Goal: Task Accomplishment & Management: Manage account settings

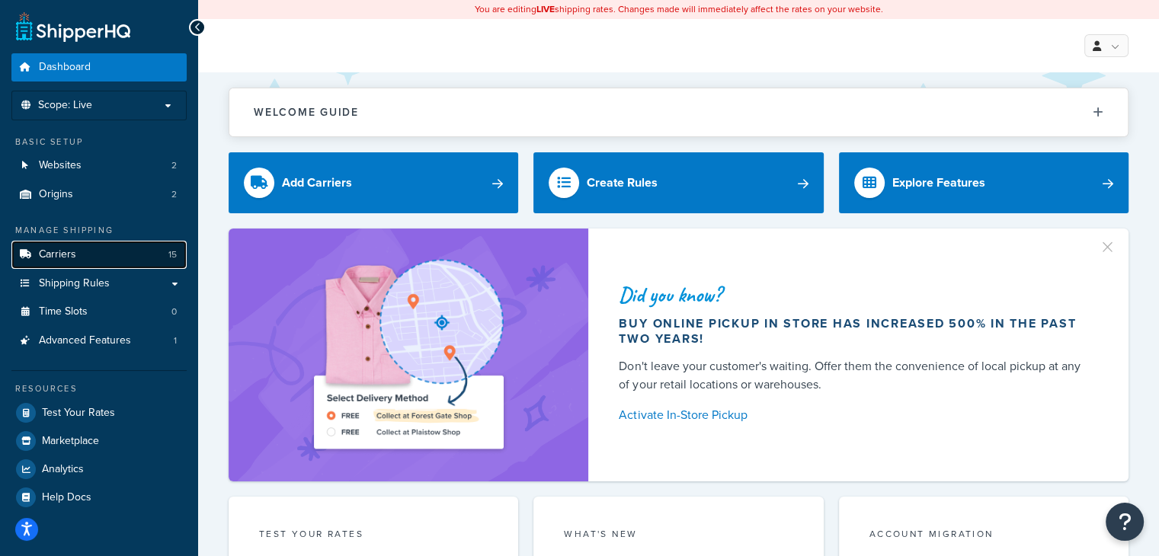
click at [110, 258] on link "Carriers 15" at bounding box center [98, 255] width 175 height 28
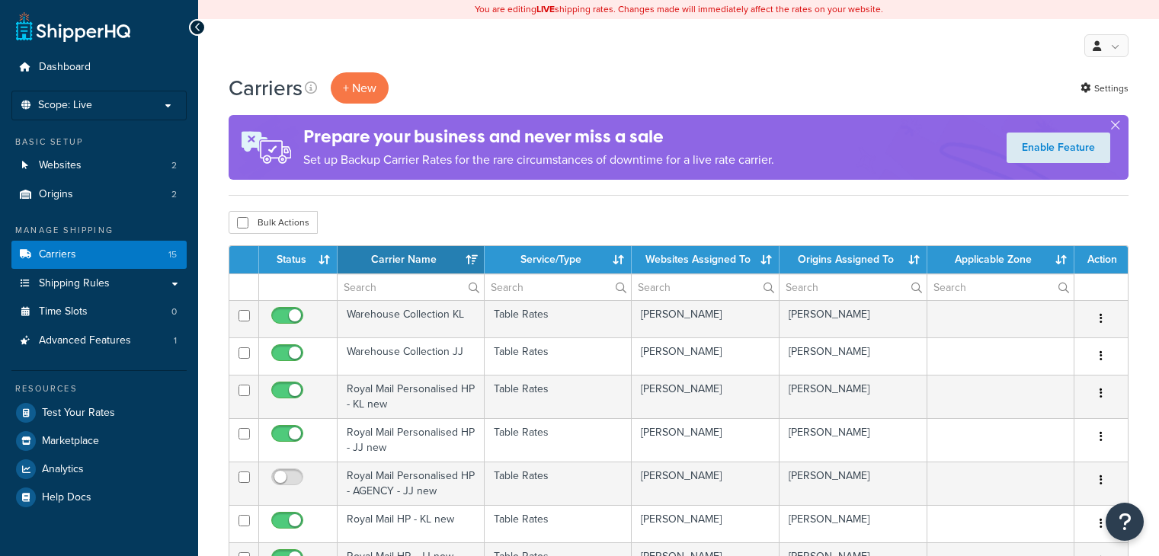
select select "15"
click at [107, 277] on span "Shipping Rules" at bounding box center [74, 283] width 71 height 13
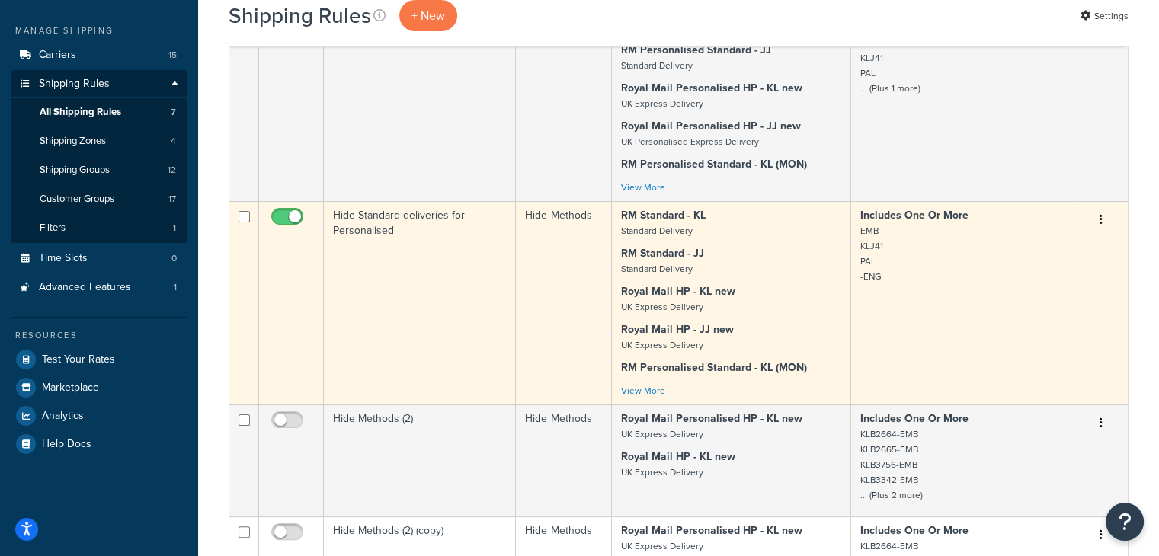
scroll to position [198, 0]
click at [748, 282] on div "RM Standard - KL Standard Delivery RM Standard - JJ Standard Delivery Royal Mai…" at bounding box center [731, 305] width 220 height 190
click at [1102, 221] on icon "button" at bounding box center [1100, 221] width 3 height 11
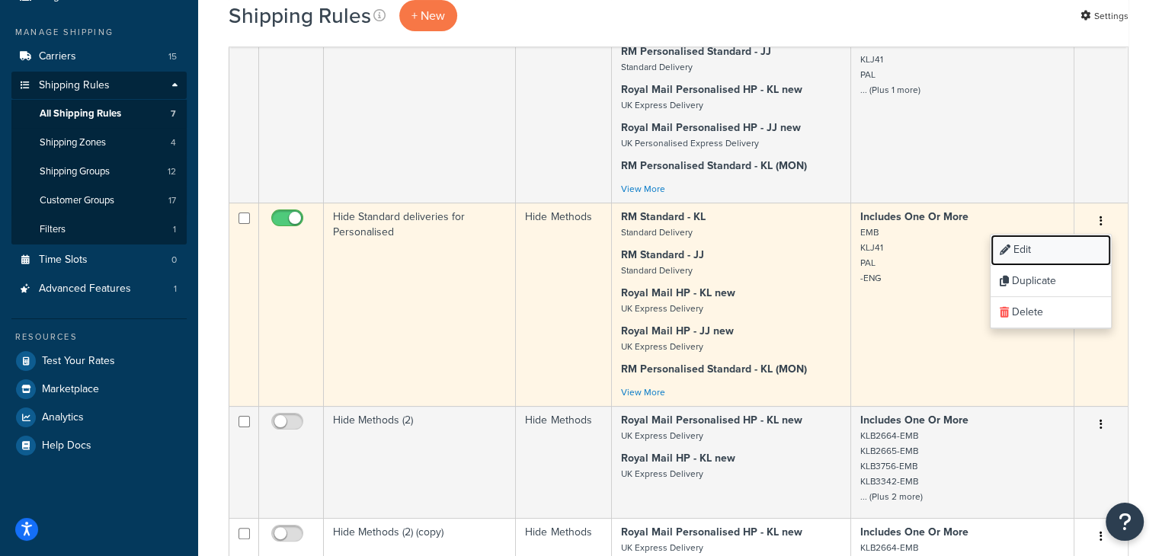
click at [1049, 248] on link "Edit" at bounding box center [1050, 250] width 120 height 31
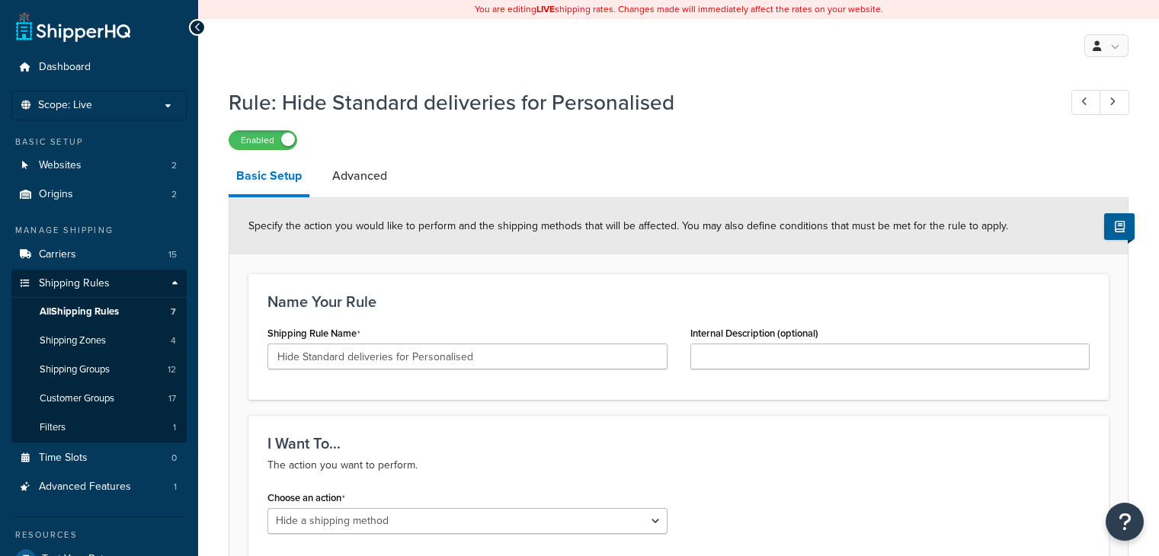
select select "HIDE"
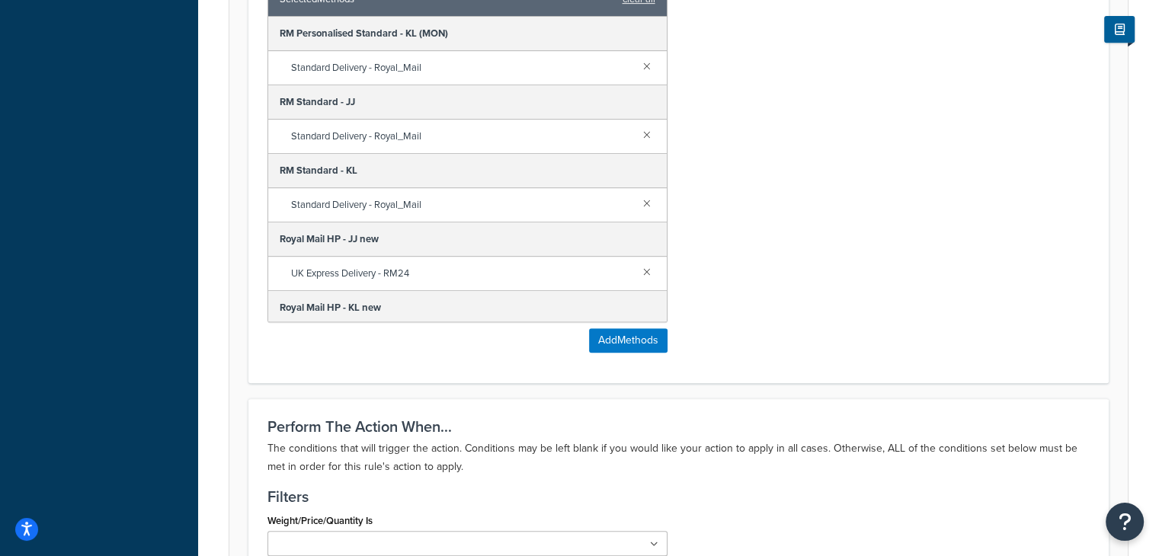
scroll to position [36, 0]
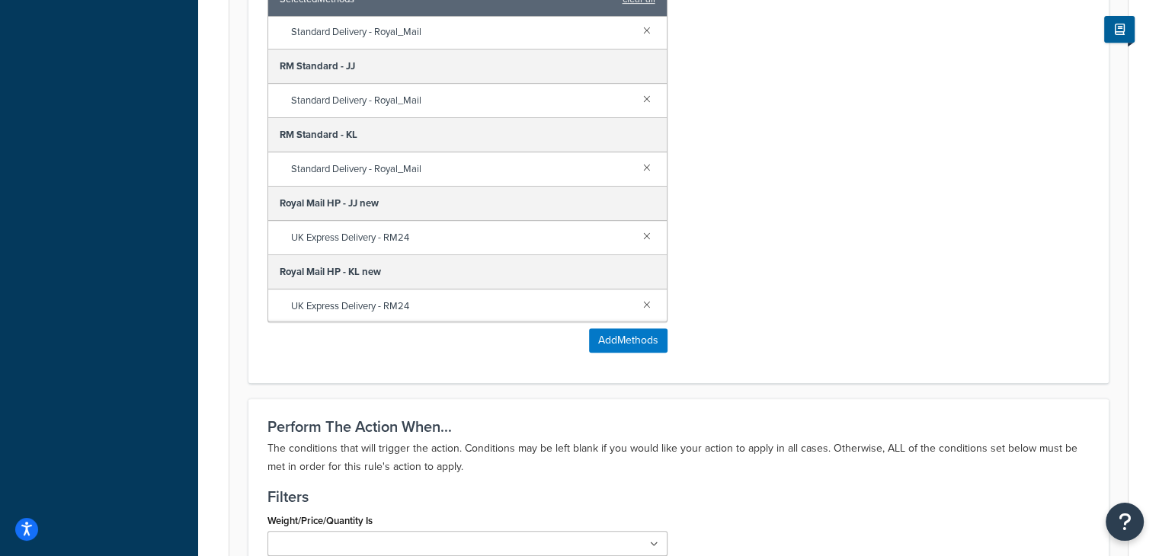
click at [573, 260] on div "Royal Mail HP - KL new" at bounding box center [467, 272] width 398 height 34
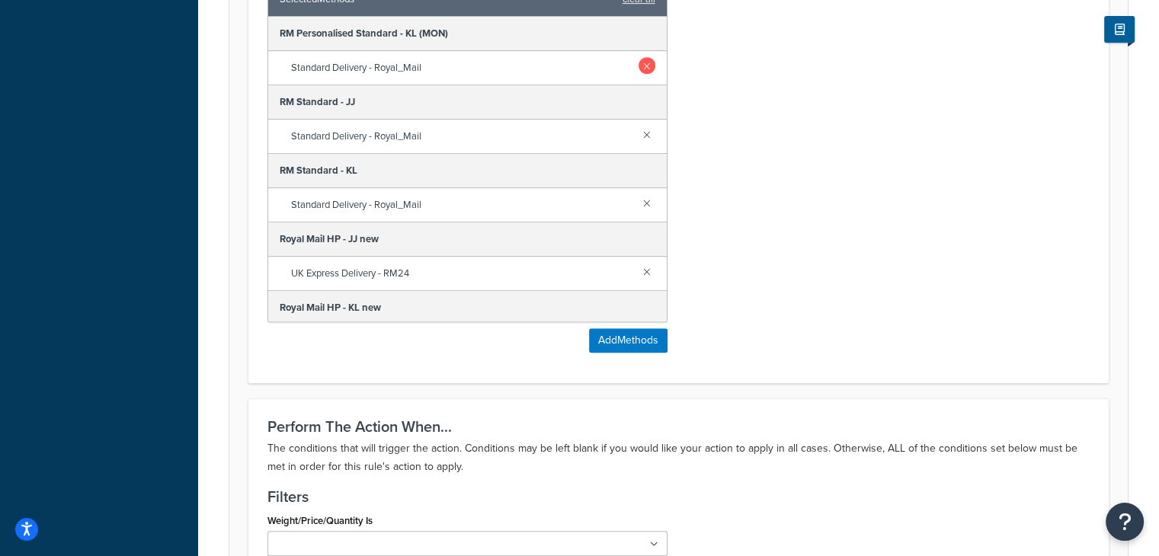
click at [638, 59] on link at bounding box center [646, 65] width 17 height 17
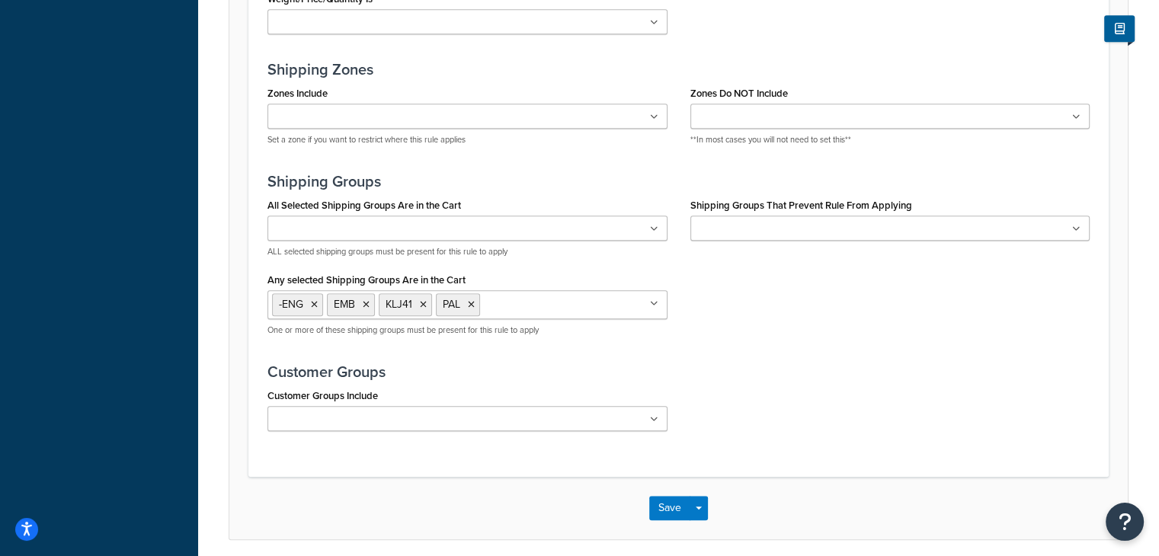
scroll to position [1237, 0]
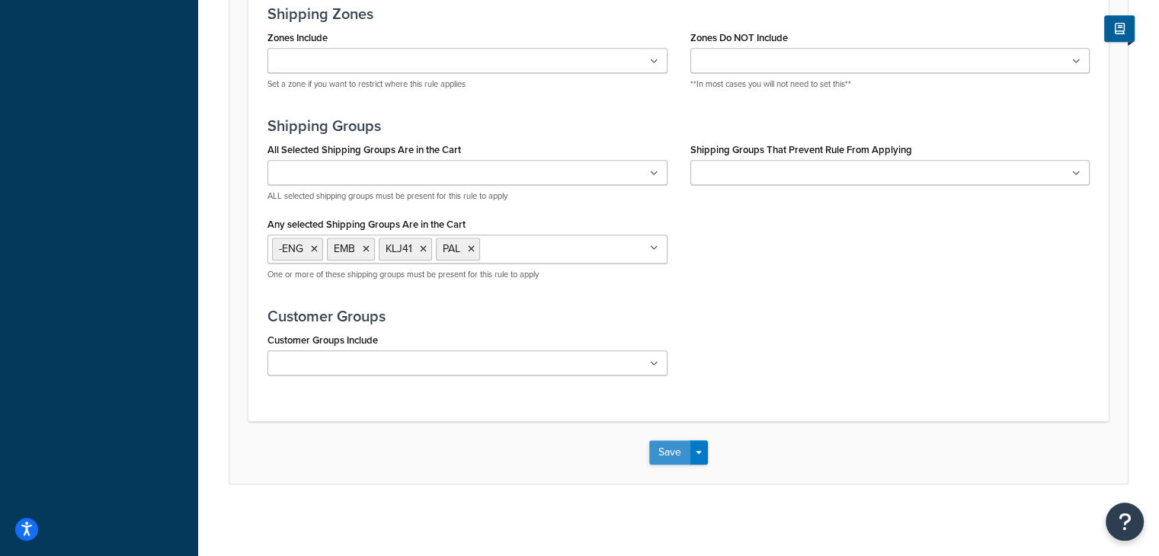
click at [674, 443] on button "Save" at bounding box center [669, 452] width 41 height 24
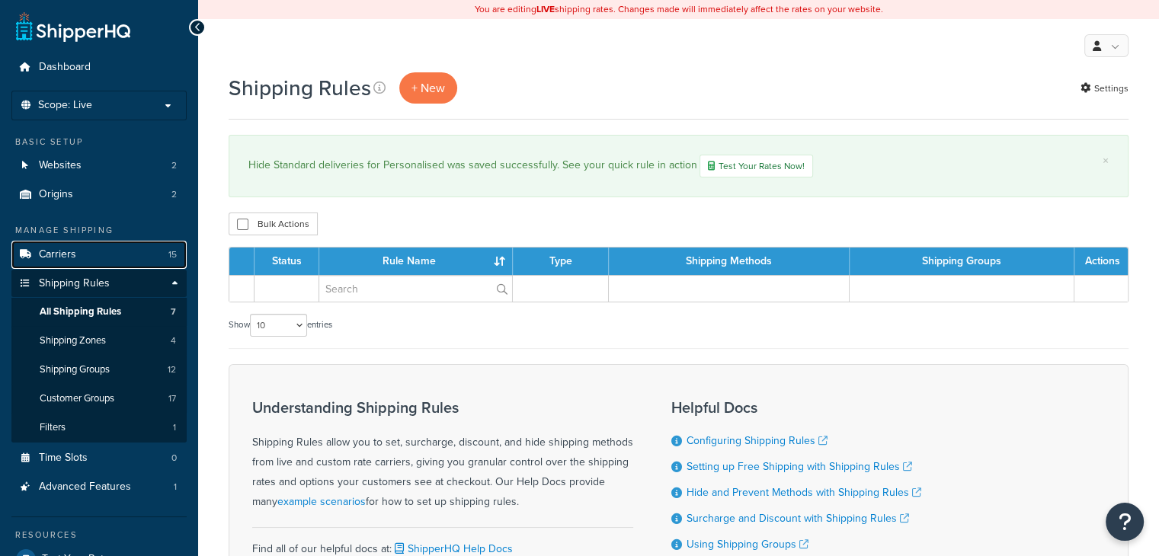
click at [107, 257] on link "Carriers 15" at bounding box center [98, 255] width 175 height 28
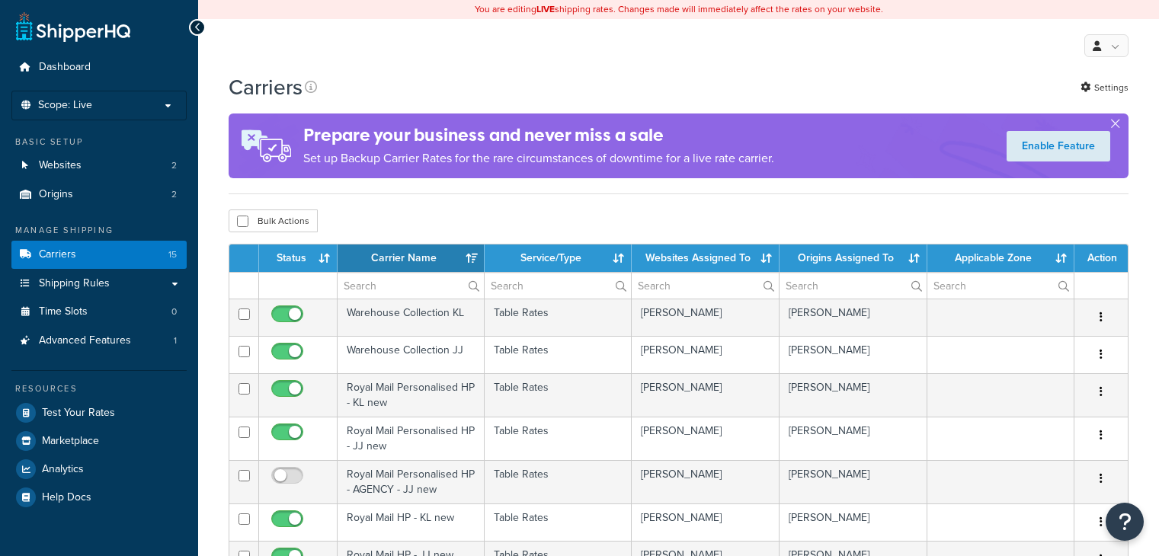
select select "15"
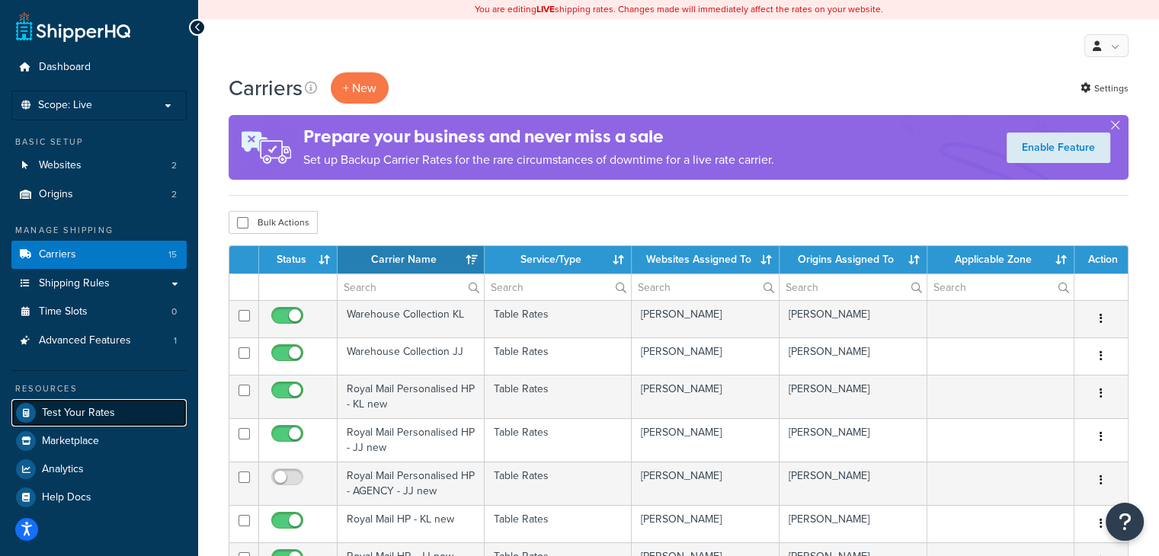
click at [72, 417] on span "Test Your Rates" at bounding box center [78, 413] width 73 height 13
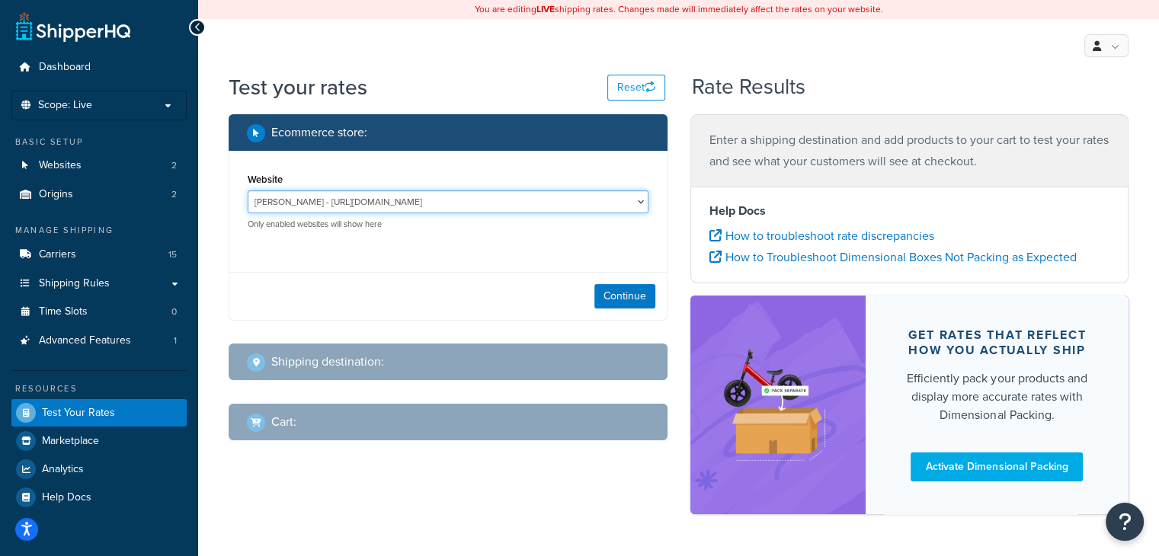
click at [528, 202] on select "[PERSON_NAME] - [URL][DOMAIN_NAME] [PERSON_NAME] - [URL][DOMAIN_NAME]" at bounding box center [448, 201] width 401 height 23
select select "50b97fc19b2c6b93f6437832e363c3e1"
click at [248, 190] on select "[PERSON_NAME] - [URL][DOMAIN_NAME] [PERSON_NAME] - [URL][DOMAIN_NAME]" at bounding box center [448, 201] width 401 height 23
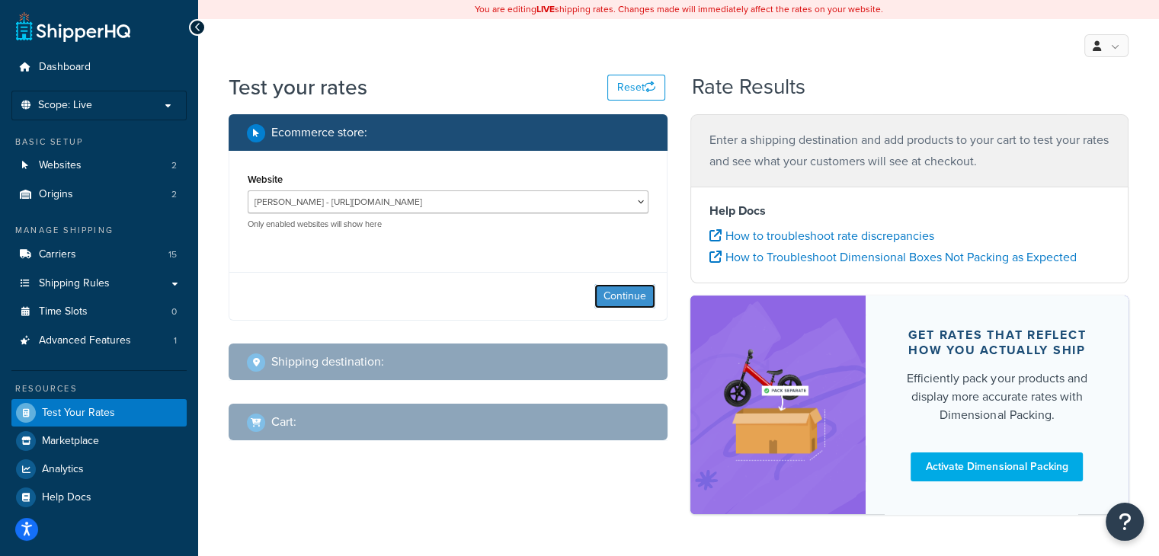
click at [607, 299] on button "Continue" at bounding box center [624, 296] width 61 height 24
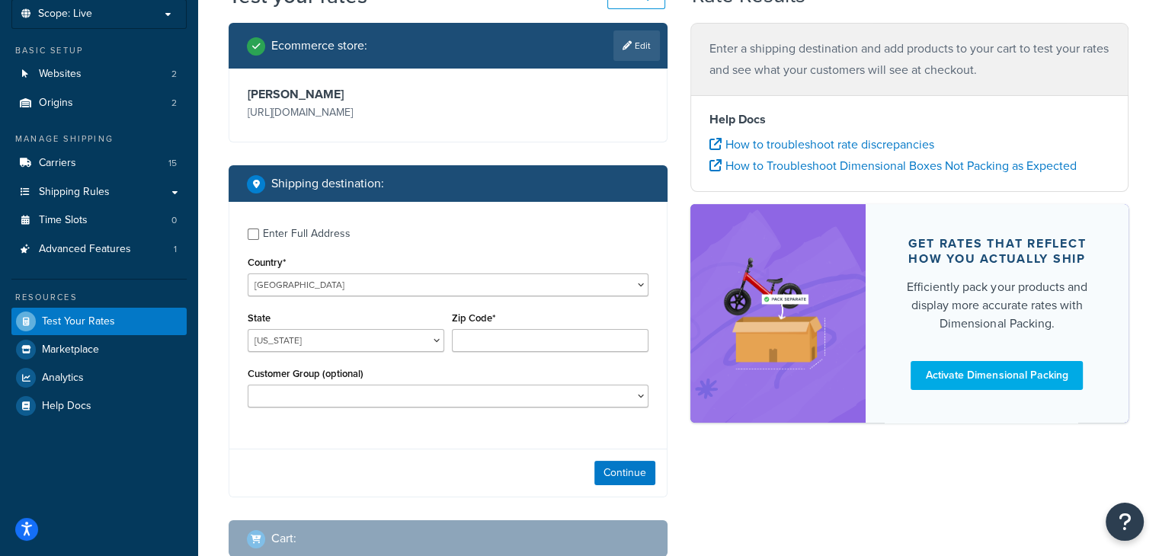
scroll to position [93, 0]
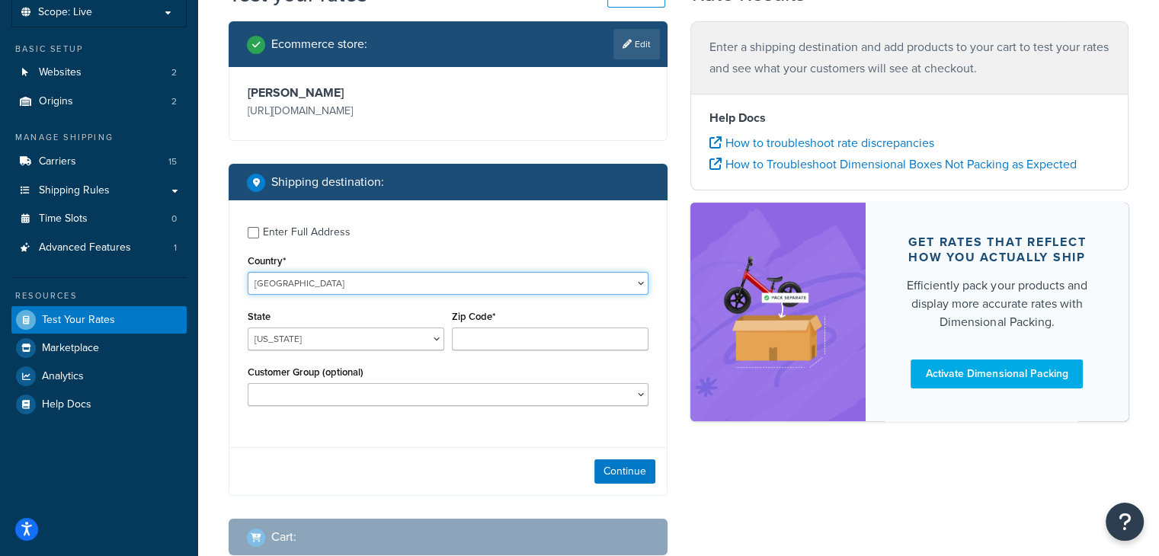
click at [306, 278] on select "United States United Kingdom Afghanistan Åland Islands Albania Algeria American…" at bounding box center [448, 283] width 401 height 23
select select "GB"
click at [248, 272] on select "United States United Kingdom Afghanistan Åland Islands Albania Algeria American…" at bounding box center [448, 283] width 401 height 23
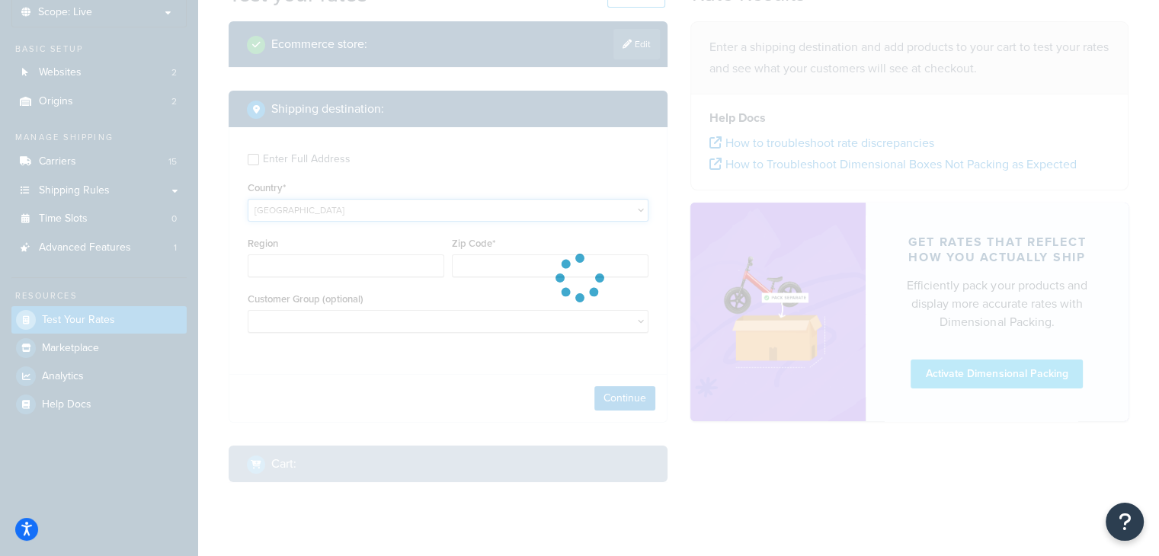
type input "AL"
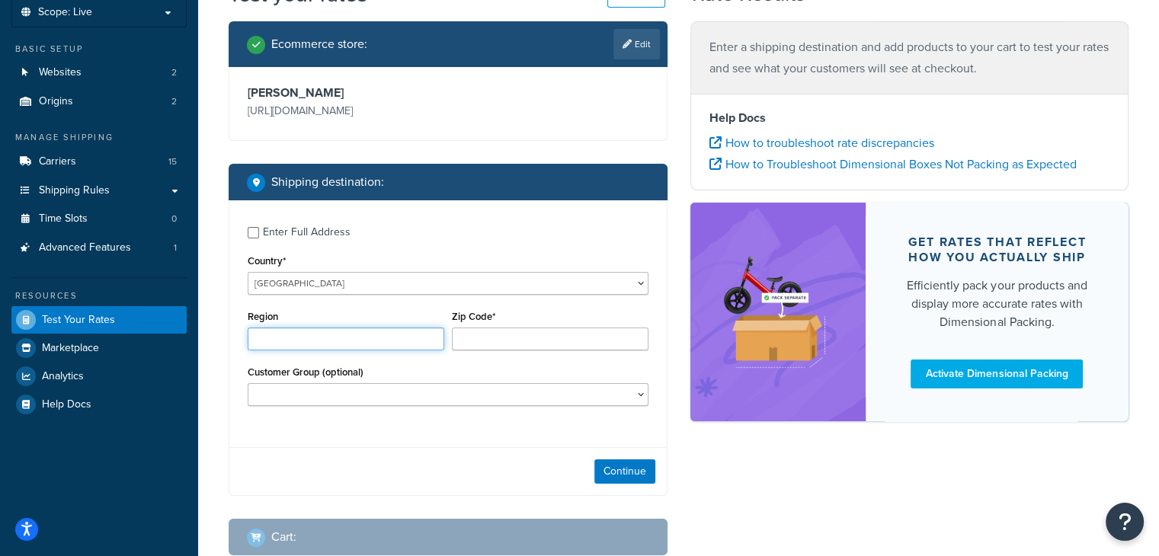
click at [327, 336] on input "Region" at bounding box center [346, 339] width 197 height 23
click at [485, 335] on input "Zip Code*" at bounding box center [550, 339] width 197 height 23
type input "le114jp"
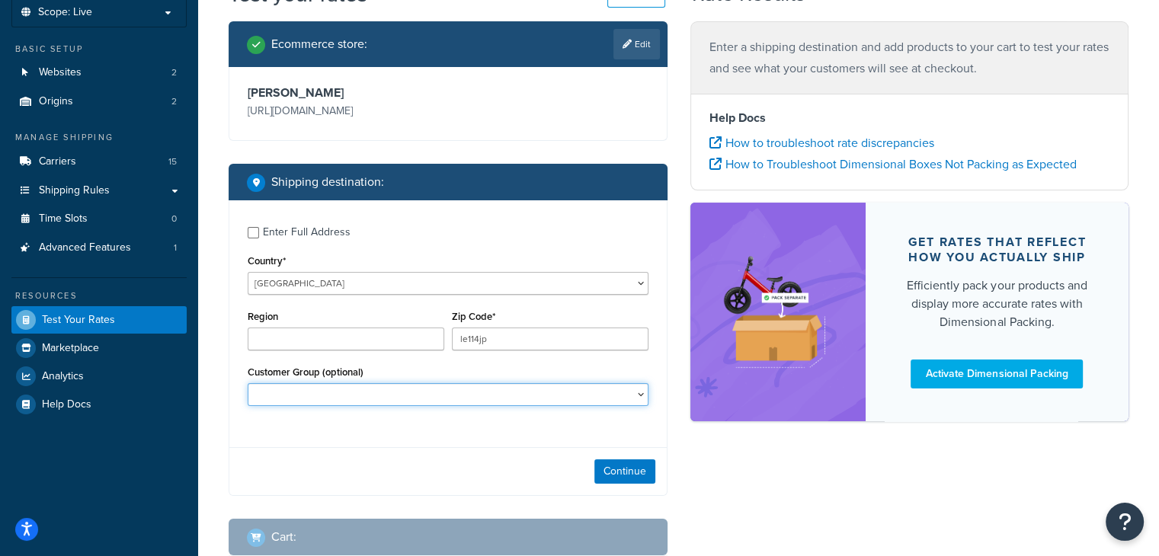
click at [497, 389] on select "BF Testing BF24 - DD4 BF24 - DD5 CS Reorder Drop Shipping General HR Katie's Fr…" at bounding box center [448, 394] width 401 height 23
select select "NOT LOGGED IN"
click at [248, 383] on select "BF Testing BF24 - DD4 BF24 - DD5 CS Reorder Drop Shipping General HR Katie's Fr…" at bounding box center [448, 394] width 401 height 23
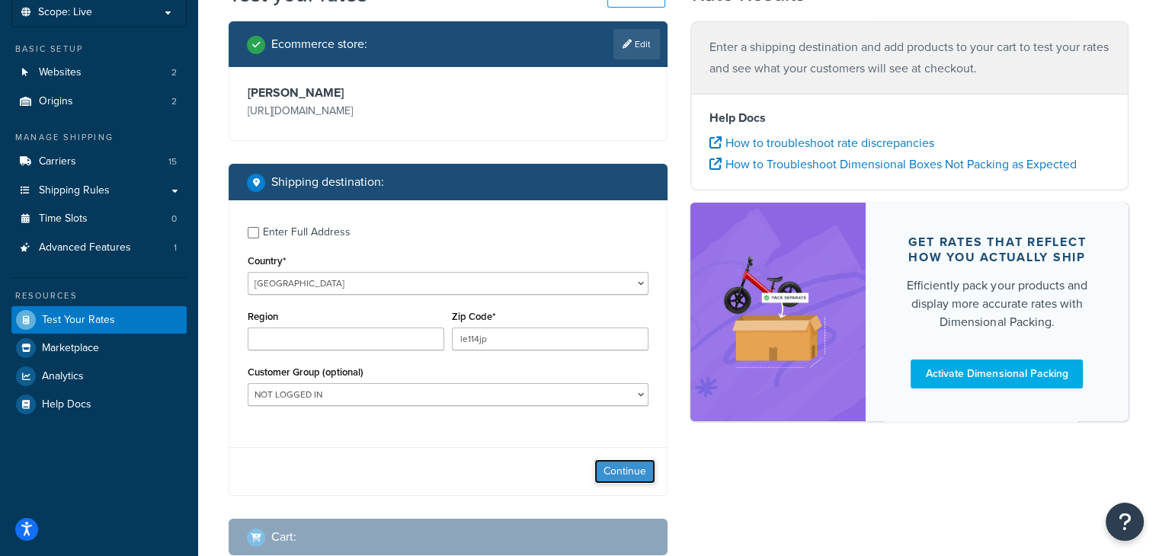
click at [626, 473] on button "Continue" at bounding box center [624, 471] width 61 height 24
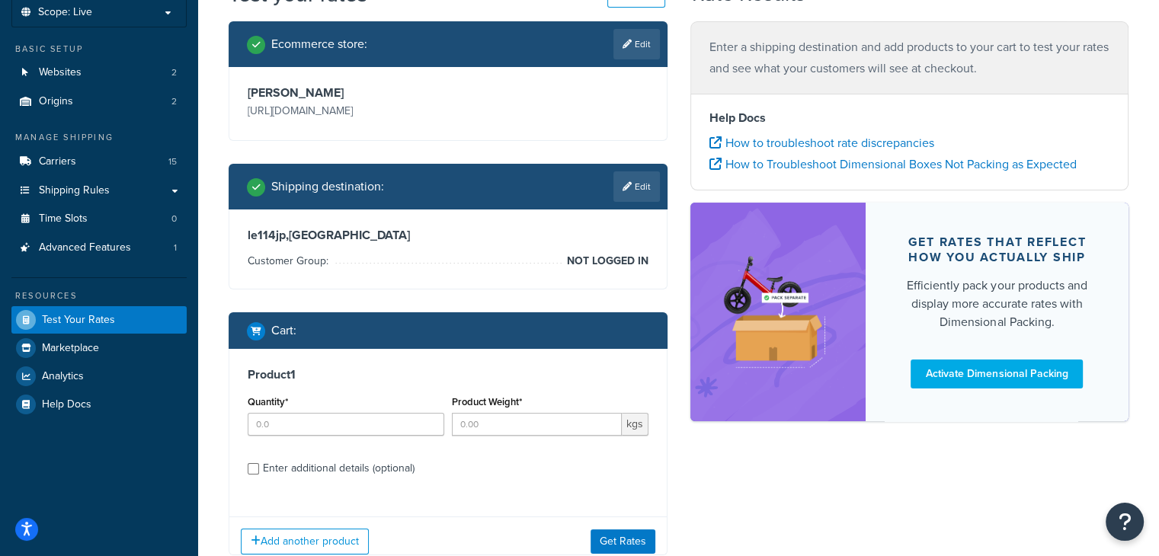
scroll to position [190, 0]
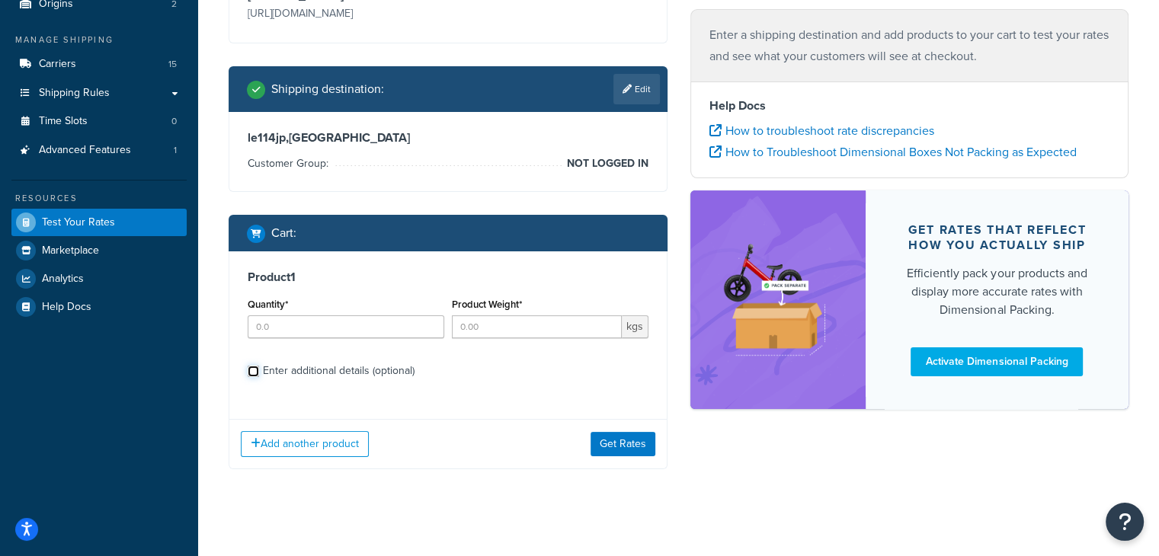
click at [252, 370] on input "Enter additional details (optional)" at bounding box center [253, 371] width 11 height 11
checkbox input "true"
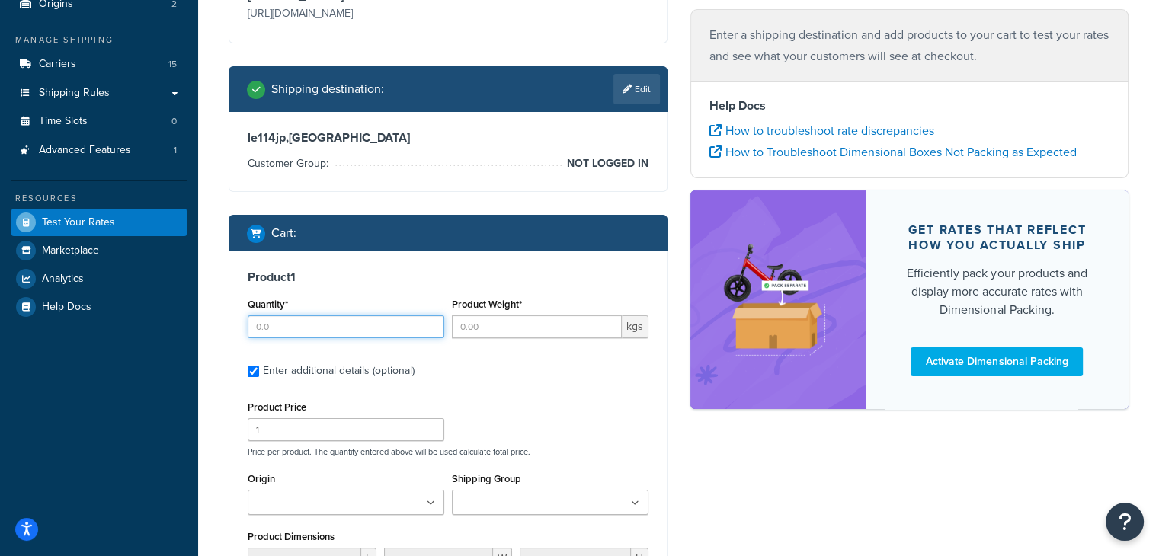
click at [366, 327] on input "Quantity*" at bounding box center [346, 326] width 197 height 23
type input "1"
click at [497, 327] on input "Product Weight*" at bounding box center [537, 326] width 170 height 23
type input "0.50"
click at [503, 398] on div "Product Price 1 Price per product. The quantity entered above will be used calc…" at bounding box center [448, 427] width 408 height 60
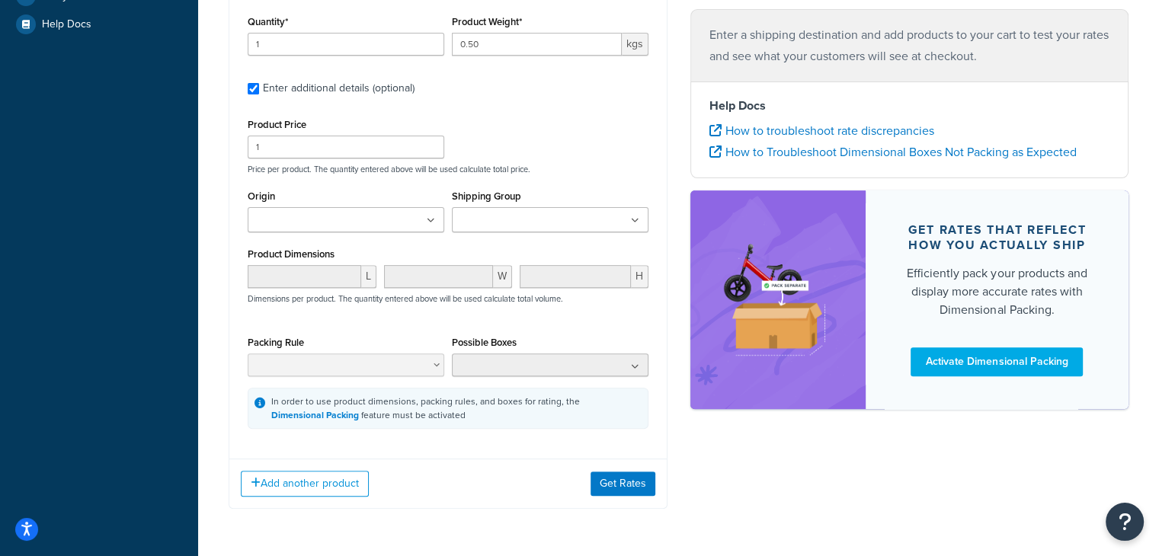
scroll to position [476, 0]
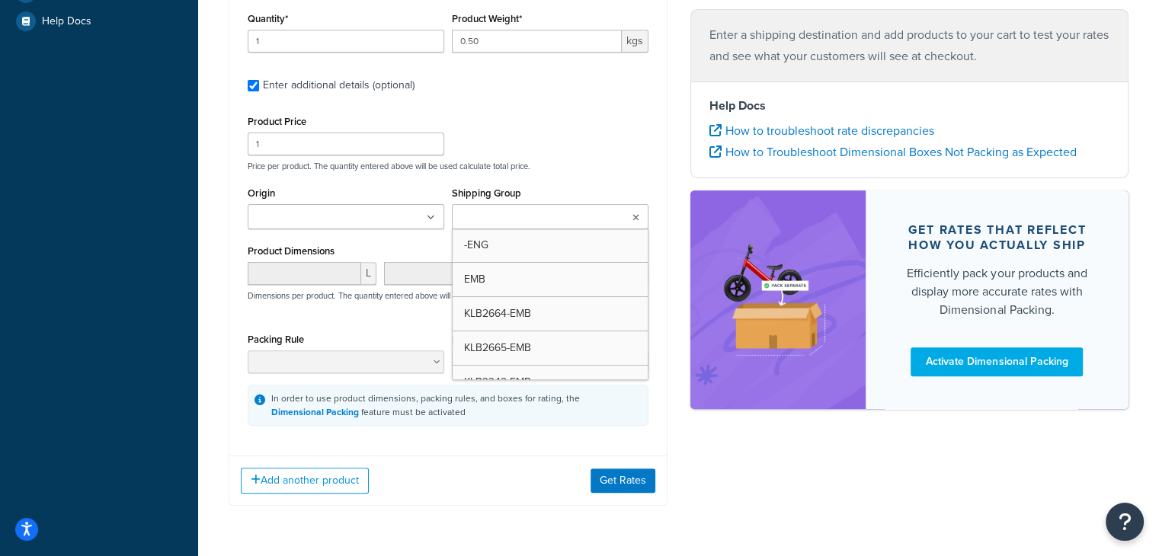
click at [589, 220] on ul at bounding box center [550, 216] width 197 height 25
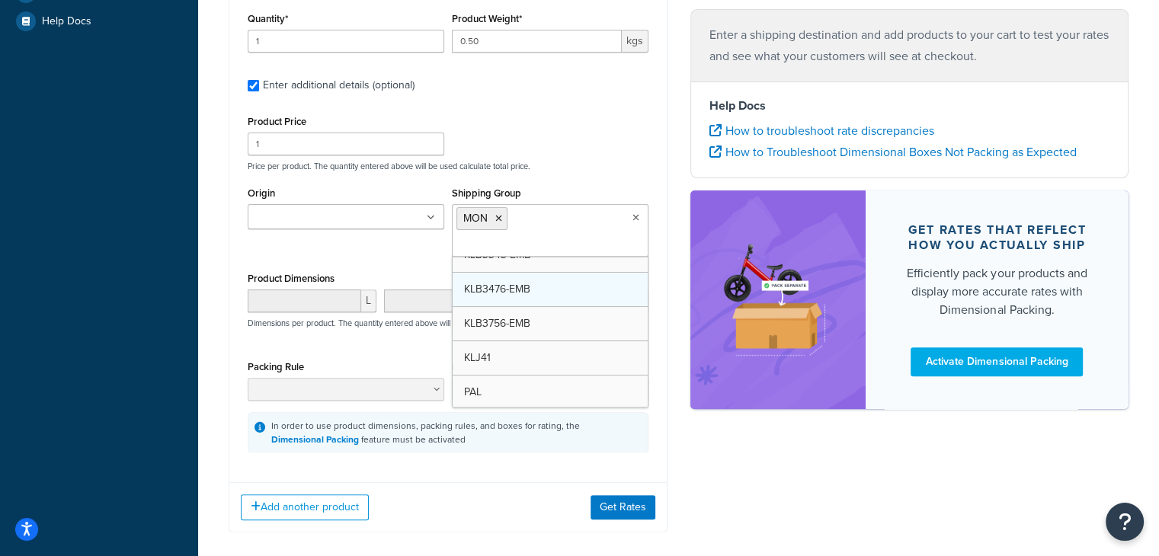
scroll to position [0, 0]
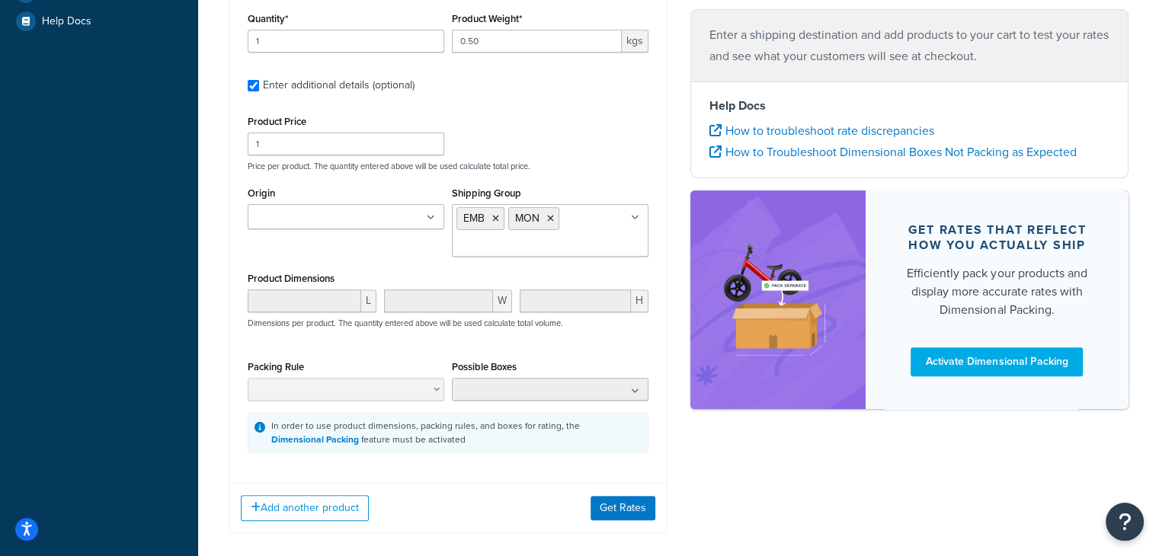
click at [408, 273] on div "Product Dimensions L W H Dimensions per product. The quantity entered above wil…" at bounding box center [448, 306] width 401 height 77
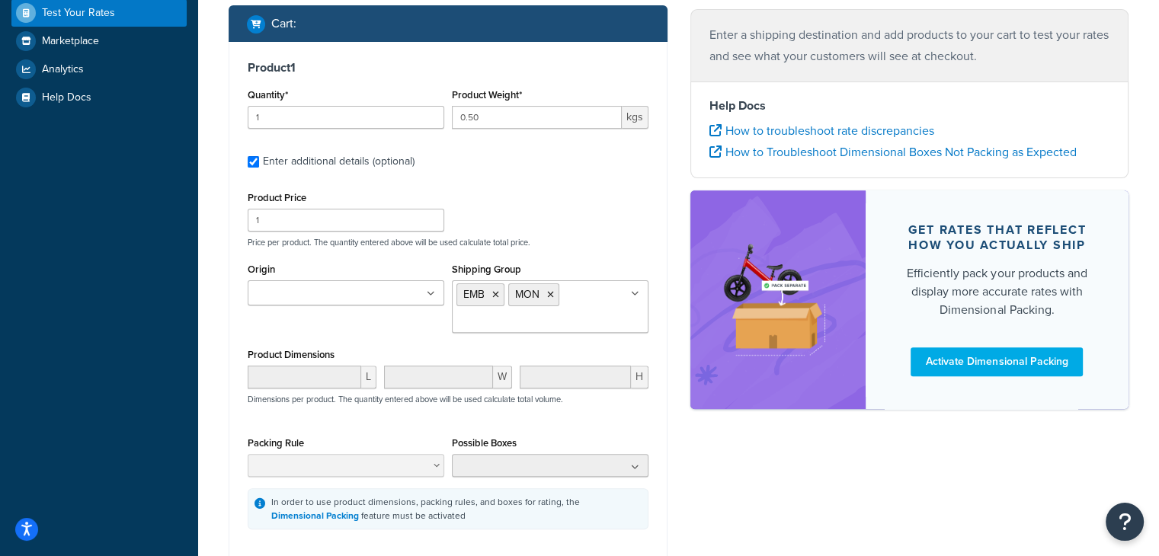
scroll to position [523, 0]
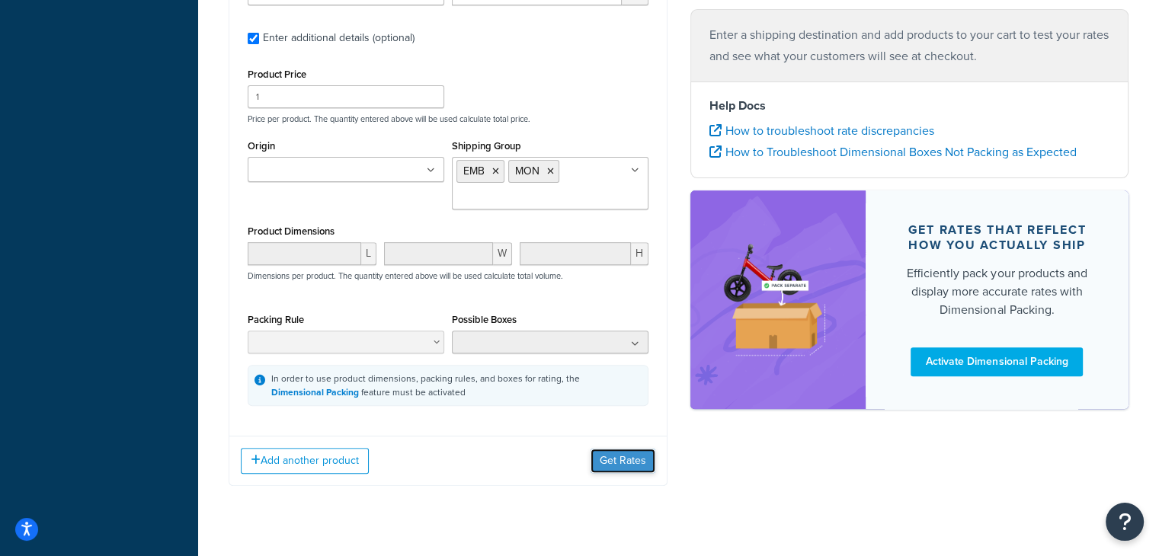
click at [613, 455] on button "Get Rates" at bounding box center [622, 461] width 65 height 24
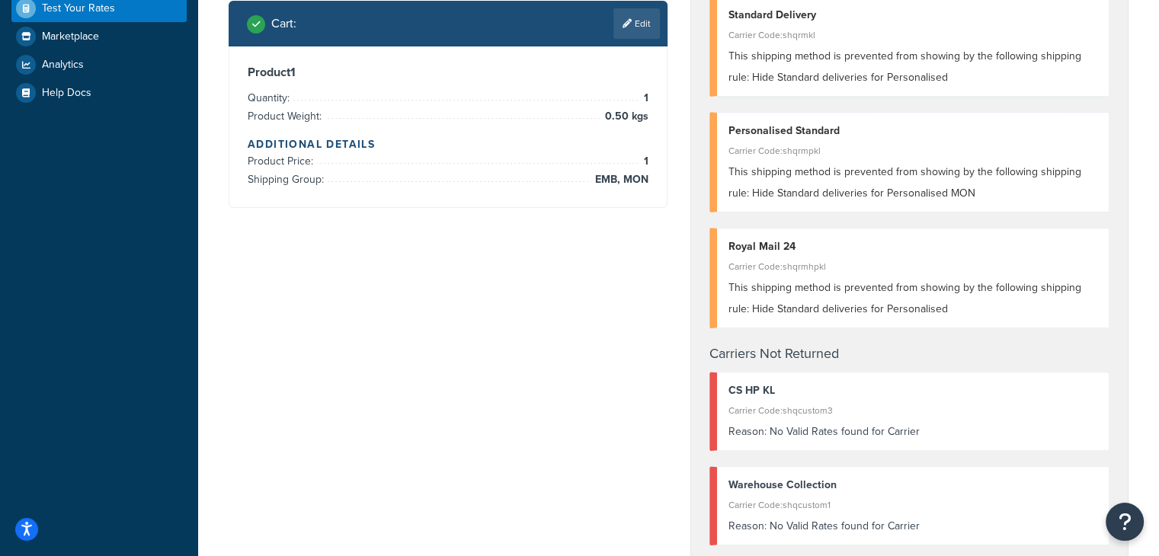
scroll to position [402, 0]
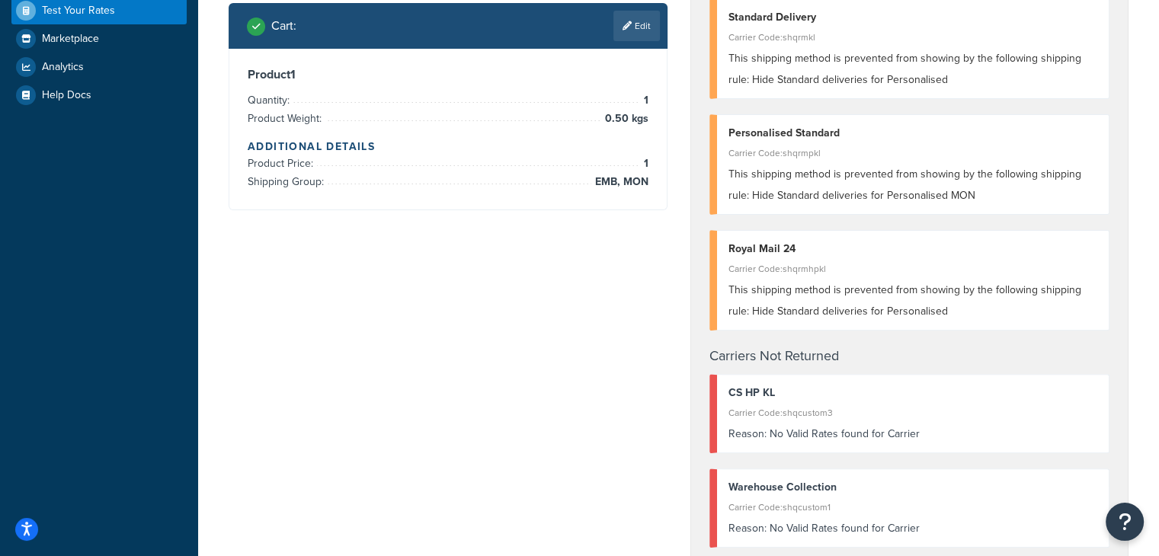
click at [635, 40] on div "Cart : Edit" at bounding box center [448, 26] width 439 height 46
click at [637, 31] on link "Edit" at bounding box center [636, 26] width 46 height 30
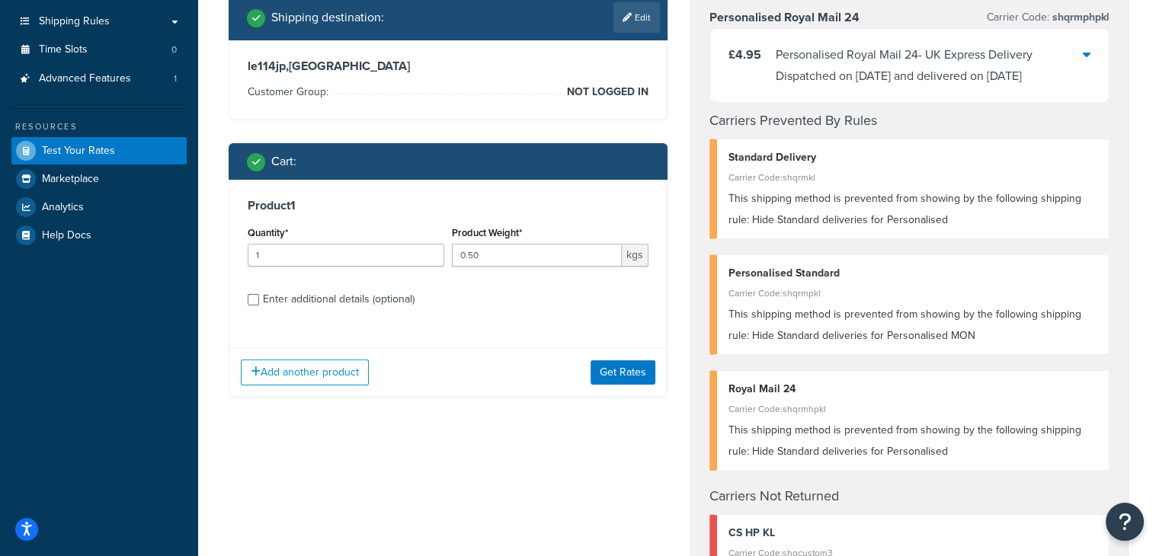
scroll to position [262, 0]
click at [248, 297] on input "Enter additional details (optional)" at bounding box center [253, 299] width 11 height 11
checkbox input "true"
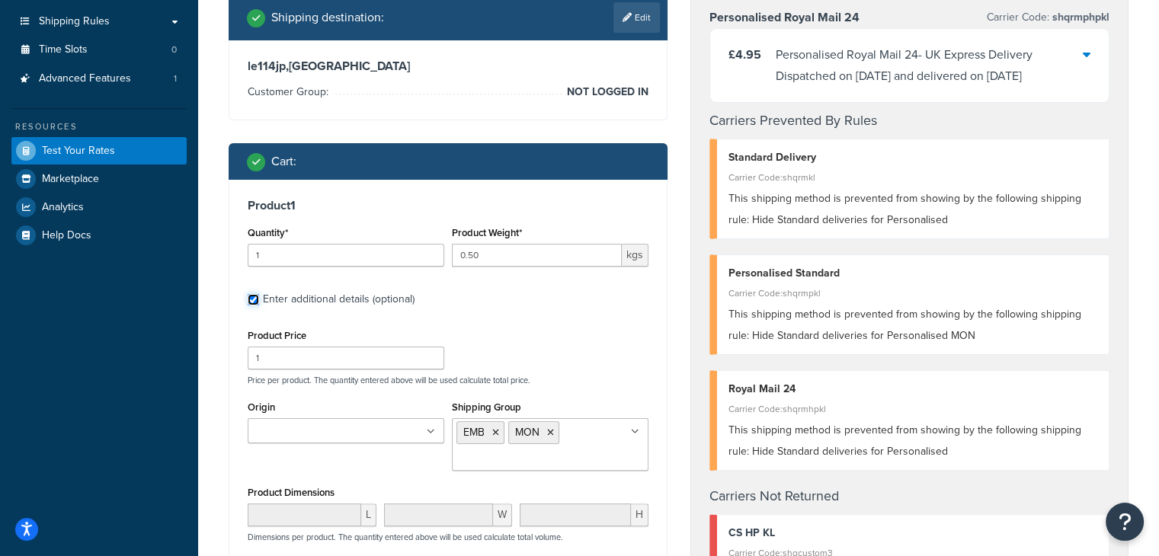
scroll to position [408, 0]
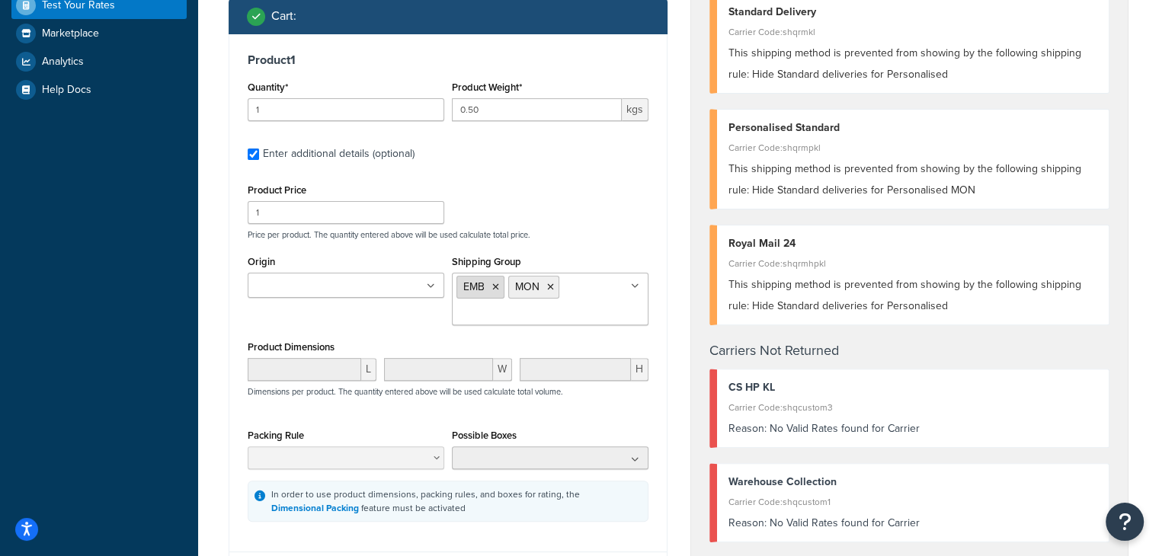
click at [497, 287] on icon at bounding box center [495, 287] width 7 height 9
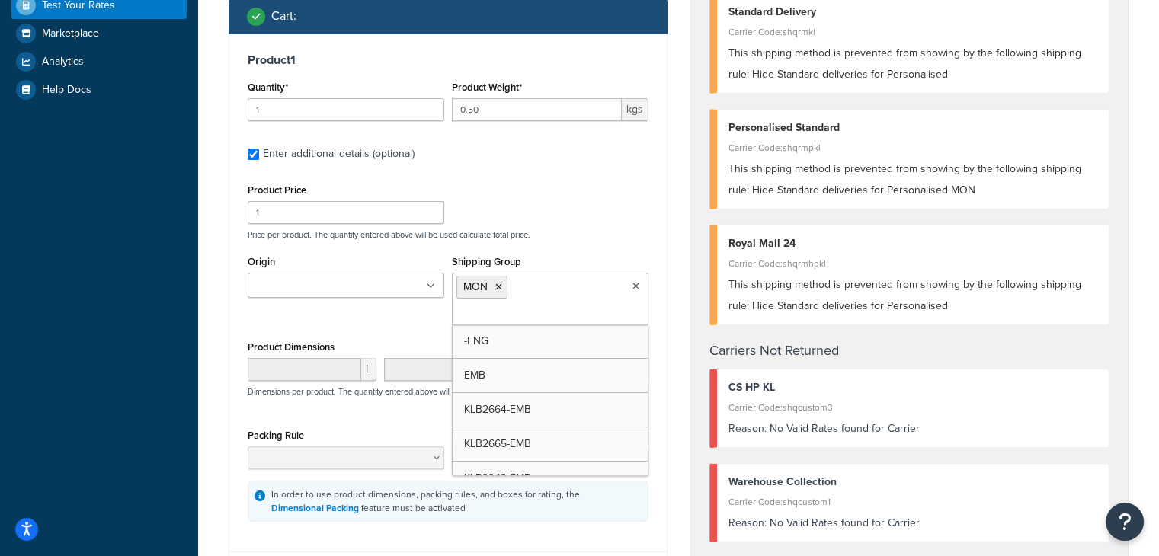
click at [568, 259] on div "Shipping Group MON -ENG EMB KLB2664-EMB KLB2665-EMB KLB3342-EMB KLB3343-EMB KLB…" at bounding box center [550, 288] width 197 height 74
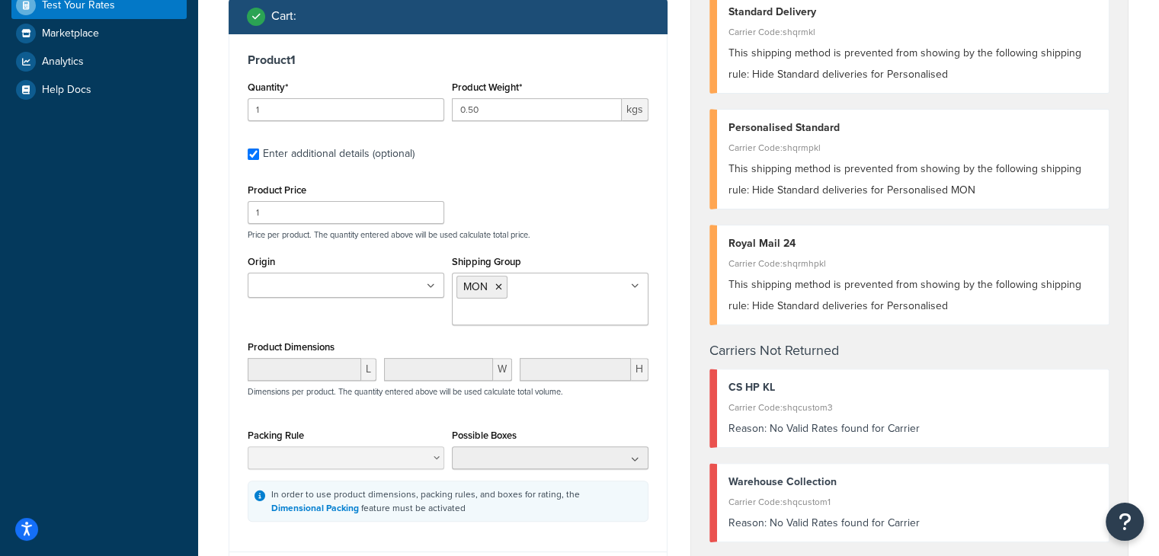
scroll to position [618, 0]
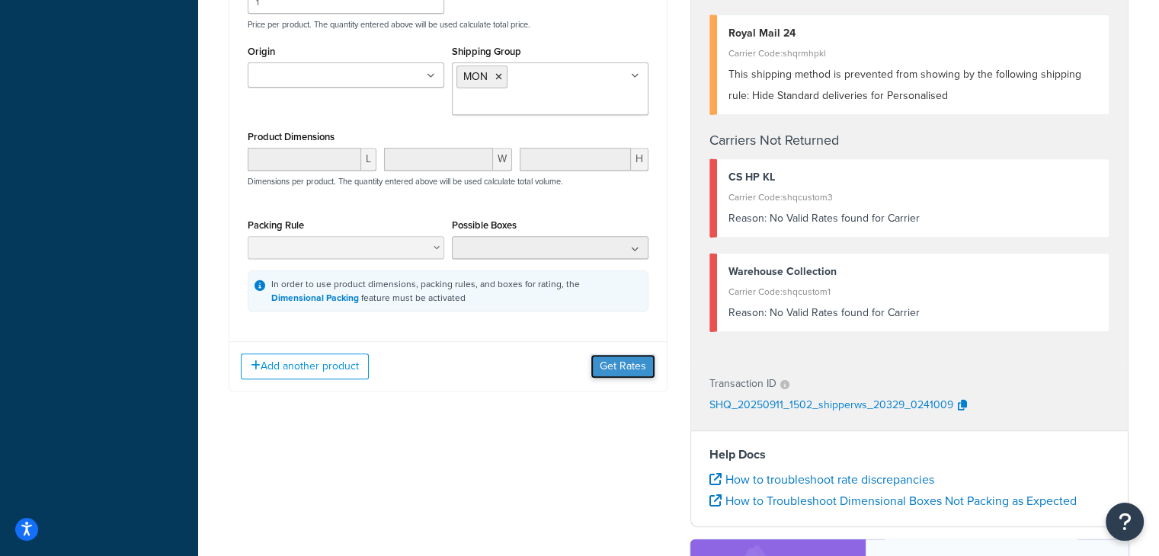
click at [600, 365] on button "Get Rates" at bounding box center [622, 366] width 65 height 24
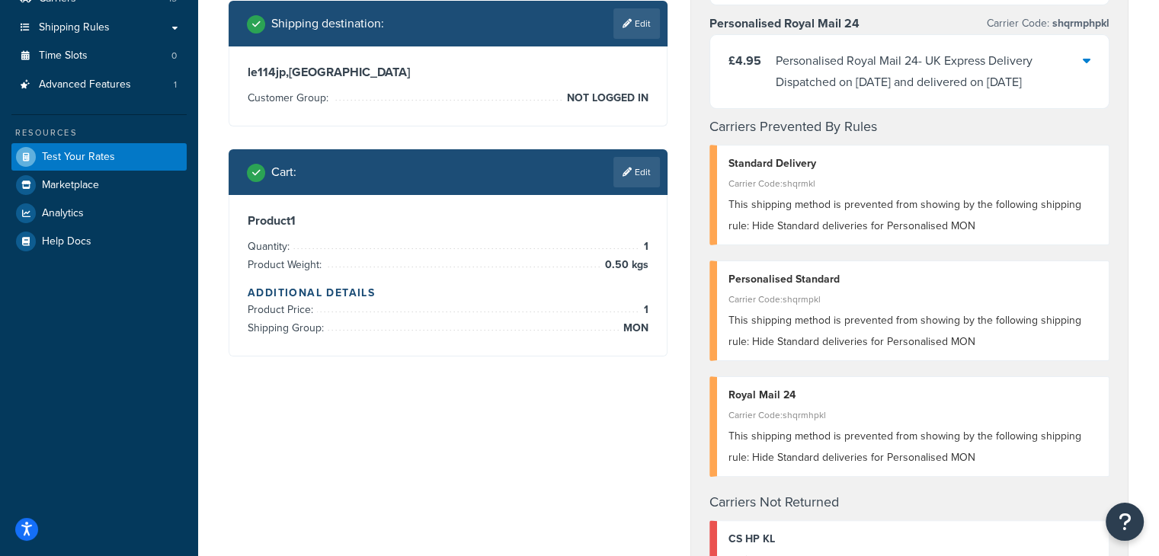
scroll to position [344, 0]
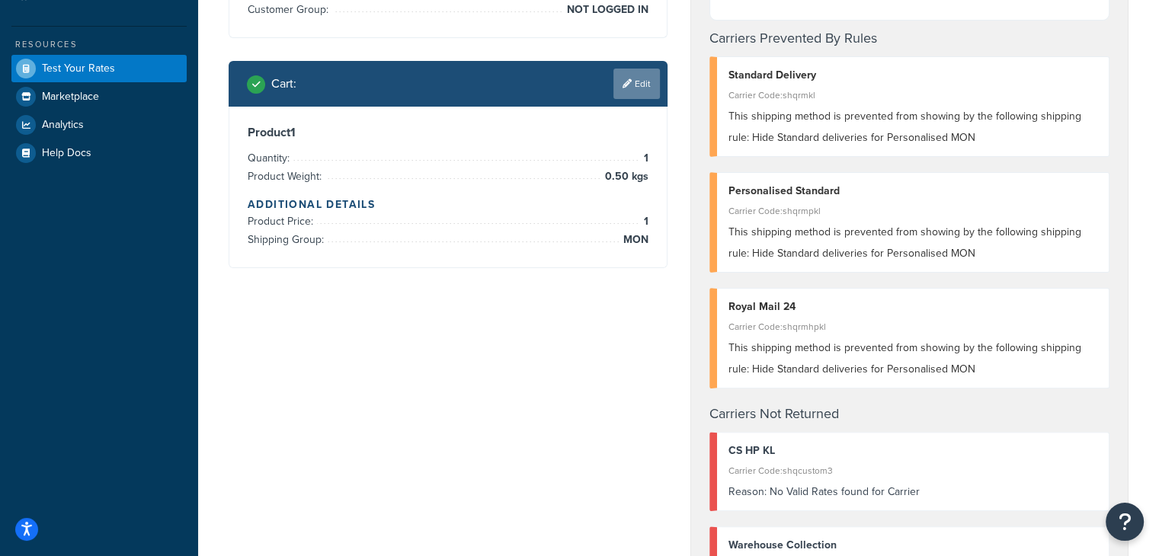
click at [626, 88] on link "Edit" at bounding box center [636, 84] width 46 height 30
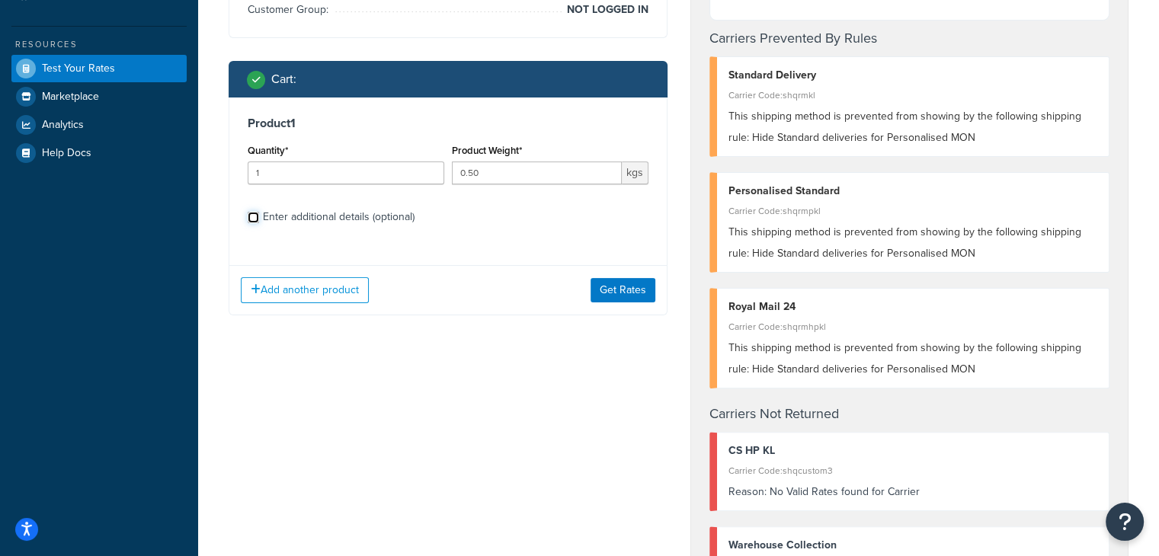
click at [248, 214] on input "Enter additional details (optional)" at bounding box center [253, 217] width 11 height 11
checkbox input "true"
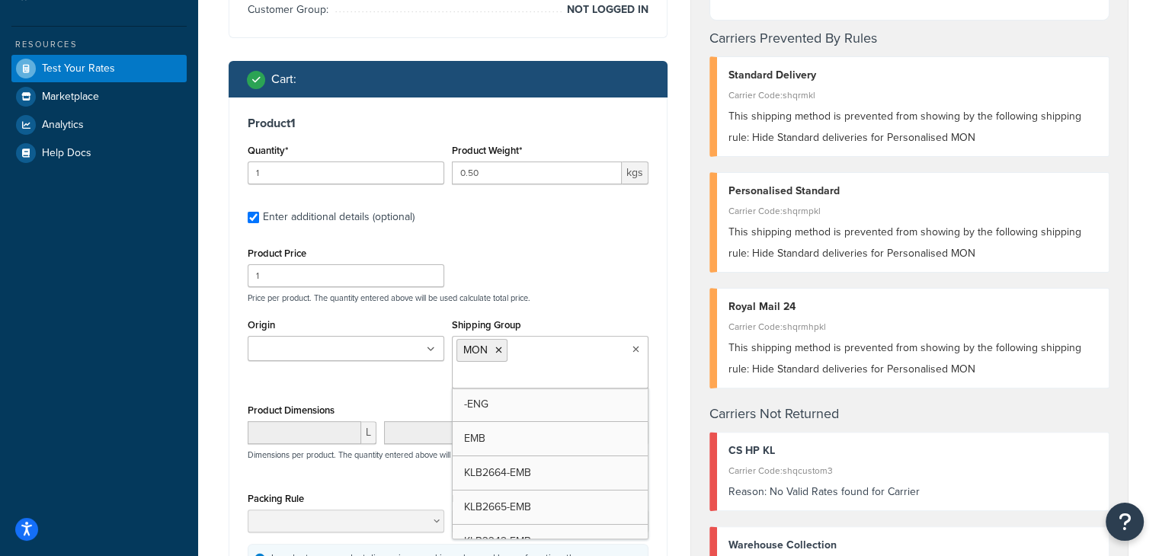
click at [531, 351] on ul "MON" at bounding box center [550, 362] width 197 height 53
click at [552, 351] on icon at bounding box center [550, 350] width 7 height 9
click at [542, 293] on p "Price per product. The quantity entered above will be used calculate total pric…" at bounding box center [448, 298] width 408 height 11
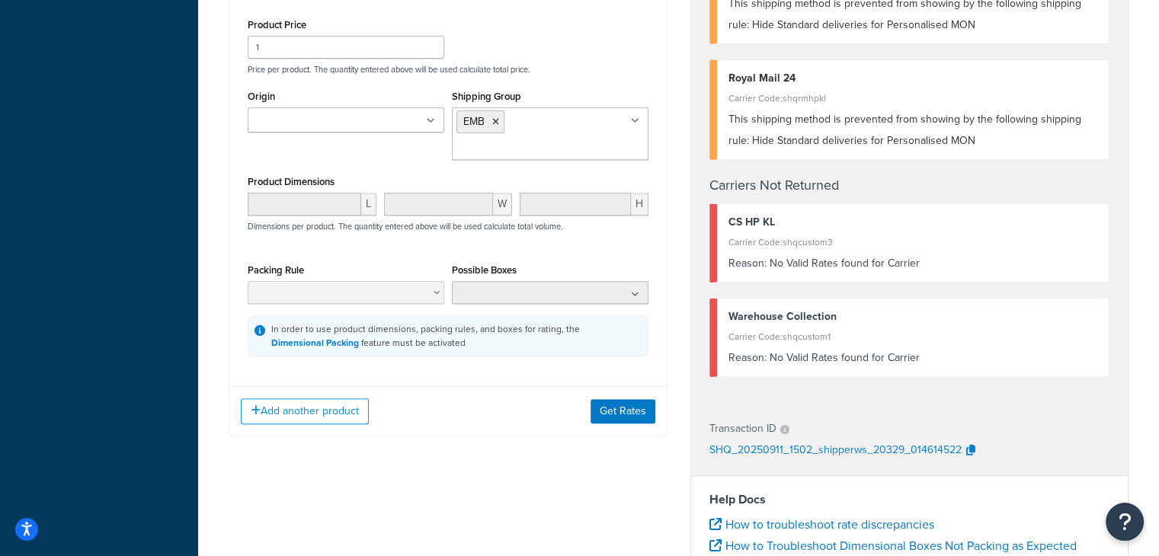
scroll to position [573, 0]
click at [637, 422] on div "Add another product Get Rates" at bounding box center [447, 411] width 437 height 50
click at [638, 418] on button "Get Rates" at bounding box center [622, 411] width 65 height 24
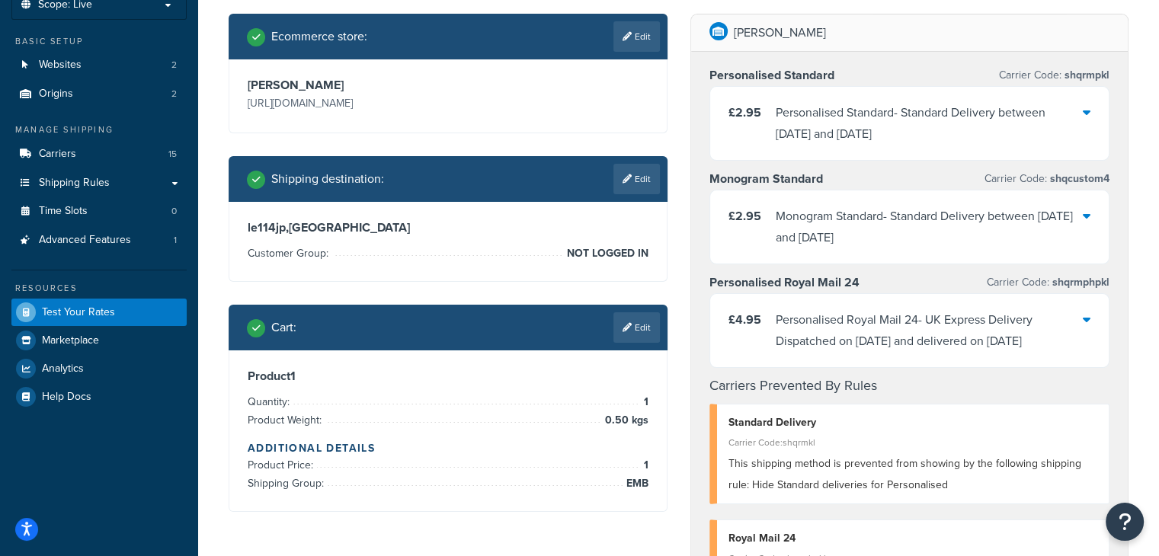
scroll to position [109, 0]
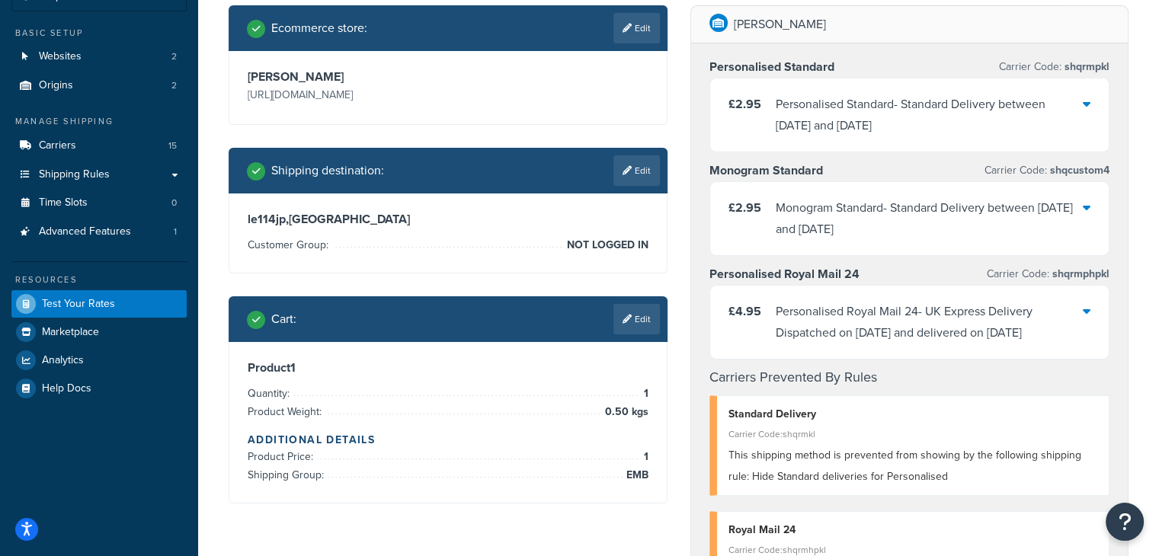
click at [630, 315] on link "Edit" at bounding box center [636, 319] width 46 height 30
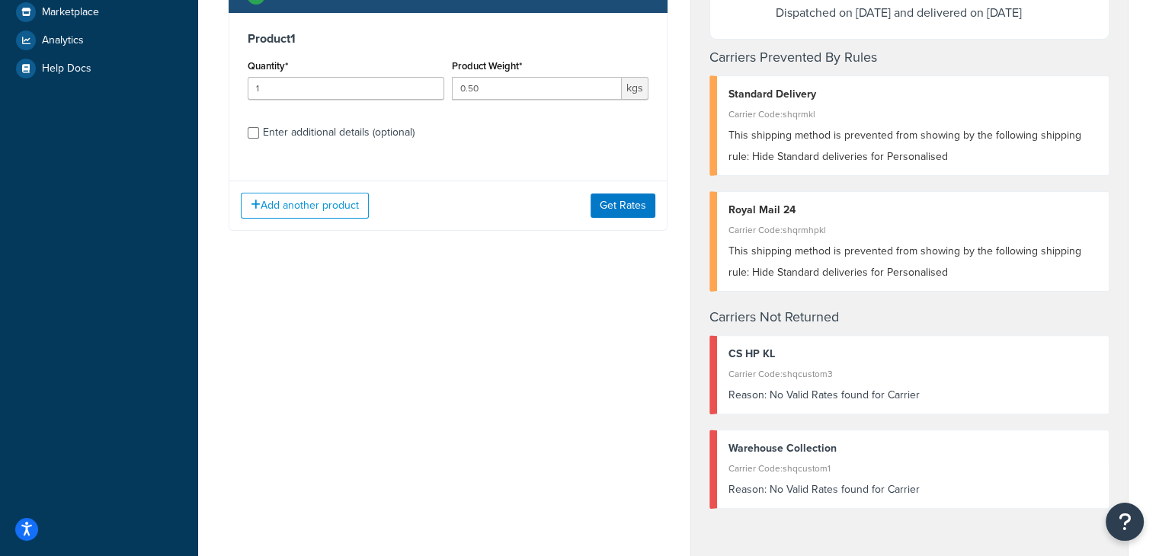
scroll to position [439, 0]
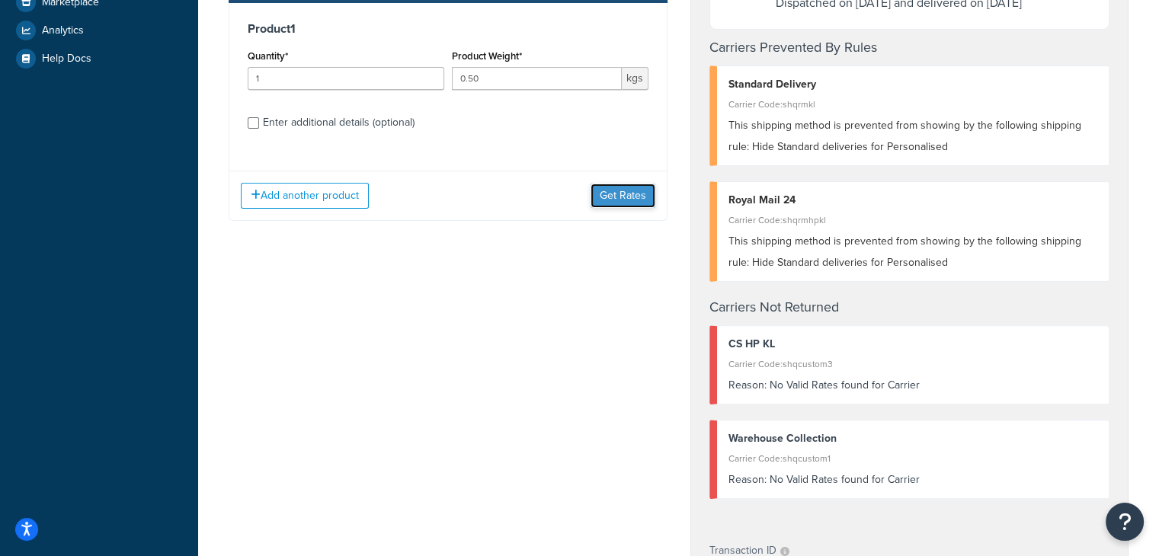
click at [629, 202] on button "Get Rates" at bounding box center [622, 196] width 65 height 24
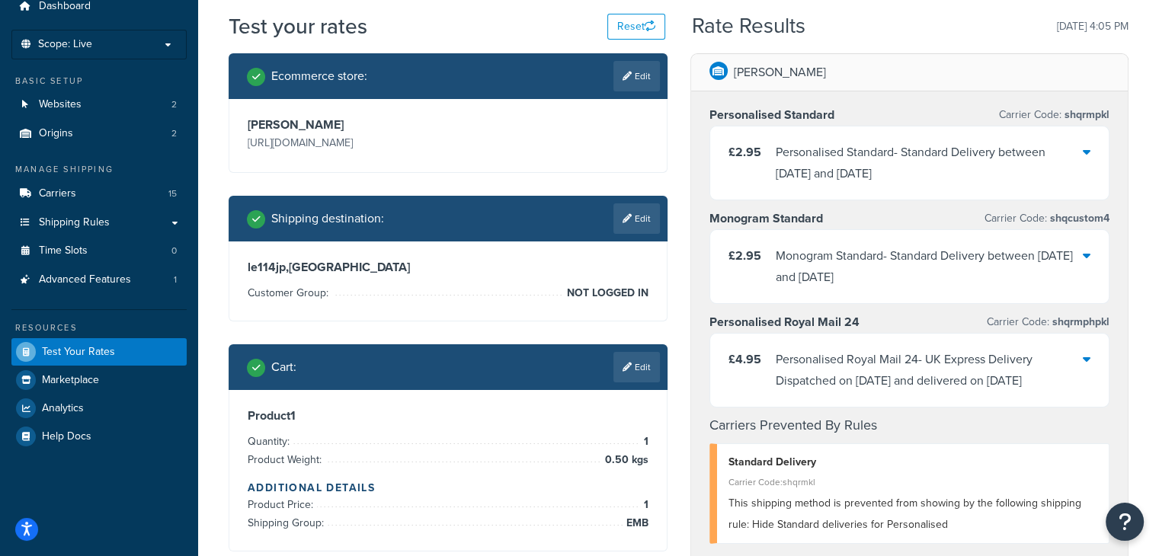
scroll to position [61, 0]
click at [622, 26] on button "Reset" at bounding box center [636, 27] width 58 height 26
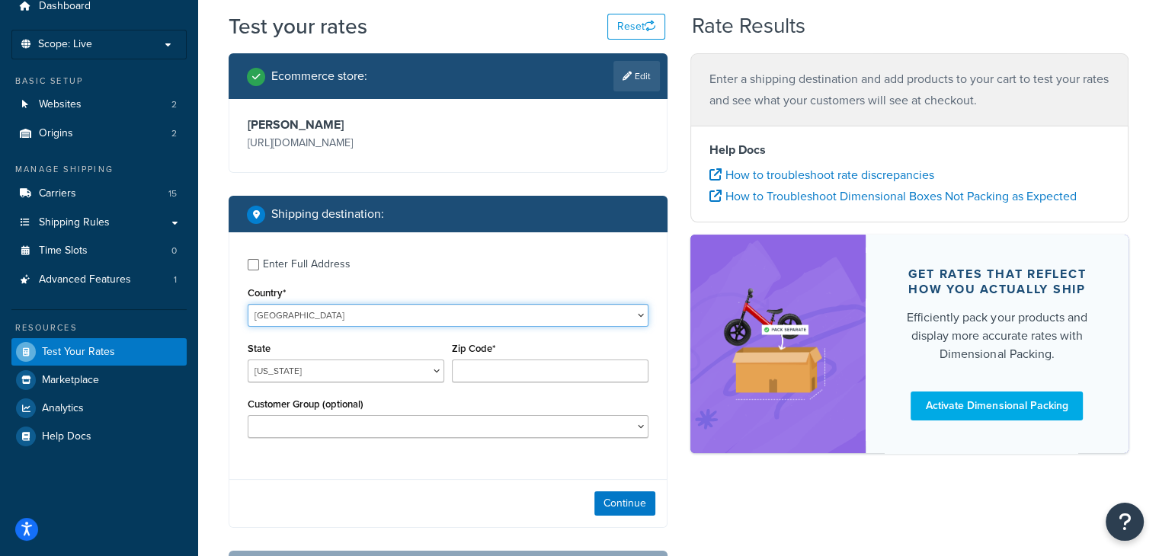
click at [357, 322] on select "United States United Kingdom Afghanistan Åland Islands Albania Algeria American…" at bounding box center [448, 315] width 401 height 23
select select "GB"
click at [248, 304] on select "United States United Kingdom Afghanistan Åland Islands Albania Algeria American…" at bounding box center [448, 315] width 401 height 23
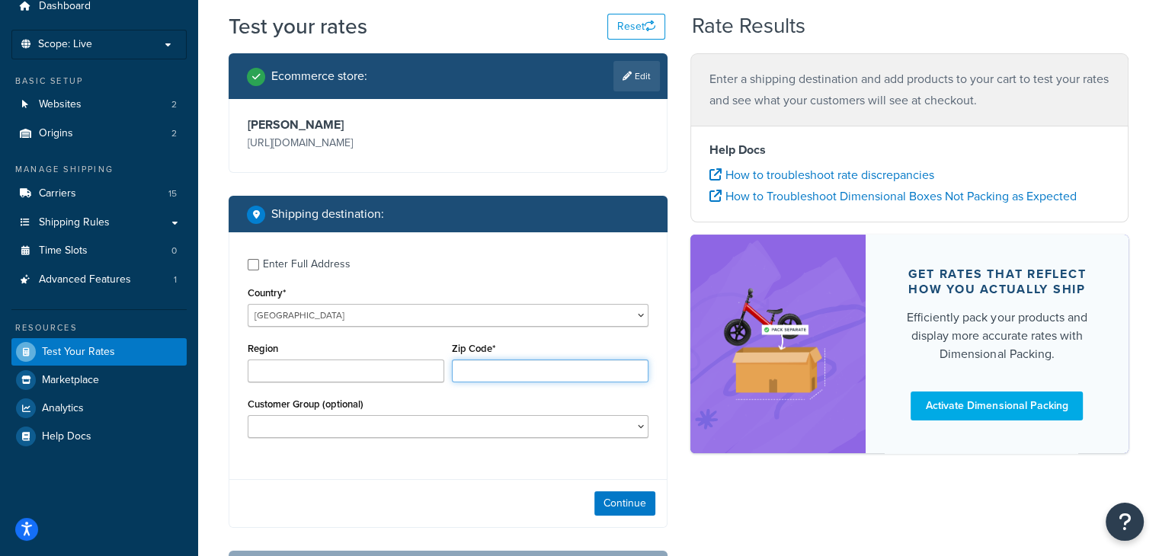
click at [456, 373] on input "Zip Code*" at bounding box center [550, 371] width 197 height 23
type input "le114jp"
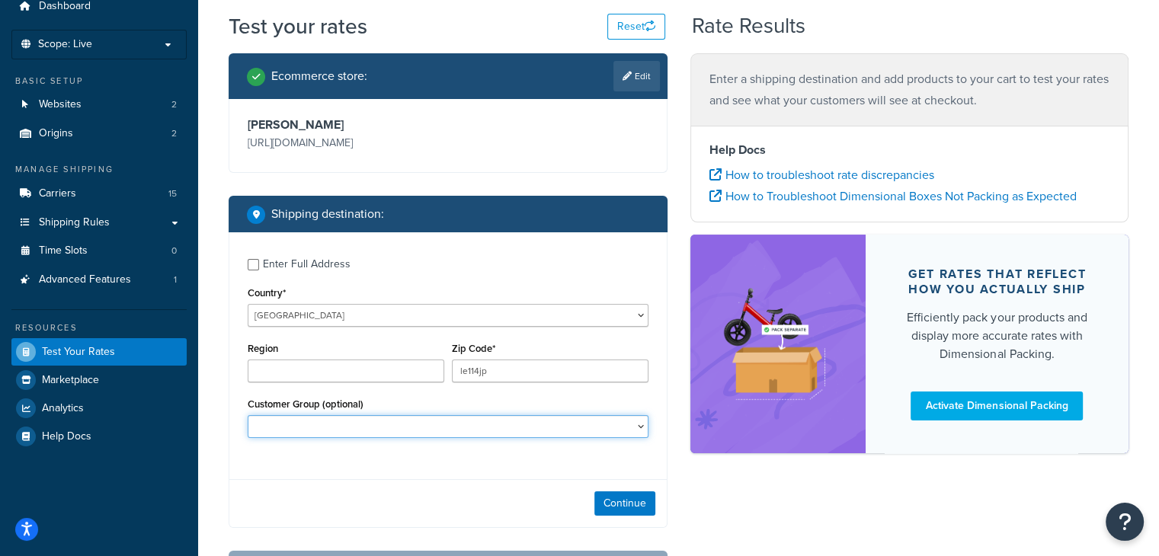
click at [522, 434] on select "BF Testing BF24 - DD4 BF24 - DD5 CS Reorder Drop Shipping General HR Katie's Fr…" at bounding box center [448, 426] width 401 height 23
select select "NOT LOGGED IN"
click at [248, 415] on select "BF Testing BF24 - DD4 BF24 - DD5 CS Reorder Drop Shipping General HR Katie's Fr…" at bounding box center [448, 426] width 401 height 23
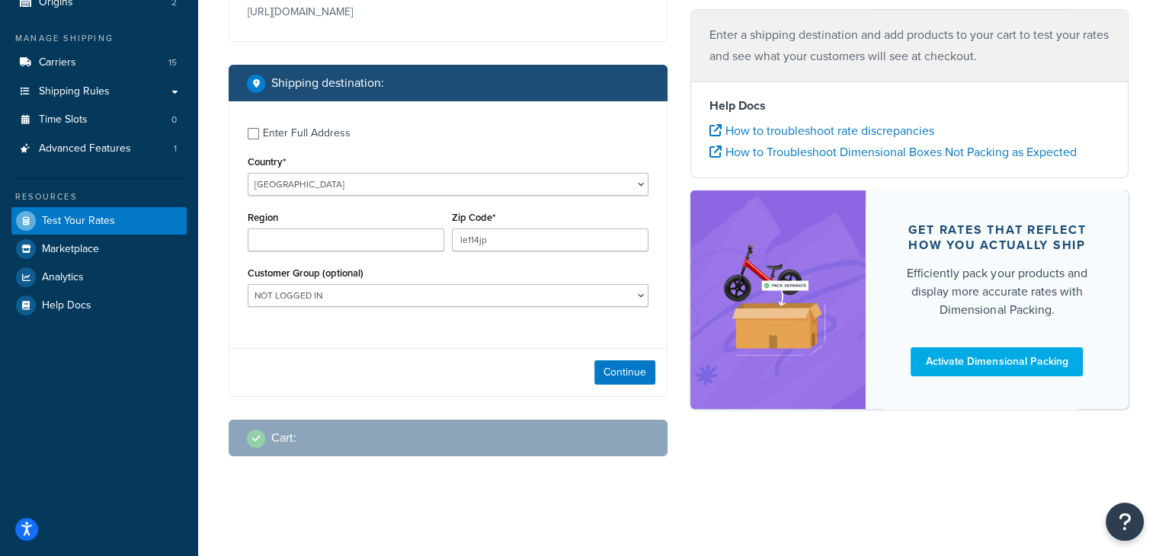
click at [626, 354] on div "Continue" at bounding box center [447, 372] width 437 height 48
click at [623, 366] on button "Continue" at bounding box center [624, 372] width 61 height 24
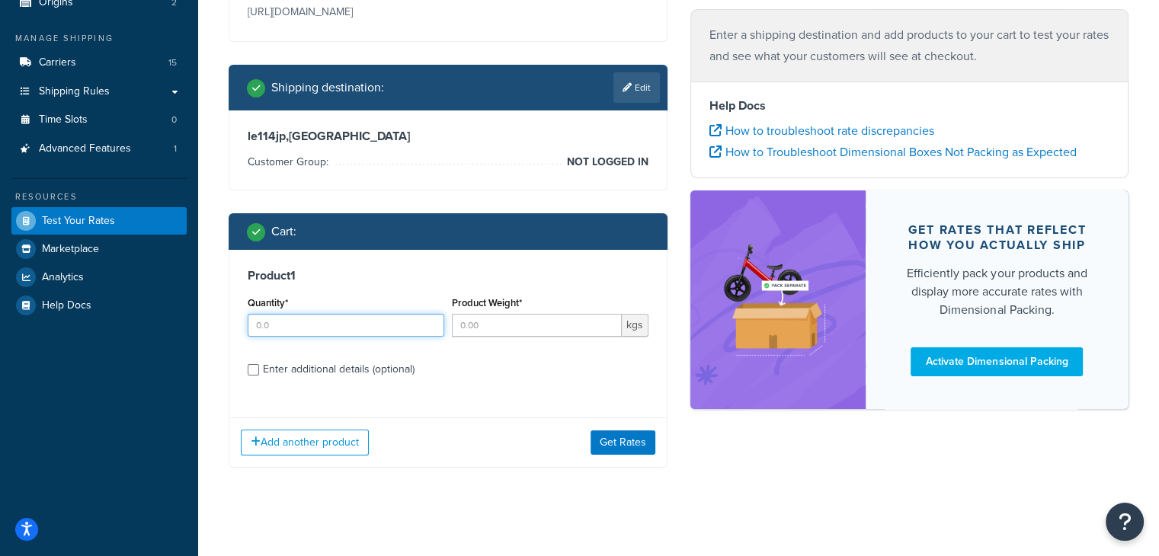
click at [393, 332] on input "Quantity*" at bounding box center [346, 325] width 197 height 23
type input "1"
type input "0.50"
click at [243, 360] on div "Product 1 Quantity* 1 Product Weight* 0.50 kgs Enter additional details (option…" at bounding box center [447, 328] width 437 height 156
click at [251, 367] on input "Enter additional details (optional)" at bounding box center [253, 369] width 11 height 11
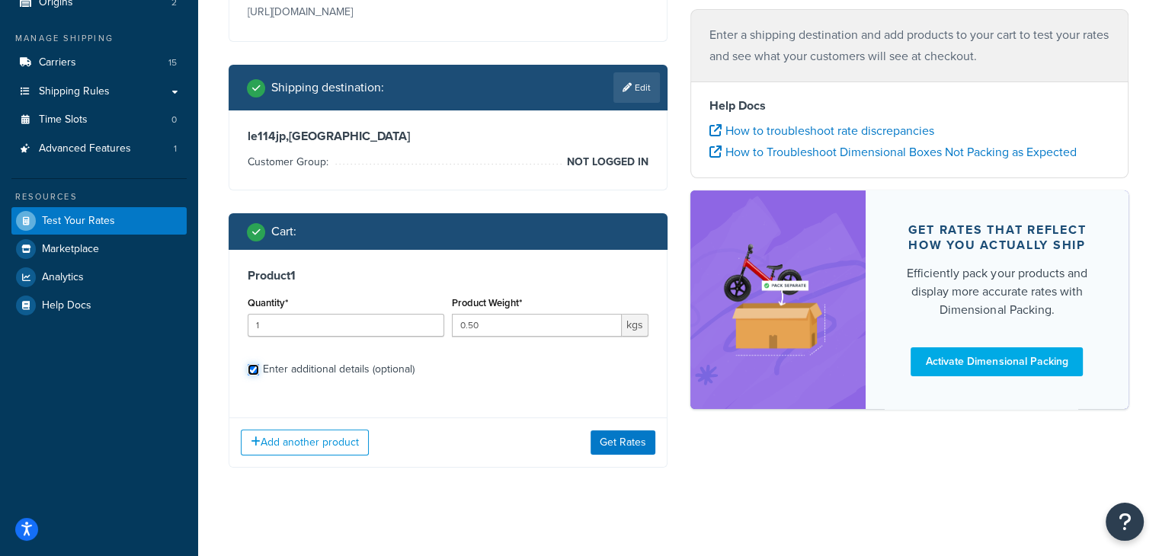
checkbox input "true"
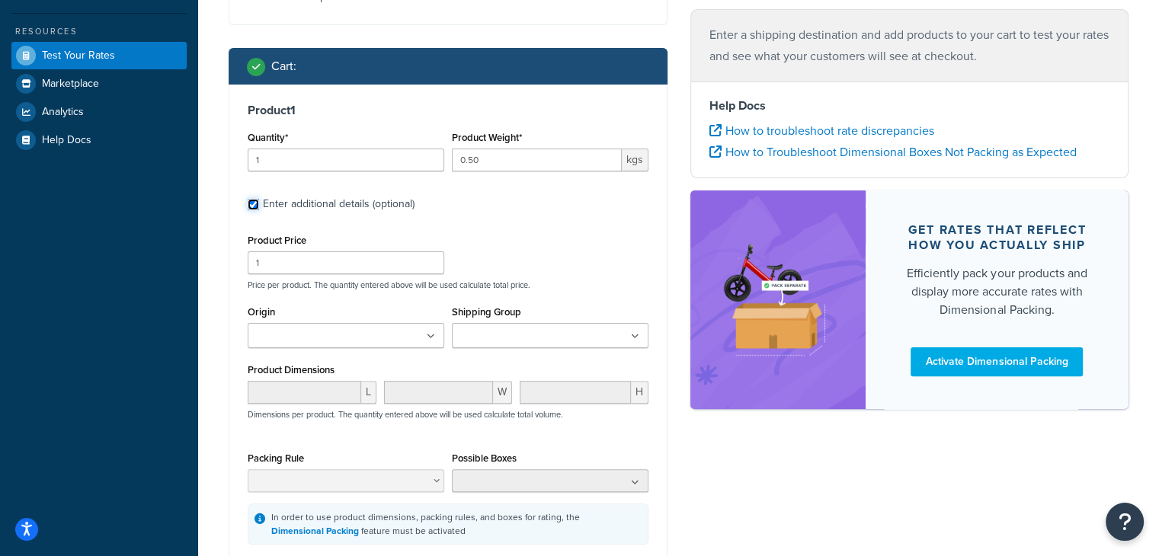
scroll to position [370, 0]
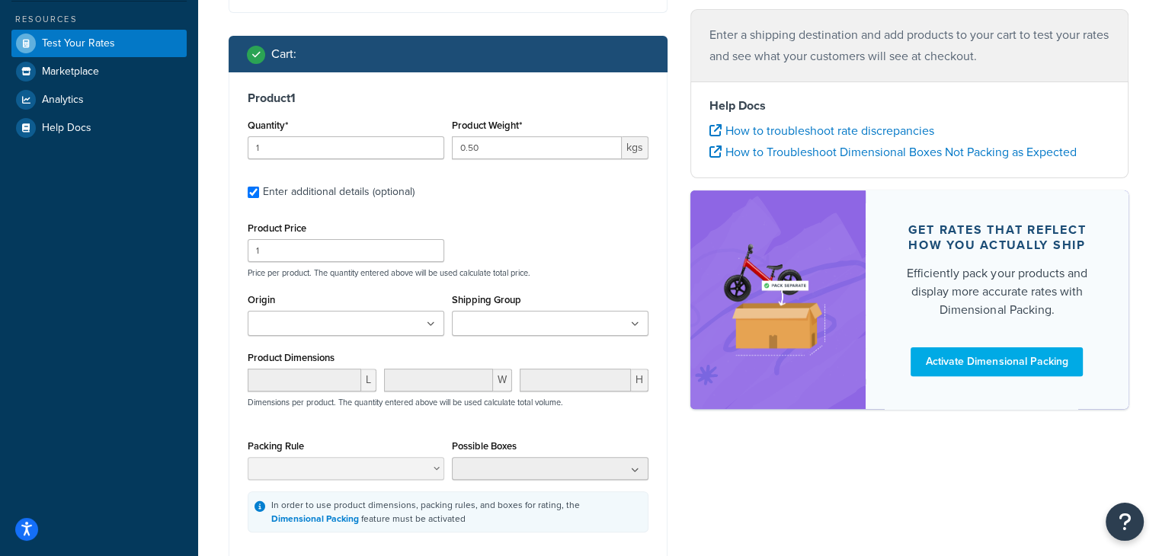
click at [530, 315] on ul at bounding box center [550, 323] width 197 height 25
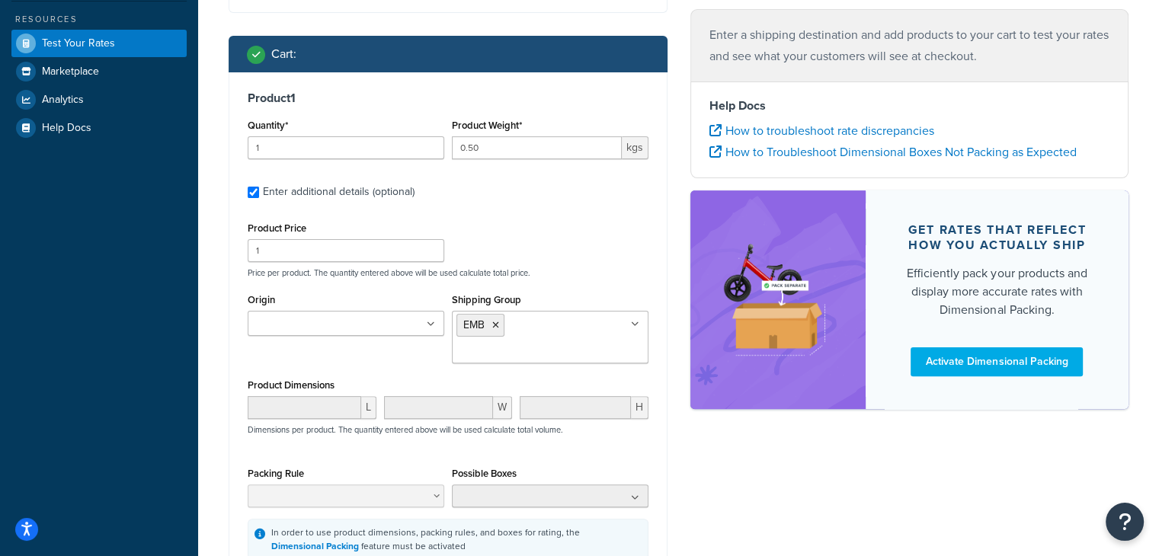
click at [411, 345] on div "Origin Joma Jewellery Katie Loxton" at bounding box center [346, 319] width 204 height 58
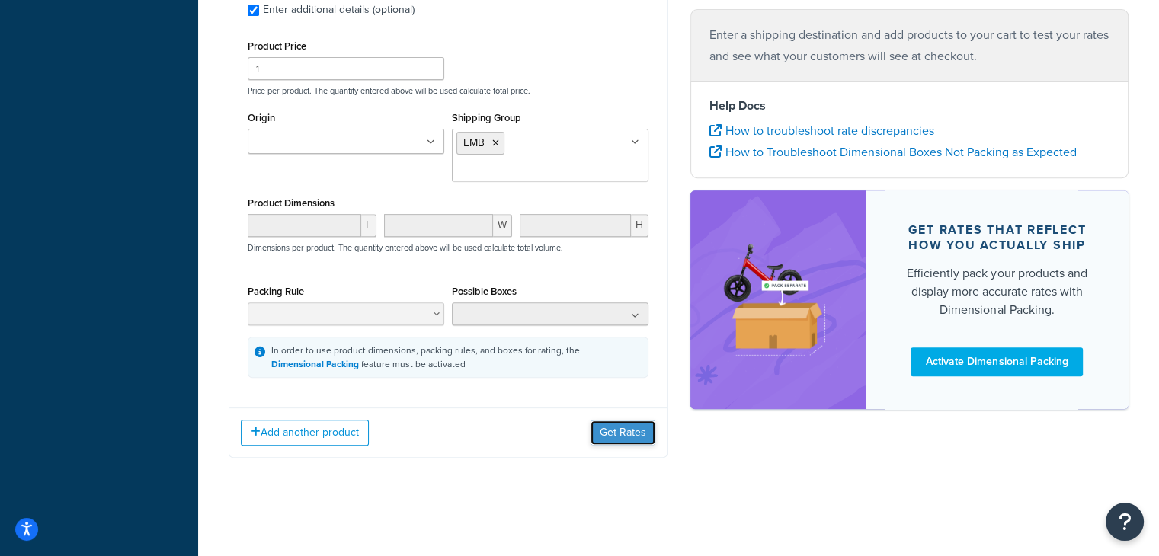
click at [606, 426] on button "Get Rates" at bounding box center [622, 433] width 65 height 24
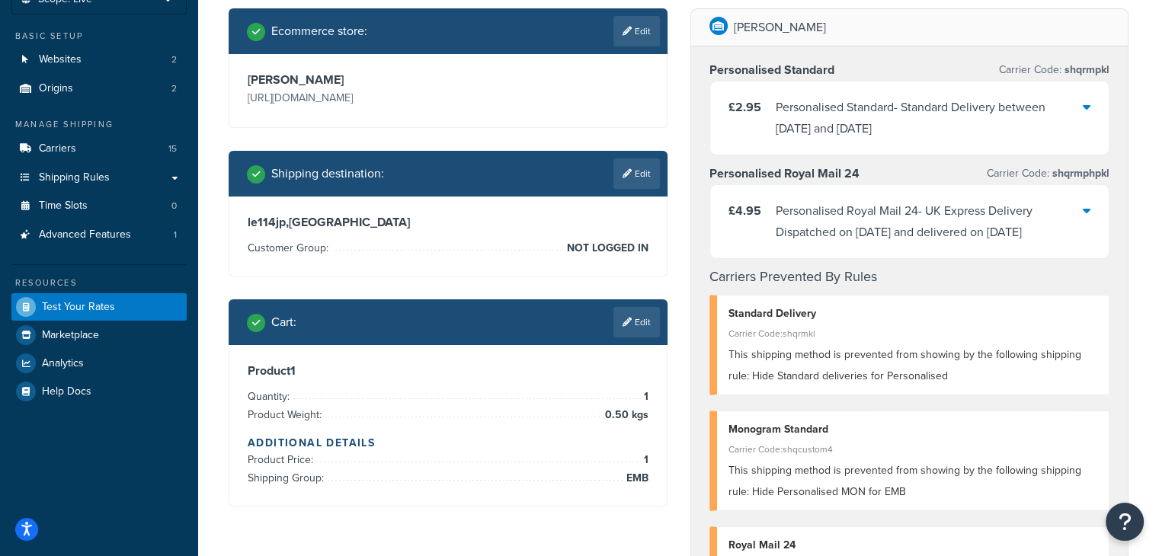
scroll to position [98, 0]
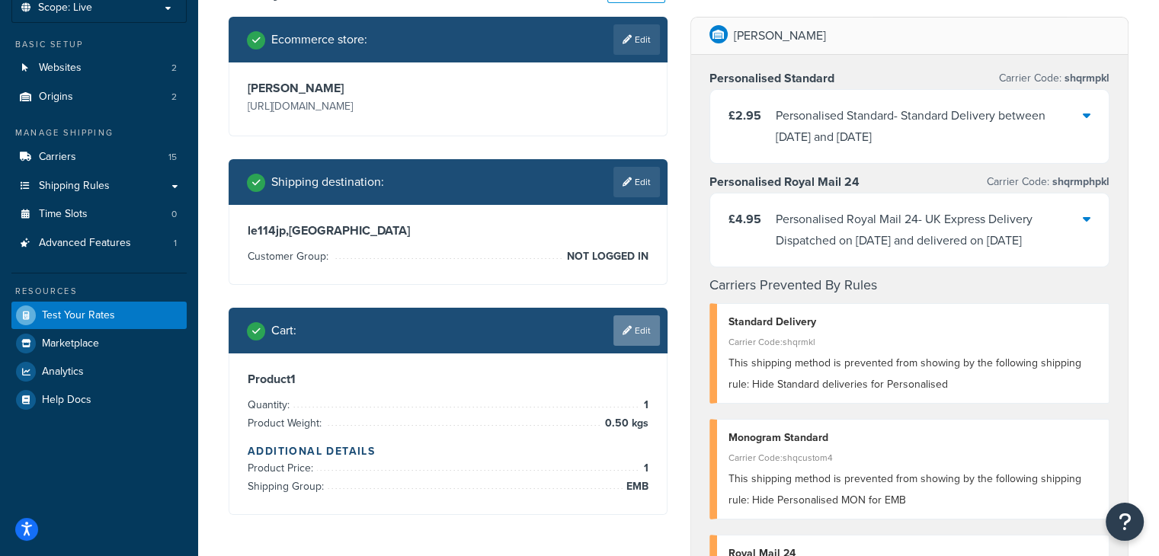
click at [630, 331] on link "Edit" at bounding box center [636, 330] width 46 height 30
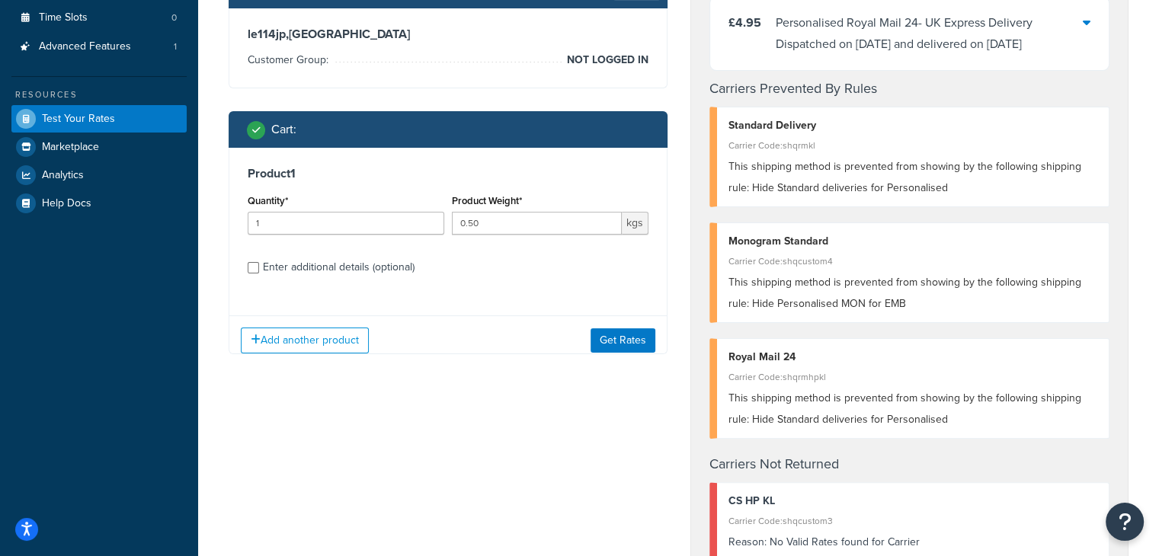
scroll to position [295, 0]
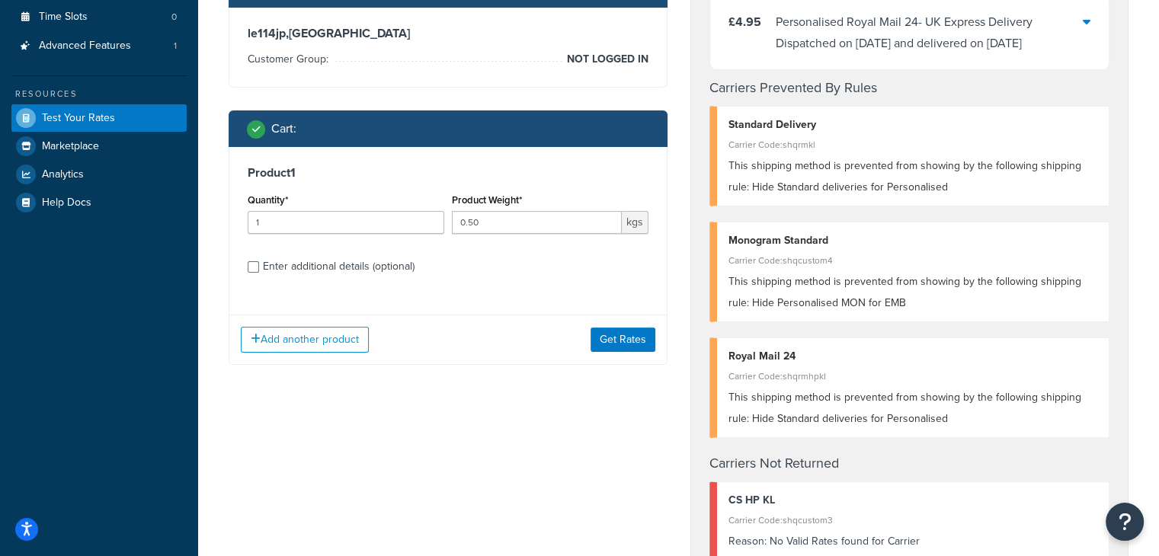
click at [258, 274] on div "Enter additional details (optional)" at bounding box center [448, 265] width 401 height 24
click at [253, 268] on input "Enter additional details (optional)" at bounding box center [253, 266] width 11 height 11
checkbox input "true"
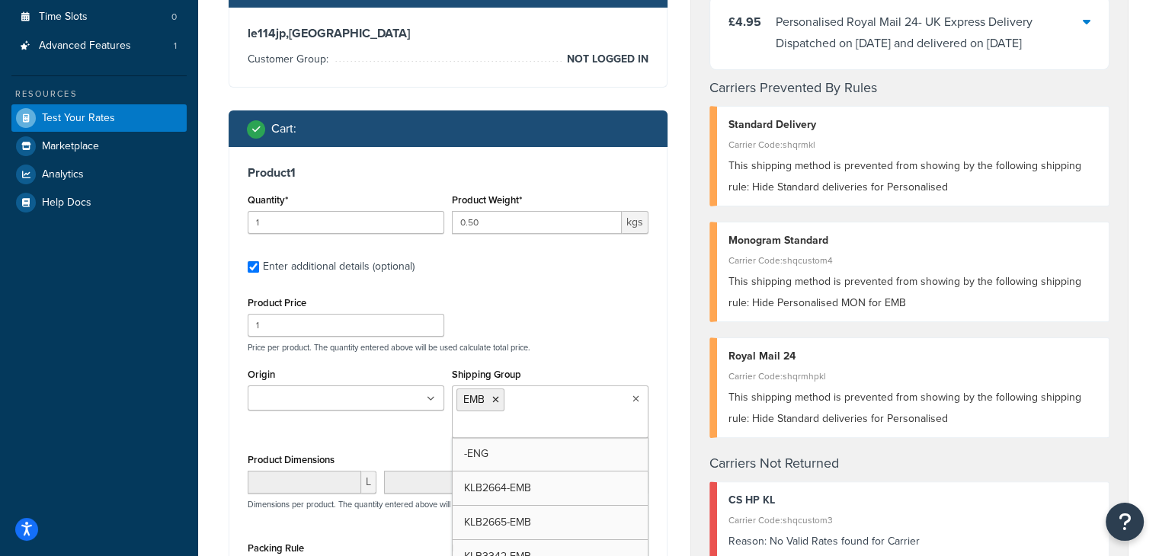
click at [562, 406] on ul "EMB" at bounding box center [550, 412] width 197 height 53
click at [597, 342] on p "Price per product. The quantity entered above will be used calculate total pric…" at bounding box center [448, 347] width 408 height 11
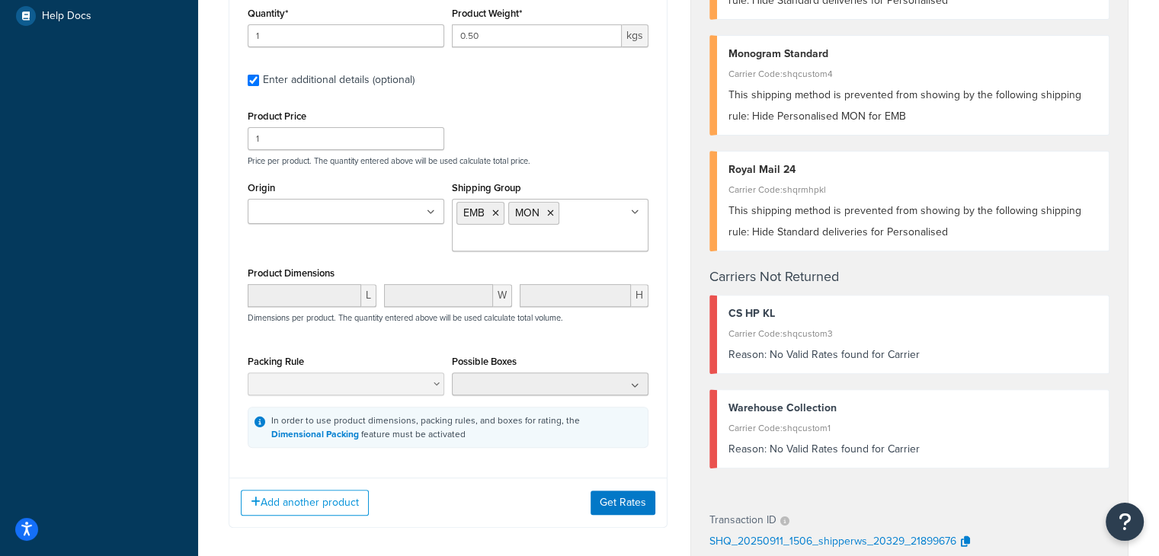
scroll to position [482, 0]
click at [619, 510] on button "Get Rates" at bounding box center [622, 503] width 65 height 24
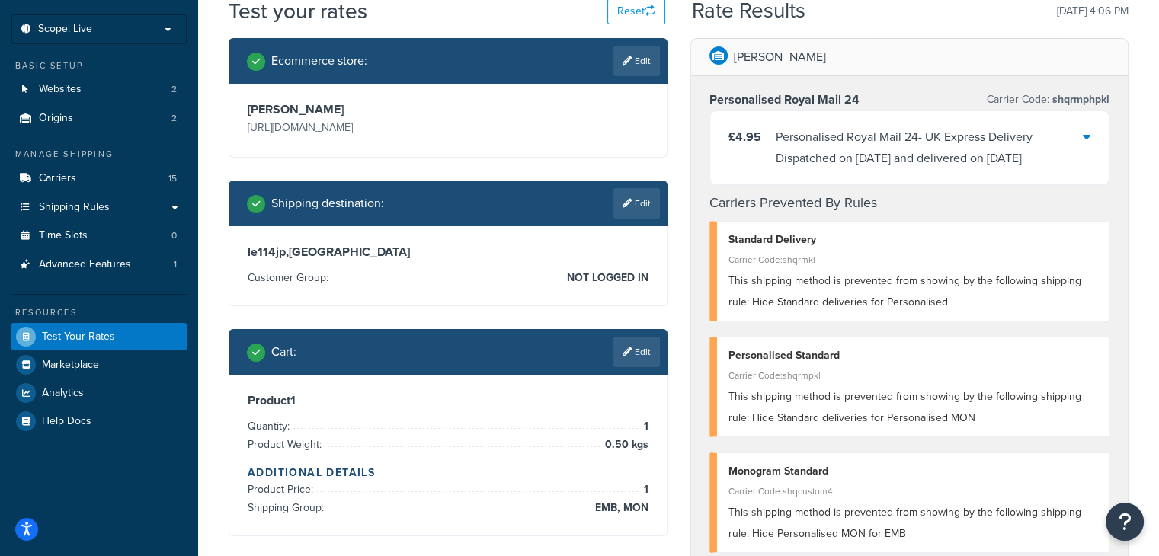
scroll to position [0, 0]
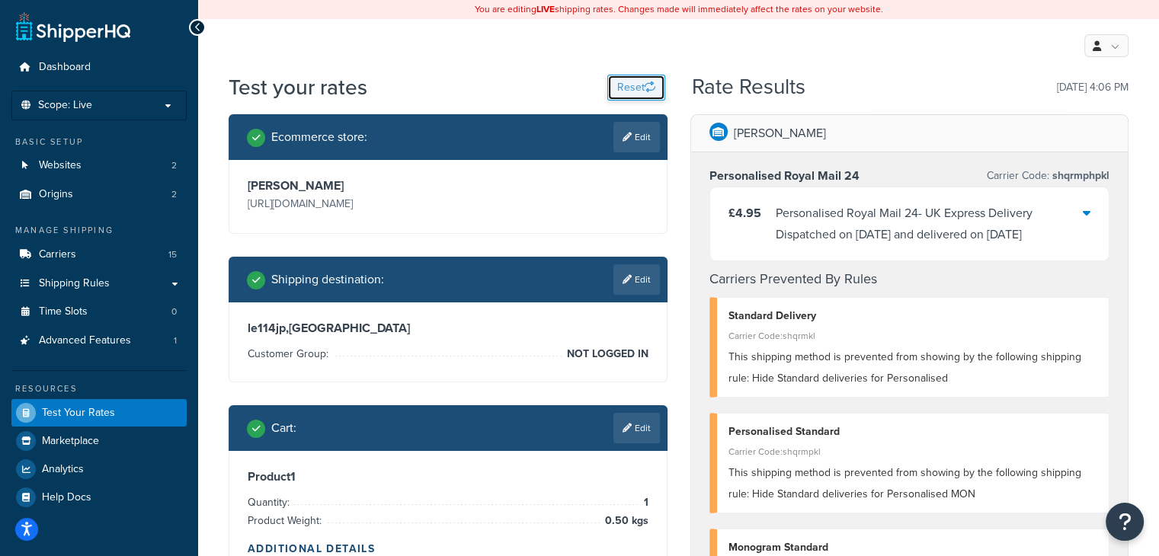
click at [613, 83] on button "Reset" at bounding box center [636, 88] width 58 height 26
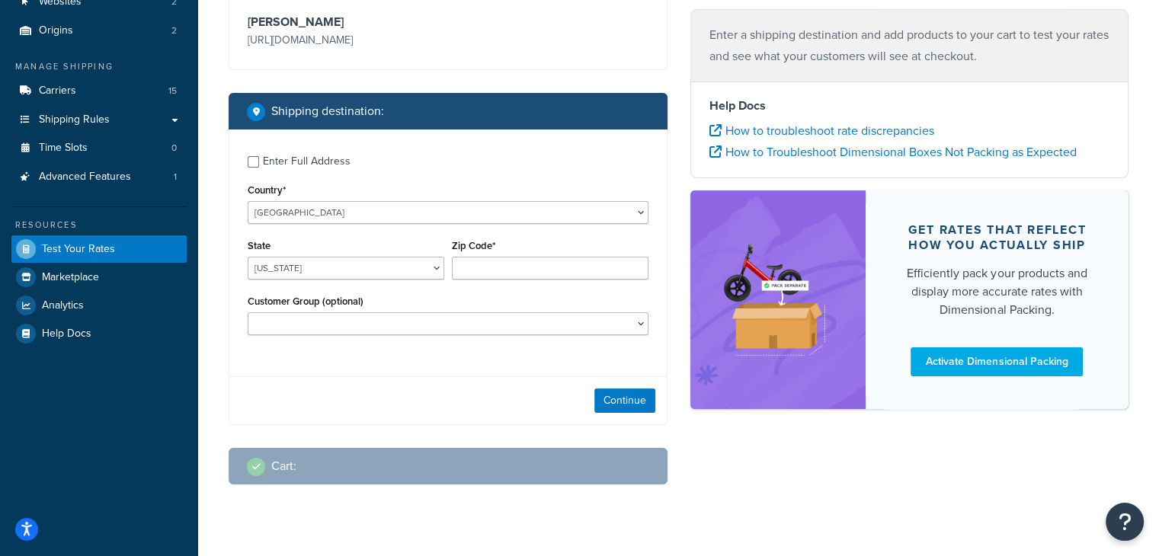
scroll to position [165, 0]
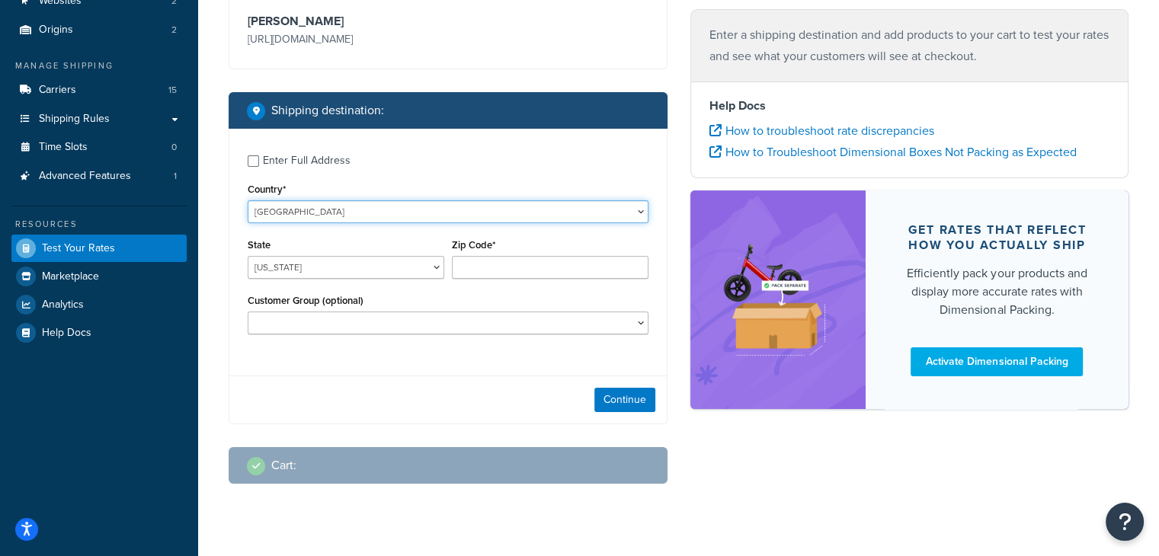
click at [411, 201] on select "United States United Kingdom Afghanistan Åland Islands Albania Algeria American…" at bounding box center [448, 211] width 401 height 23
select select "GB"
click at [248, 200] on select "United States United Kingdom Afghanistan Åland Islands Albania Algeria American…" at bounding box center [448, 211] width 401 height 23
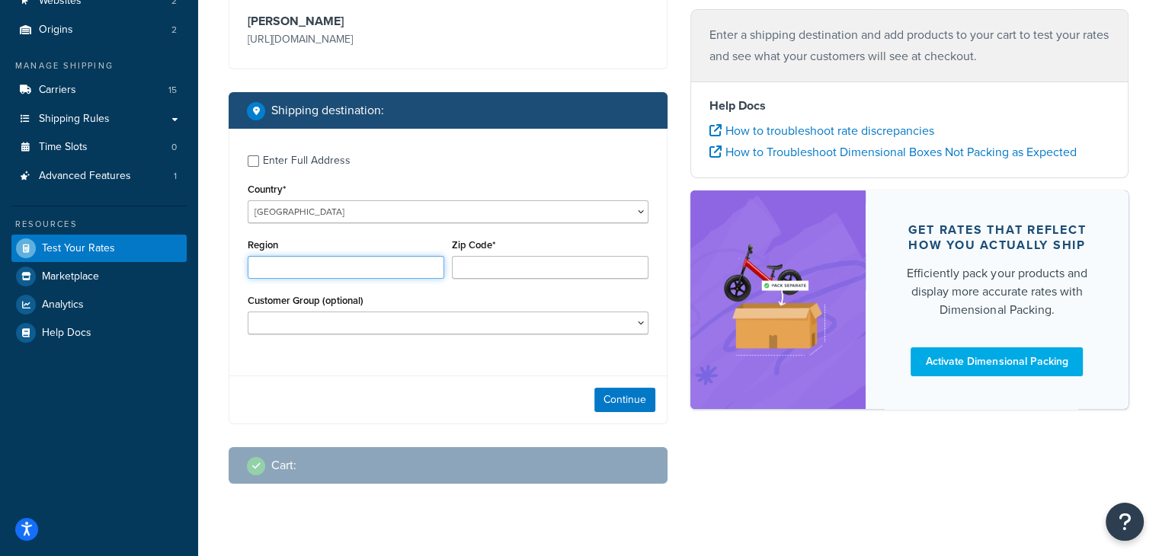
click at [381, 272] on input "Region" at bounding box center [346, 267] width 197 height 23
click at [543, 274] on input "Zip Code*" at bounding box center [550, 267] width 197 height 23
type input "le114jp"
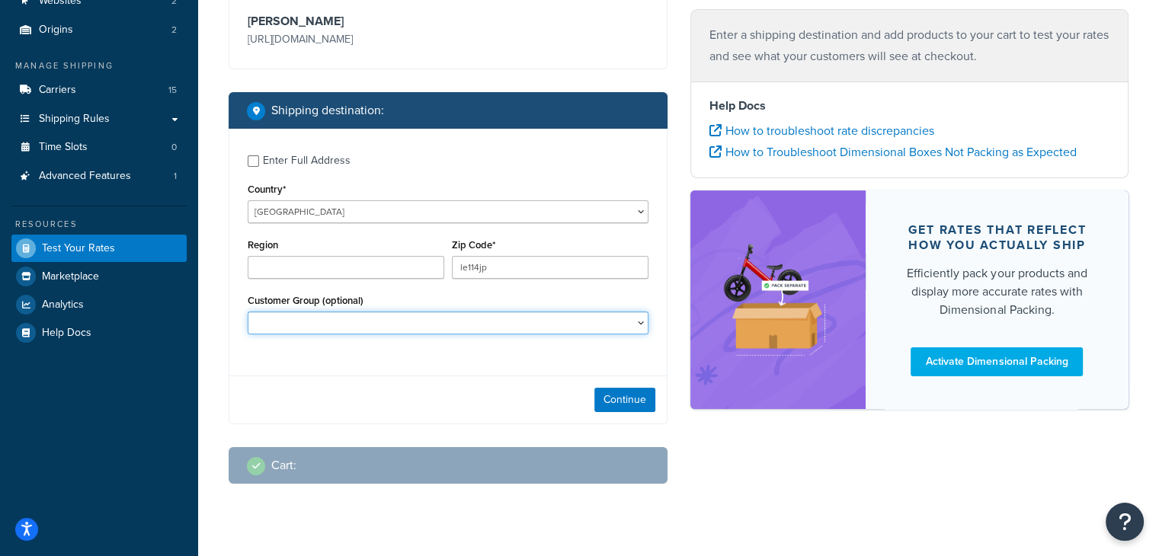
click at [505, 321] on select "BF Testing BF24 - DD4 BF24 - DD5 CS Reorder Drop Shipping General HR Katie's Fr…" at bounding box center [448, 323] width 401 height 23
select select "NOT LOGGED IN"
click at [248, 312] on select "BF Testing BF24 - DD4 BF24 - DD5 CS Reorder Drop Shipping General HR Katie's Fr…" at bounding box center [448, 323] width 401 height 23
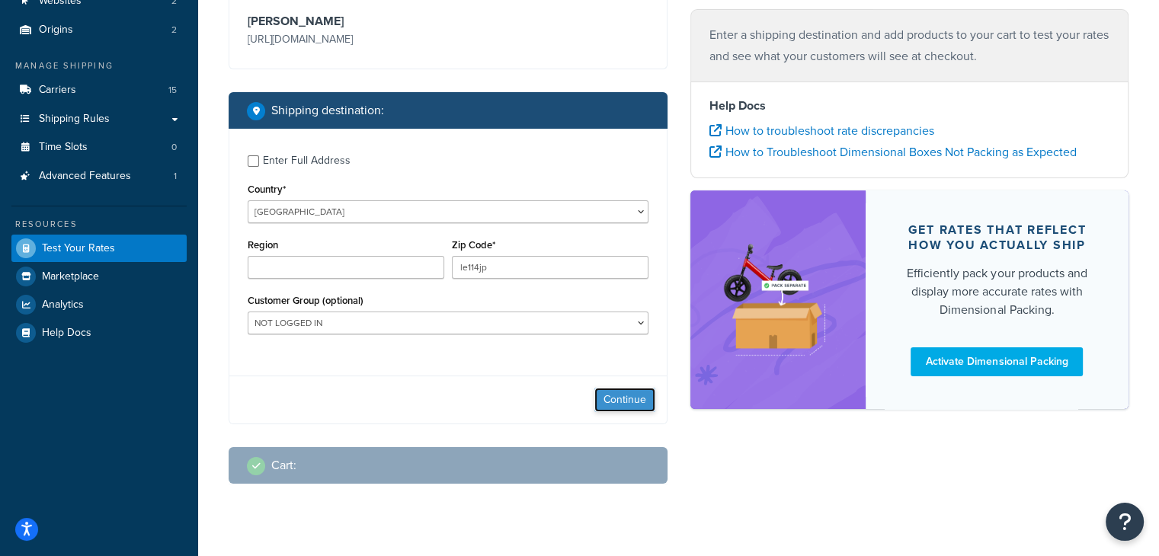
click at [610, 398] on button "Continue" at bounding box center [624, 400] width 61 height 24
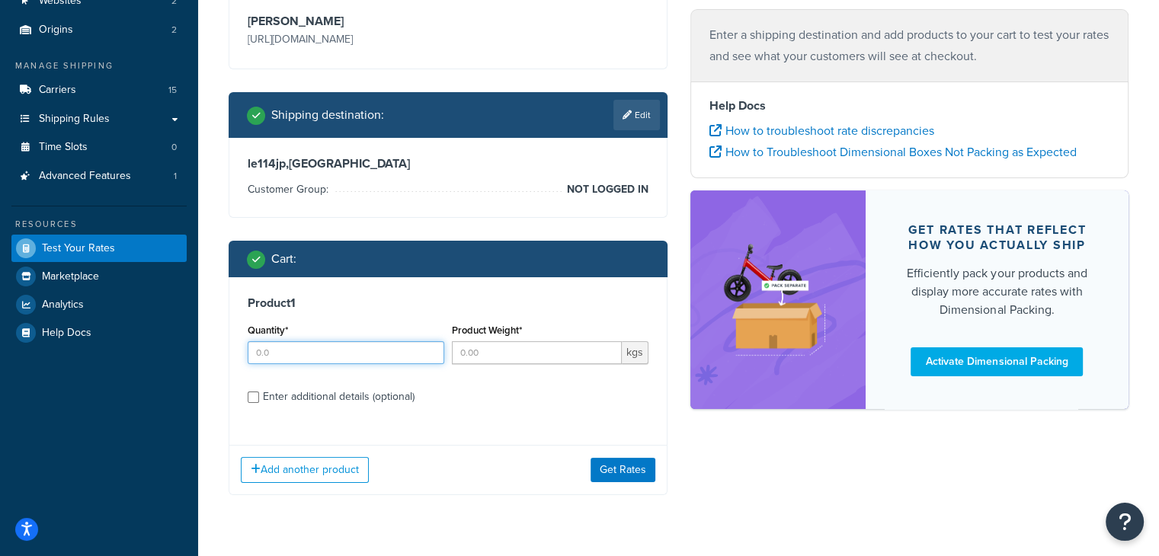
click at [421, 353] on input "Quantity*" at bounding box center [346, 352] width 197 height 23
type input "1"
type input "0.50"
click at [256, 394] on input "Enter additional details (optional)" at bounding box center [253, 397] width 11 height 11
checkbox input "true"
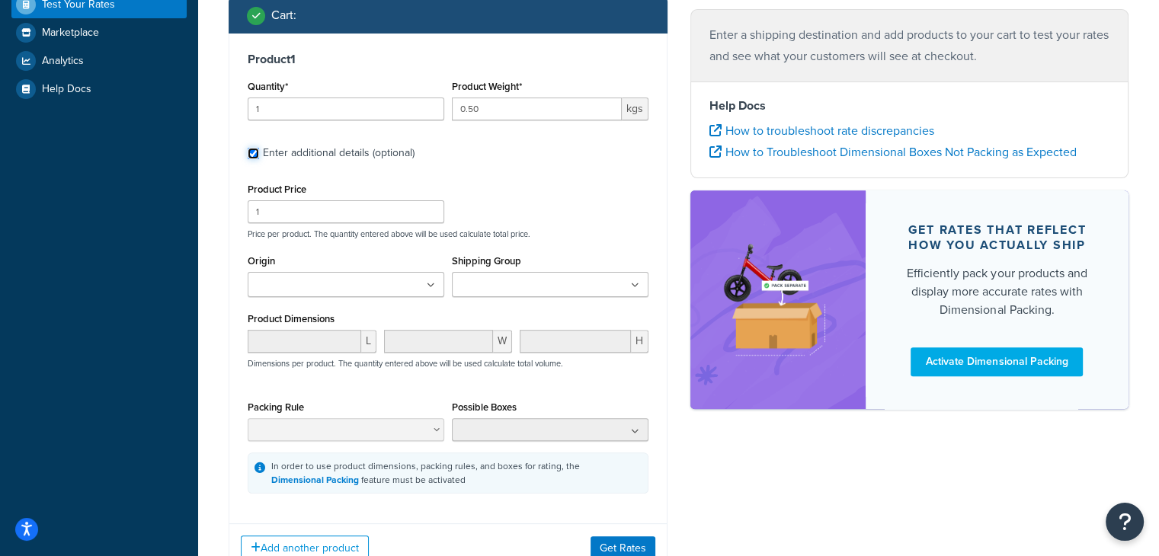
scroll to position [411, 0]
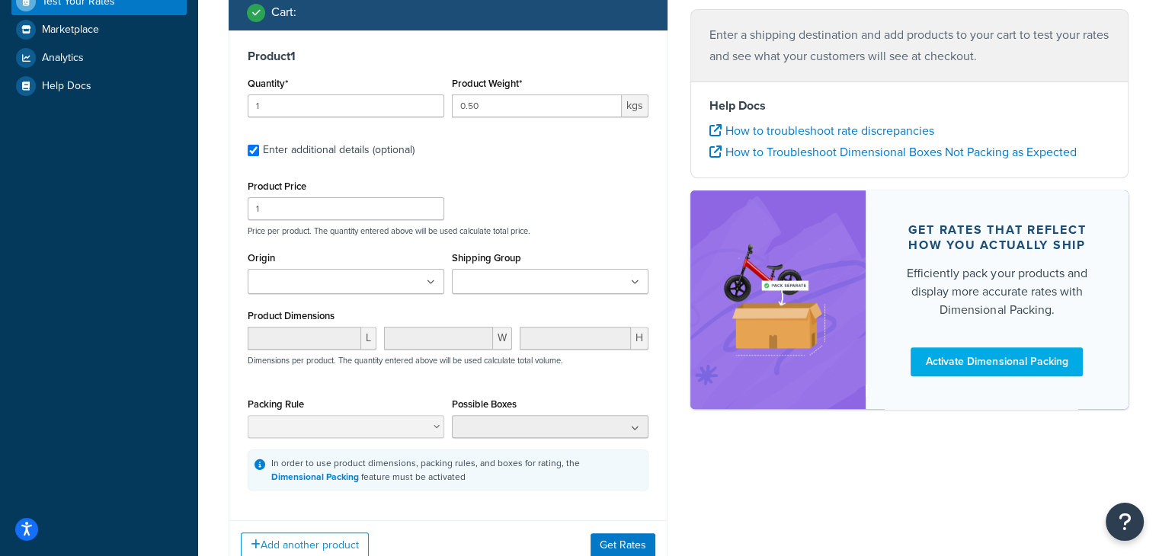
click at [500, 279] on input "Shipping Group" at bounding box center [523, 282] width 135 height 17
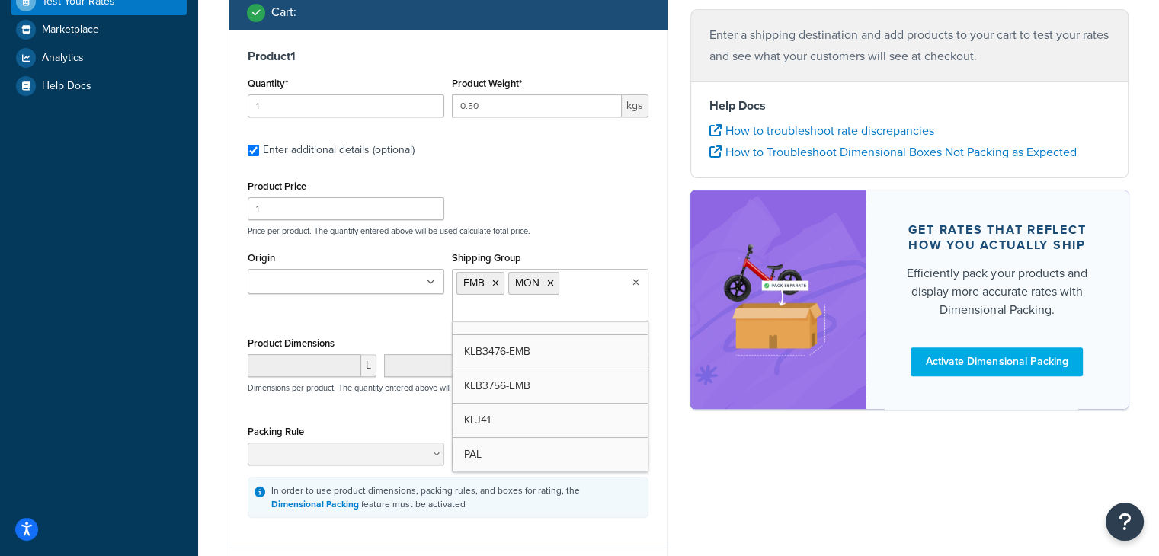
scroll to position [155, 0]
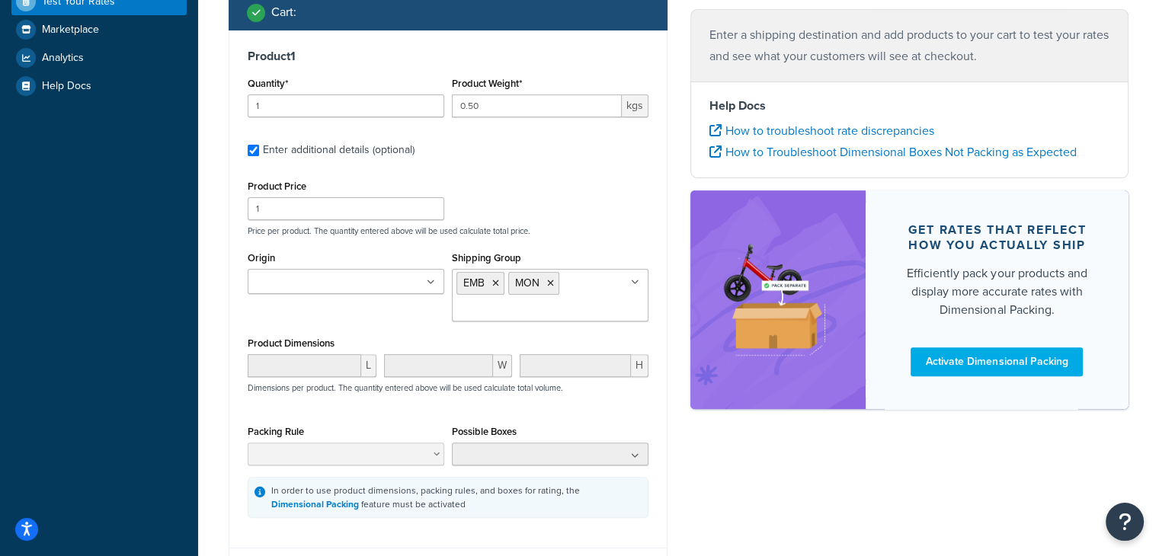
click at [686, 432] on div "Ecommerce store : Edit Katie Loxton https://katieloxton.com/ Shipping destinati…" at bounding box center [678, 162] width 923 height 918
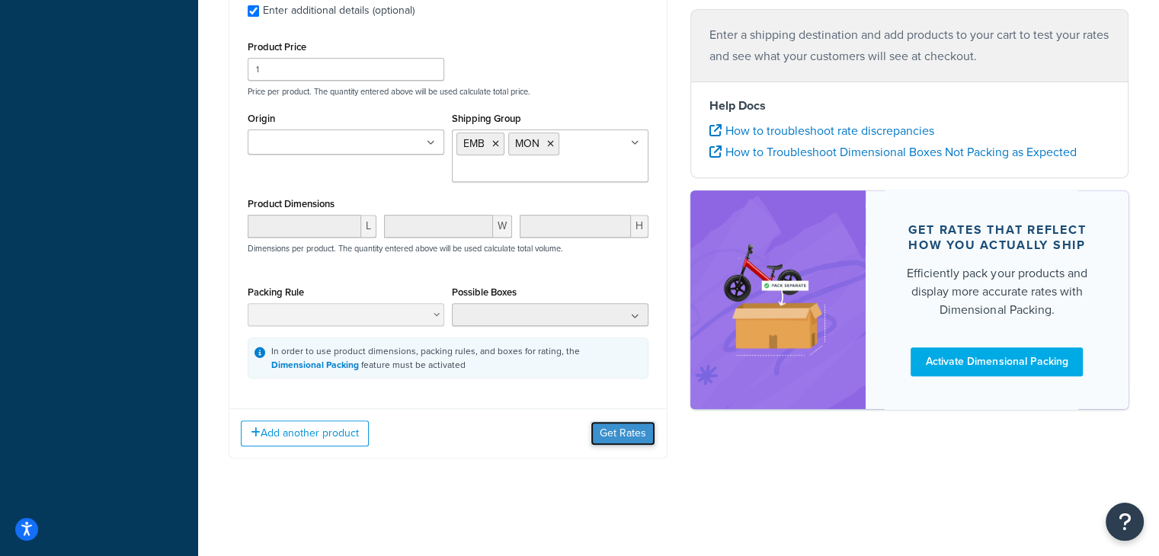
click at [610, 440] on button "Get Rates" at bounding box center [622, 433] width 65 height 24
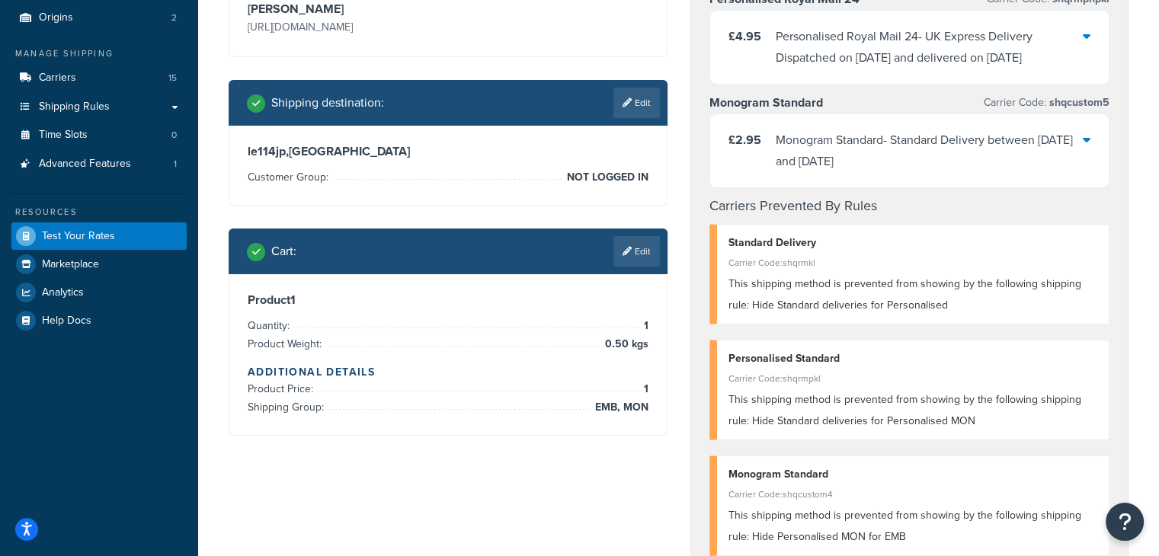
scroll to position [126, 0]
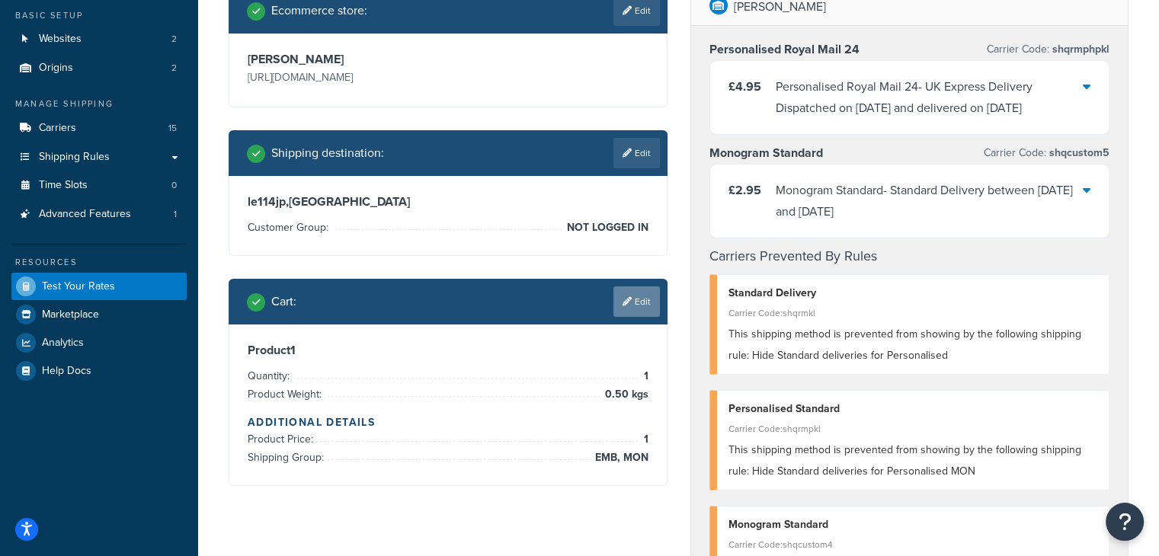
click at [636, 312] on link "Edit" at bounding box center [636, 301] width 46 height 30
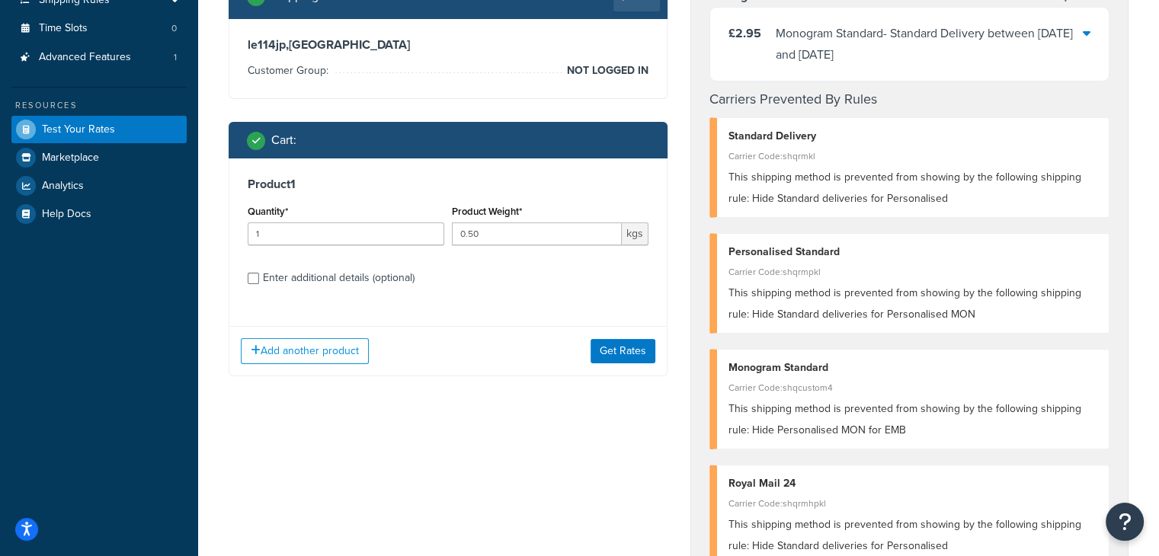
scroll to position [320, 0]
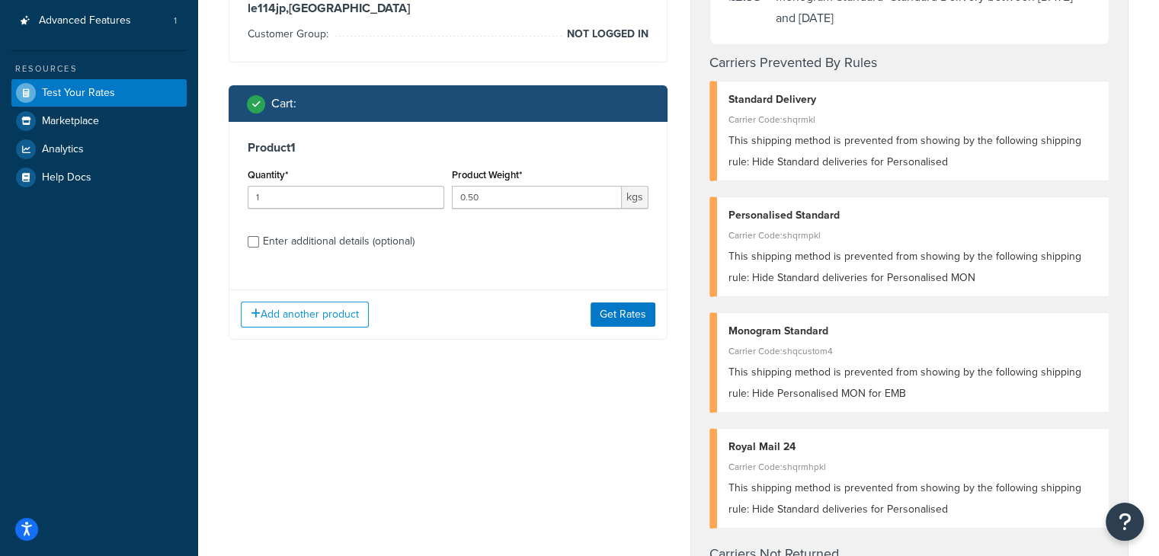
click at [290, 242] on div "Enter additional details (optional)" at bounding box center [339, 241] width 152 height 21
click at [259, 242] on input "Enter additional details (optional)" at bounding box center [253, 241] width 11 height 11
checkbox input "true"
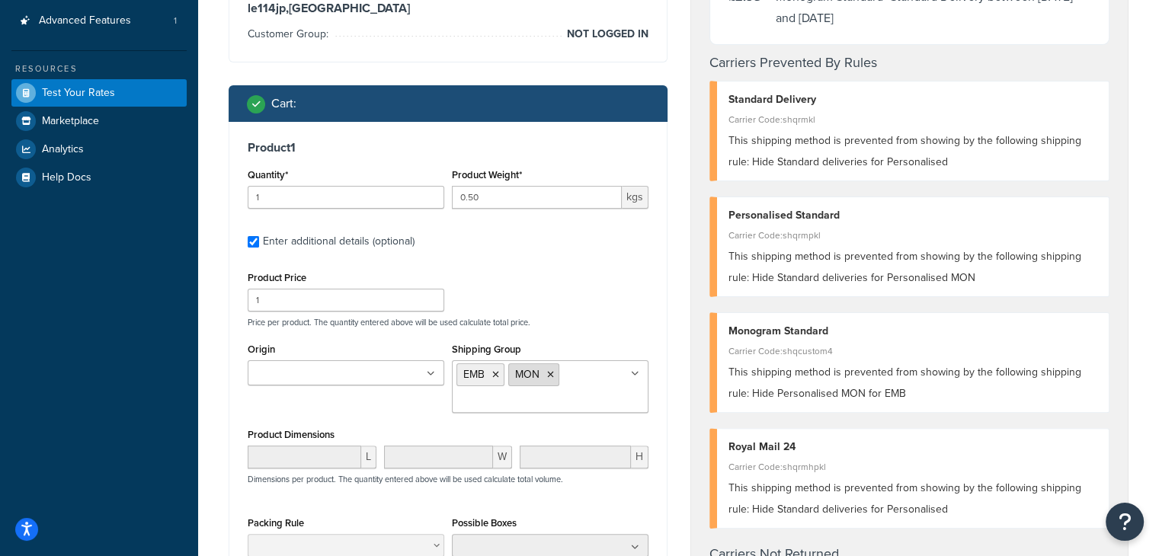
click at [551, 376] on icon at bounding box center [550, 374] width 7 height 9
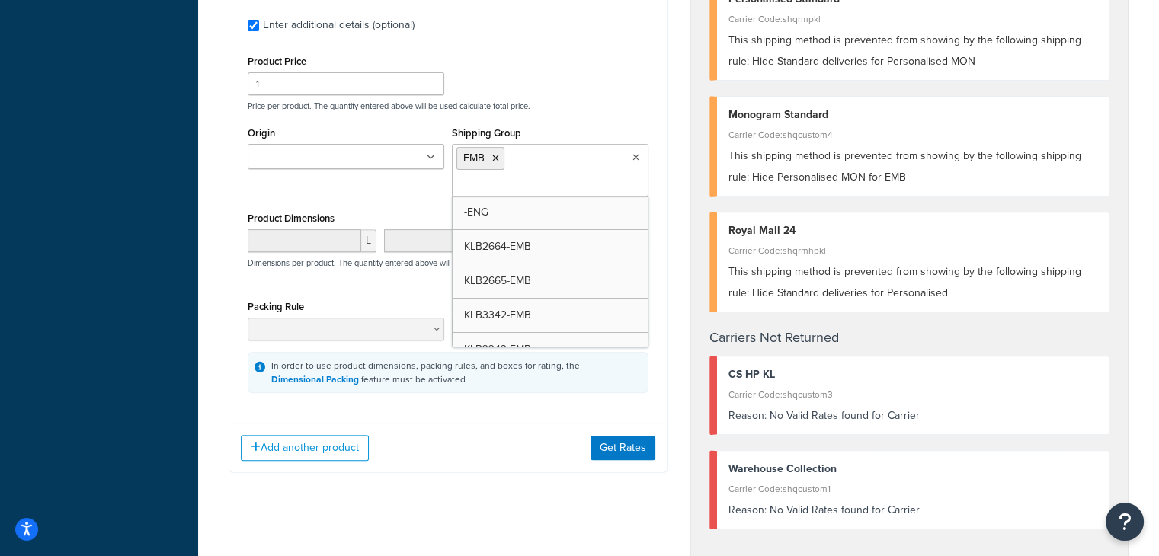
scroll to position [541, 0]
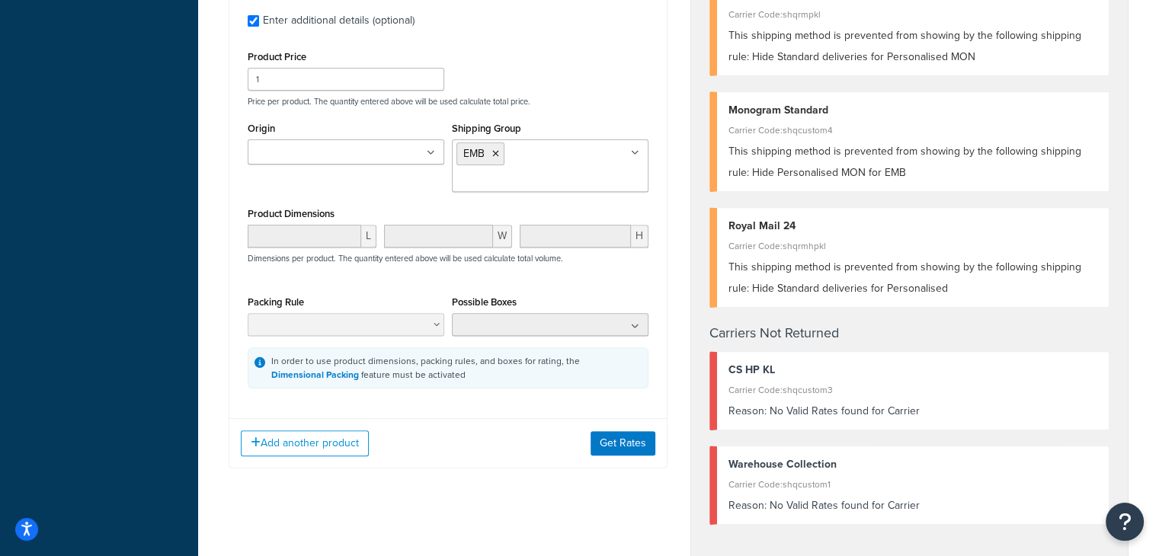
click at [634, 373] on div "In order to use product dimensions, packing rules, and boxes for rating, the Di…" at bounding box center [448, 367] width 401 height 41
click at [611, 452] on button "Get Rates" at bounding box center [622, 443] width 65 height 24
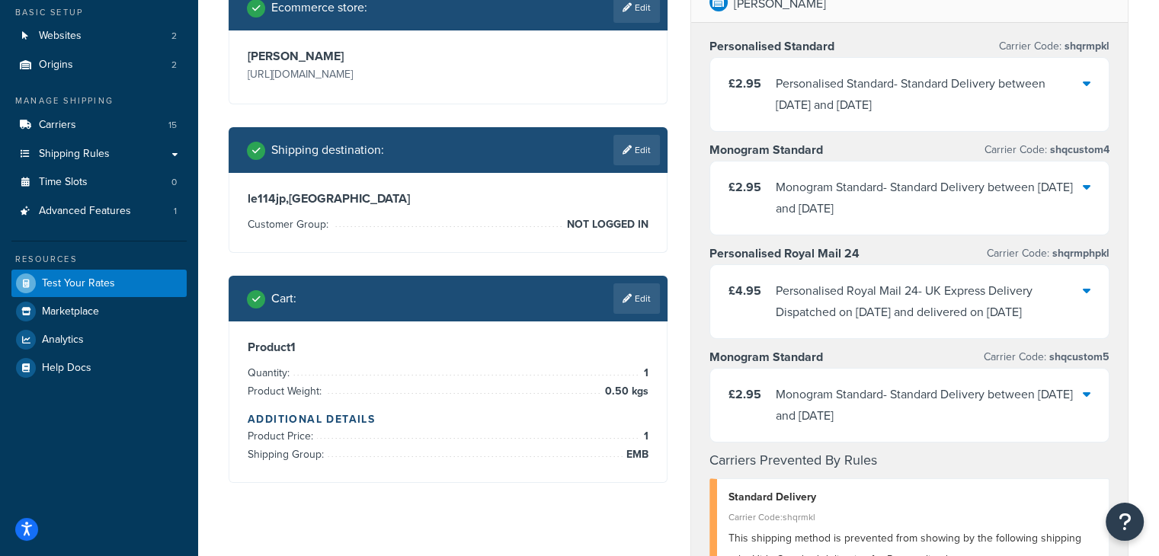
scroll to position [129, 0]
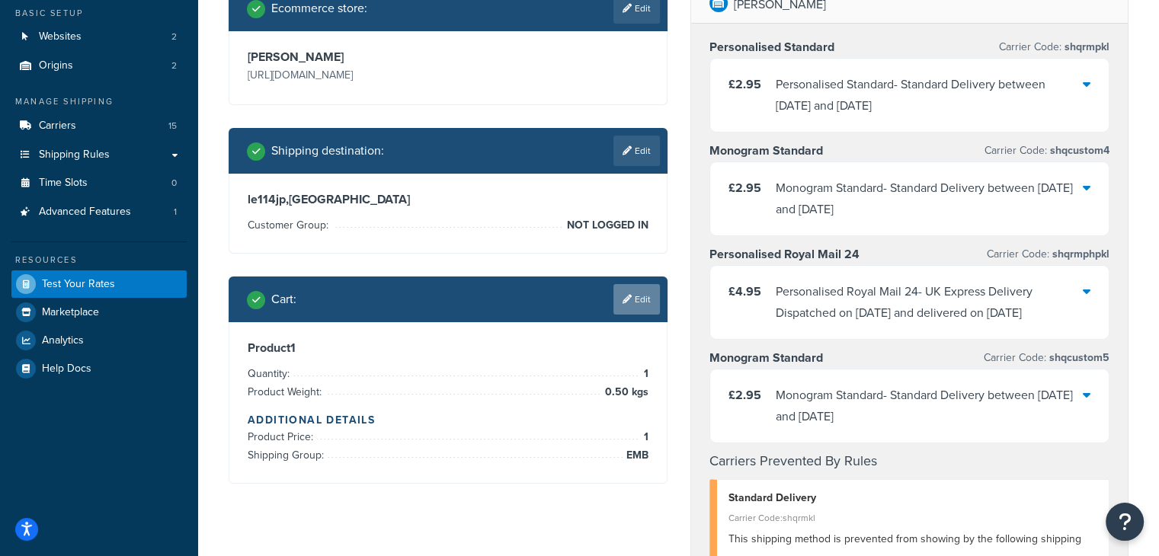
click at [637, 312] on link "Edit" at bounding box center [636, 299] width 46 height 30
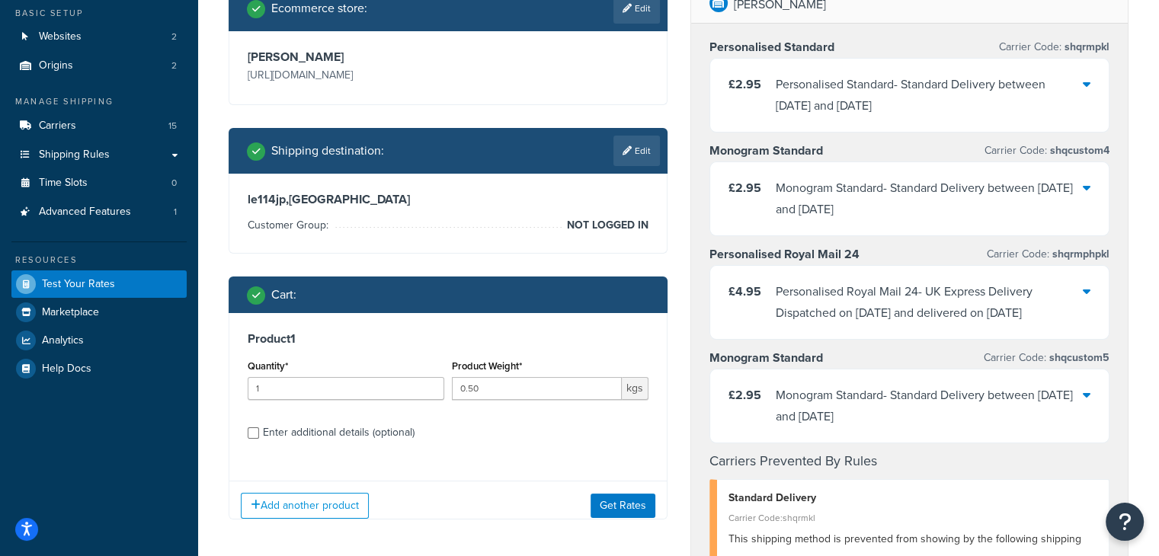
scroll to position [233, 0]
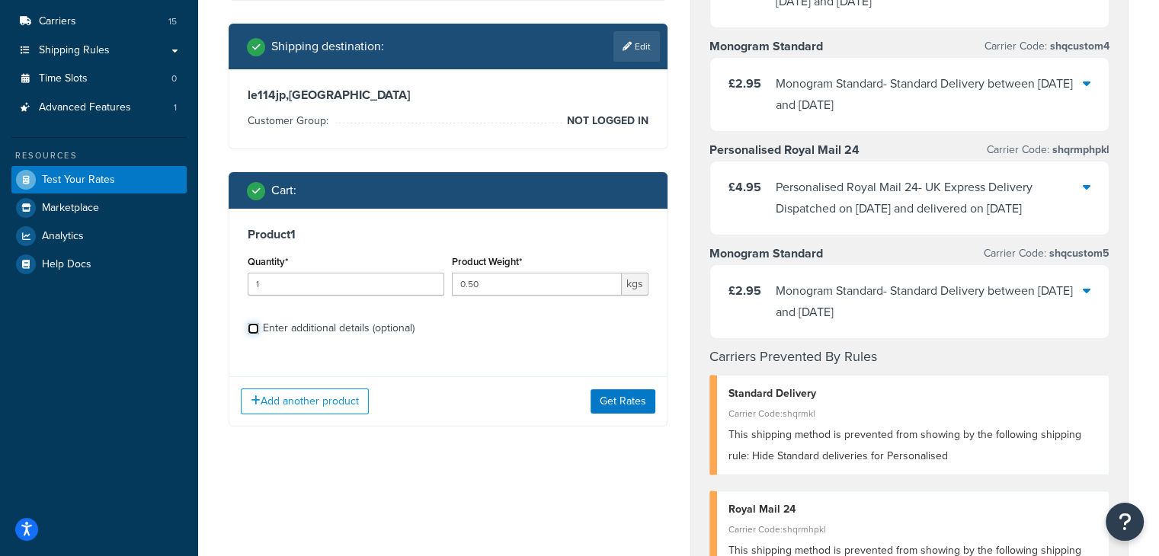
click at [252, 329] on input "Enter additional details (optional)" at bounding box center [253, 328] width 11 height 11
checkbox input "true"
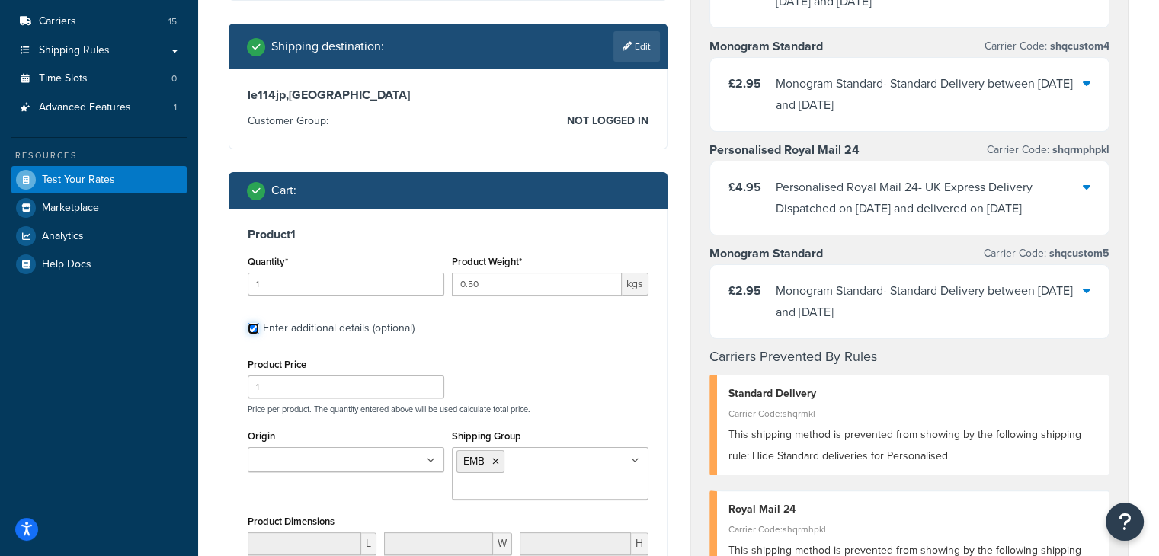
scroll to position [363, 0]
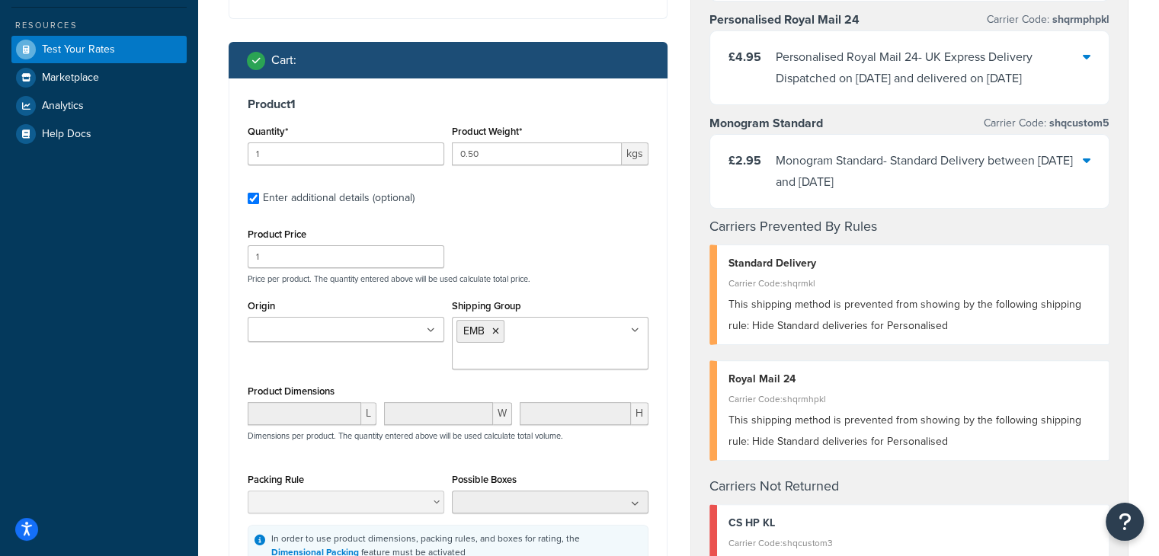
click at [634, 332] on icon at bounding box center [635, 330] width 8 height 9
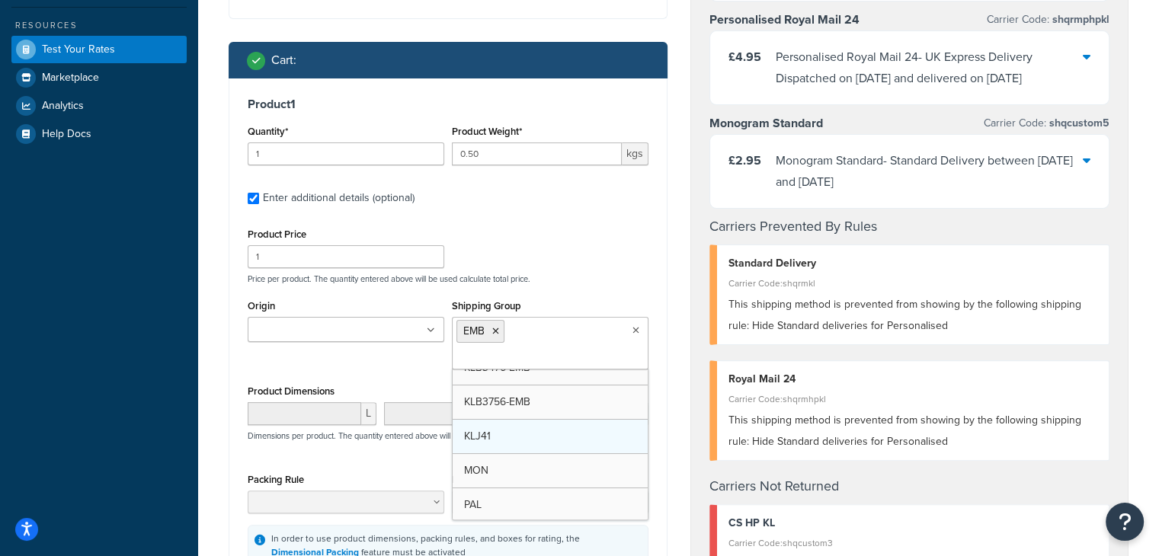
scroll to position [155, 0]
click at [579, 278] on p "Price per product. The quantity entered above will be used calculate total pric…" at bounding box center [448, 279] width 408 height 11
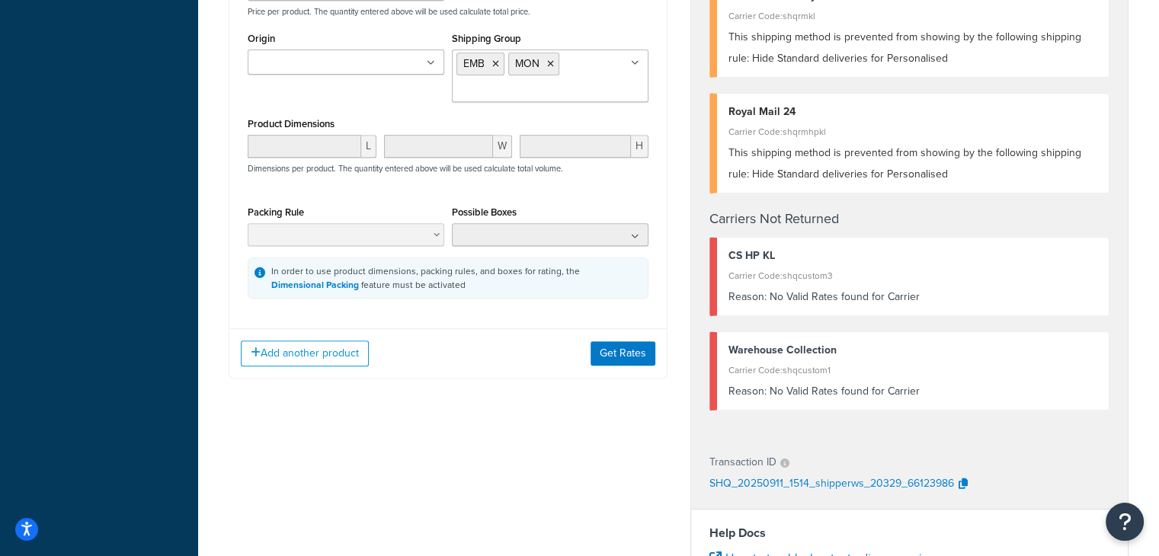
scroll to position [632, 0]
click at [612, 348] on button "Get Rates" at bounding box center [622, 353] width 65 height 24
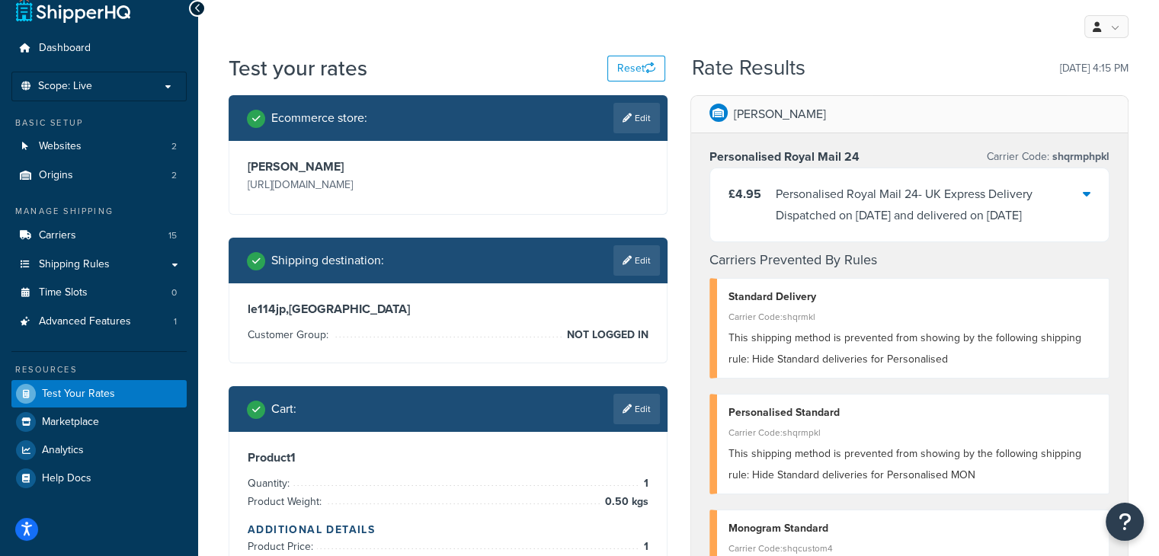
scroll to position [0, 0]
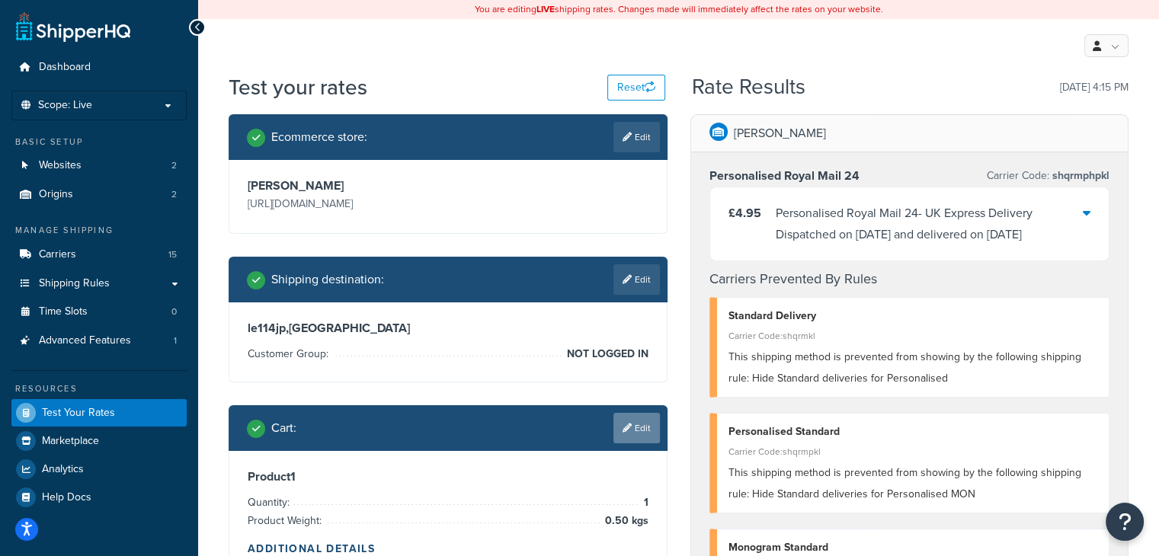
click at [648, 437] on link "Edit" at bounding box center [636, 428] width 46 height 30
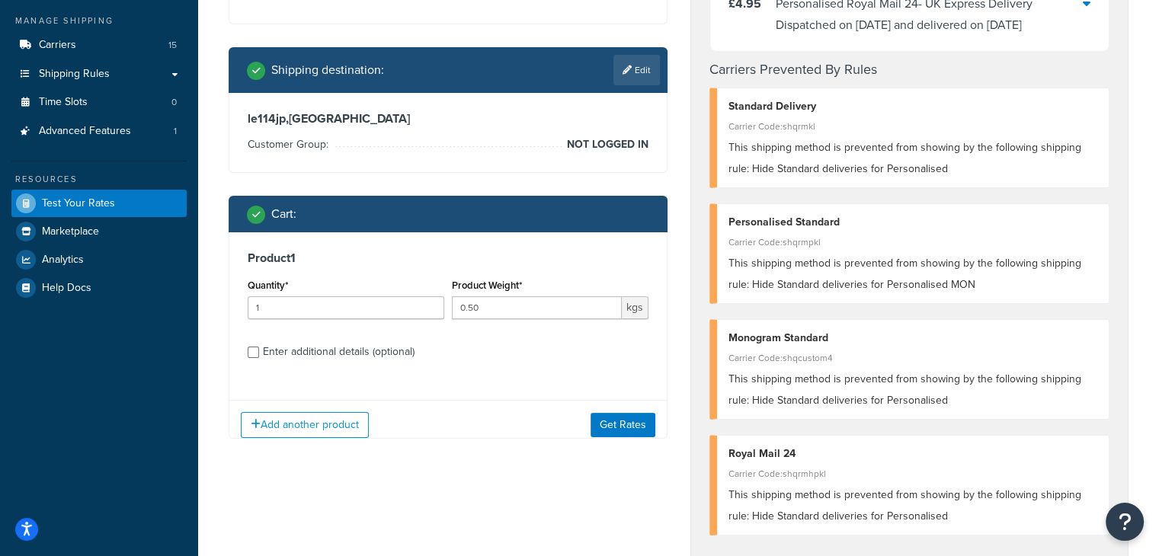
scroll to position [216, 0]
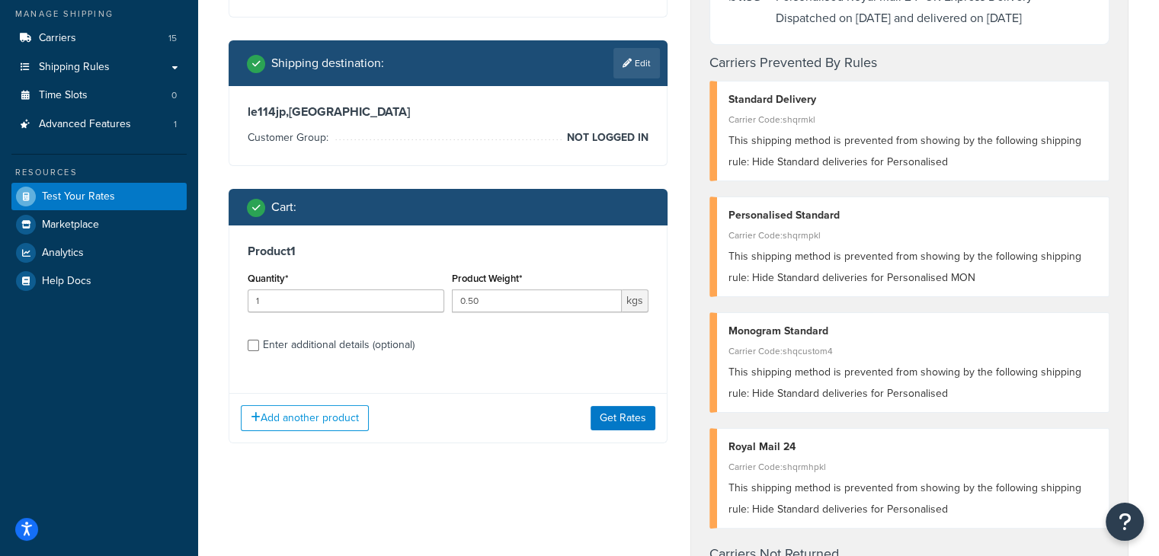
click at [280, 350] on div "Enter additional details (optional)" at bounding box center [339, 344] width 152 height 21
click at [259, 350] on input "Enter additional details (optional)" at bounding box center [253, 345] width 11 height 11
checkbox input "true"
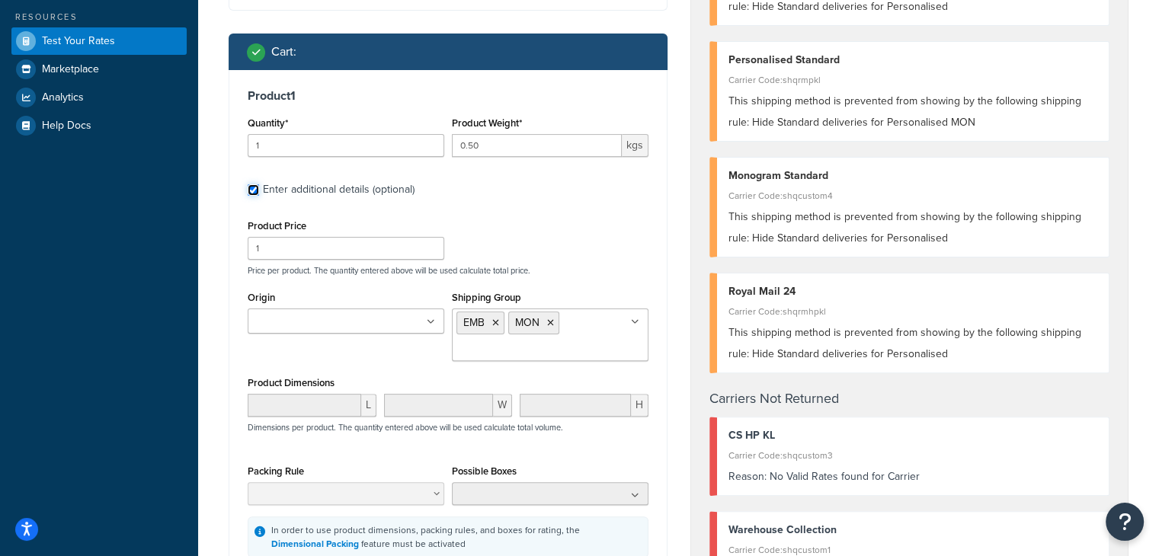
scroll to position [382, 0]
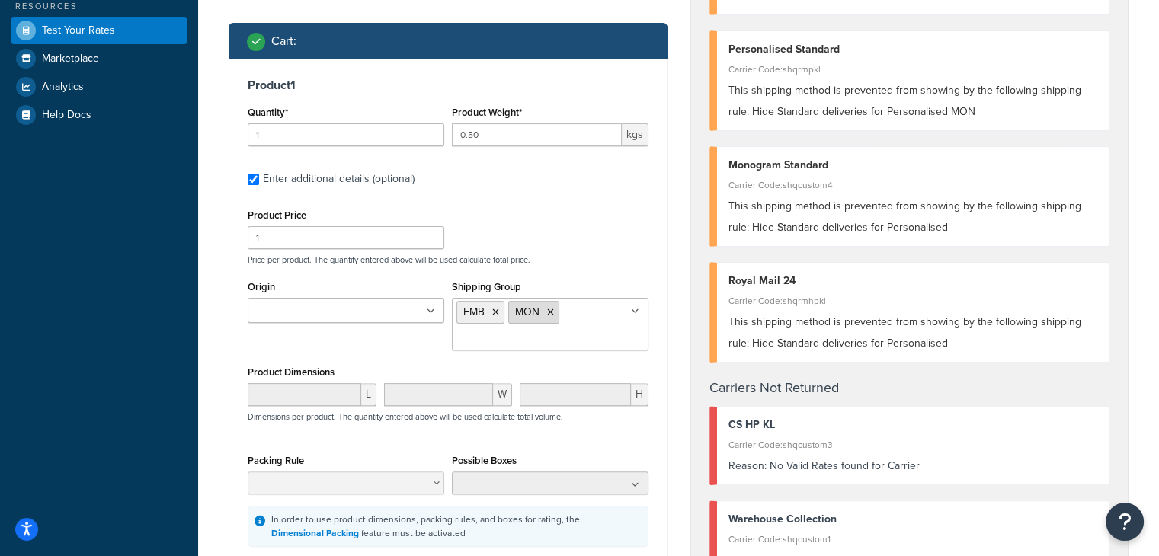
click at [549, 315] on li "MON" at bounding box center [533, 312] width 51 height 23
click at [549, 312] on icon at bounding box center [550, 312] width 7 height 9
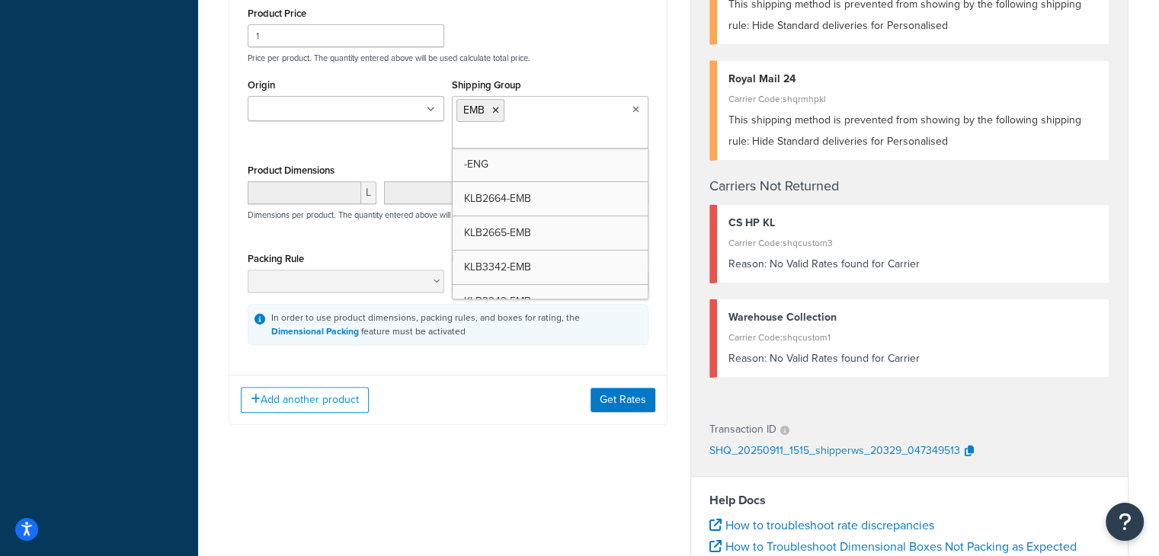
scroll to position [585, 0]
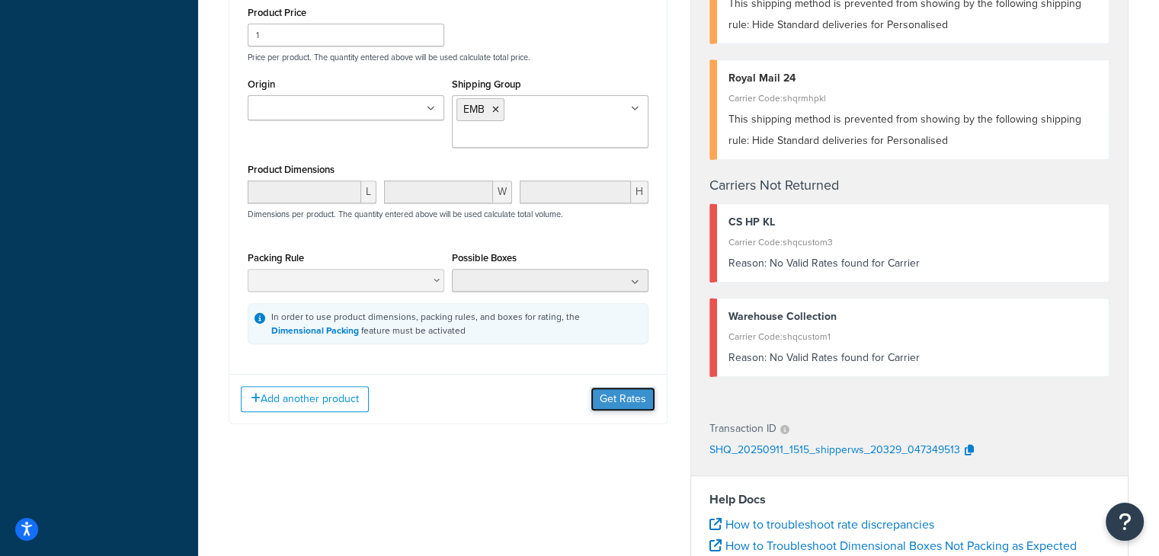
click at [626, 404] on button "Get Rates" at bounding box center [622, 399] width 65 height 24
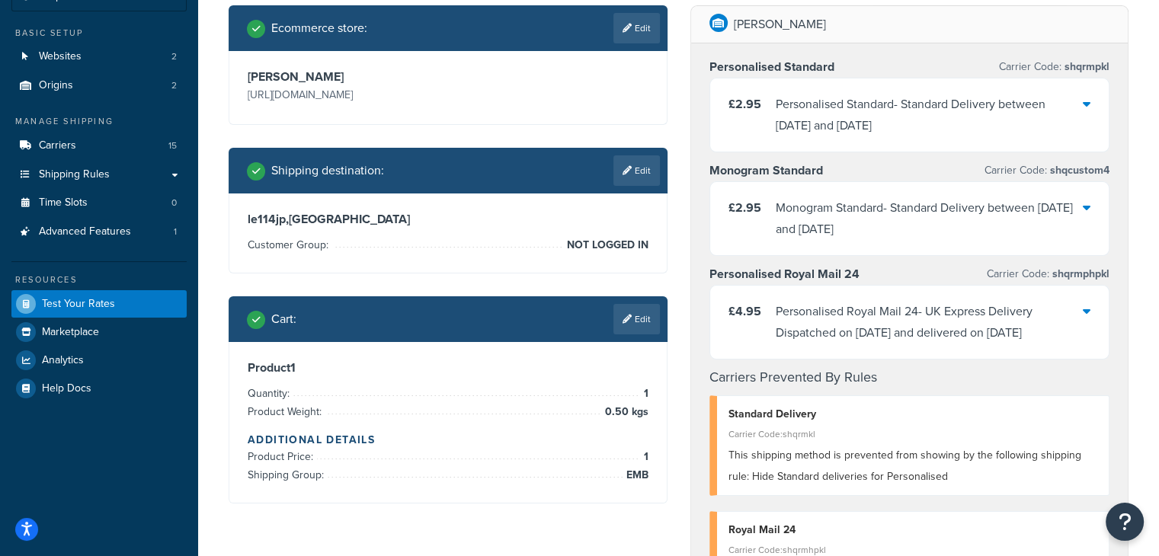
scroll to position [108, 0]
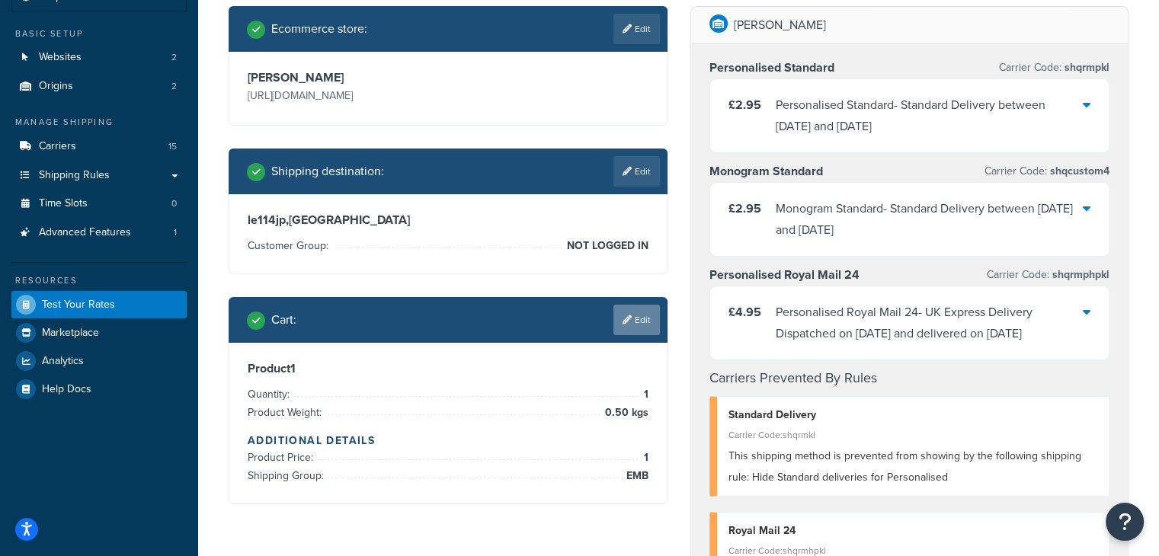
click at [613, 321] on link "Edit" at bounding box center [636, 320] width 46 height 30
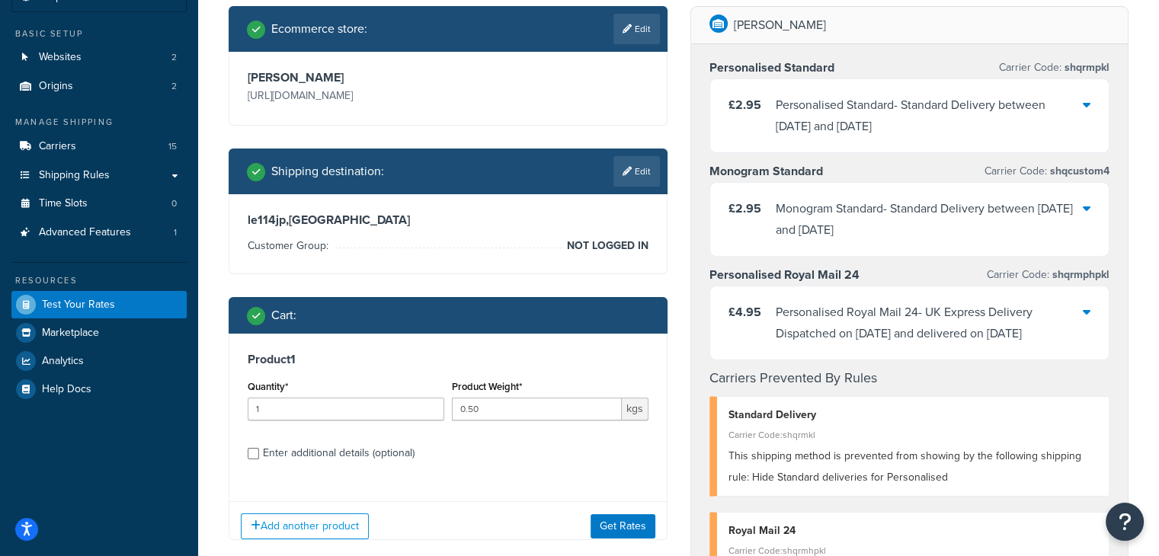
scroll to position [249, 0]
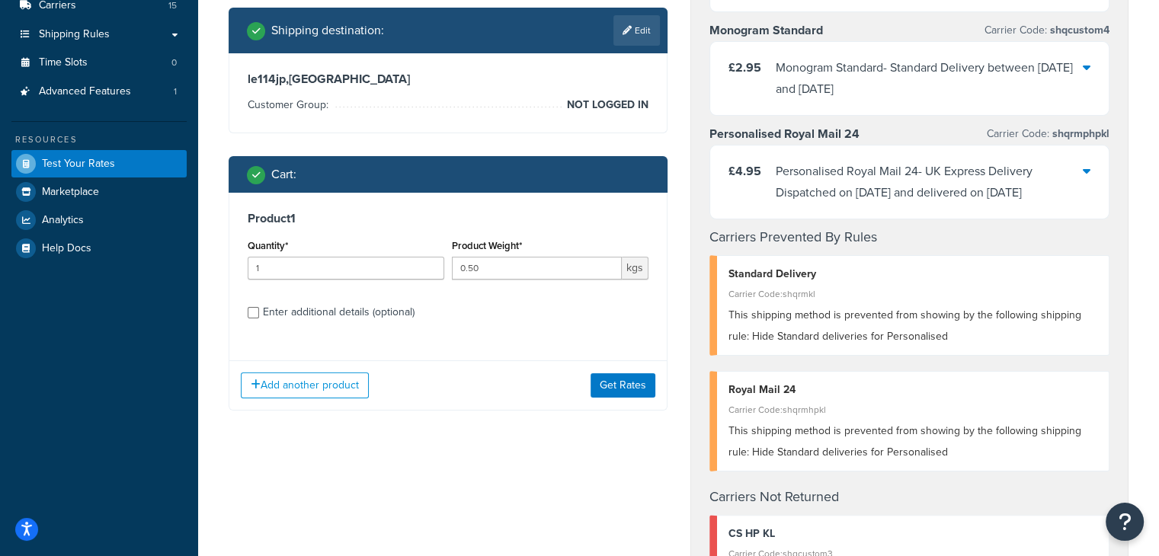
click at [259, 311] on div "Enter additional details (optional)" at bounding box center [448, 311] width 401 height 24
click at [249, 314] on input "Enter additional details (optional)" at bounding box center [253, 312] width 11 height 11
checkbox input "true"
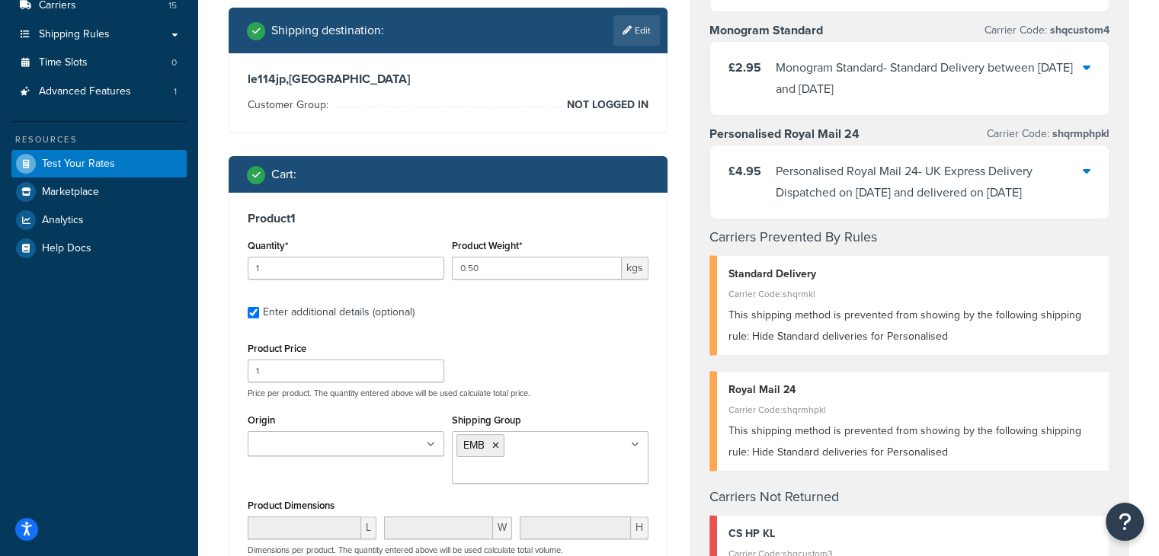
drag, startPoint x: 585, startPoint y: 424, endPoint x: 574, endPoint y: 471, distance: 47.9
click at [574, 471] on div "Shipping Group EMB -ENG KLB2664-EMB KLB2665-EMB KLB3342-EMB KLB3343-EMB KLB3476…" at bounding box center [550, 447] width 197 height 74
click at [574, 471] on input "Shipping Group" at bounding box center [523, 472] width 135 height 17
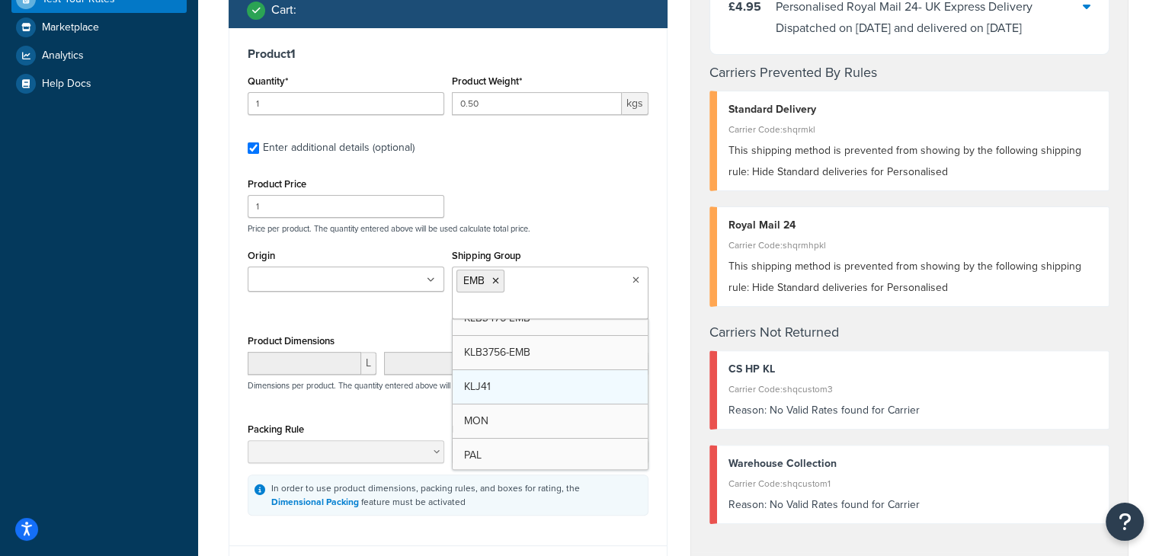
scroll to position [155, 0]
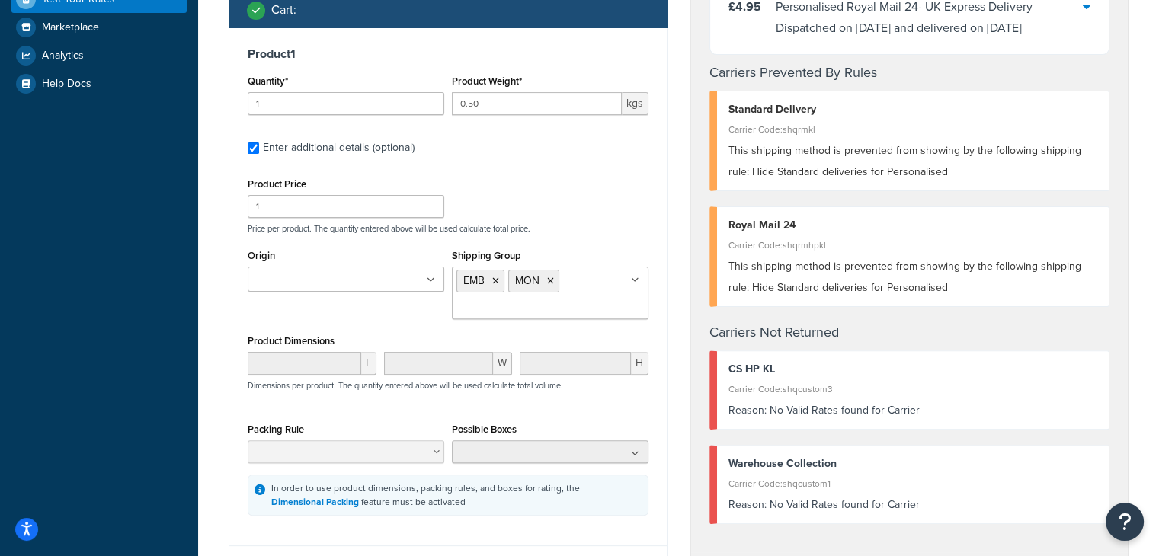
click at [396, 407] on div "Product Price 1 Price per product. The quantity entered above will be used calc…" at bounding box center [448, 345] width 401 height 342
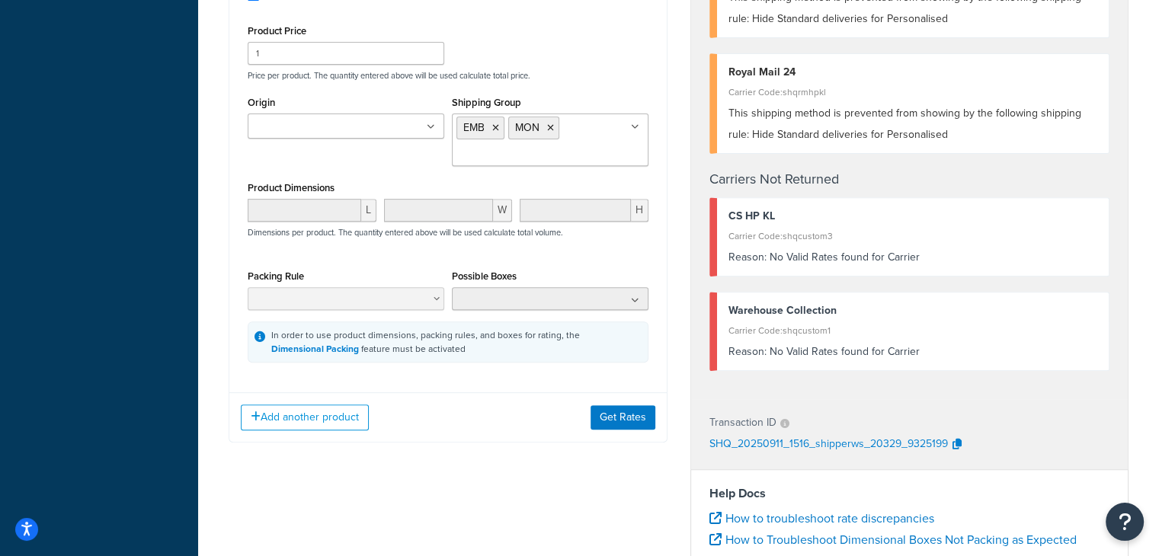
scroll to position [566, 0]
click at [626, 407] on button "Get Rates" at bounding box center [622, 418] width 65 height 24
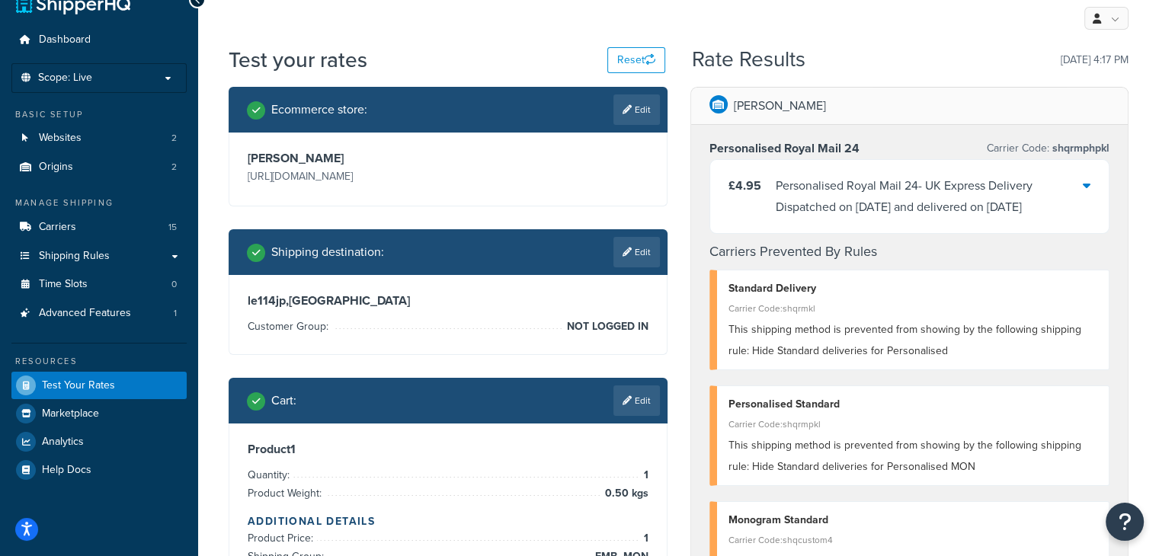
scroll to position [21, 0]
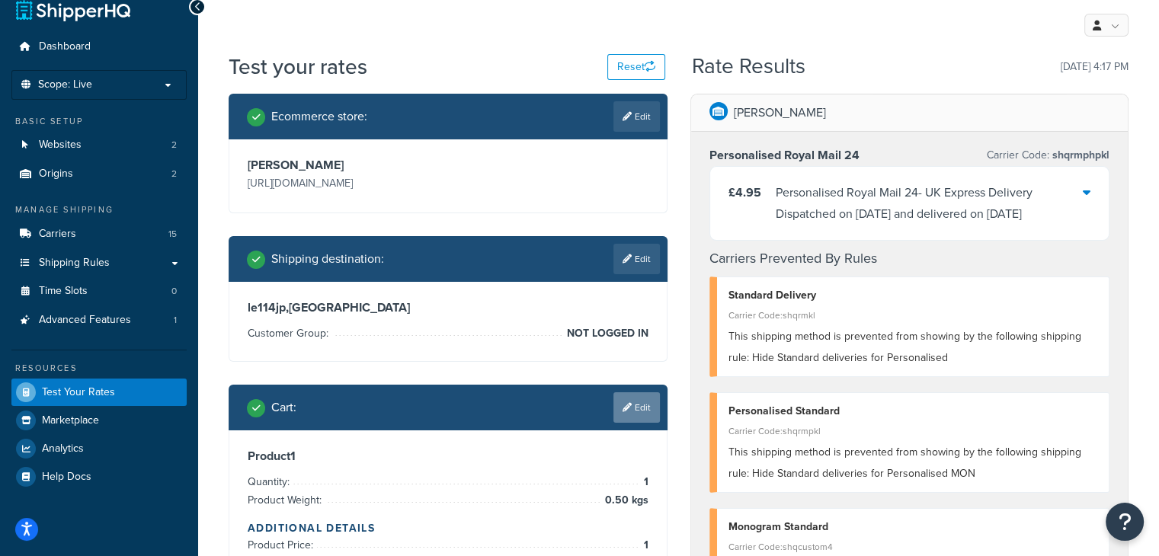
click at [632, 412] on link "Edit" at bounding box center [636, 407] width 46 height 30
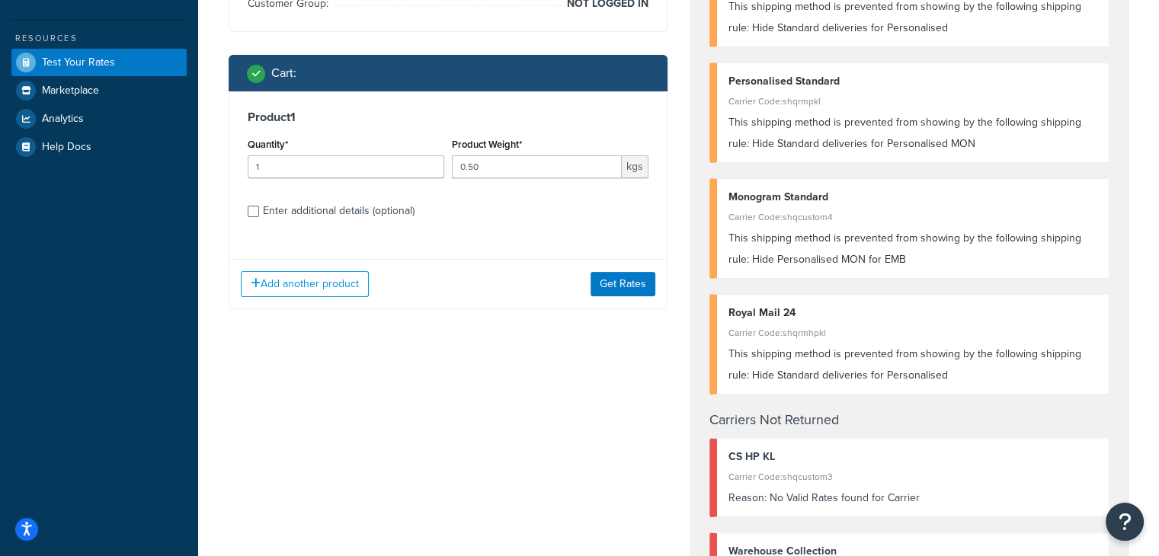
scroll to position [352, 0]
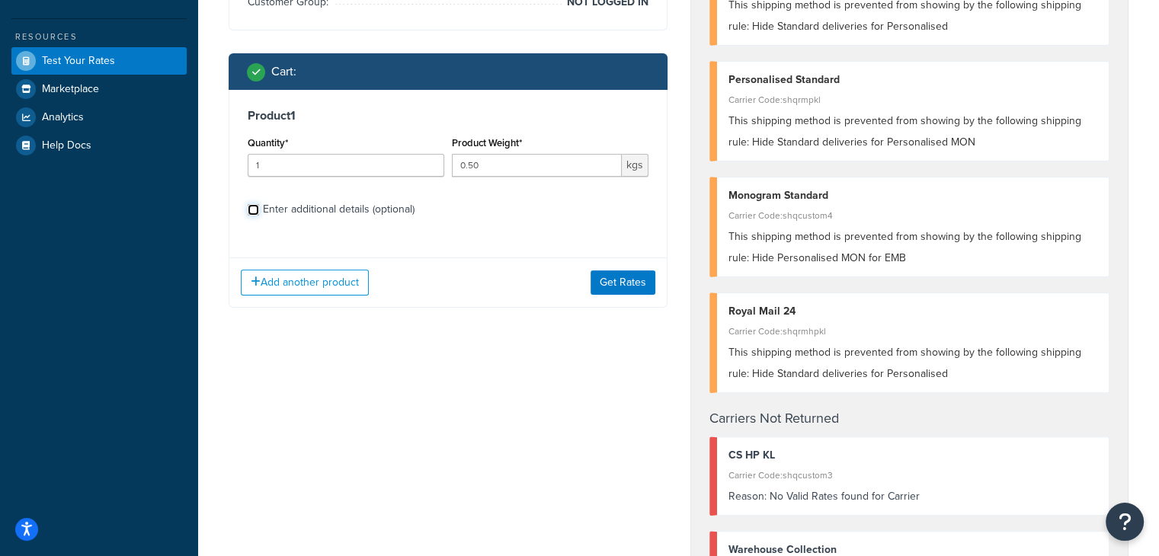
click at [258, 213] on input "Enter additional details (optional)" at bounding box center [253, 209] width 11 height 11
checkbox input "true"
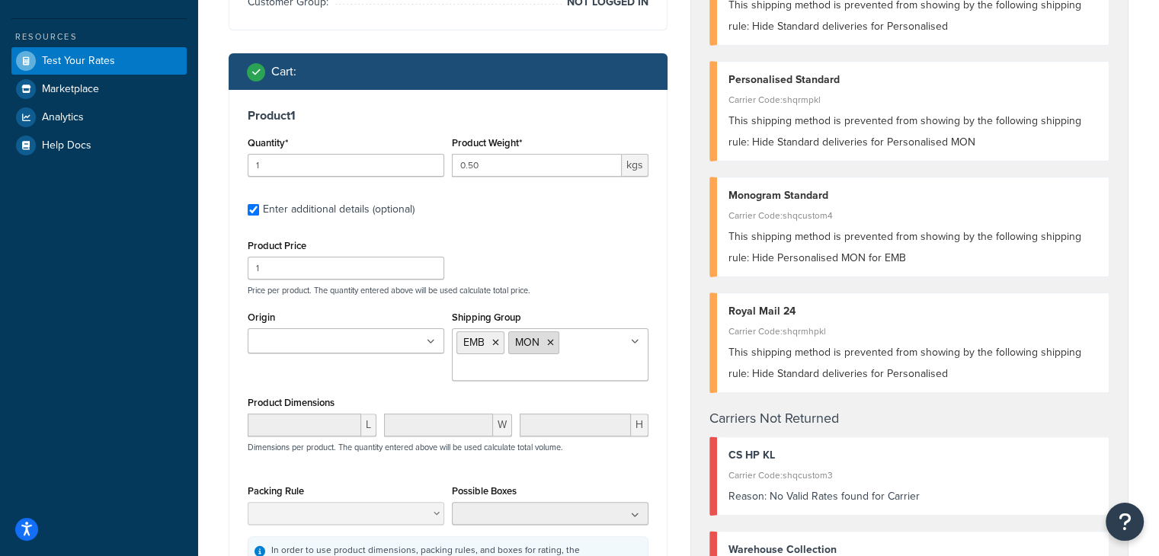
click at [549, 347] on li "MON" at bounding box center [533, 342] width 51 height 23
click at [549, 342] on icon at bounding box center [550, 342] width 7 height 9
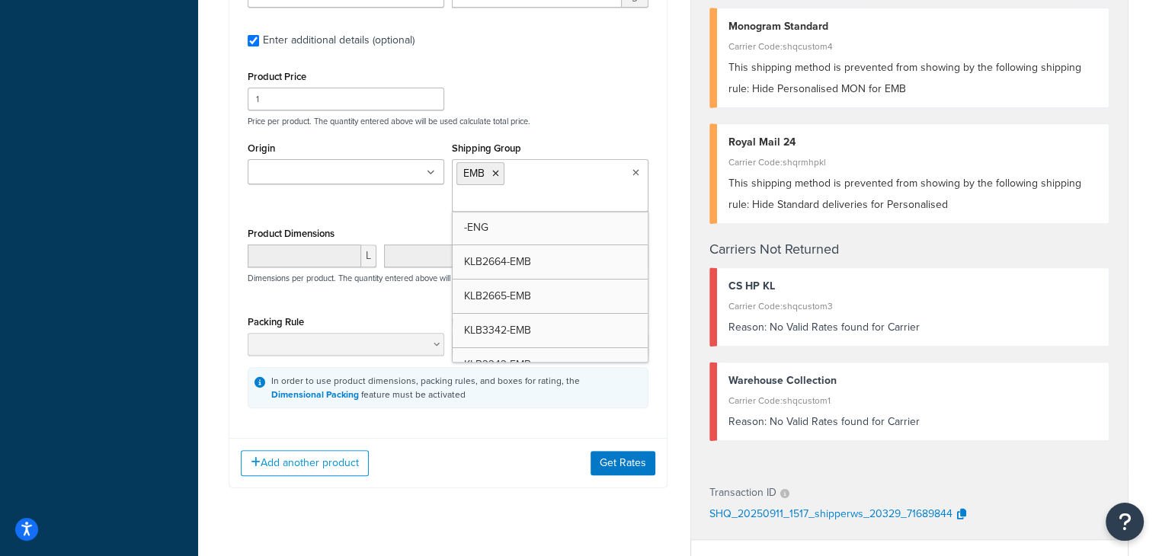
click at [575, 117] on p "Price per product. The quantity entered above will be used calculate total pric…" at bounding box center [448, 121] width 408 height 11
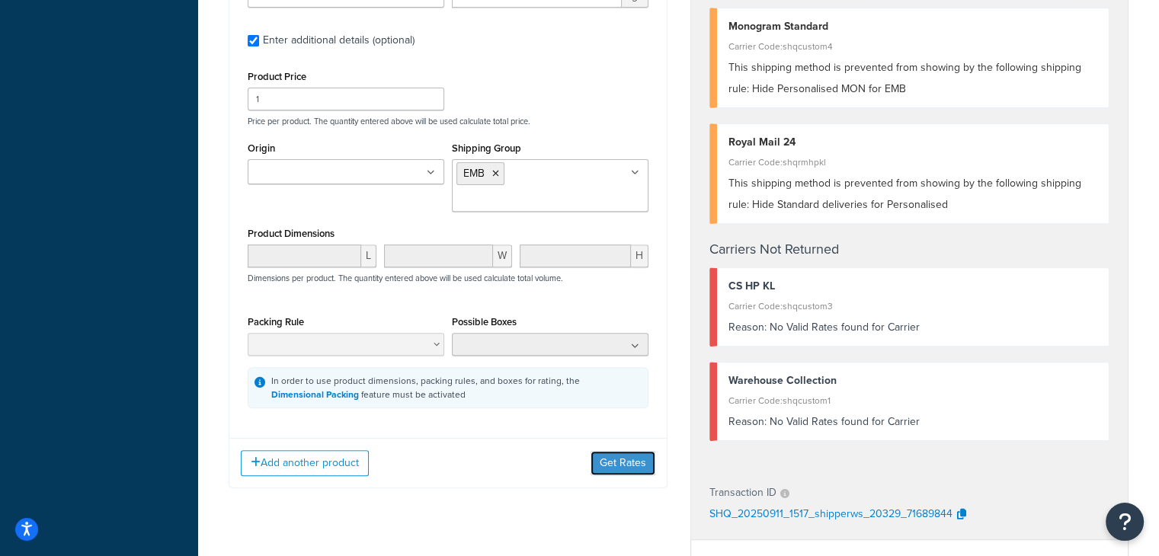
click at [630, 462] on button "Get Rates" at bounding box center [622, 463] width 65 height 24
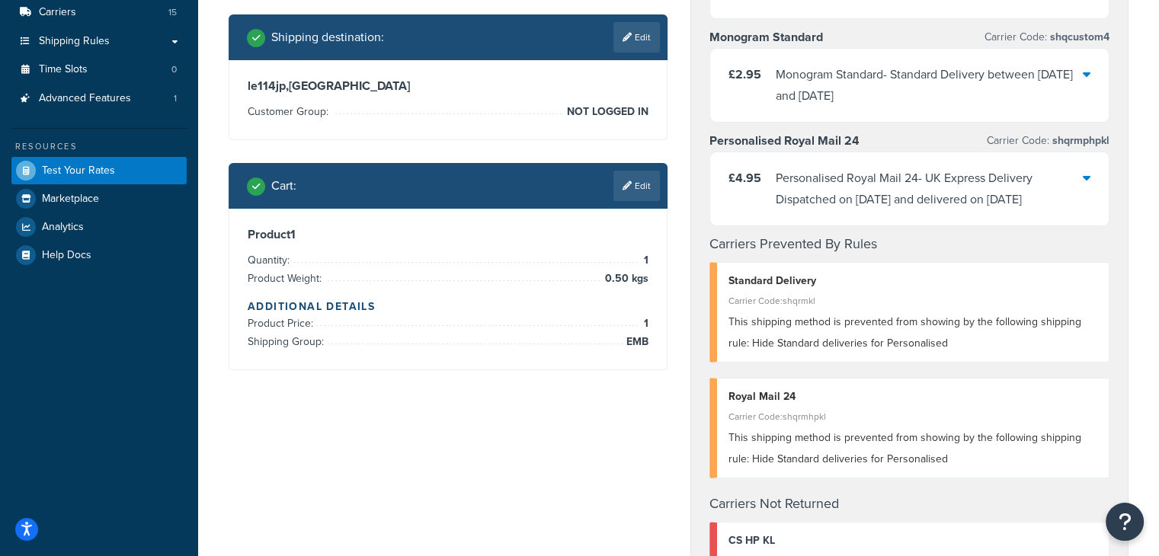
scroll to position [244, 0]
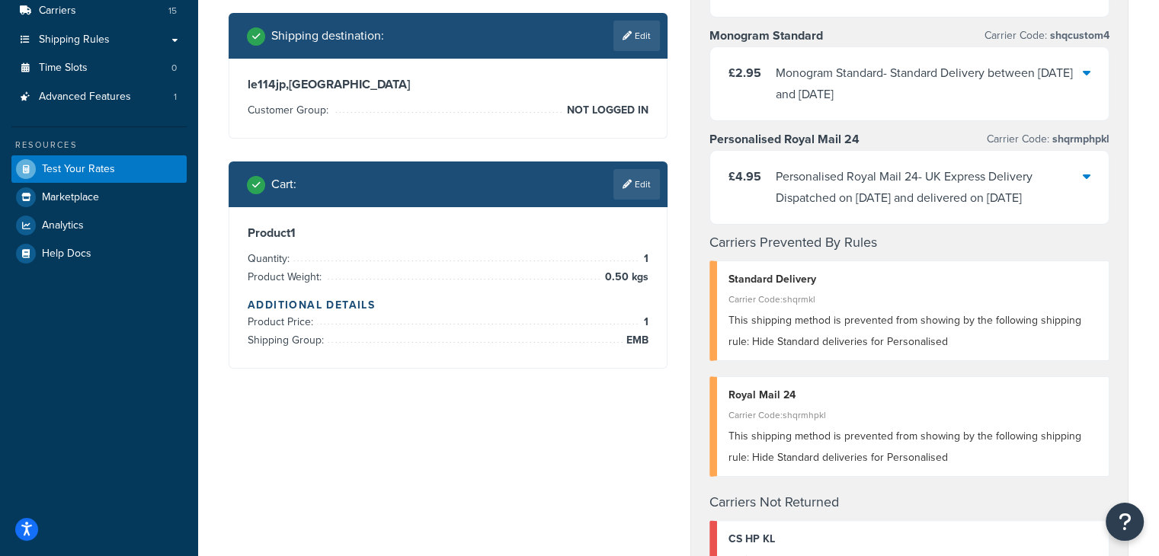
click at [629, 181] on icon at bounding box center [626, 184] width 9 height 9
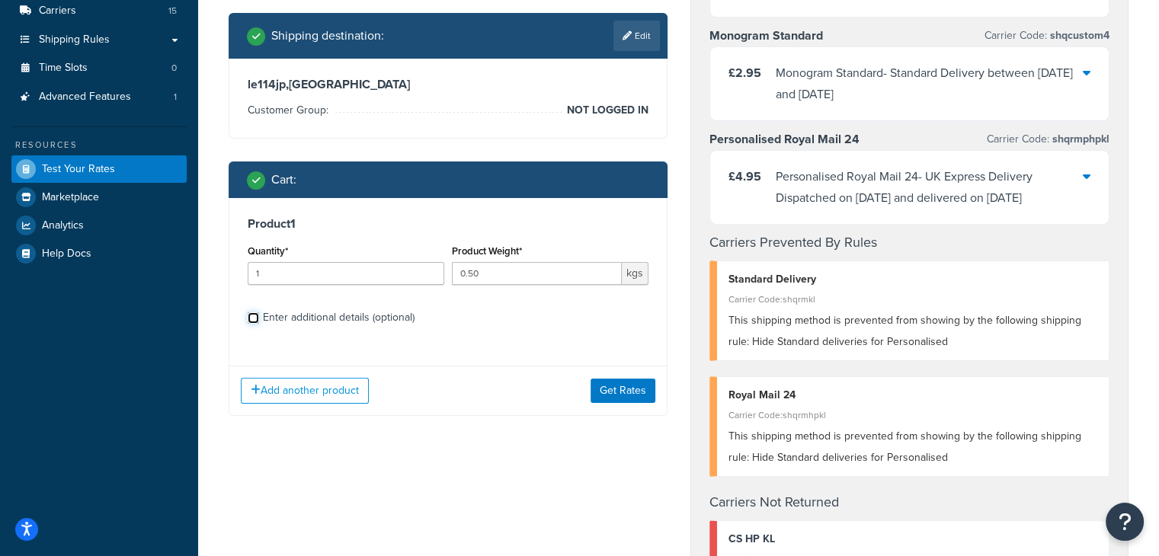
click at [253, 321] on input "Enter additional details (optional)" at bounding box center [253, 317] width 11 height 11
checkbox input "true"
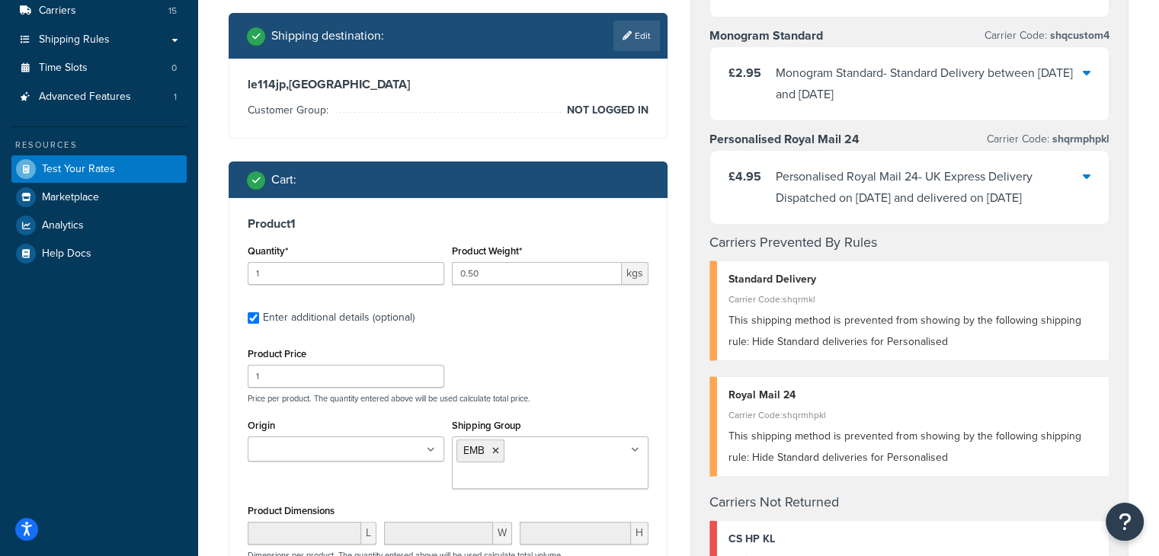
click at [594, 463] on ul "EMB" at bounding box center [550, 463] width 197 height 53
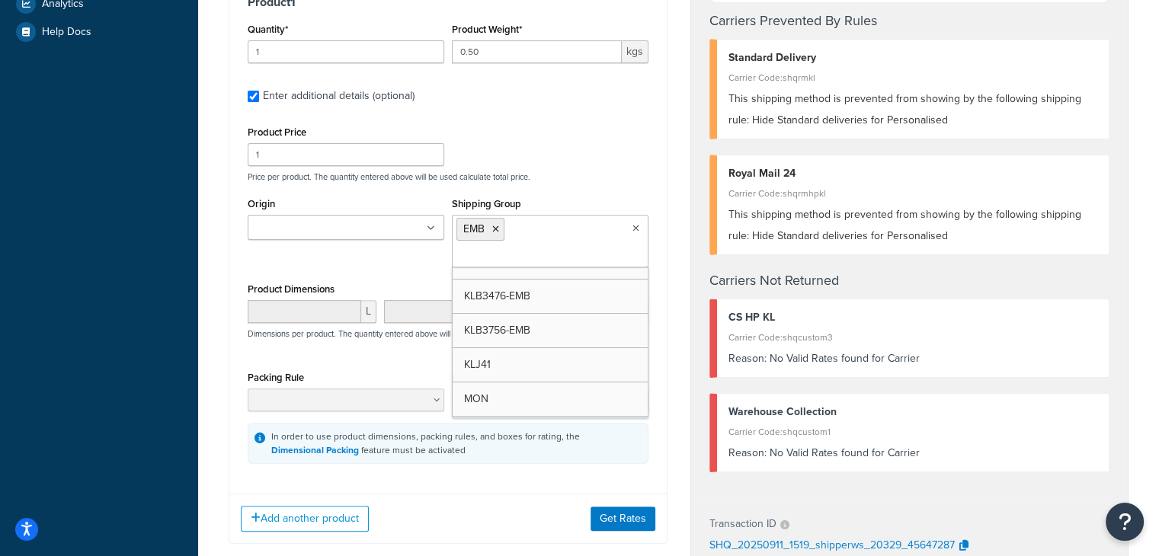
scroll to position [155, 0]
click at [613, 528] on button "Get Rates" at bounding box center [622, 519] width 65 height 24
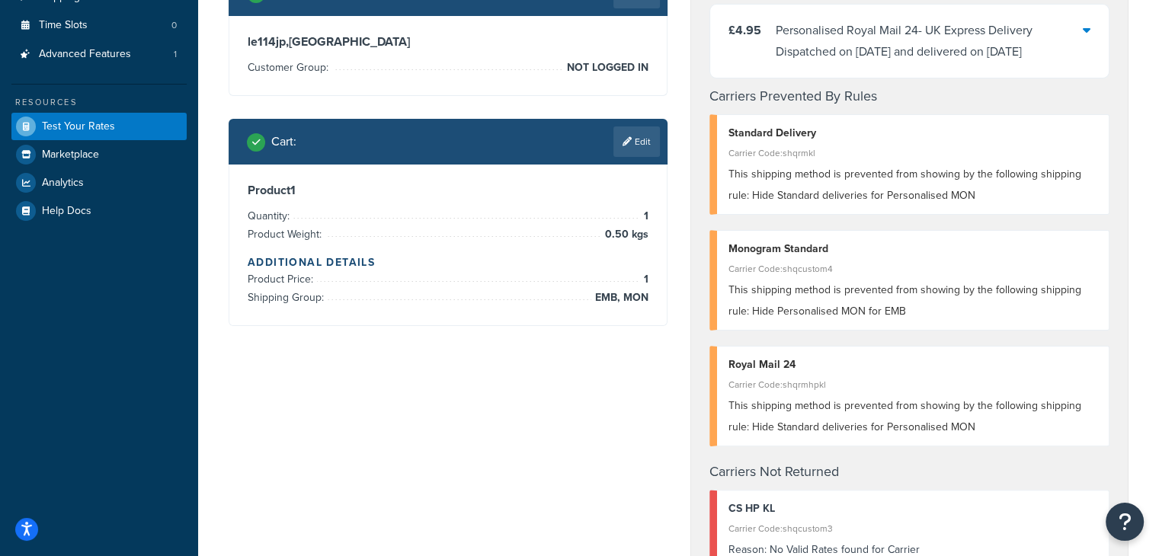
scroll to position [331, 0]
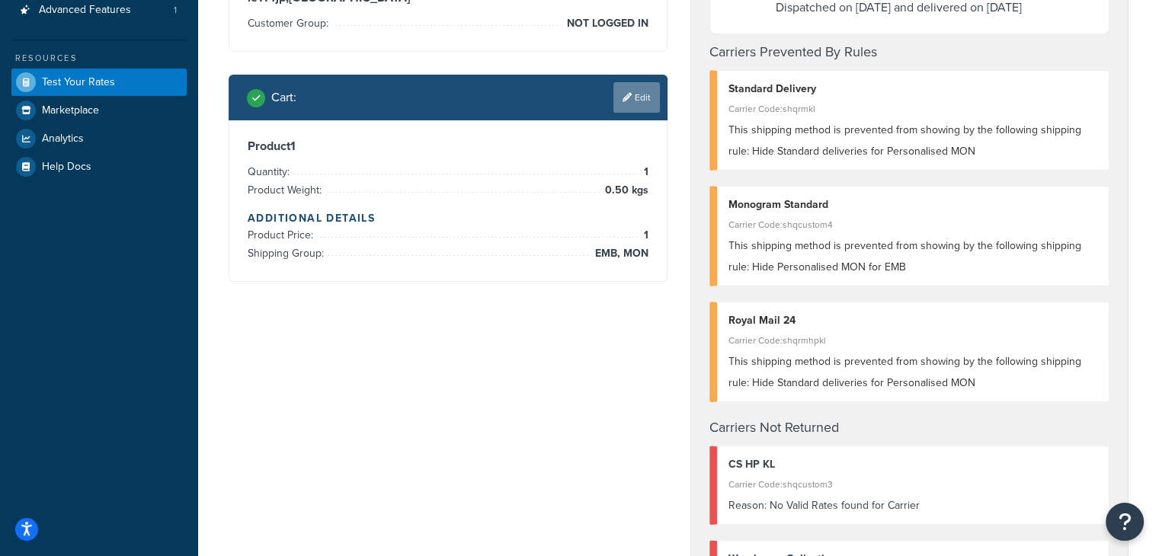
click at [639, 103] on link "Edit" at bounding box center [636, 97] width 46 height 30
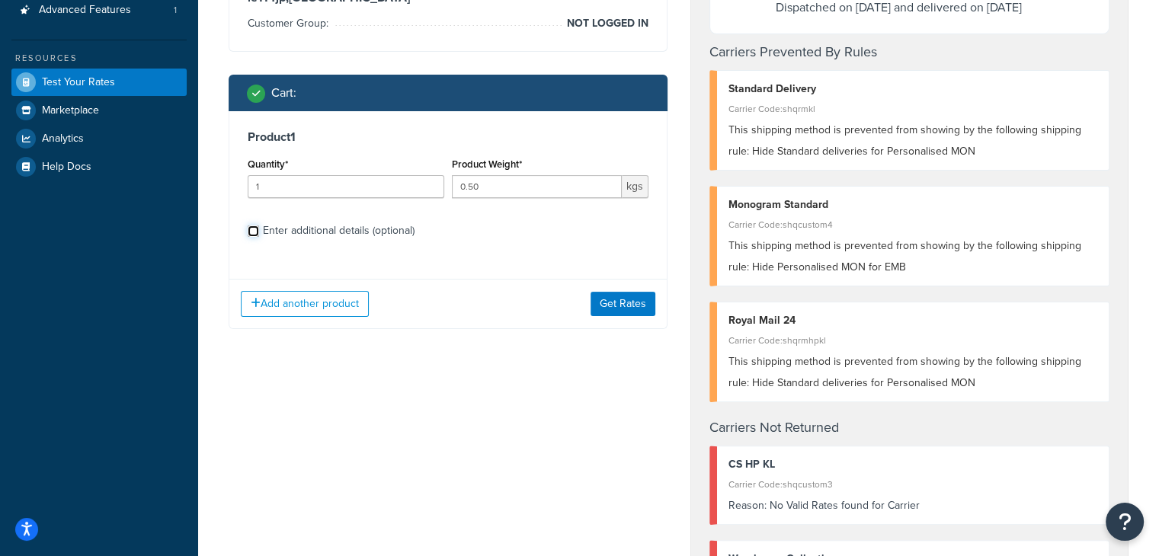
click at [253, 232] on input "Enter additional details (optional)" at bounding box center [253, 231] width 11 height 11
checkbox input "true"
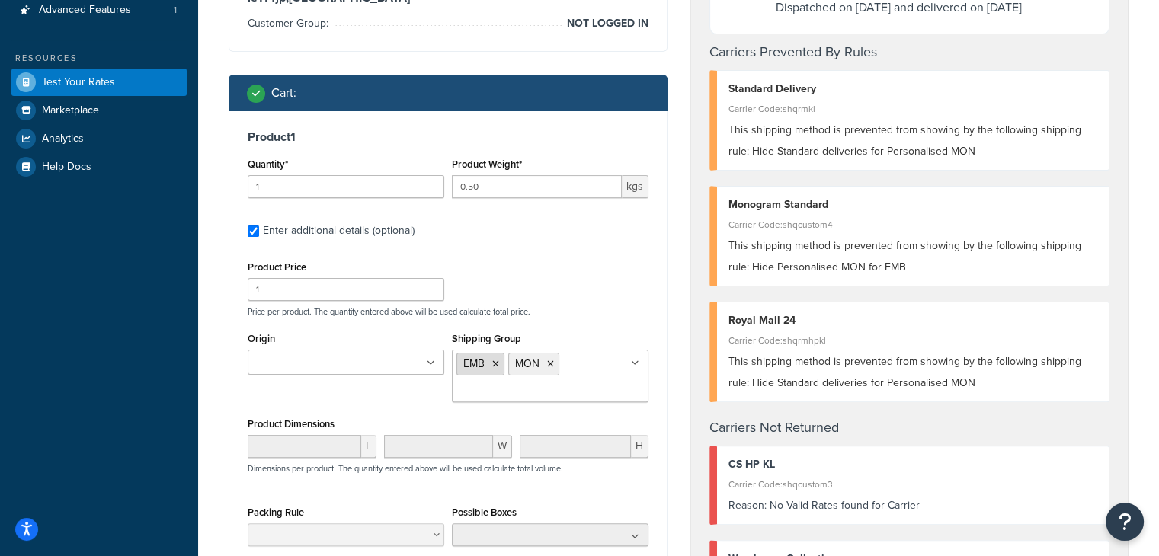
click at [496, 363] on icon at bounding box center [495, 364] width 7 height 9
click at [562, 314] on p "Price per product. The quantity entered above will be used calculate total pric…" at bounding box center [448, 311] width 408 height 11
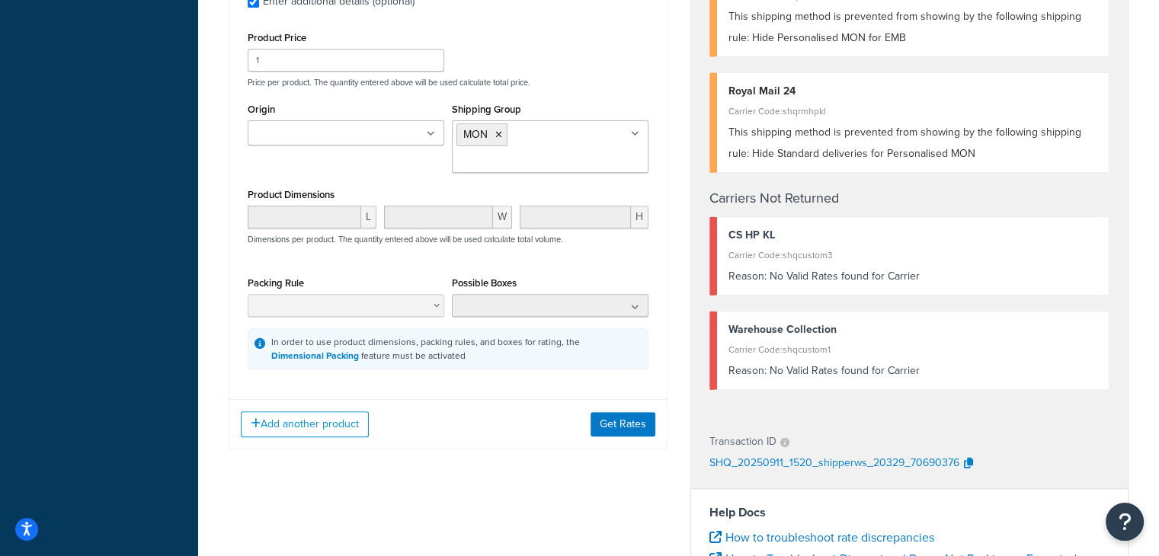
scroll to position [584, 0]
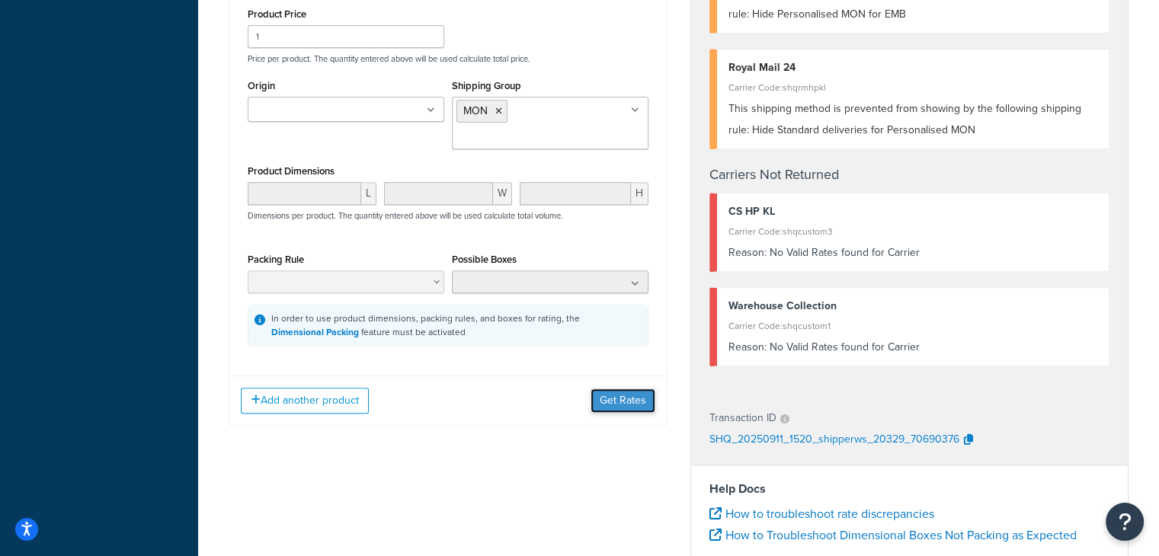
click at [606, 391] on button "Get Rates" at bounding box center [622, 401] width 65 height 24
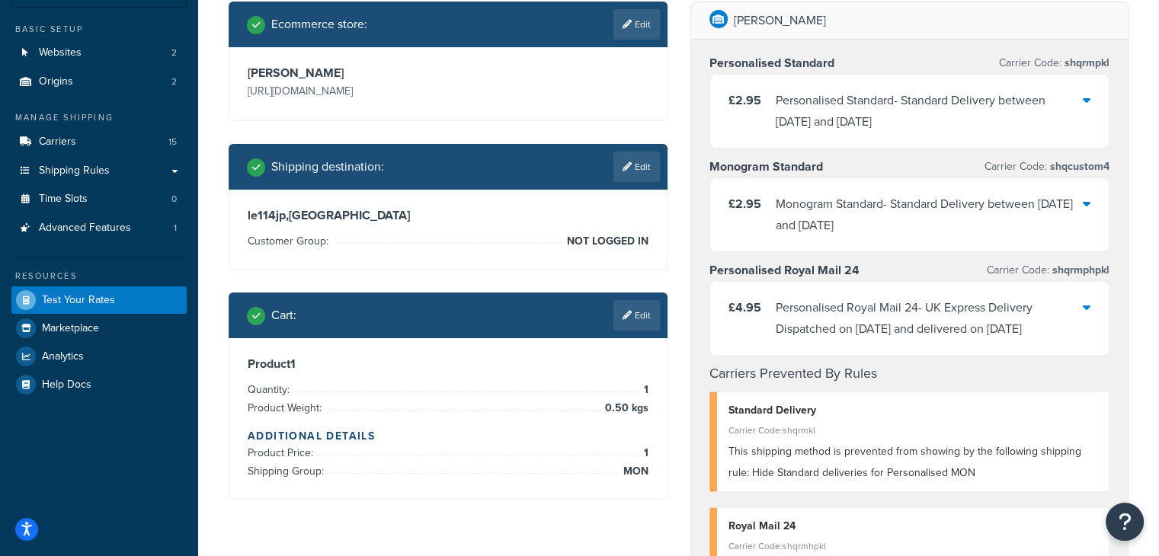
scroll to position [111, 0]
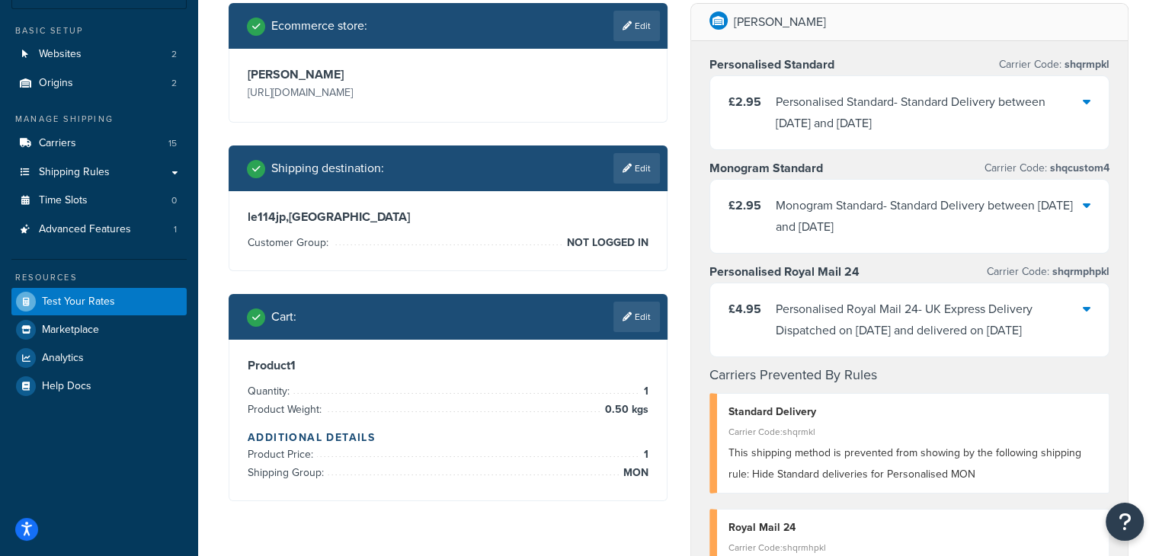
click at [635, 312] on link "Edit" at bounding box center [636, 317] width 46 height 30
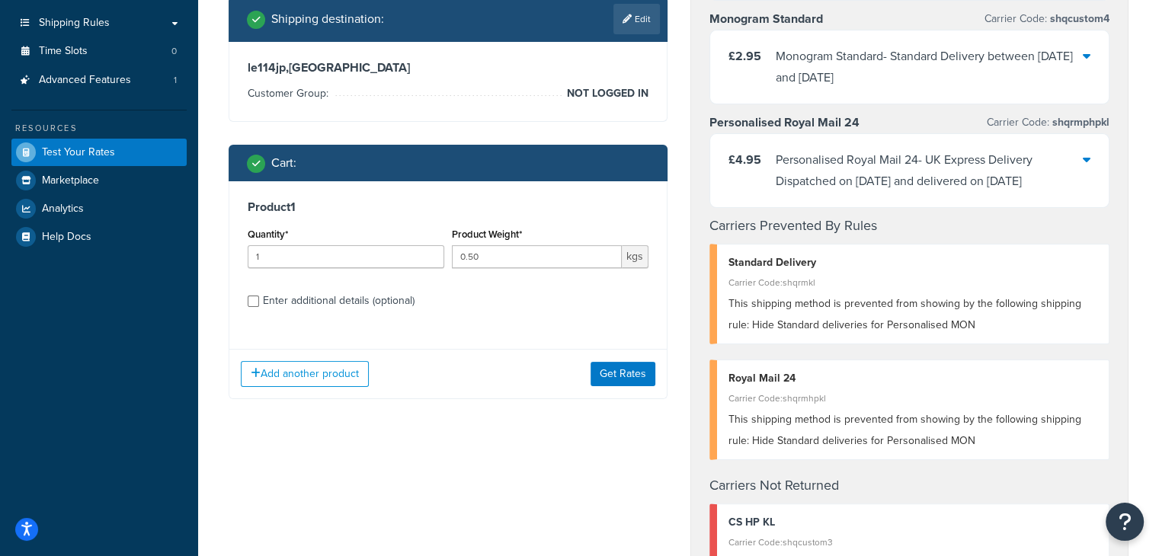
scroll to position [259, 0]
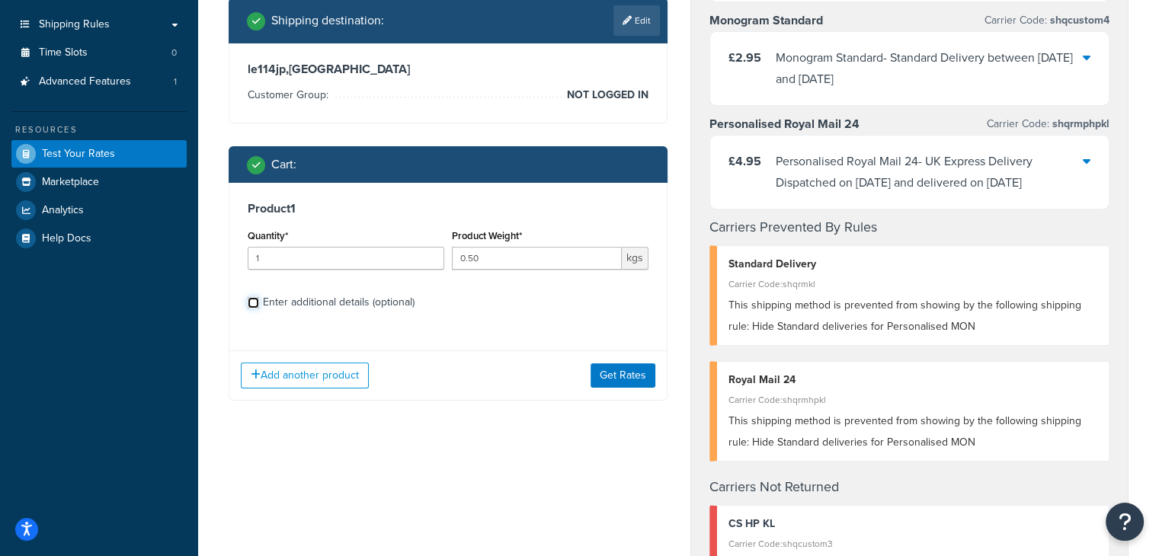
click at [251, 303] on input "Enter additional details (optional)" at bounding box center [253, 302] width 11 height 11
checkbox input "true"
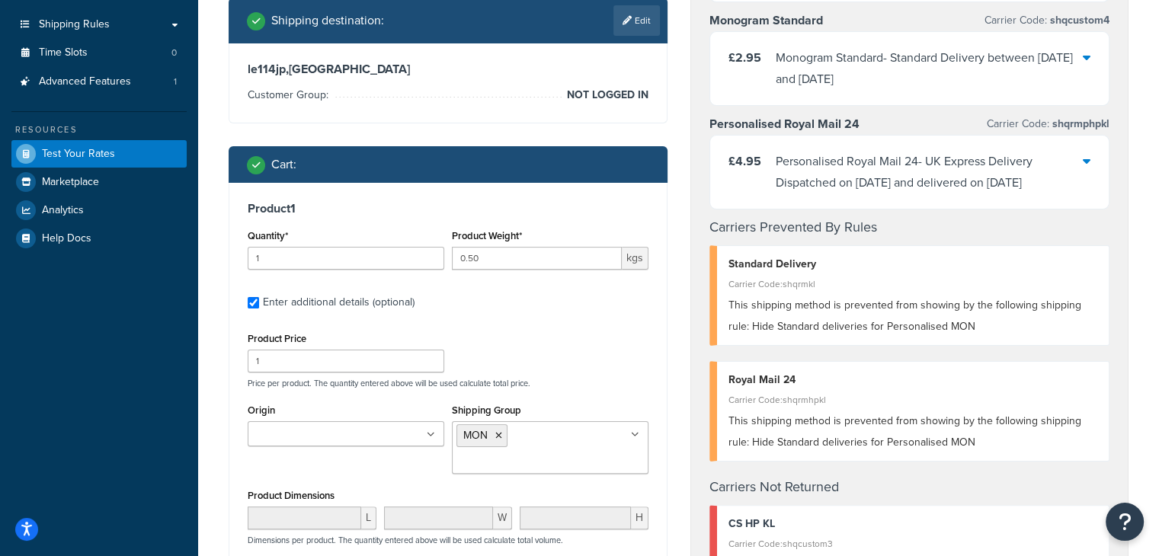
click at [553, 448] on ul "MON" at bounding box center [550, 447] width 197 height 53
click at [503, 343] on div "Product Price 1 Price per product. The quantity entered above will be used calc…" at bounding box center [448, 358] width 408 height 60
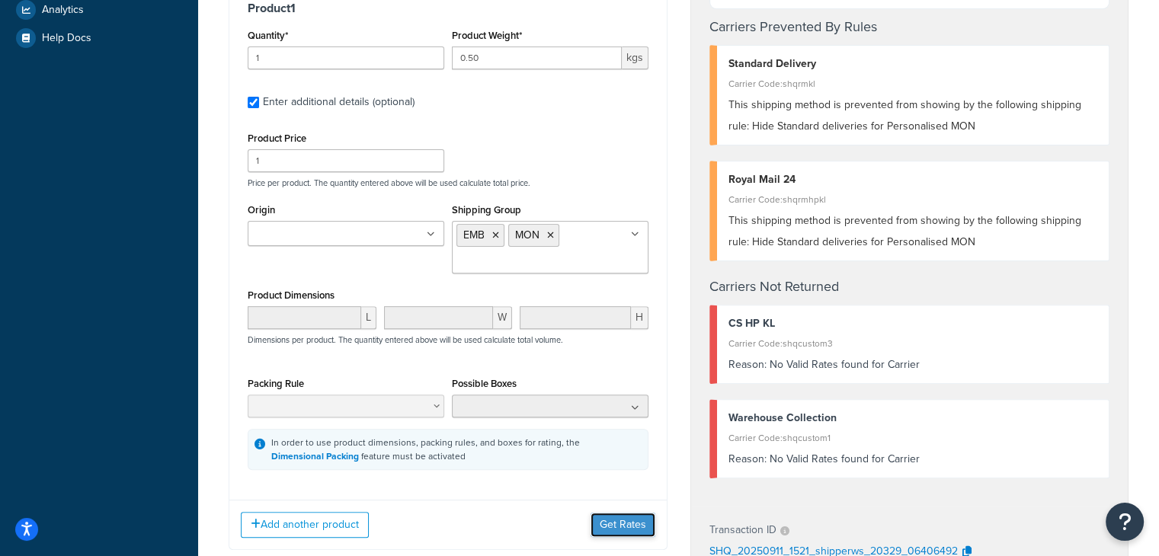
click at [611, 530] on button "Get Rates" at bounding box center [622, 525] width 65 height 24
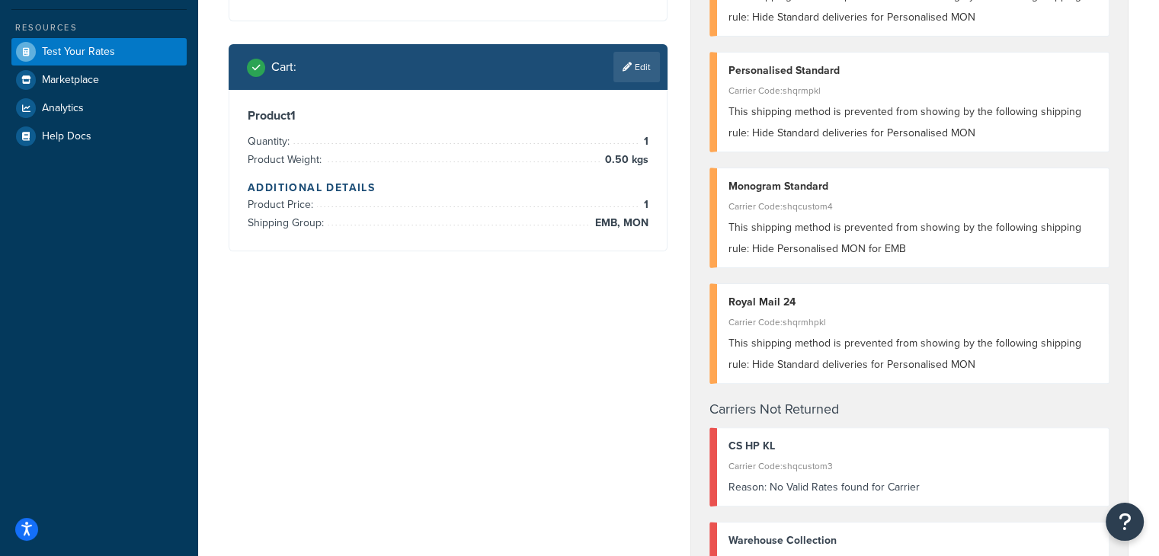
scroll to position [360, 0]
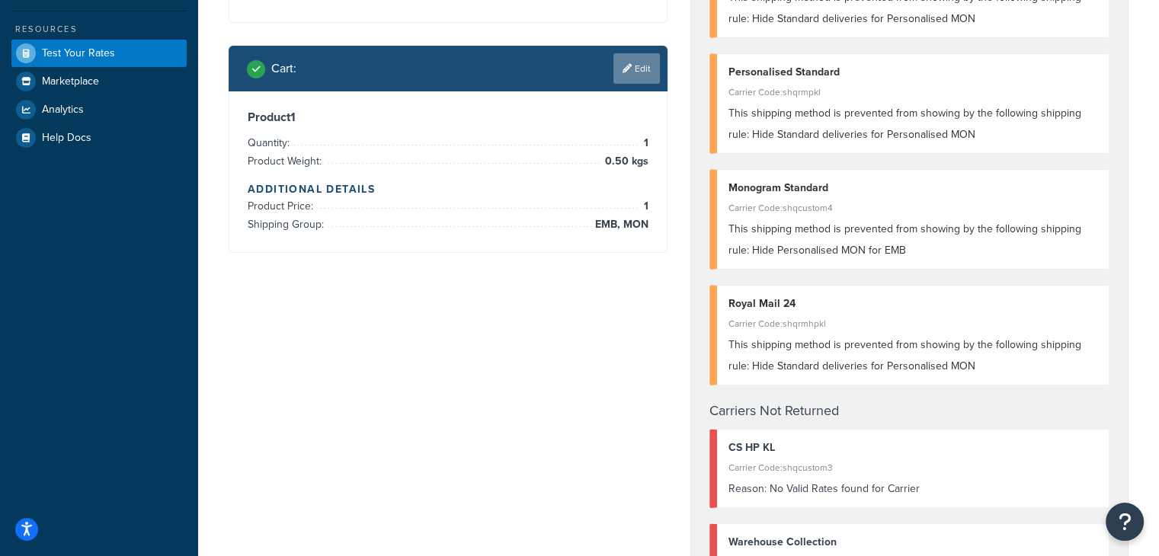
click at [638, 77] on link "Edit" at bounding box center [636, 68] width 46 height 30
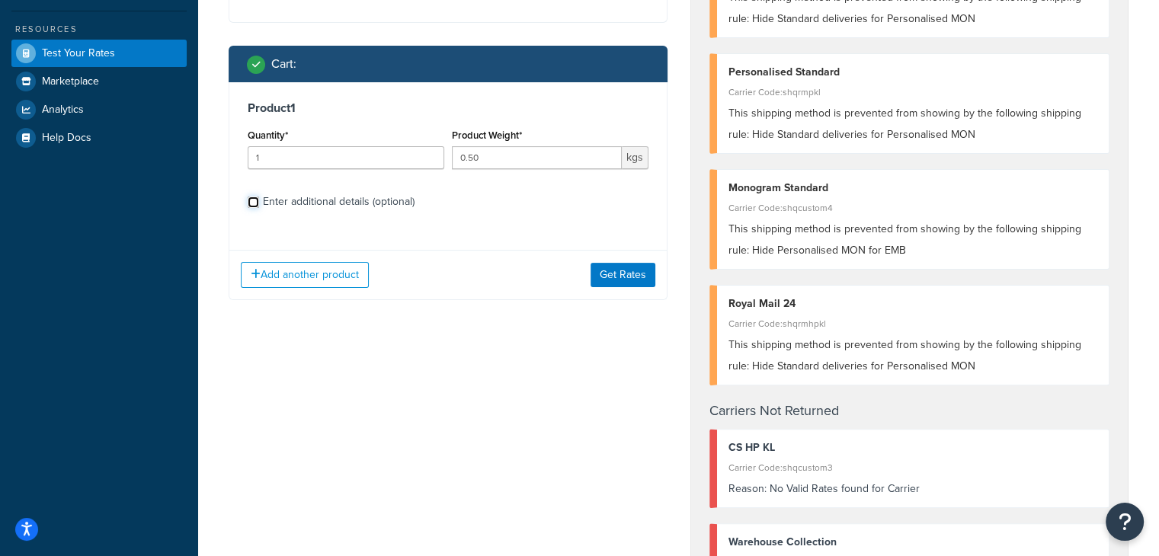
click at [249, 203] on input "Enter additional details (optional)" at bounding box center [253, 202] width 11 height 11
checkbox input "true"
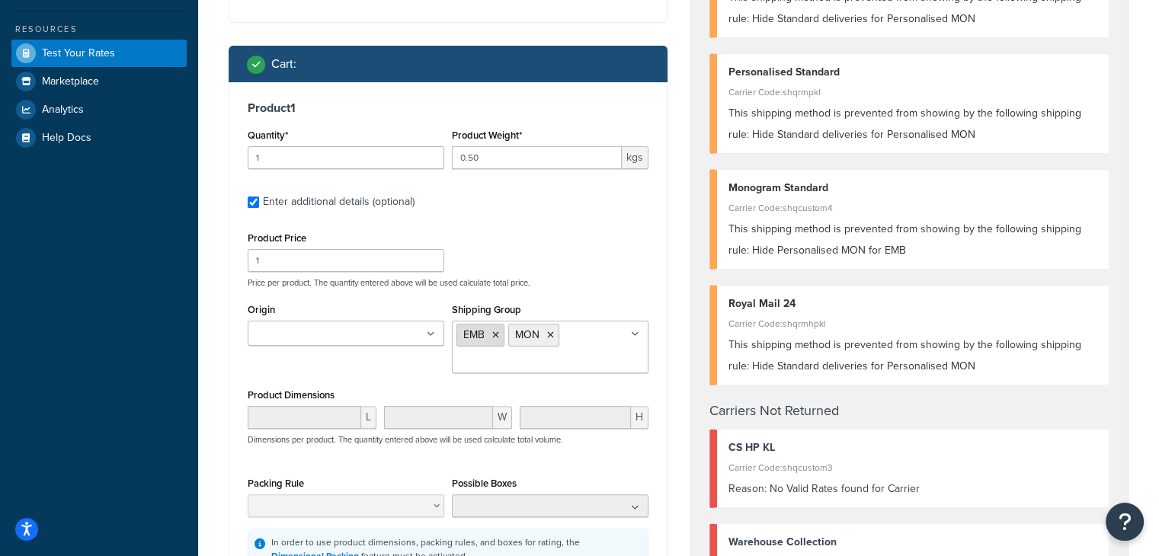
click at [494, 334] on icon at bounding box center [495, 335] width 7 height 9
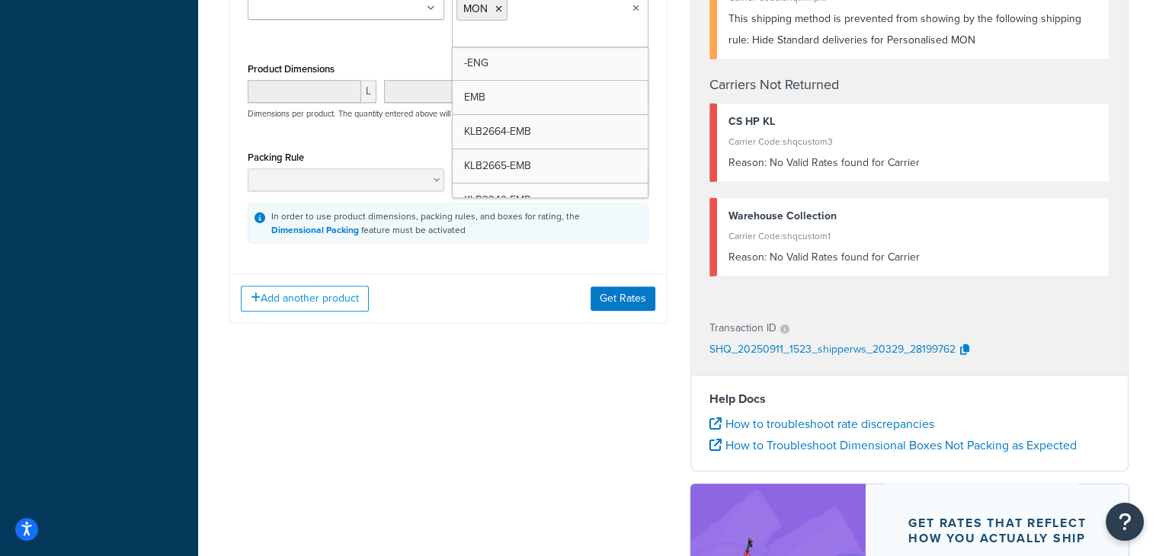
scroll to position [686, 0]
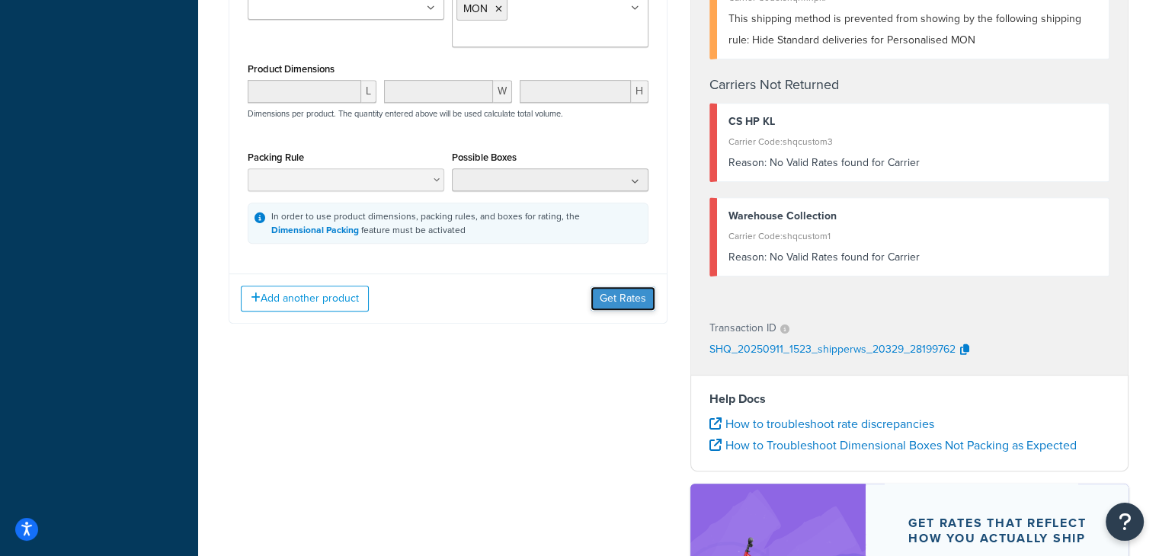
click at [606, 300] on button "Get Rates" at bounding box center [622, 298] width 65 height 24
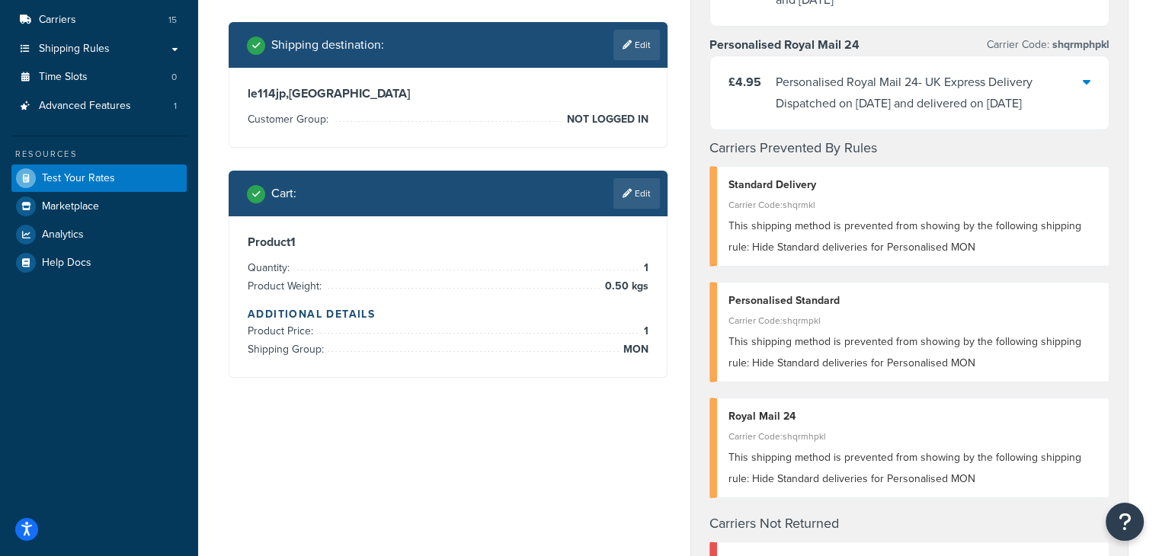
scroll to position [286, 0]
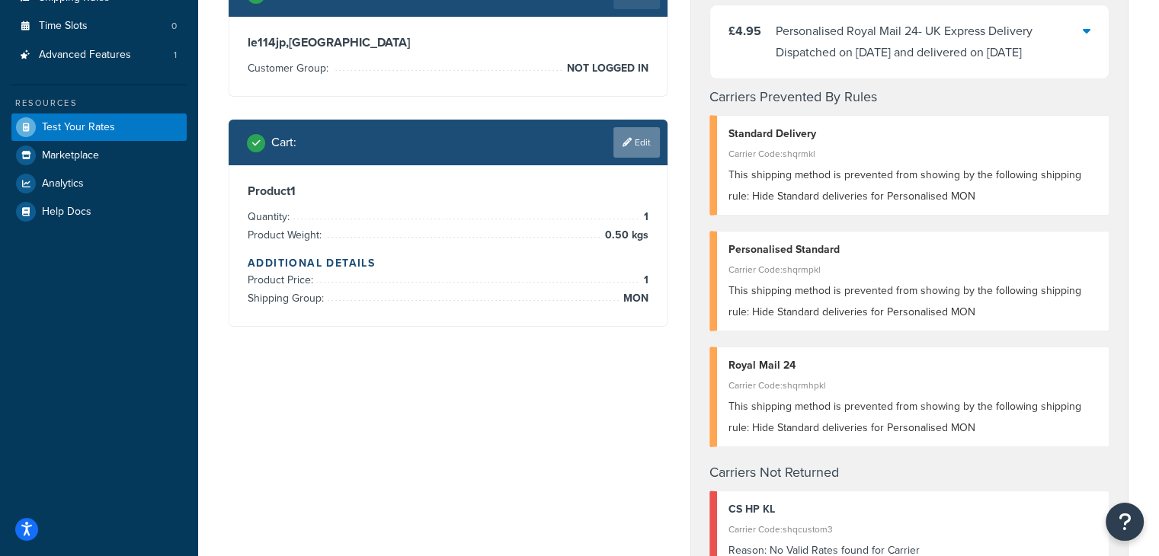
click at [628, 146] on icon at bounding box center [626, 142] width 9 height 9
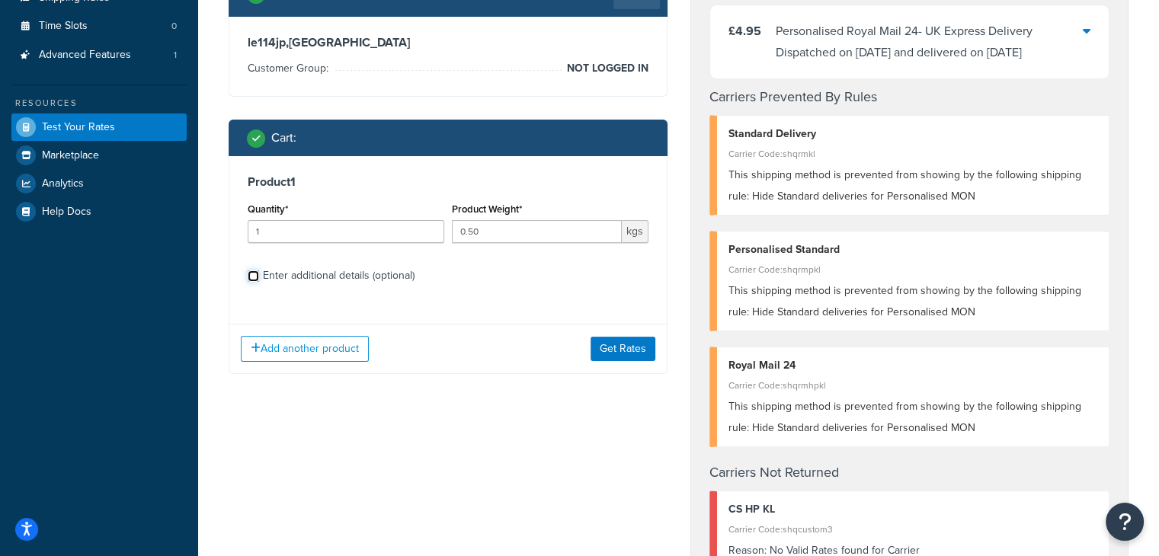
click at [249, 273] on input "Enter additional details (optional)" at bounding box center [253, 275] width 11 height 11
checkbox input "true"
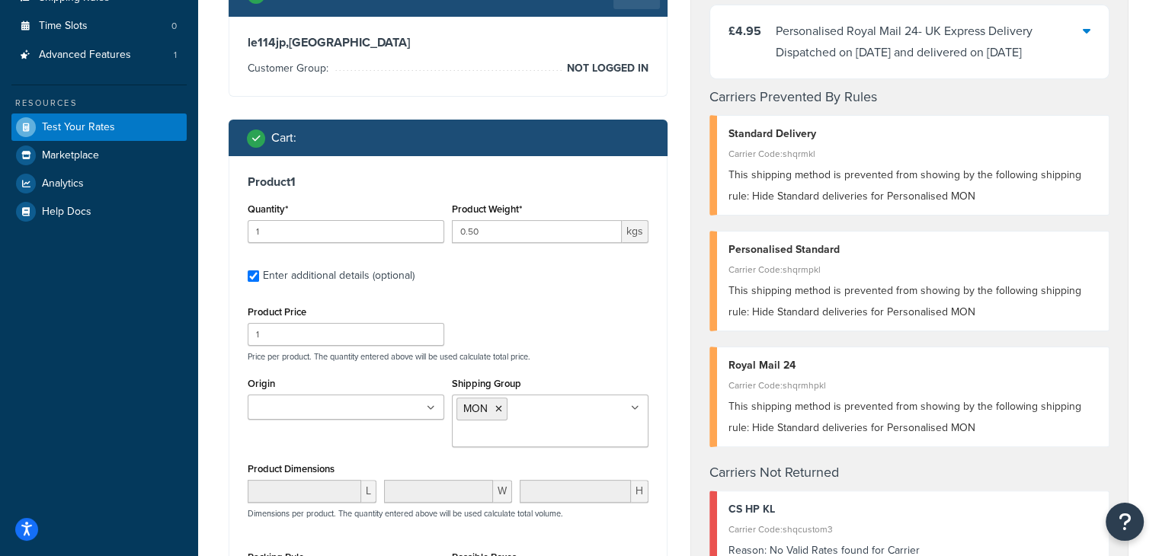
click at [540, 418] on ul "MON" at bounding box center [550, 421] width 197 height 53
click at [546, 413] on li "MON" at bounding box center [533, 409] width 51 height 23
click at [549, 410] on icon at bounding box center [550, 409] width 7 height 9
click at [552, 353] on p "Price per product. The quantity entered above will be used calculate total pric…" at bounding box center [448, 356] width 408 height 11
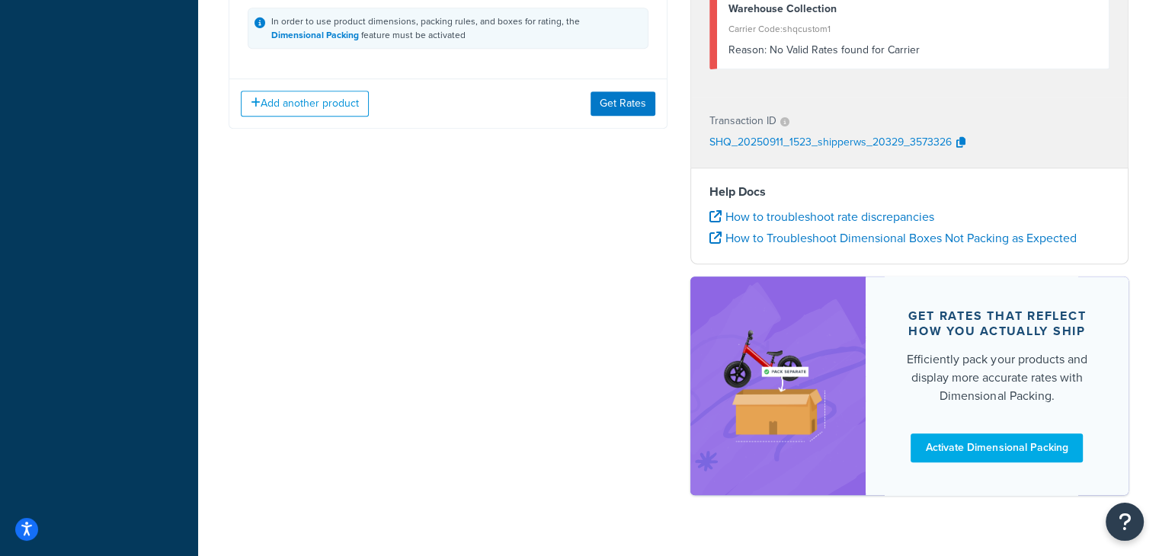
scroll to position [908, 0]
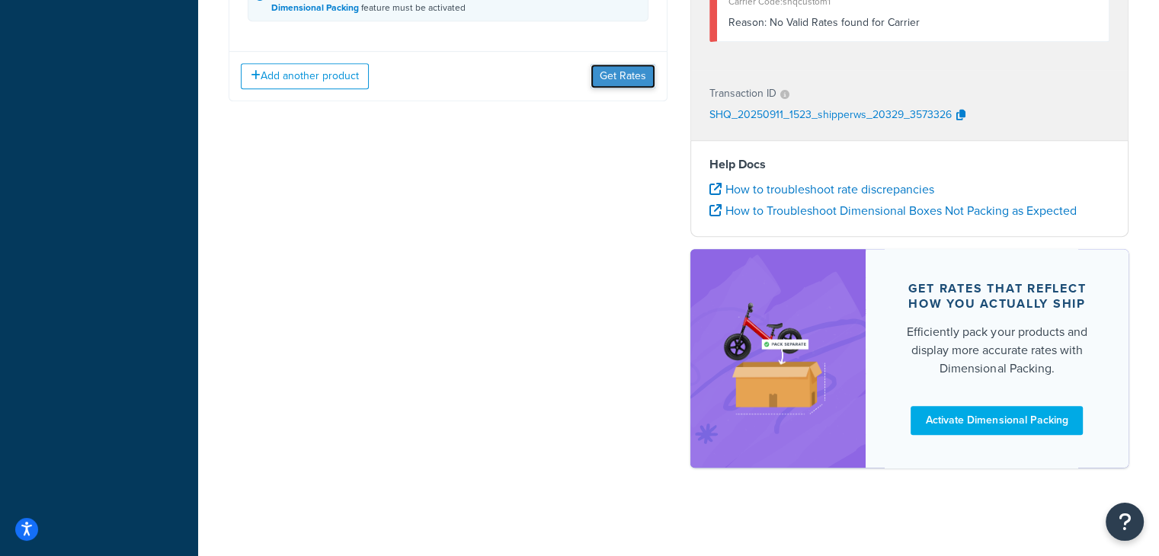
click at [619, 83] on button "Get Rates" at bounding box center [622, 76] width 65 height 24
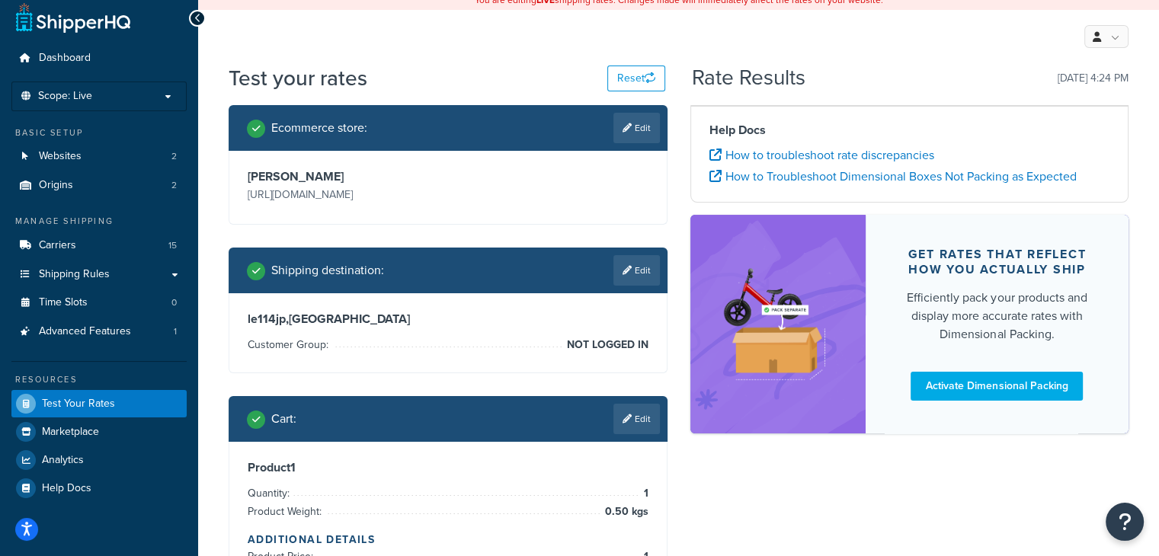
scroll to position [0, 0]
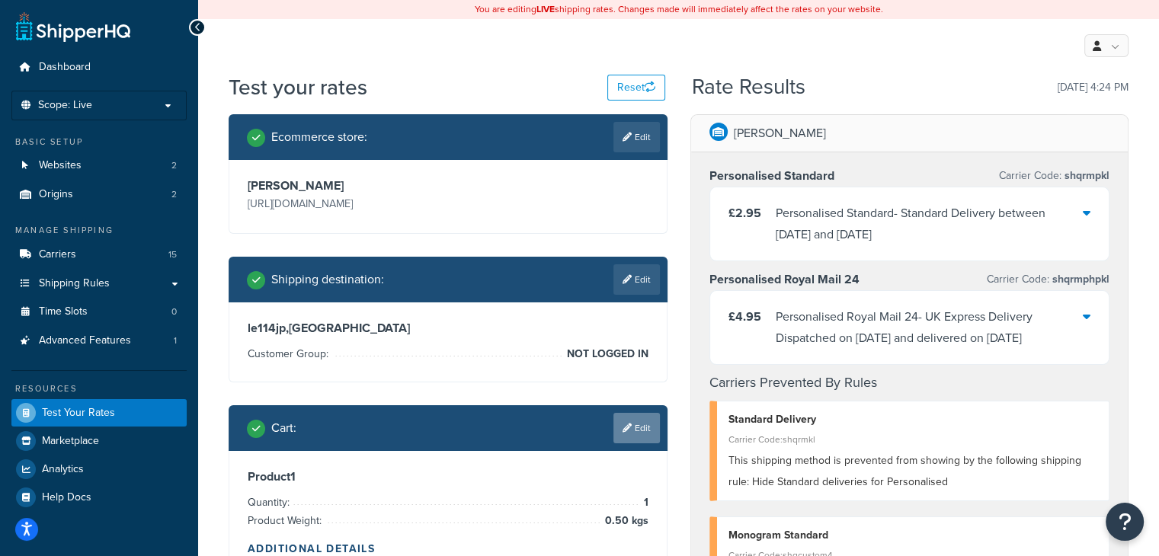
click at [639, 430] on link "Edit" at bounding box center [636, 428] width 46 height 30
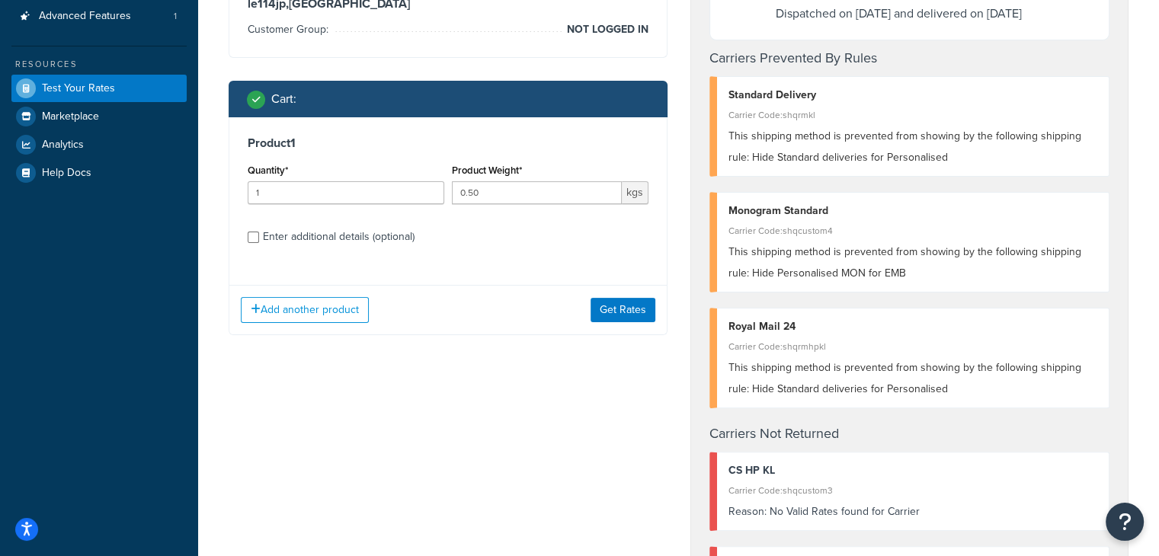
scroll to position [325, 0]
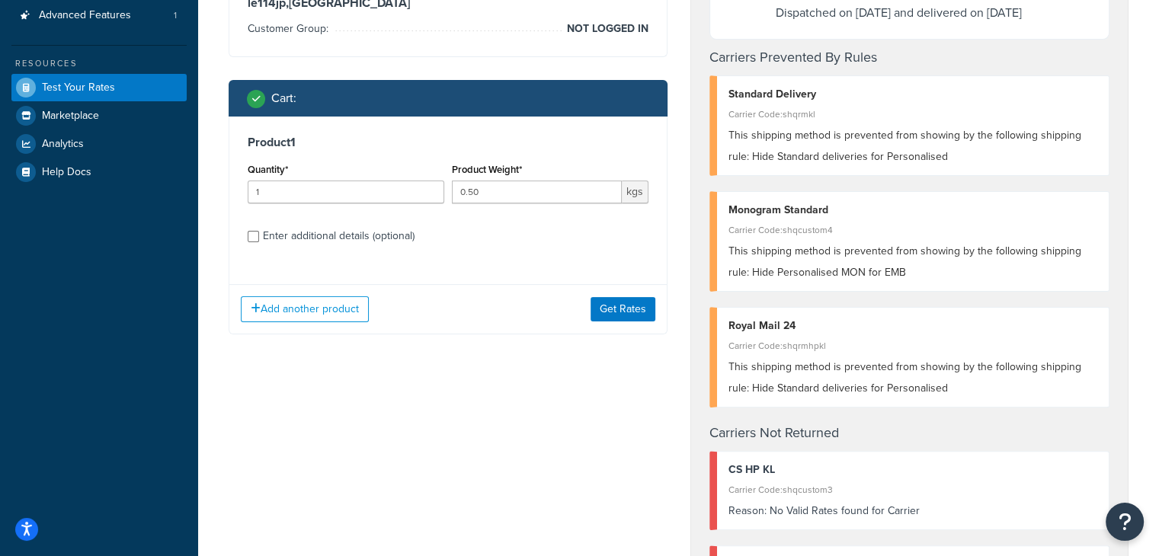
click at [261, 242] on div "Enter additional details (optional)" at bounding box center [448, 234] width 401 height 24
click at [263, 237] on div "Enter additional details (optional)" at bounding box center [339, 236] width 152 height 21
click at [259, 237] on input "Enter additional details (optional)" at bounding box center [253, 236] width 11 height 11
checkbox input "true"
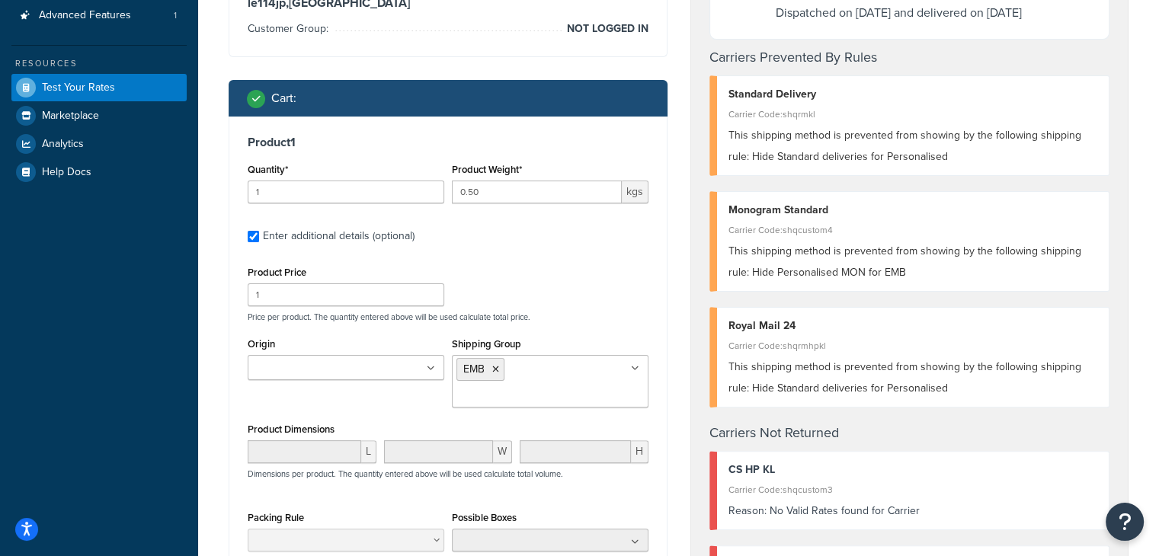
click at [553, 388] on input "Shipping Group" at bounding box center [523, 396] width 135 height 17
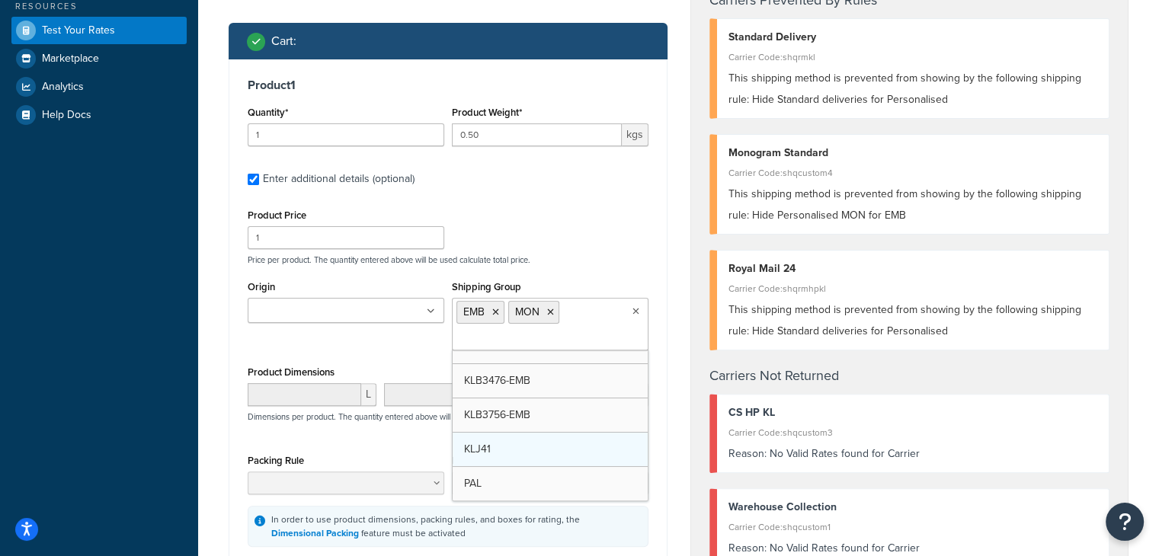
scroll to position [155, 0]
click at [373, 337] on div "Origin Joma Jewellery Katie Loxton Shipping Group EMB MON -ENG KLB2664-EMB KLB2…" at bounding box center [448, 319] width 408 height 85
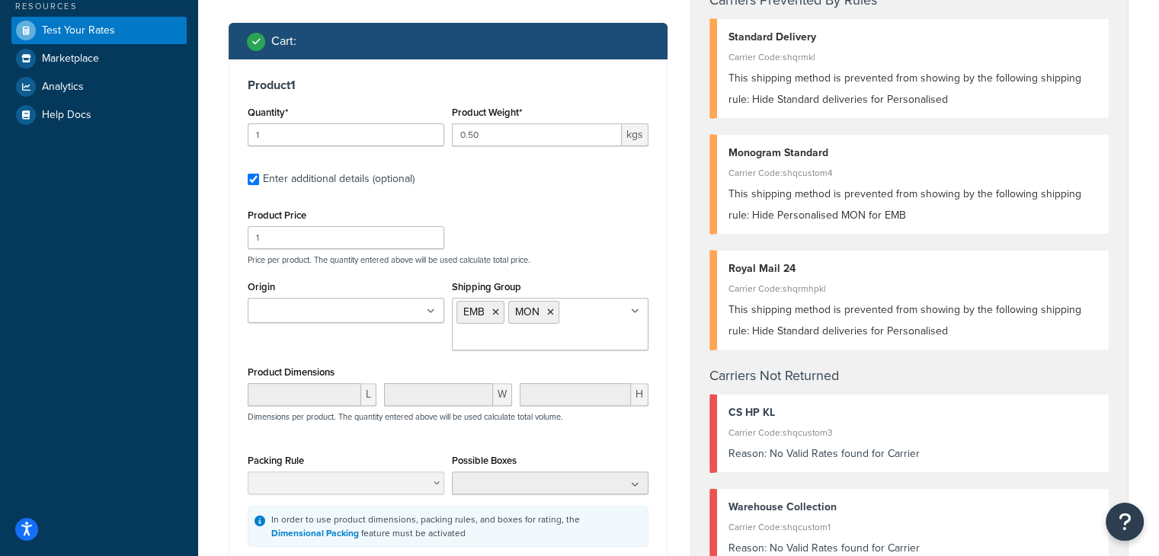
scroll to position [514, 0]
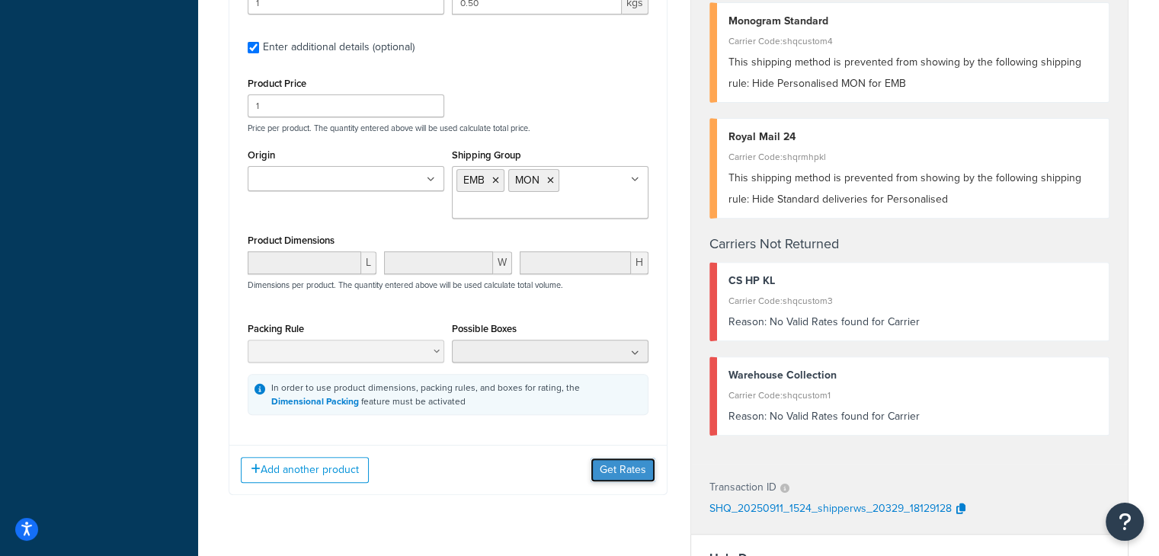
click at [617, 475] on button "Get Rates" at bounding box center [622, 470] width 65 height 24
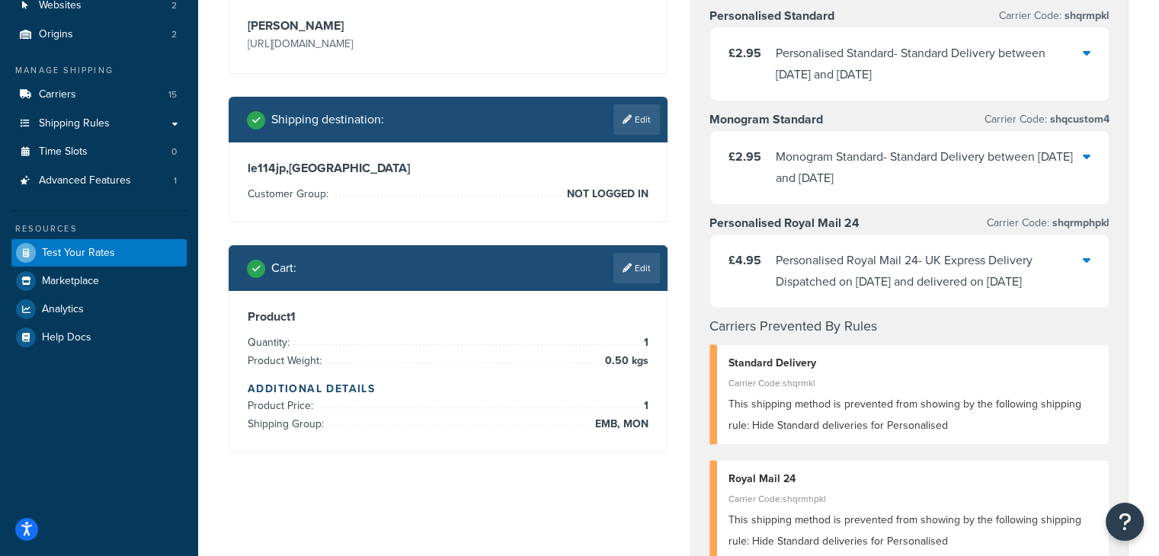
scroll to position [109, 0]
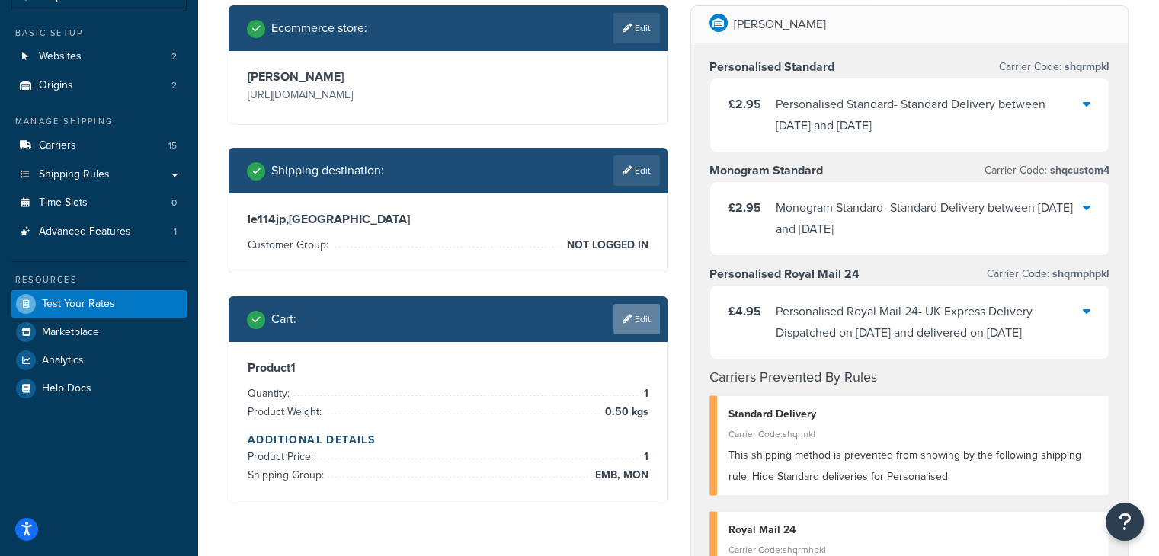
click at [648, 322] on link "Edit" at bounding box center [636, 319] width 46 height 30
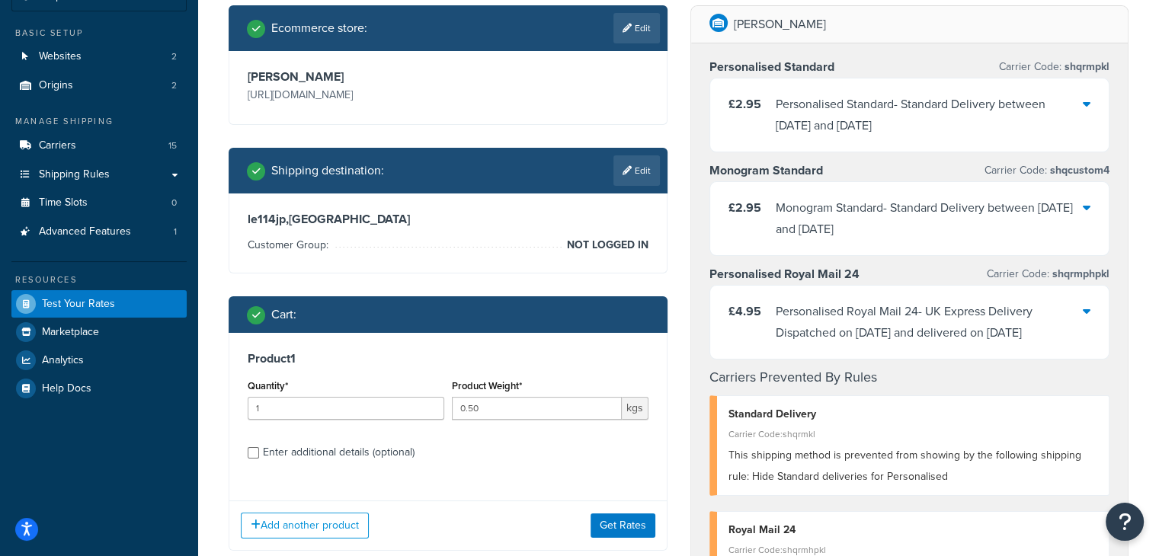
scroll to position [219, 0]
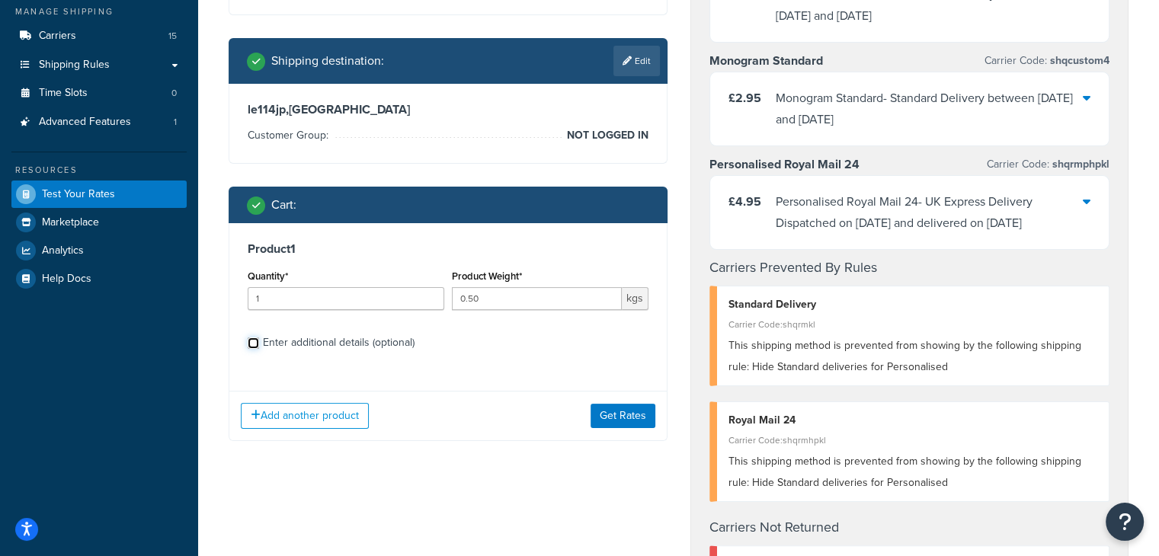
click at [250, 342] on input "Enter additional details (optional)" at bounding box center [253, 343] width 11 height 11
checkbox input "true"
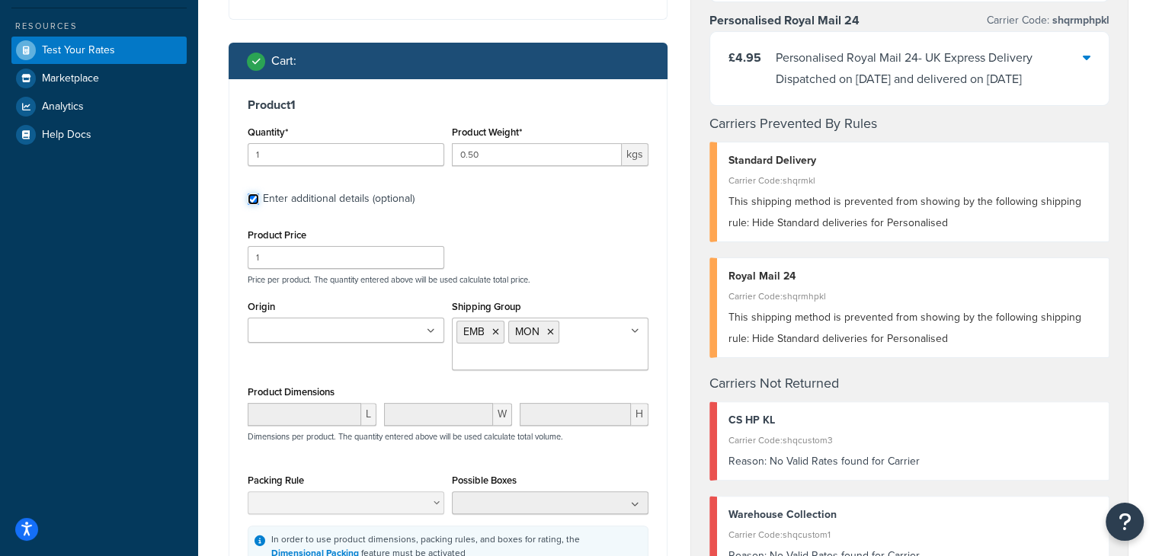
scroll to position [363, 0]
click at [497, 331] on icon at bounding box center [495, 332] width 7 height 9
click at [549, 283] on p "Price per product. The quantity entered above will be used calculate total pric…" at bounding box center [448, 279] width 408 height 11
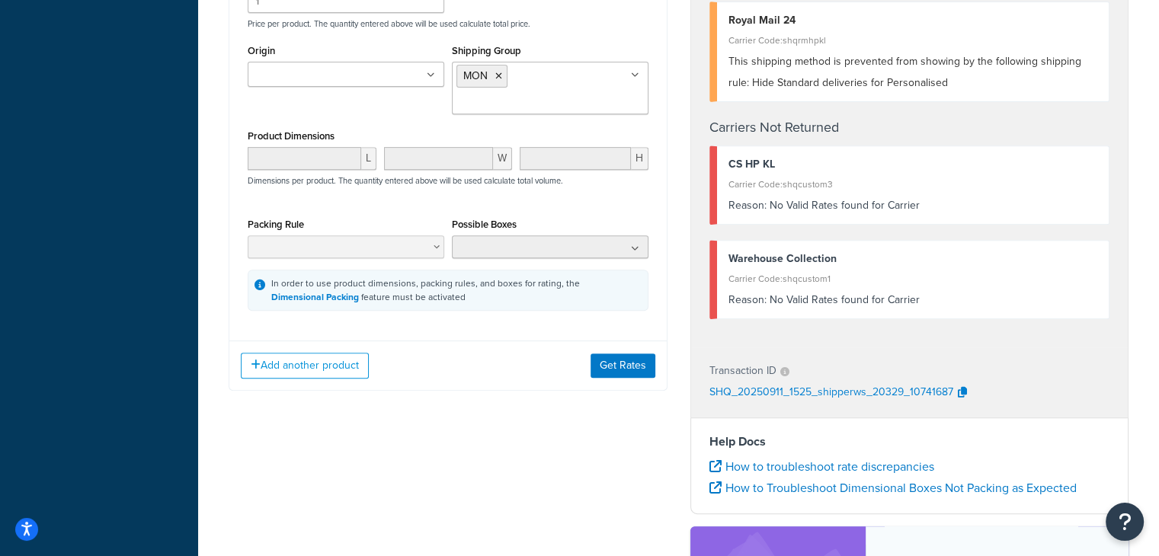
scroll to position [620, 0]
click at [611, 359] on button "Get Rates" at bounding box center [622, 364] width 65 height 24
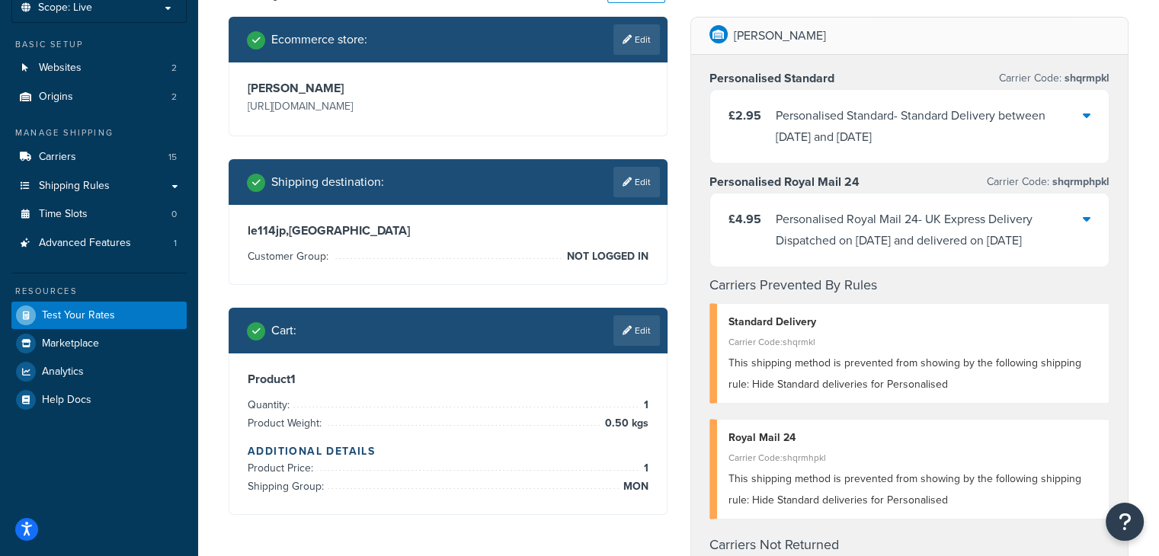
scroll to position [75, 0]
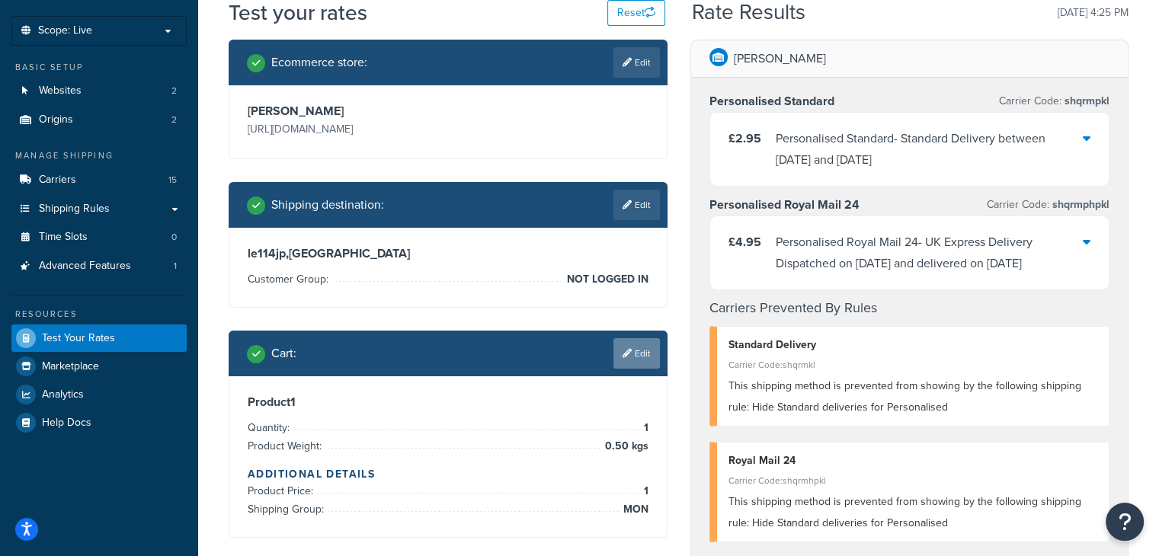
click at [631, 360] on link "Edit" at bounding box center [636, 353] width 46 height 30
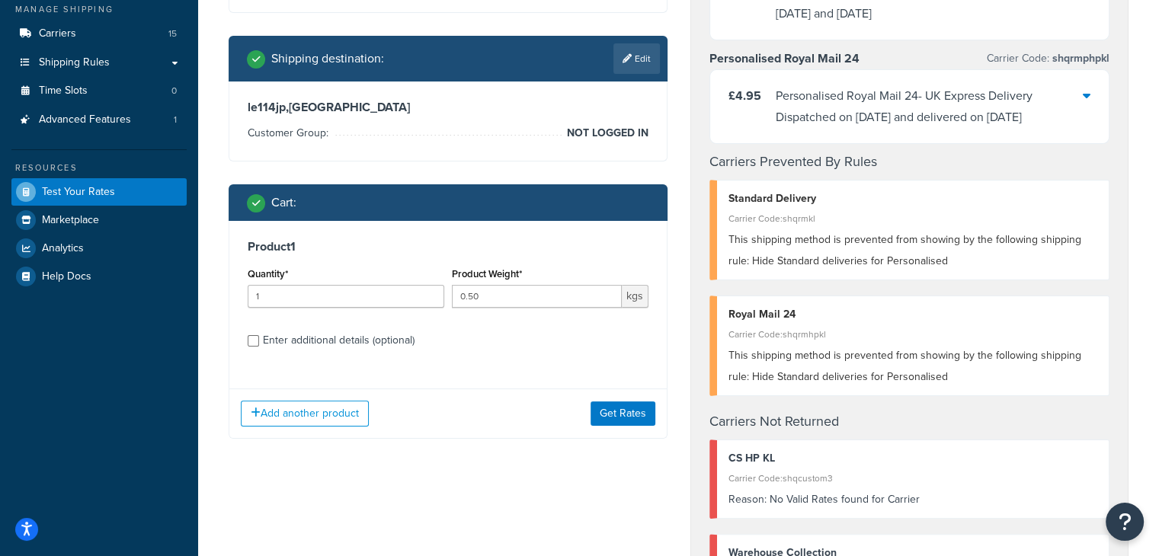
scroll to position [258, 0]
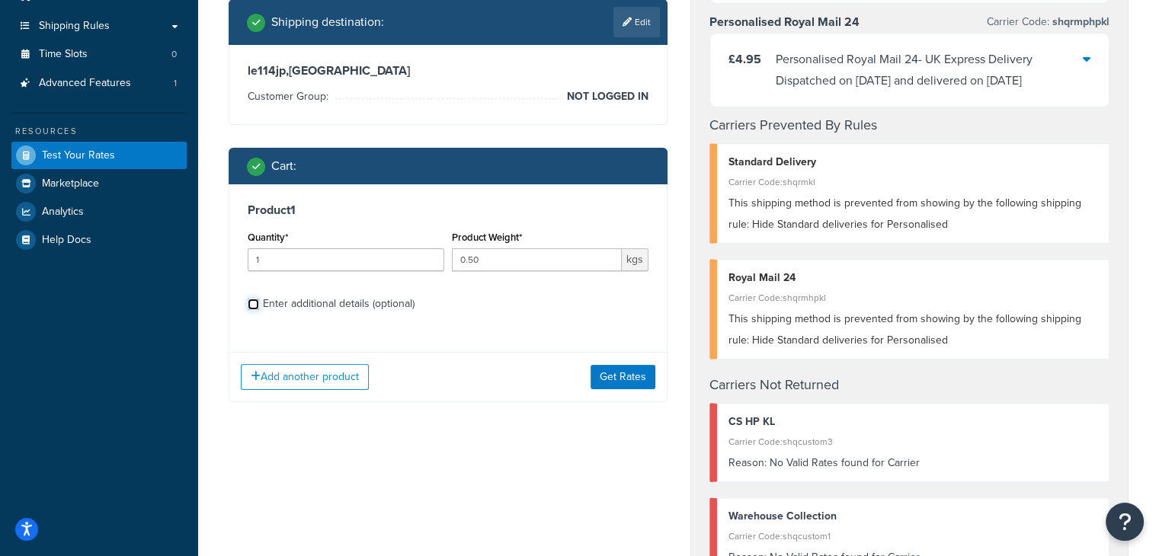
click at [248, 302] on input "Enter additional details (optional)" at bounding box center [253, 304] width 11 height 11
checkbox input "true"
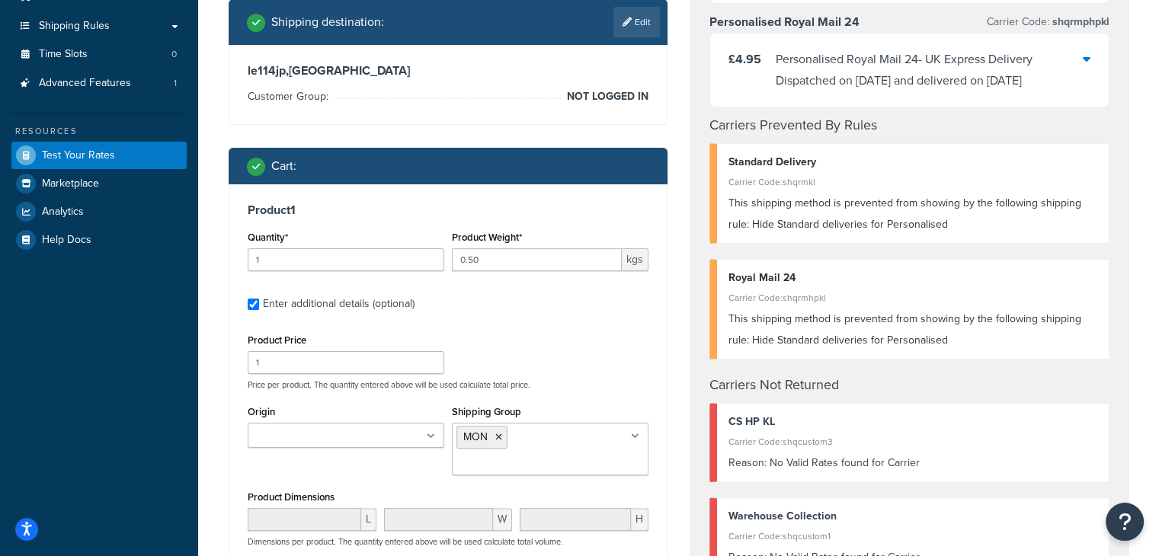
click at [550, 456] on input "Shipping Group" at bounding box center [523, 464] width 135 height 17
click at [408, 399] on div "Product Price 1 Price per product. The quantity entered above will be used calc…" at bounding box center [448, 501] width 401 height 342
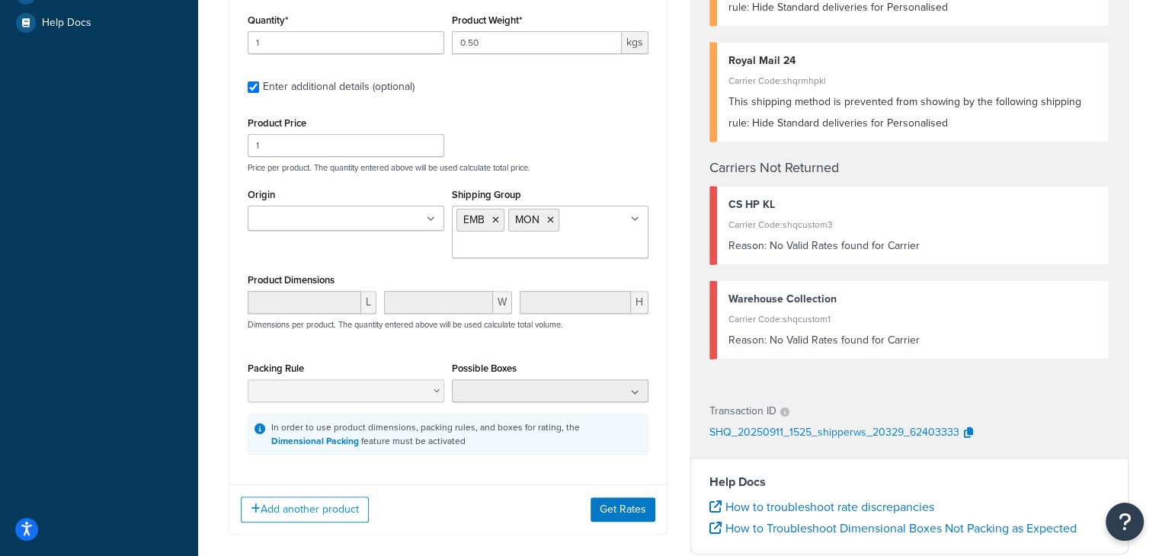
scroll to position [481, 0]
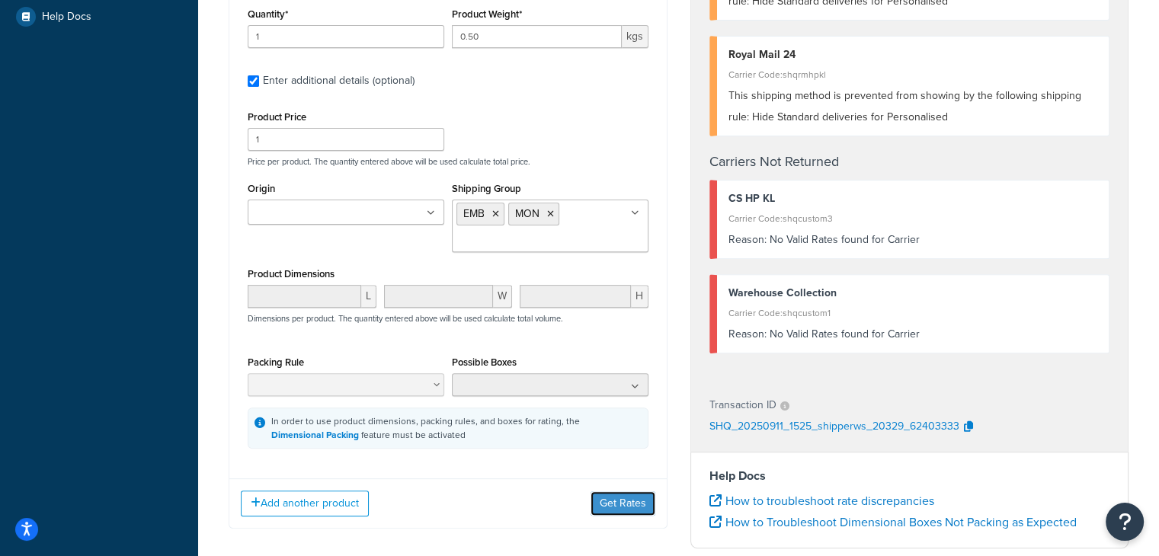
click at [615, 506] on button "Get Rates" at bounding box center [622, 503] width 65 height 24
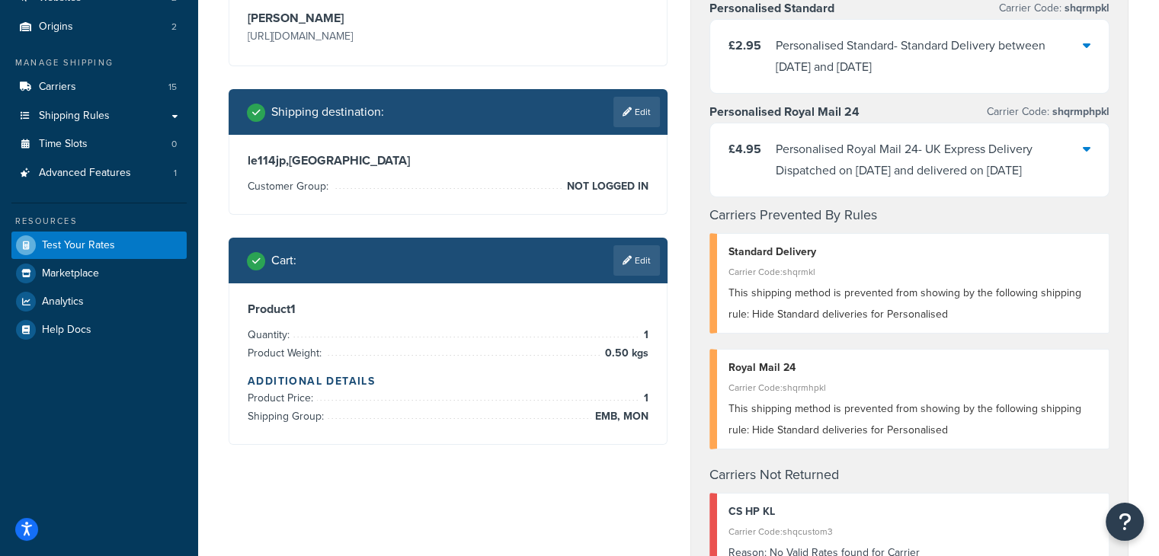
scroll to position [168, 0]
click at [636, 259] on link "Edit" at bounding box center [636, 260] width 46 height 30
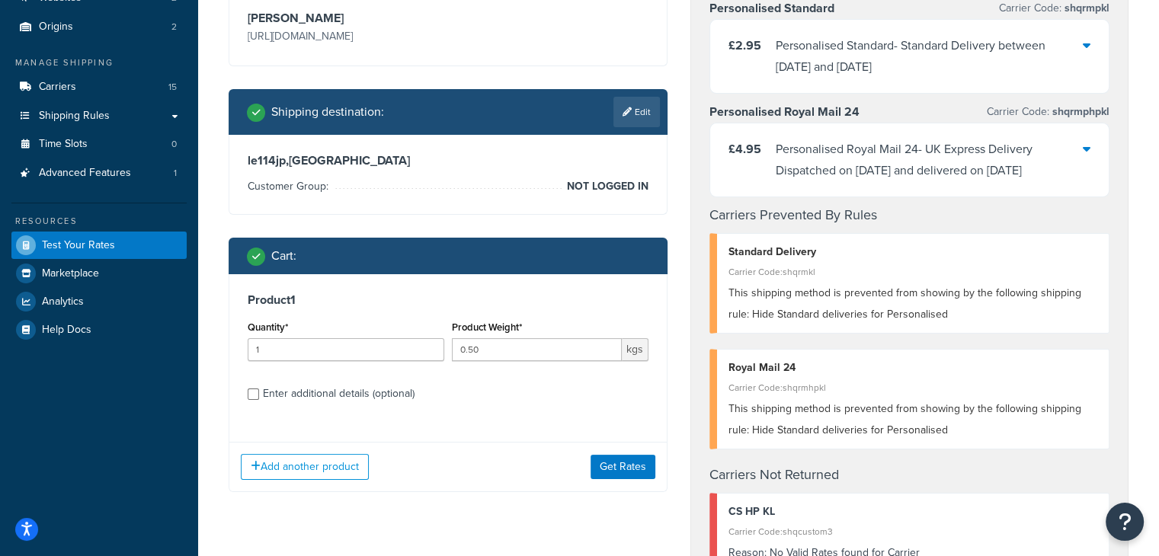
scroll to position [314, 0]
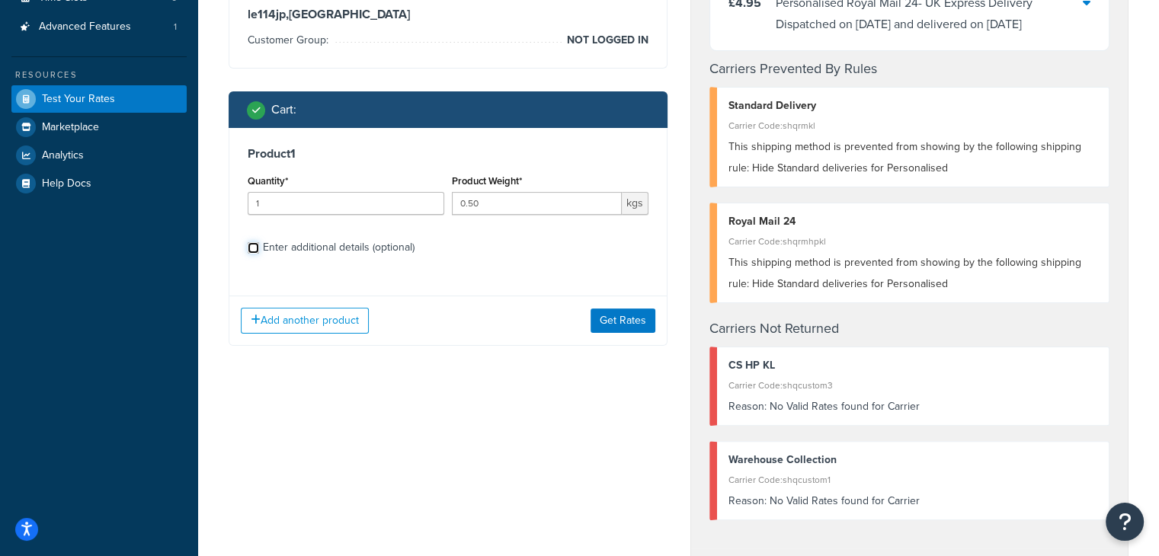
click at [254, 245] on input "Enter additional details (optional)" at bounding box center [253, 247] width 11 height 11
checkbox input "true"
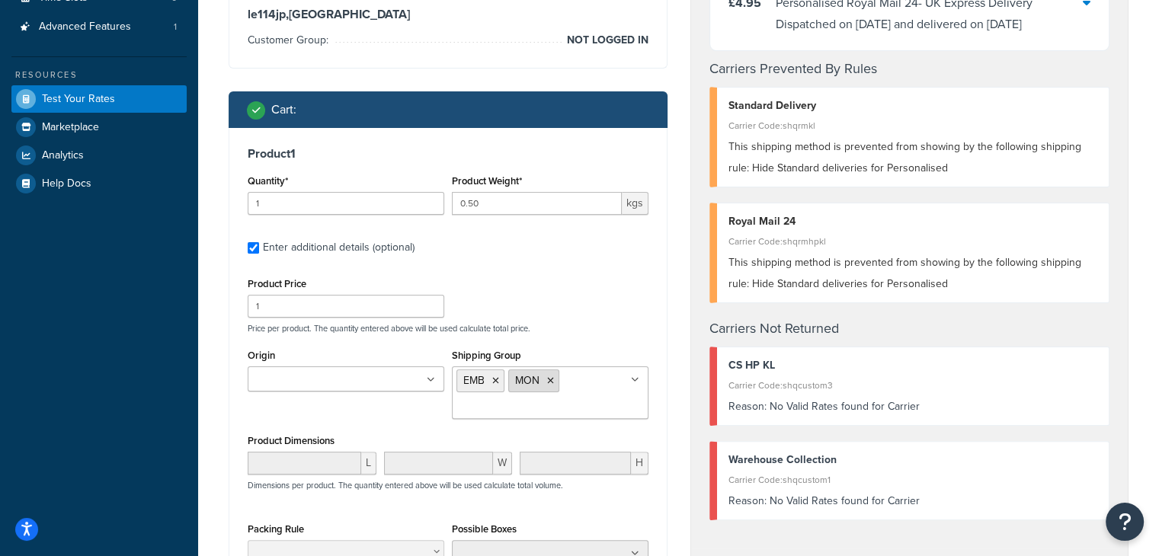
click at [552, 382] on icon at bounding box center [550, 380] width 7 height 9
click at [570, 333] on p "Price per product. The quantity entered above will be used calculate total pric…" at bounding box center [448, 328] width 408 height 11
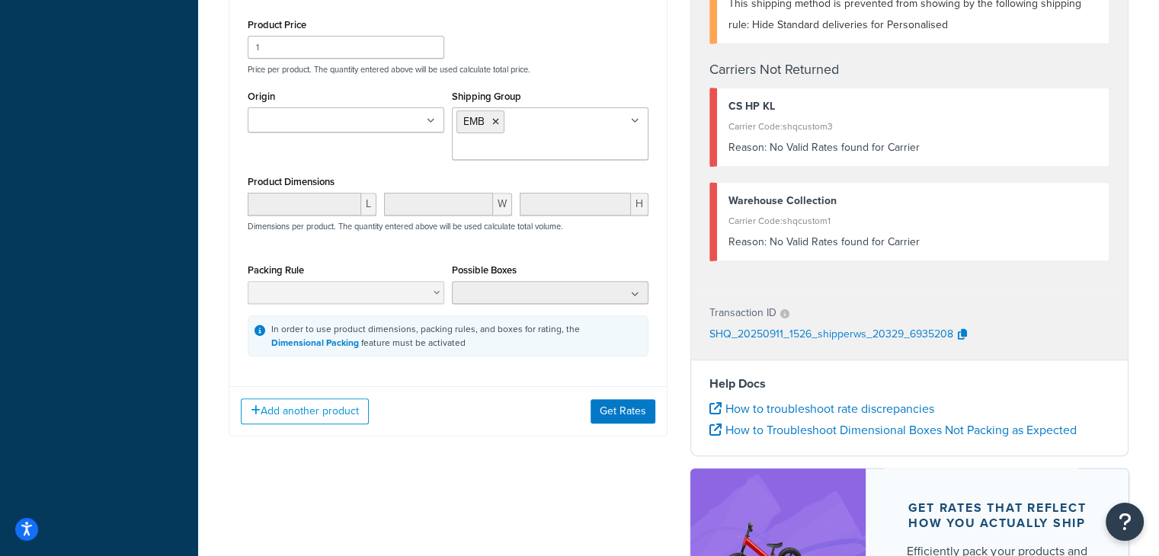
scroll to position [575, 0]
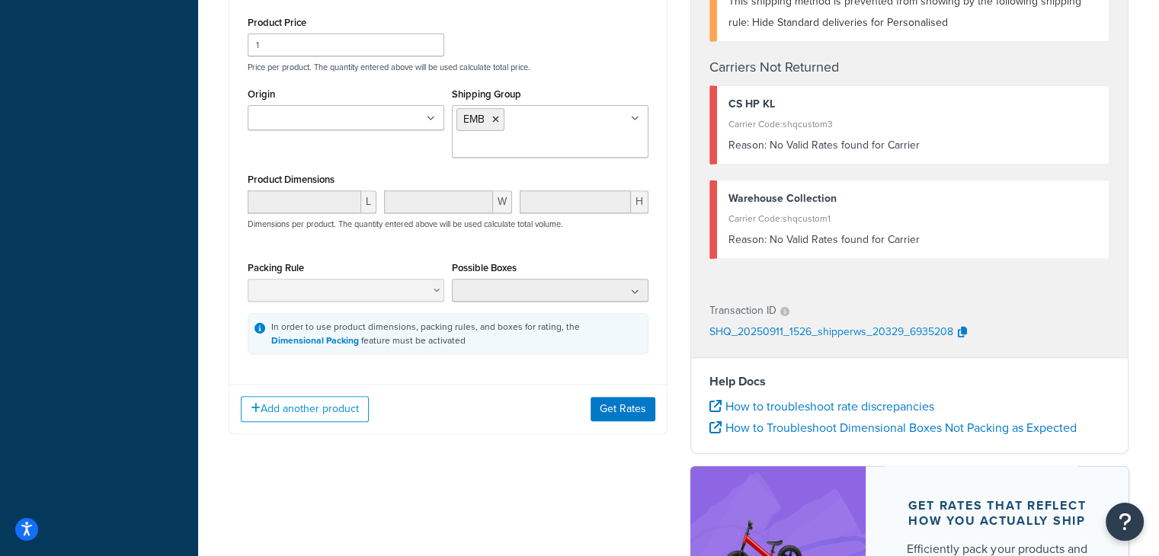
click at [610, 391] on div "Add another product Get Rates" at bounding box center [447, 409] width 437 height 50
click at [610, 399] on button "Get Rates" at bounding box center [622, 409] width 65 height 24
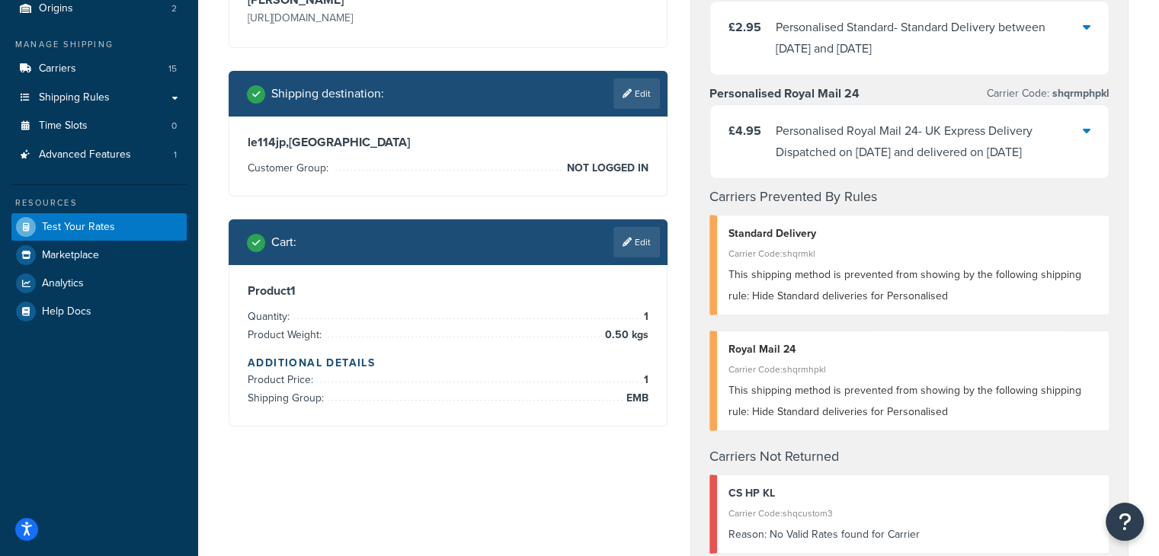
scroll to position [0, 0]
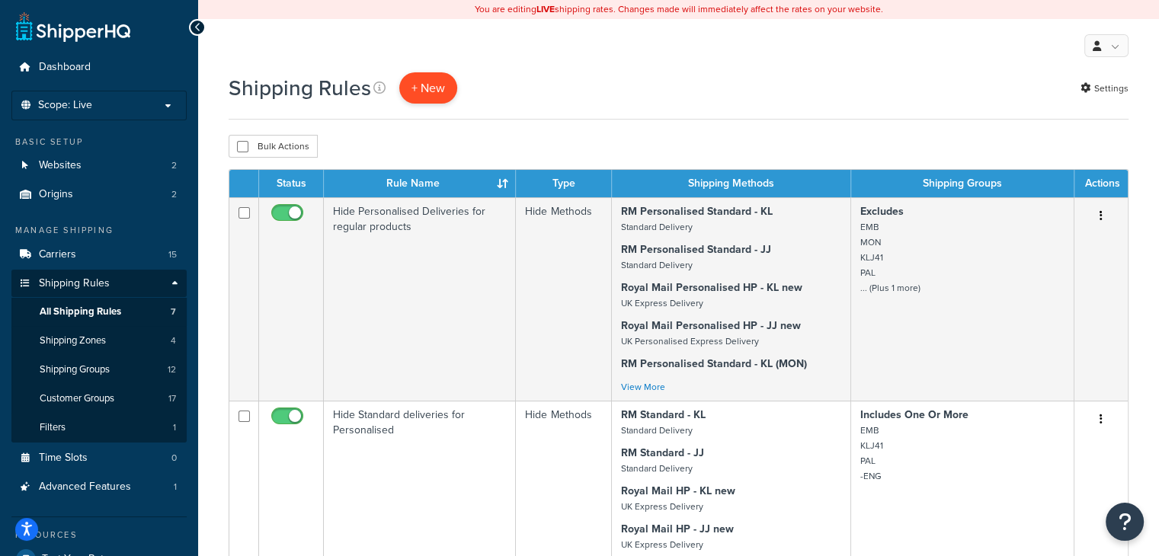
click at [418, 82] on p "+ New" at bounding box center [428, 87] width 58 height 31
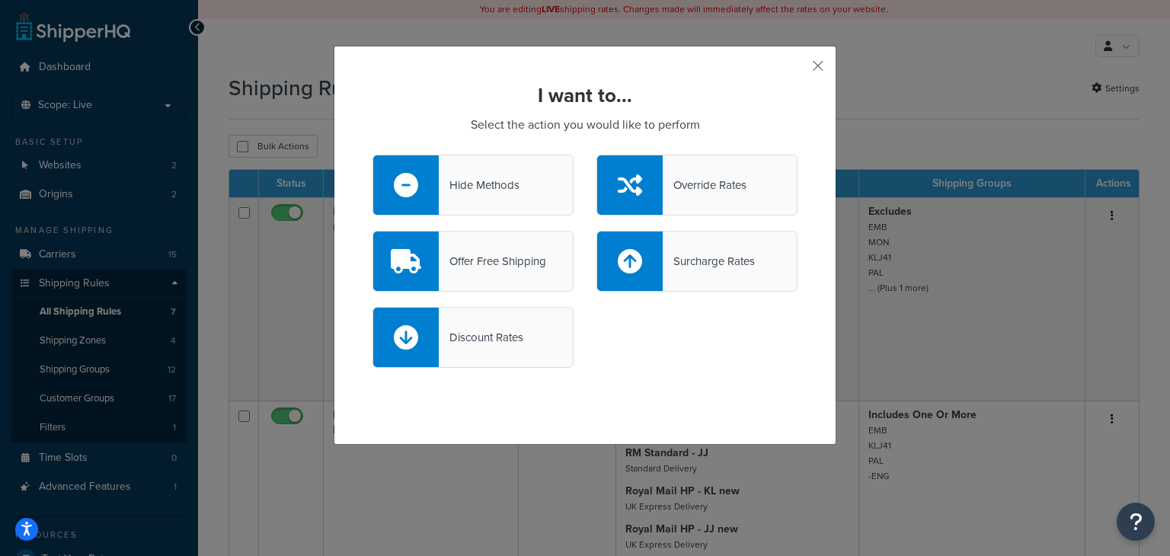
click at [501, 194] on div "Hide Methods" at bounding box center [479, 184] width 81 height 21
click at [0, 0] on input "Hide Methods" at bounding box center [0, 0] width 0 height 0
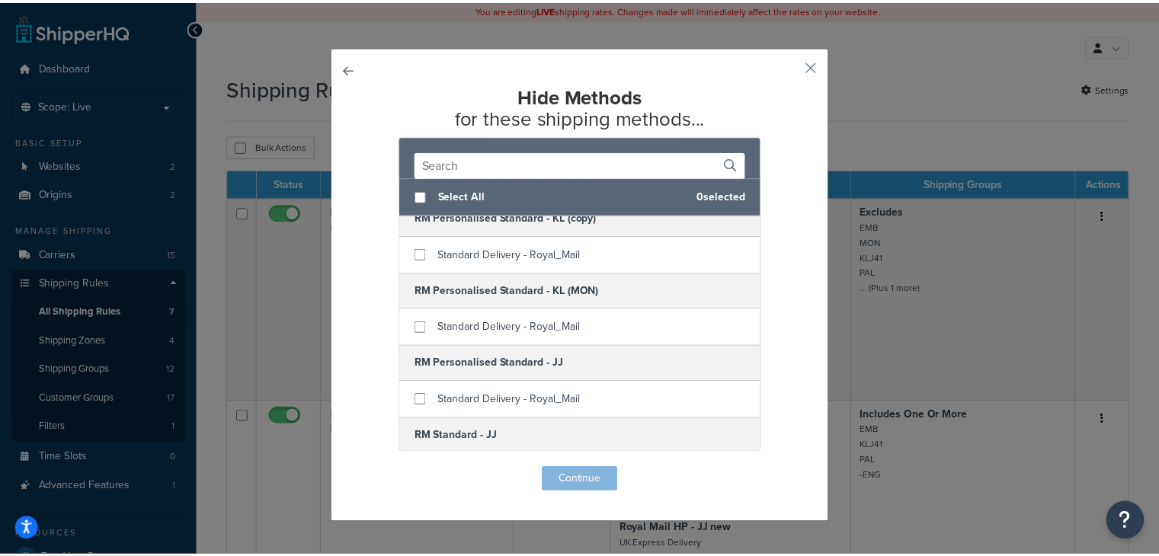
scroll to position [229, 0]
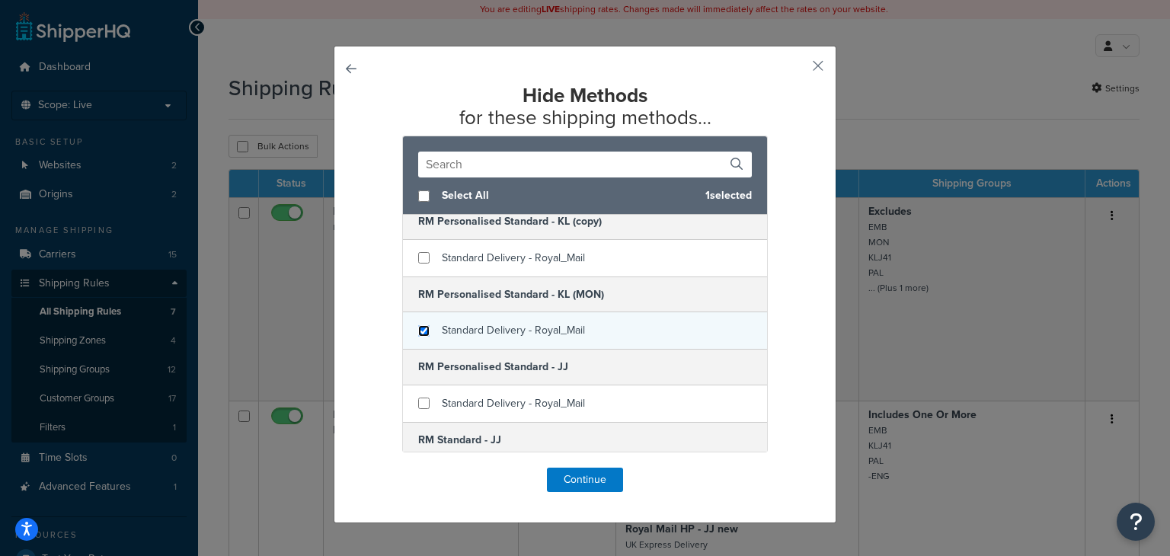
click at [418, 325] on input "checkbox" at bounding box center [423, 330] width 11 height 11
checkbox input "true"
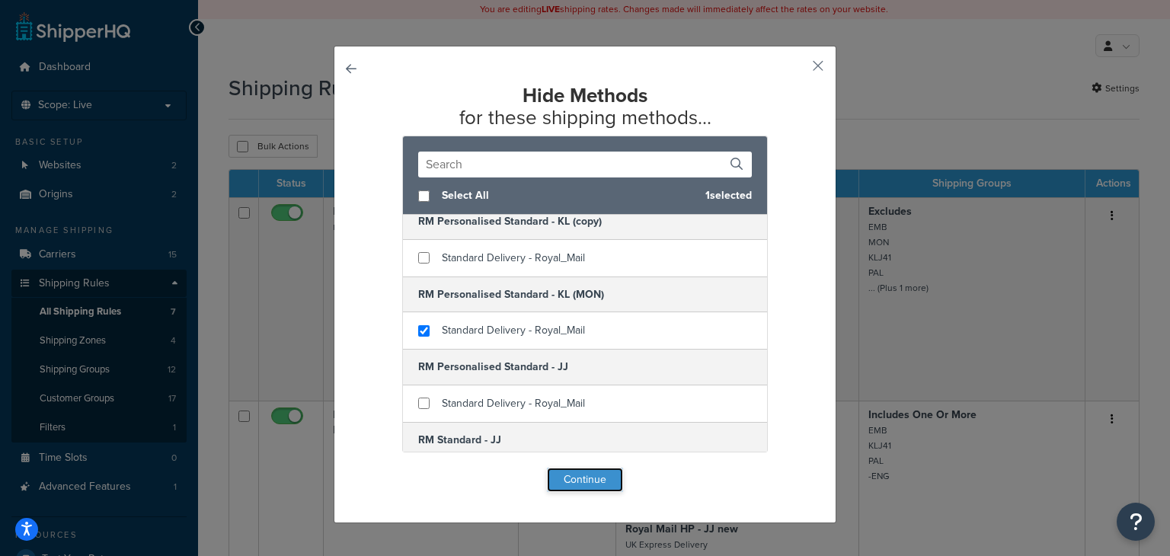
click at [594, 476] on button "Continue" at bounding box center [585, 480] width 76 height 24
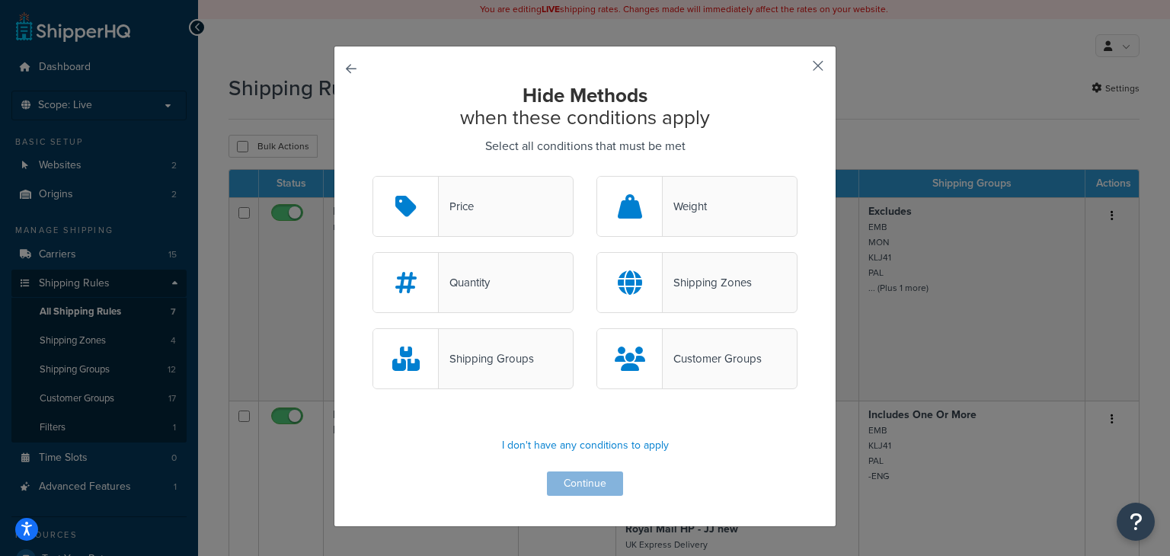
click at [798, 69] on button "button" at bounding box center [796, 71] width 4 height 4
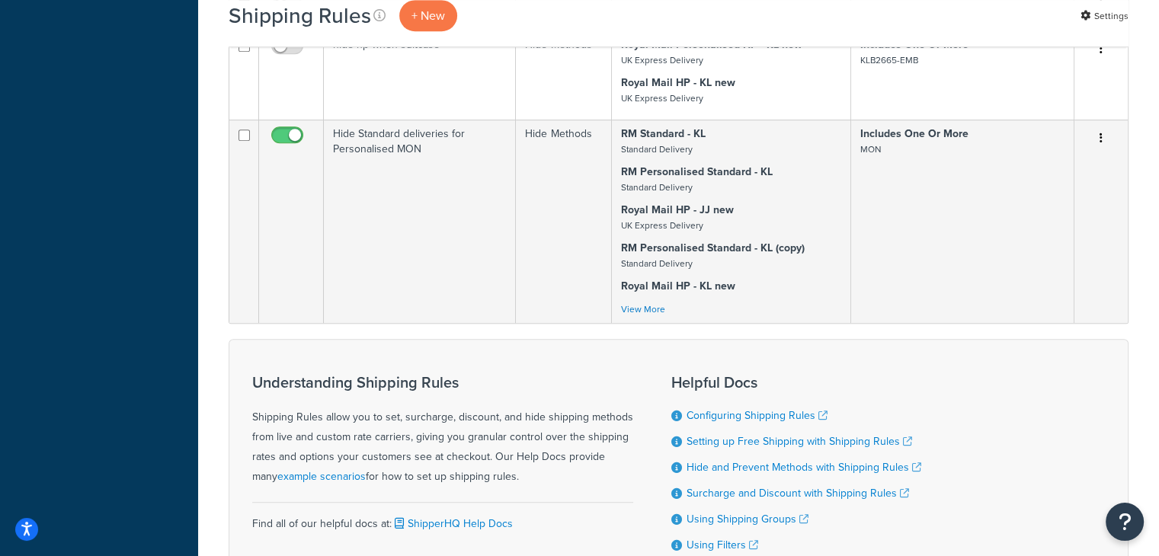
scroll to position [779, 0]
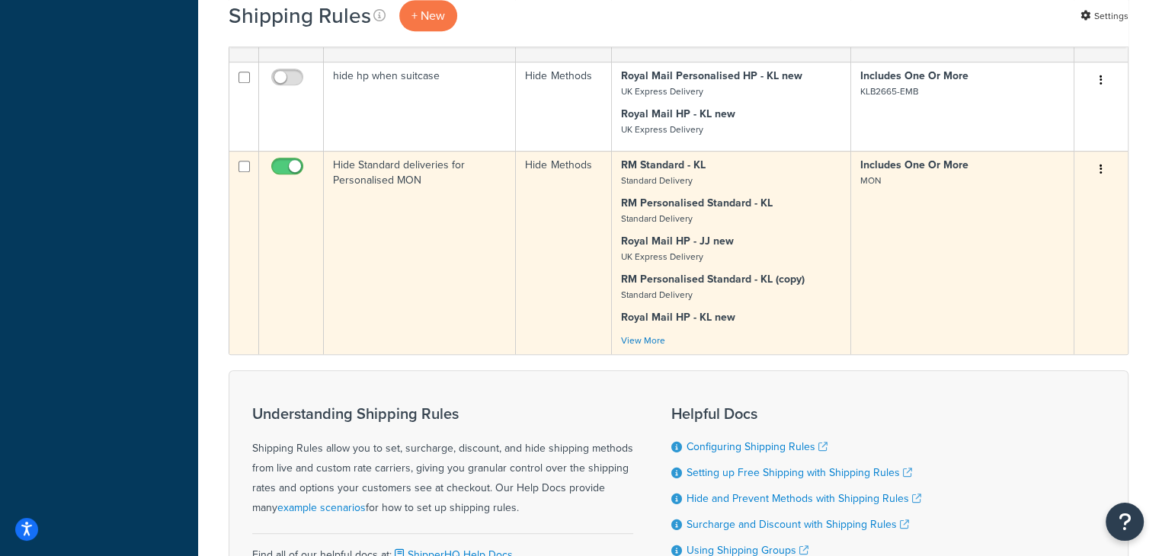
click at [1101, 170] on icon "button" at bounding box center [1100, 169] width 3 height 11
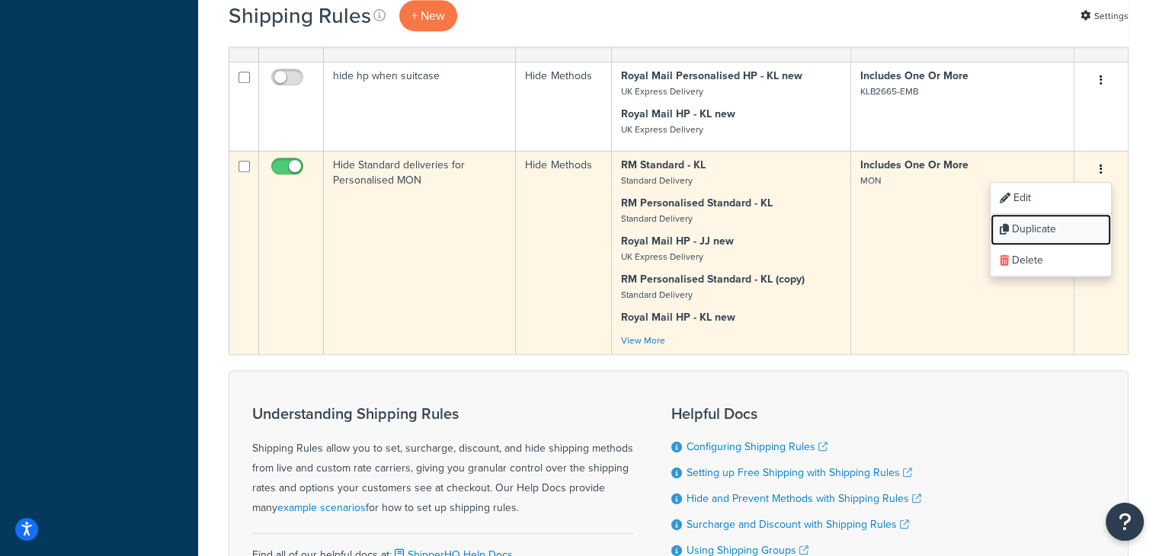
click at [1057, 229] on link "Duplicate" at bounding box center [1050, 229] width 120 height 31
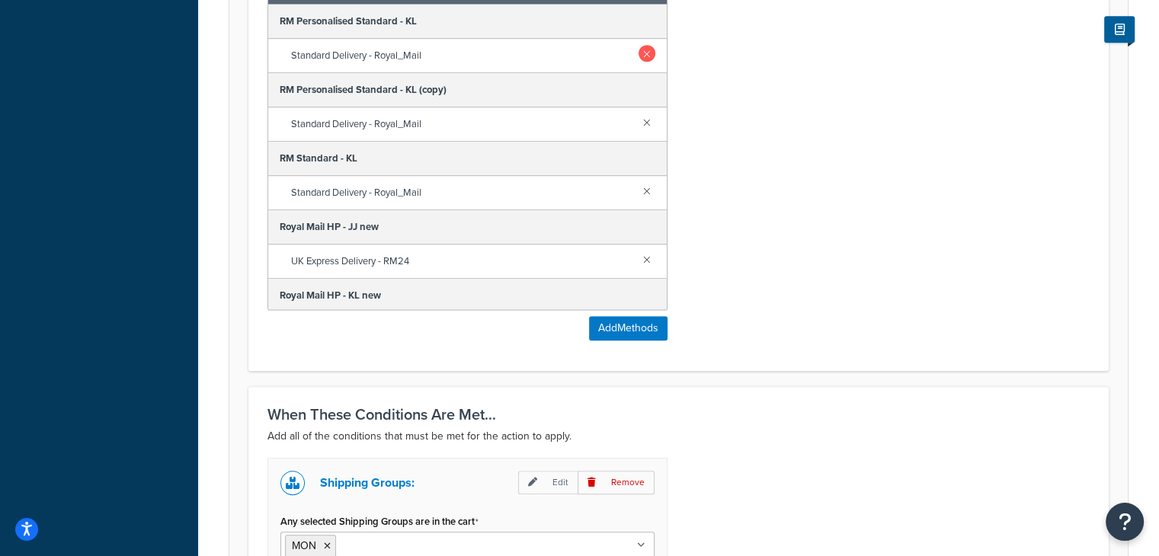
click at [638, 53] on link at bounding box center [646, 53] width 17 height 17
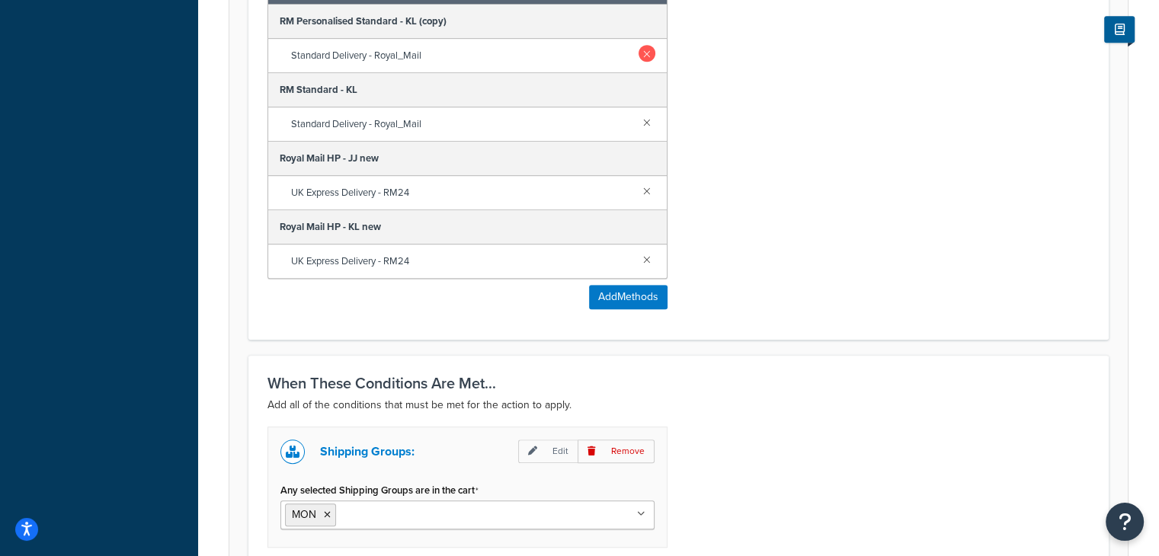
click at [642, 50] on link at bounding box center [646, 53] width 17 height 17
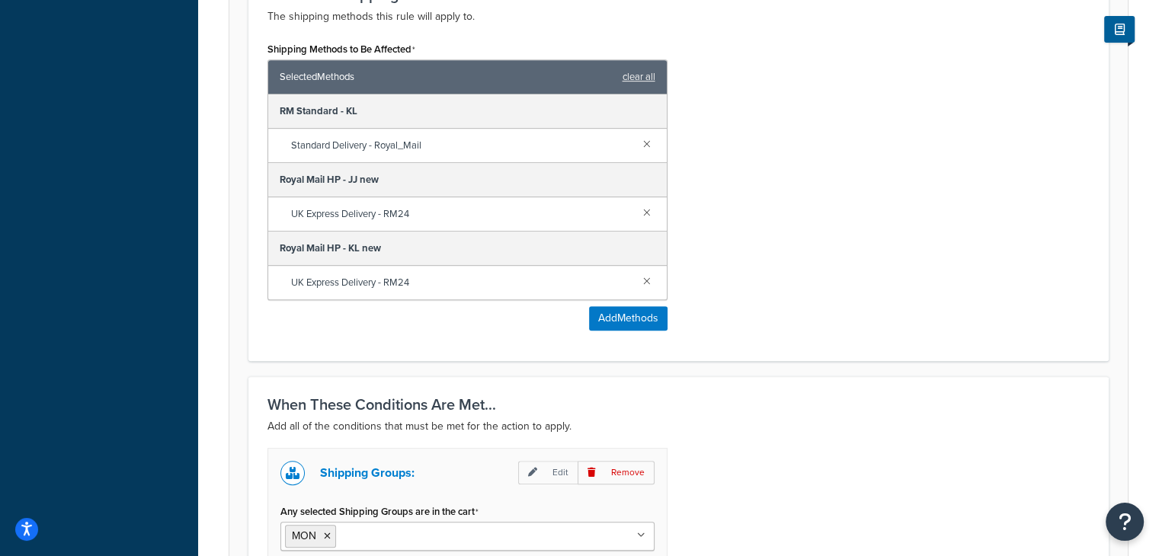
scroll to position [664, 0]
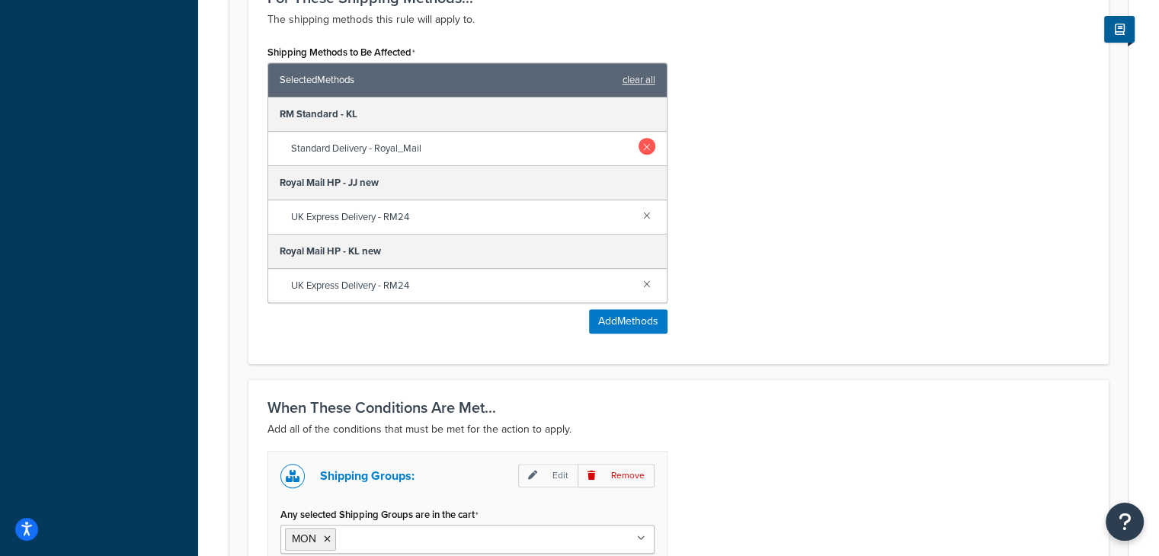
click at [645, 144] on link at bounding box center [646, 146] width 17 height 17
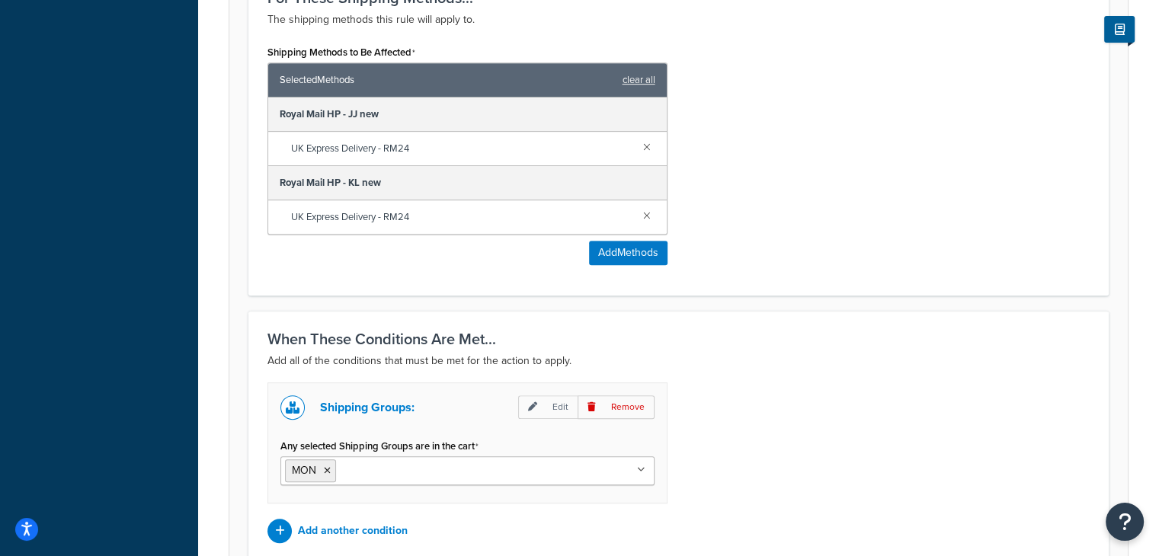
click at [645, 144] on link at bounding box center [646, 146] width 17 height 17
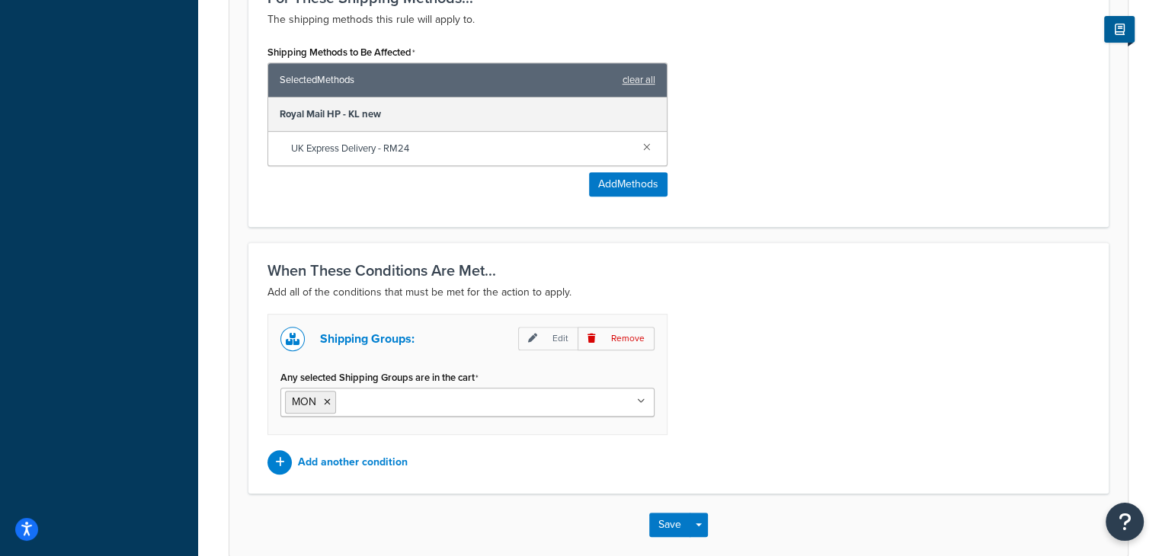
click at [645, 144] on link at bounding box center [646, 146] width 17 height 17
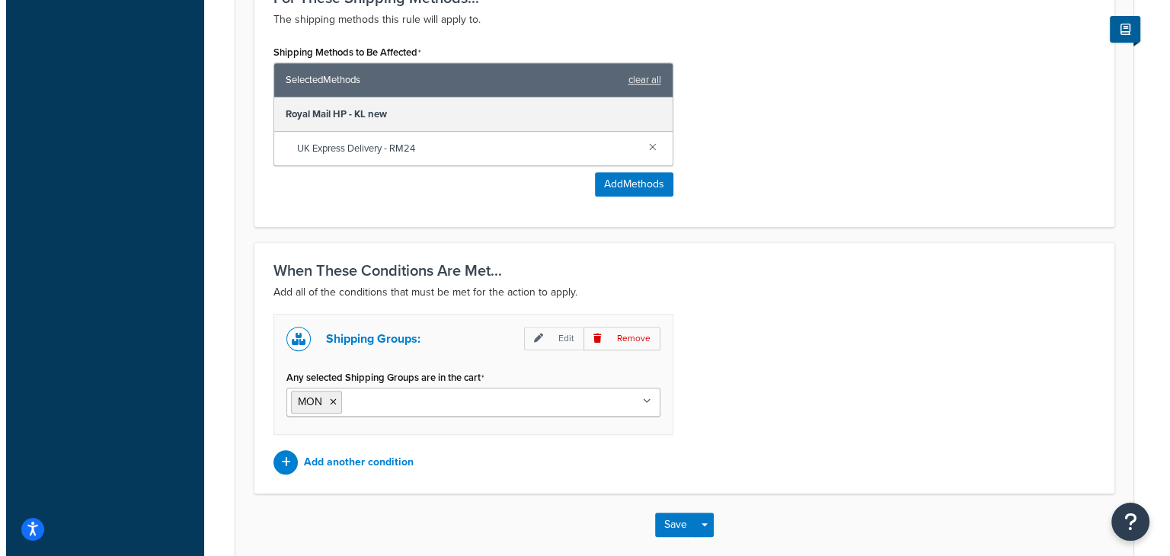
scroll to position [661, 0]
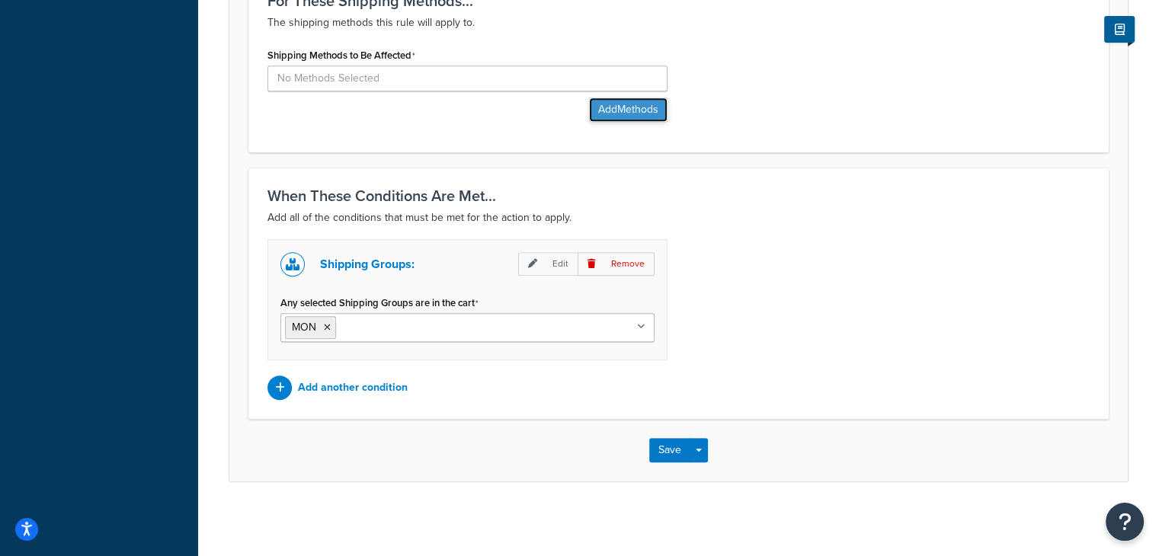
click at [611, 105] on button "Add Methods" at bounding box center [628, 110] width 78 height 24
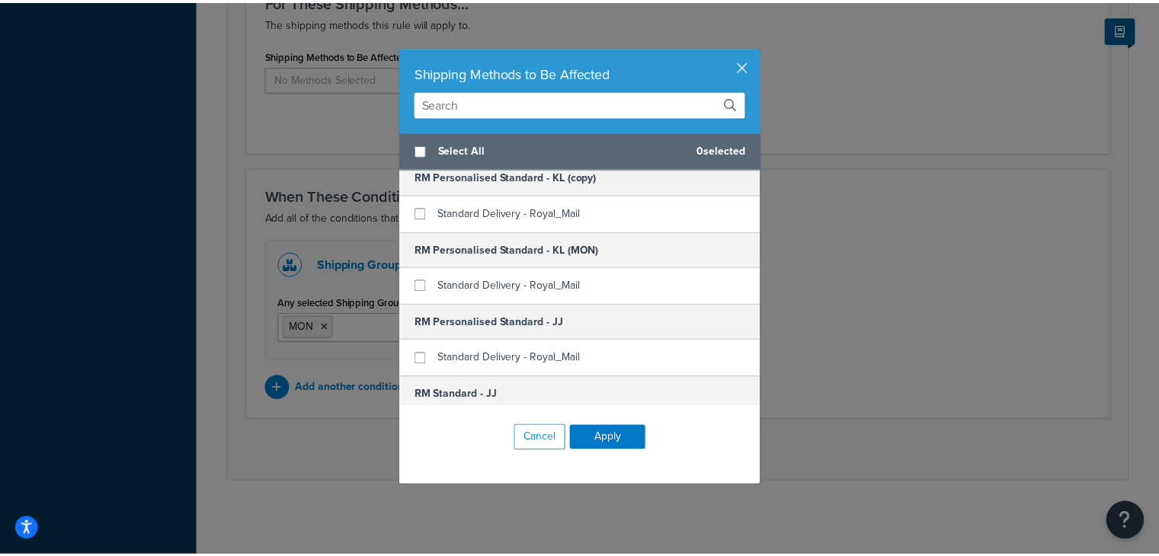
scroll to position [229, 0]
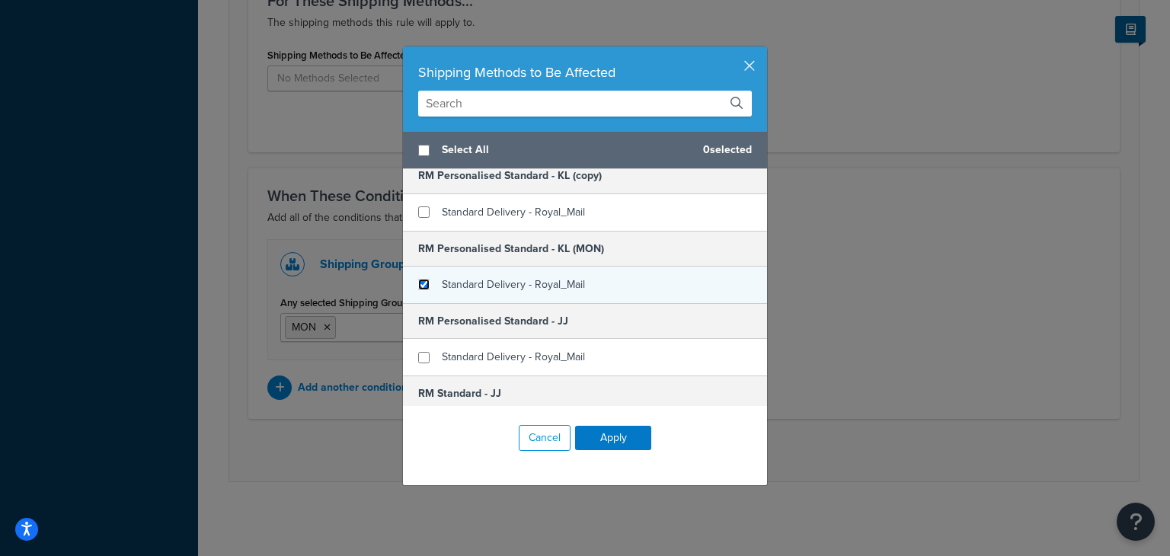
click at [420, 281] on input "checkbox" at bounding box center [423, 284] width 11 height 11
checkbox input "true"
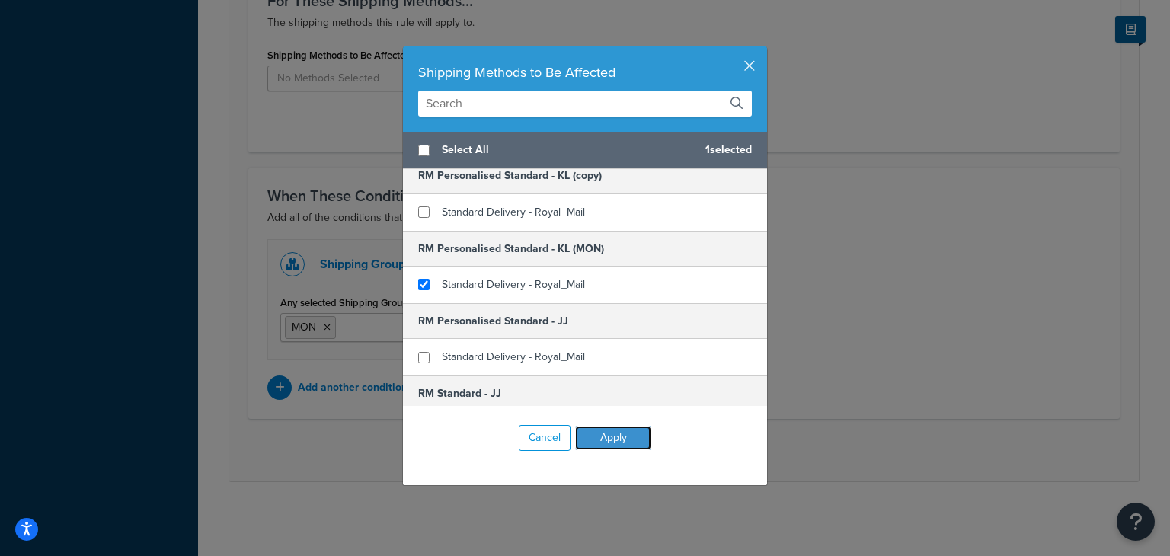
click at [603, 445] on button "Apply" at bounding box center [613, 438] width 76 height 24
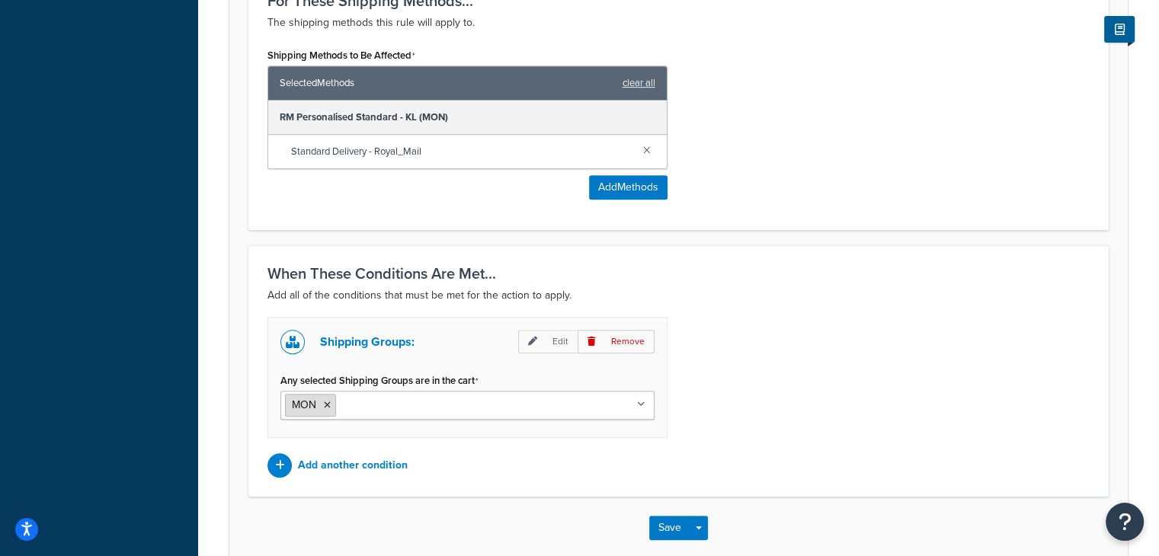
click at [329, 407] on li "MON" at bounding box center [310, 405] width 51 height 23
click at [327, 404] on icon at bounding box center [327, 405] width 7 height 9
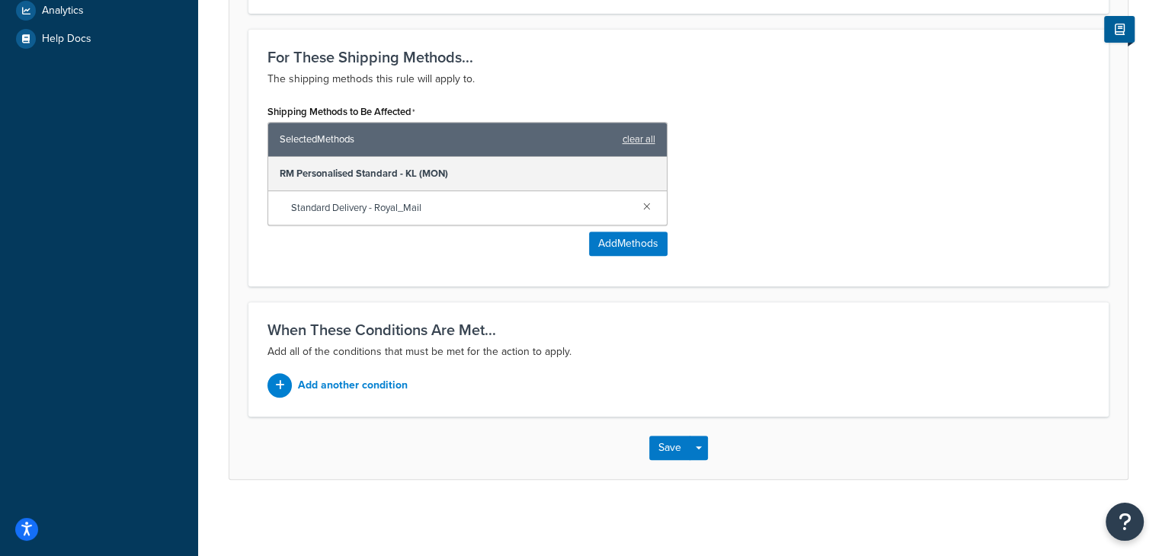
scroll to position [603, 0]
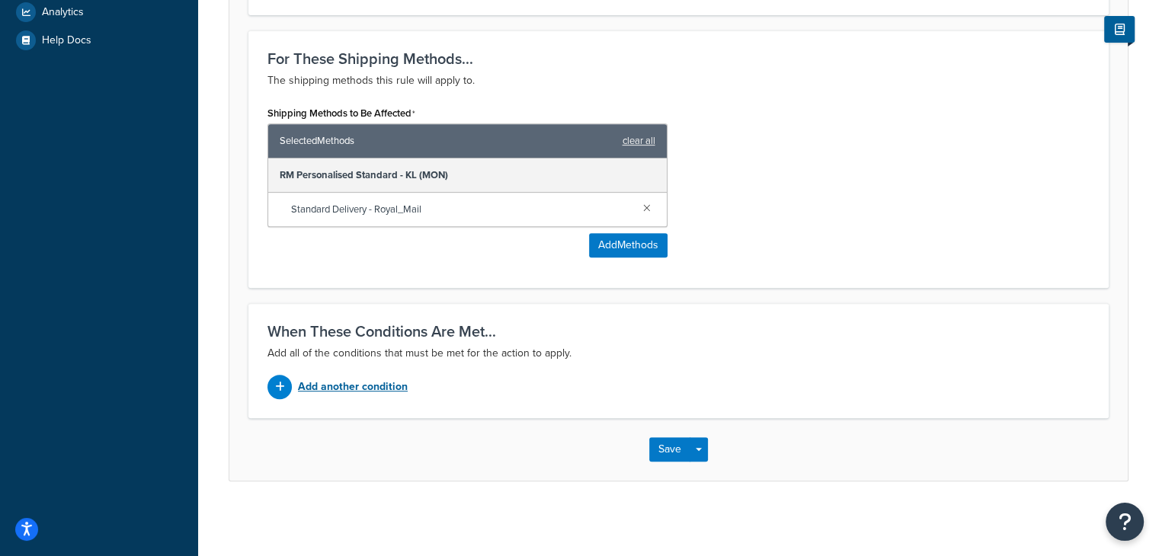
click at [352, 382] on p "Add another condition" at bounding box center [353, 386] width 110 height 21
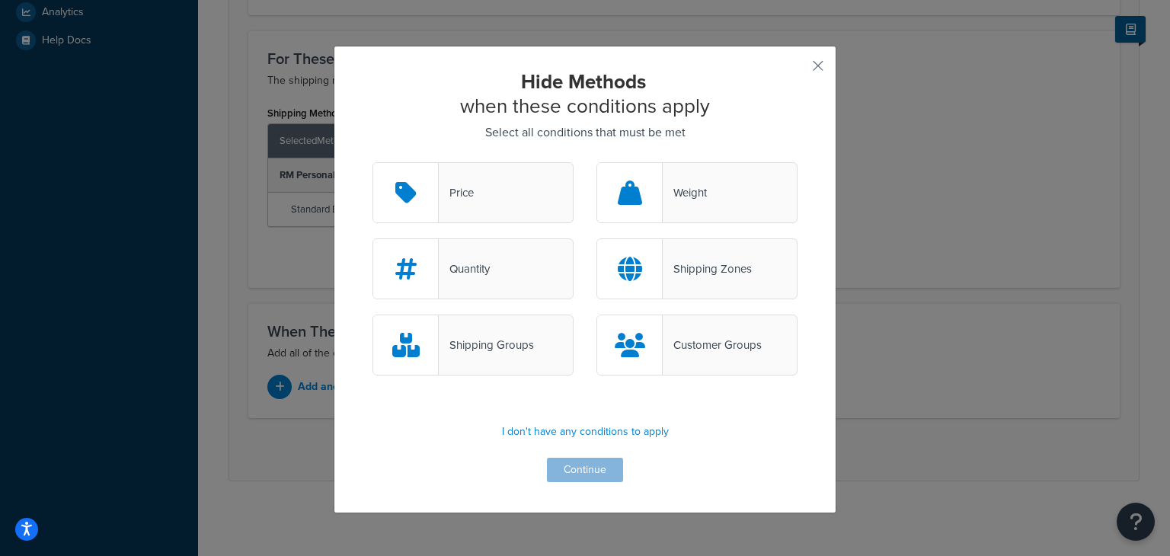
click at [728, 269] on div "Shipping Zones" at bounding box center [707, 268] width 89 height 21
click at [0, 0] on input "Shipping Zones" at bounding box center [0, 0] width 0 height 0
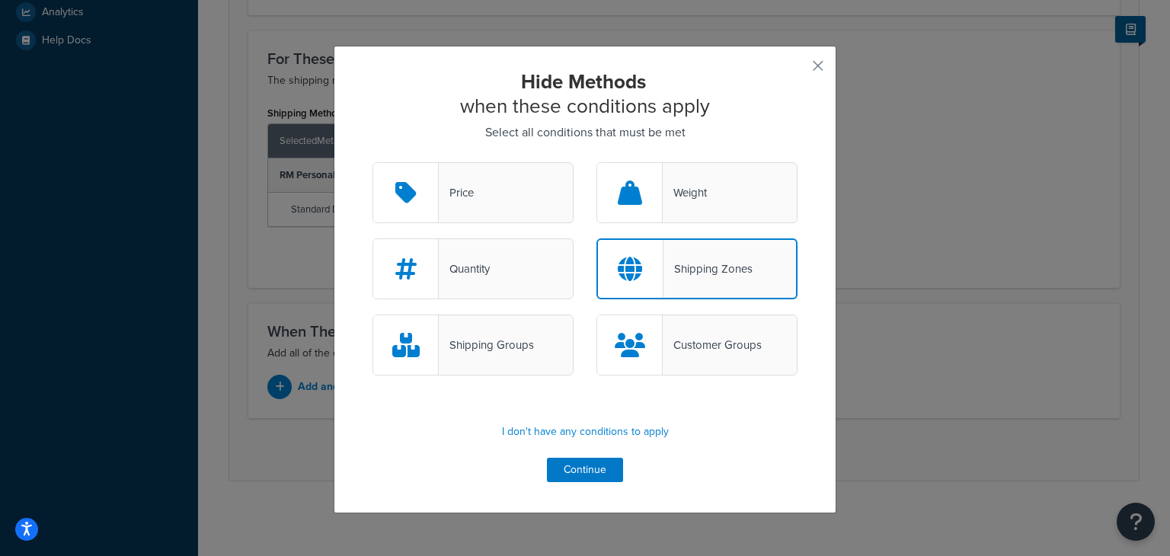
click at [514, 347] on div "Shipping Groups" at bounding box center [486, 344] width 95 height 21
click at [0, 0] on input "Shipping Groups" at bounding box center [0, 0] width 0 height 0
click at [679, 269] on div "Shipping Zones" at bounding box center [708, 268] width 89 height 21
click at [719, 249] on div "Shipping Zones" at bounding box center [697, 268] width 201 height 61
click at [0, 0] on input "Shipping Zones" at bounding box center [0, 0] width 0 height 0
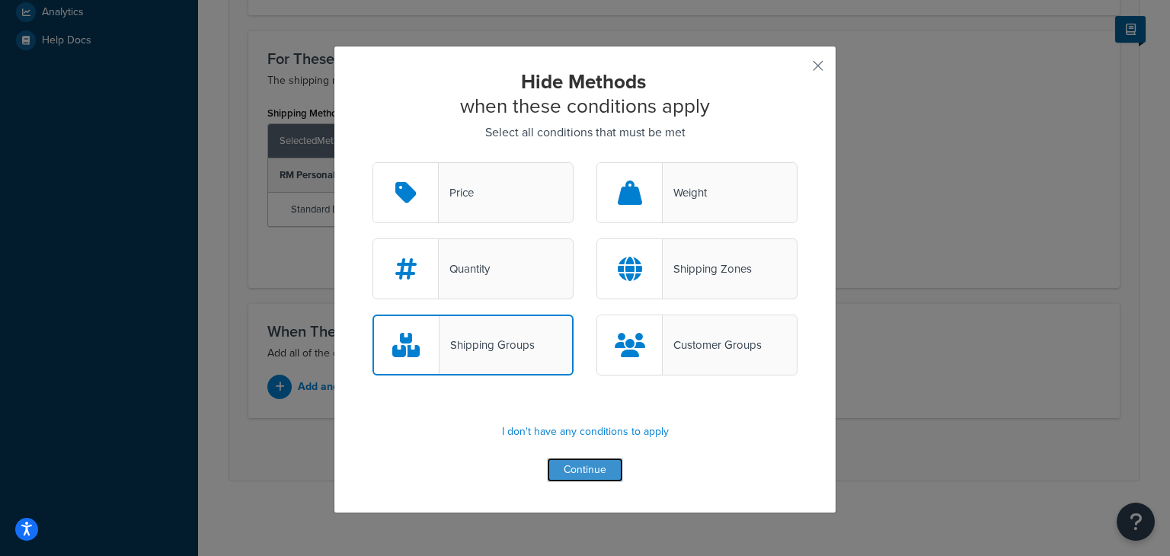
click at [558, 458] on button "Continue" at bounding box center [585, 470] width 76 height 24
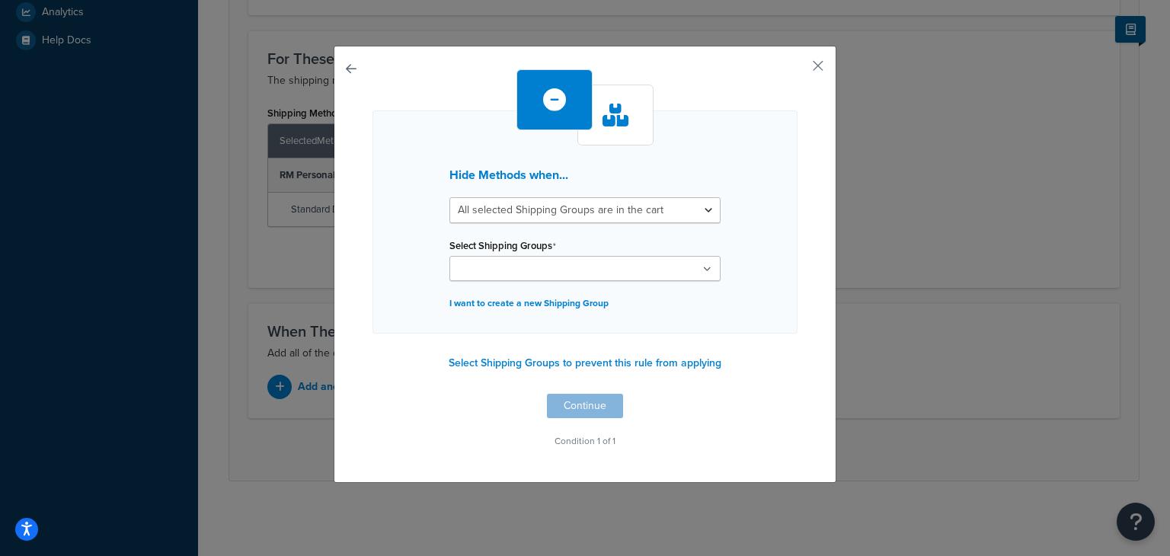
click at [644, 267] on ul at bounding box center [585, 268] width 271 height 25
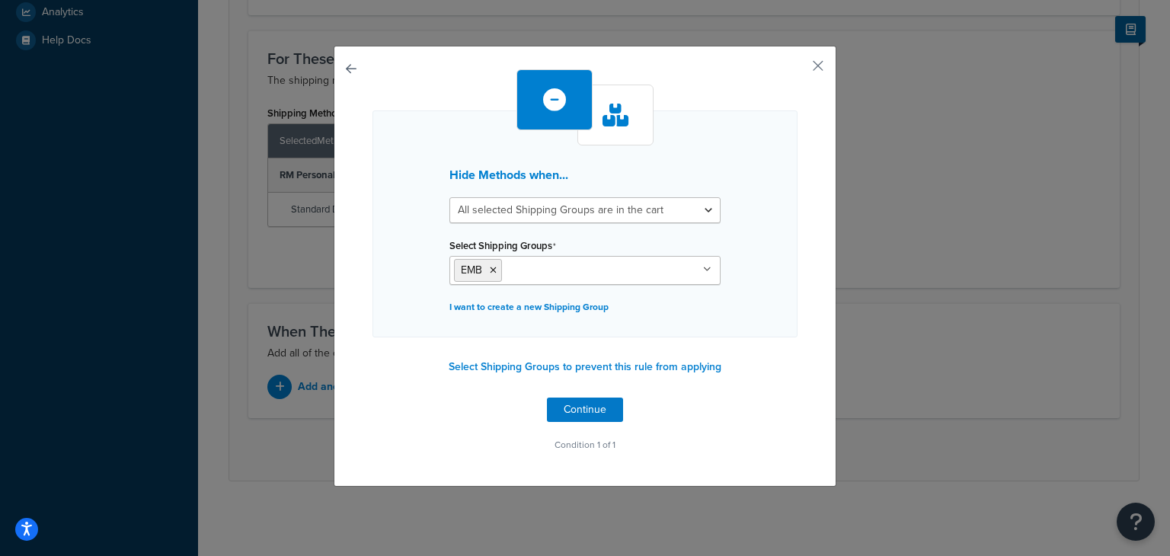
click at [777, 318] on div "Hide Methods when... All selected Shipping Groups are in the cart Any selected …" at bounding box center [585, 223] width 425 height 227
click at [606, 409] on button "Continue" at bounding box center [585, 410] width 76 height 24
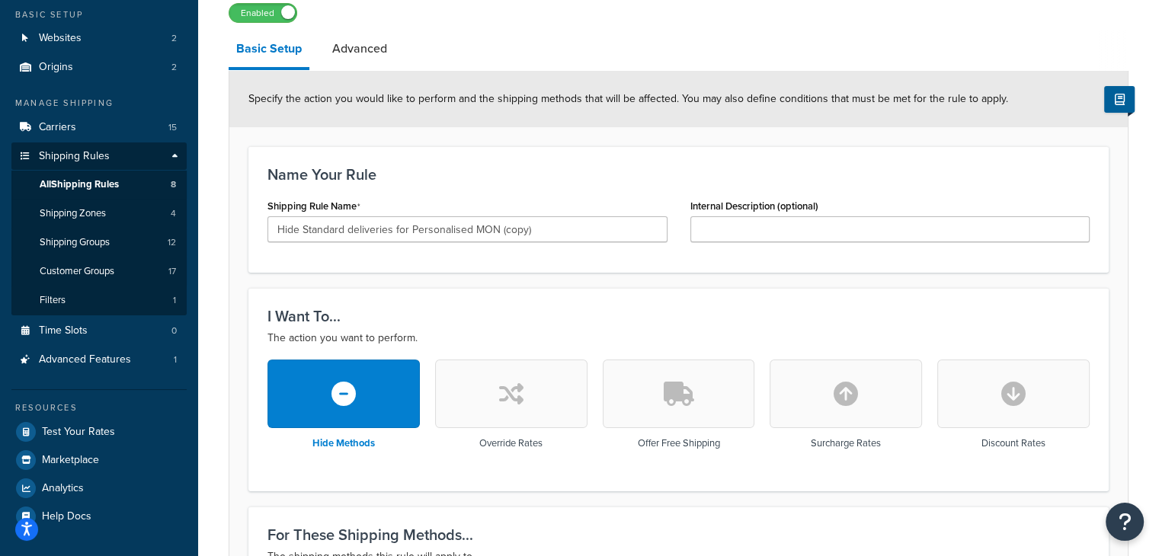
scroll to position [126, 0]
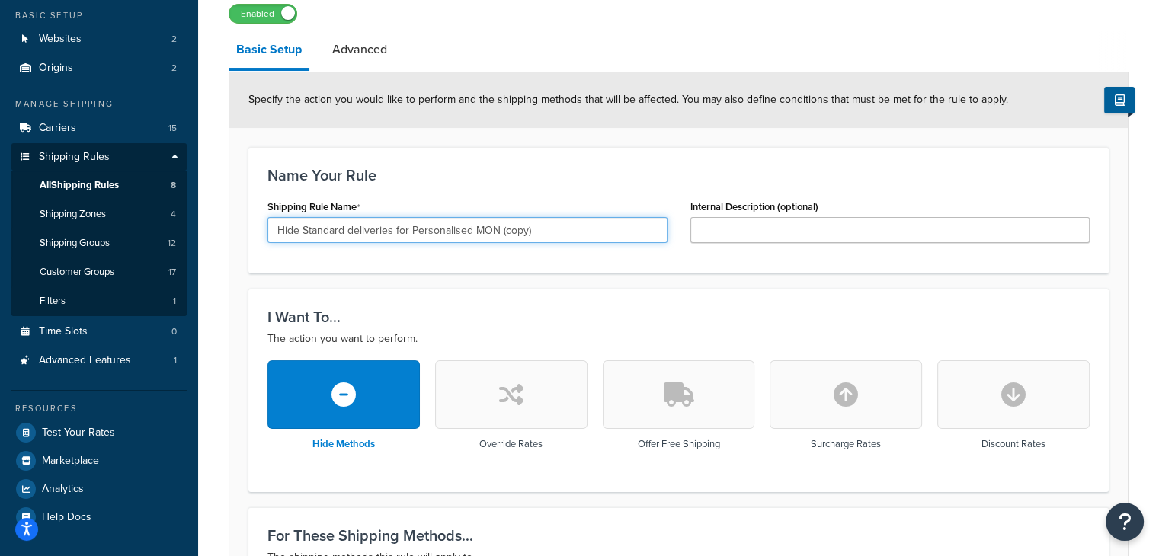
drag, startPoint x: 303, startPoint y: 226, endPoint x: 469, endPoint y: 235, distance: 166.3
click at [469, 235] on input "Hide Standard deliveries for Personalised MON (copy)" at bounding box center [467, 230] width 400 height 26
click at [408, 231] on input "Hide Standard deliveries for Personalised MON (copy)" at bounding box center [467, 230] width 400 height 26
drag, startPoint x: 408, startPoint y: 229, endPoint x: 303, endPoint y: 235, distance: 105.3
click at [303, 235] on input "Hide Standard deliveries for Personalised MON (copy)" at bounding box center [467, 230] width 400 height 26
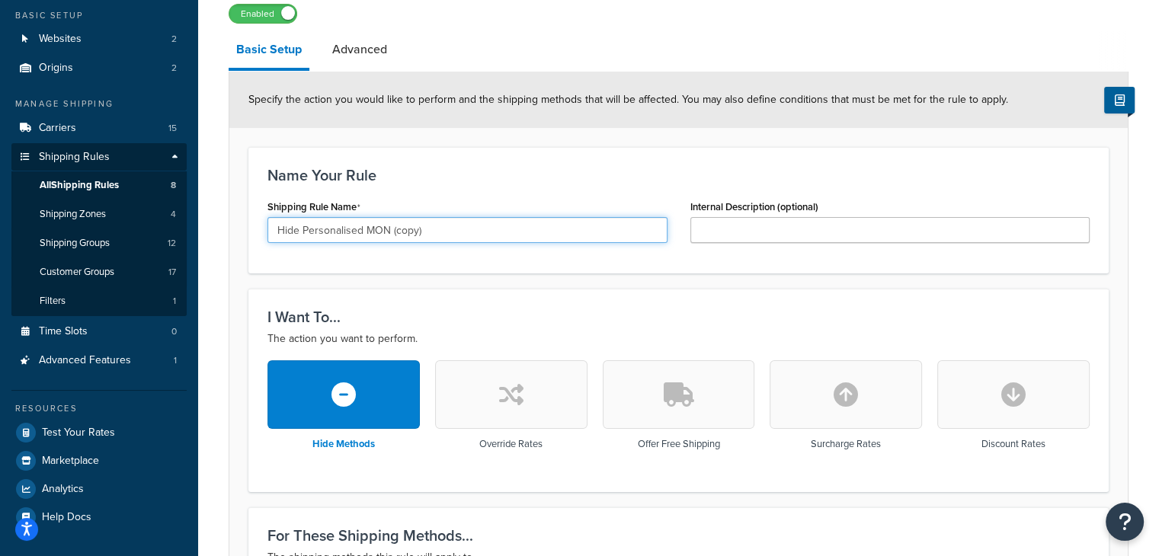
drag, startPoint x: 423, startPoint y: 226, endPoint x: 390, endPoint y: 234, distance: 33.6
click at [390, 234] on input "Hide Personalised MON (copy)" at bounding box center [467, 230] width 400 height 26
type input "Hide Personalised MON for EMB"
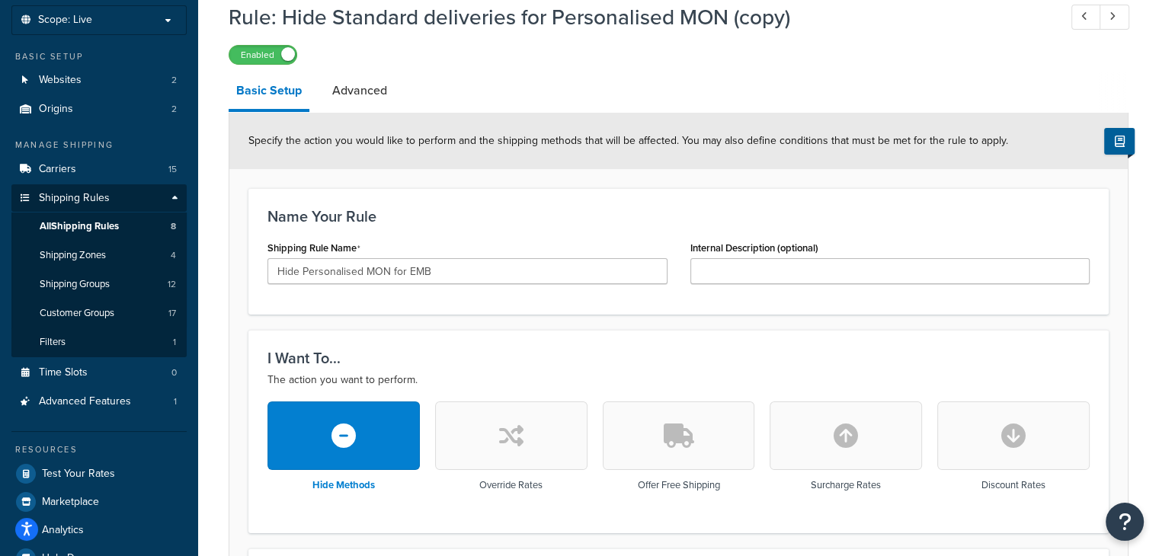
scroll to position [0, 0]
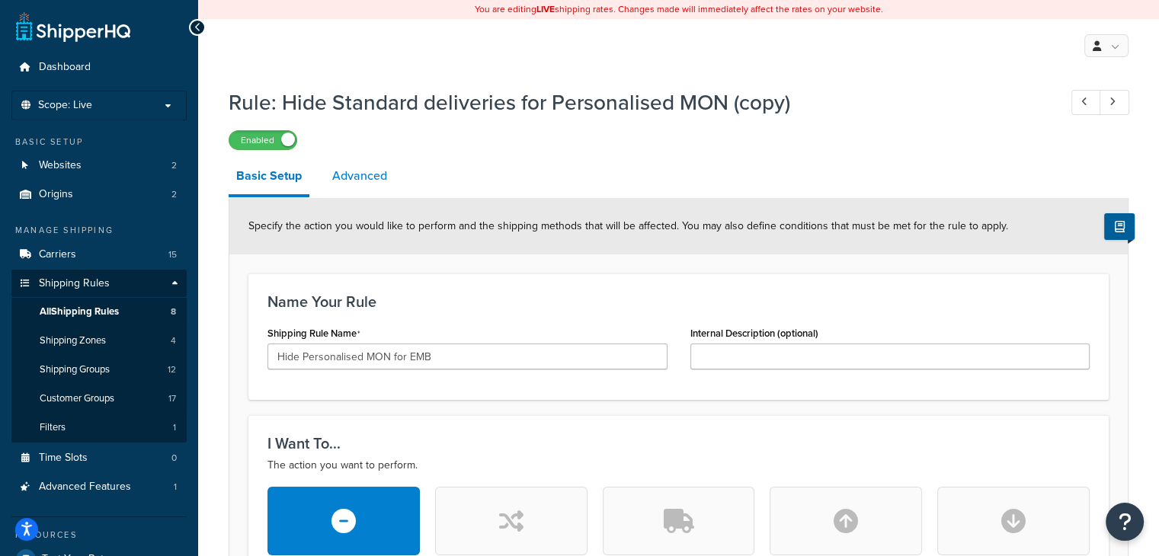
click at [357, 181] on link "Advanced" at bounding box center [360, 176] width 70 height 37
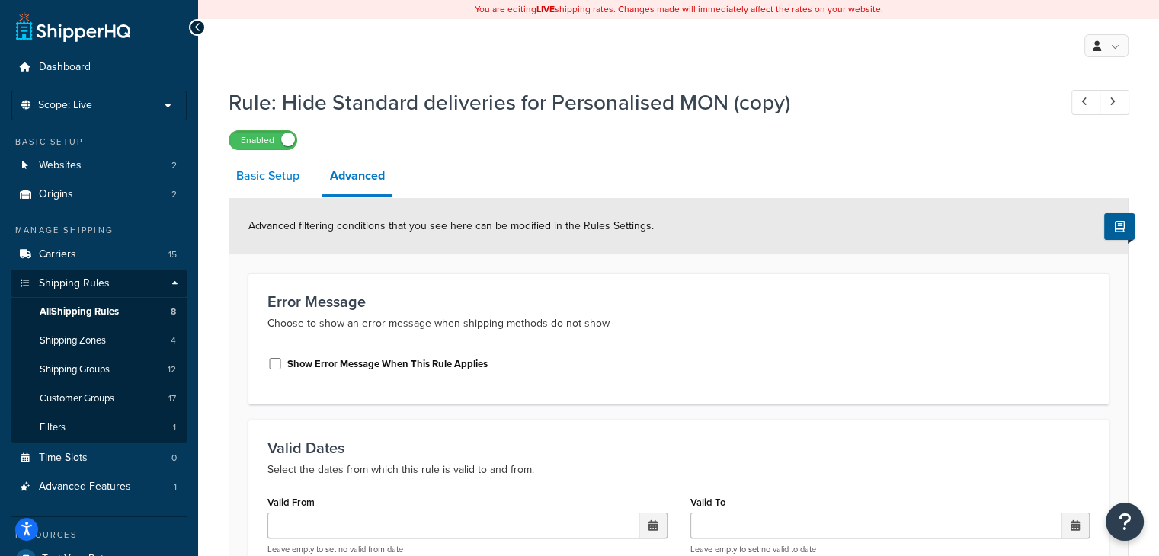
click at [274, 187] on link "Basic Setup" at bounding box center [268, 176] width 78 height 37
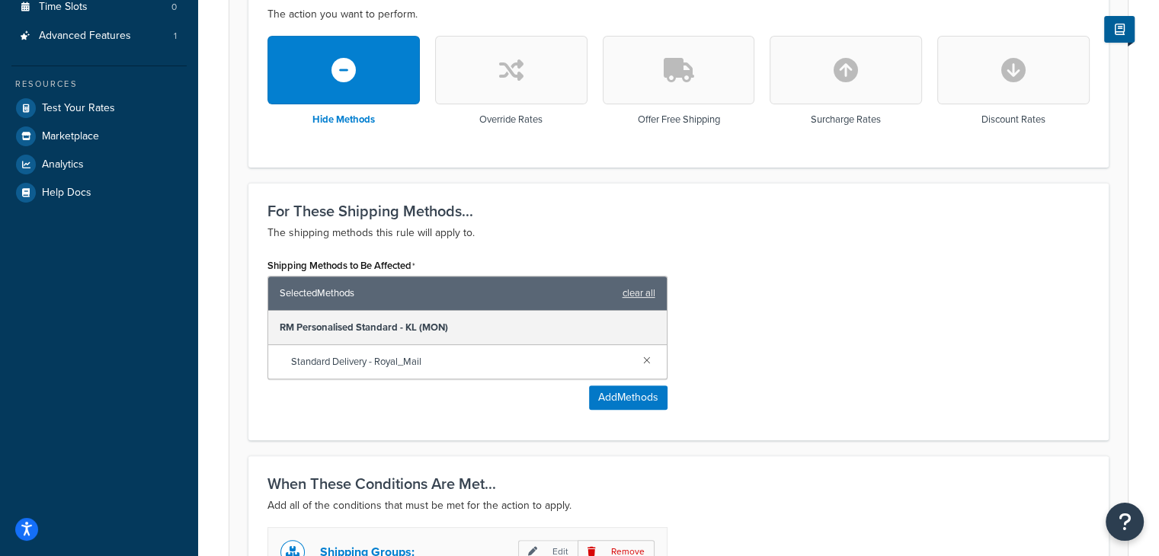
scroll to position [739, 0]
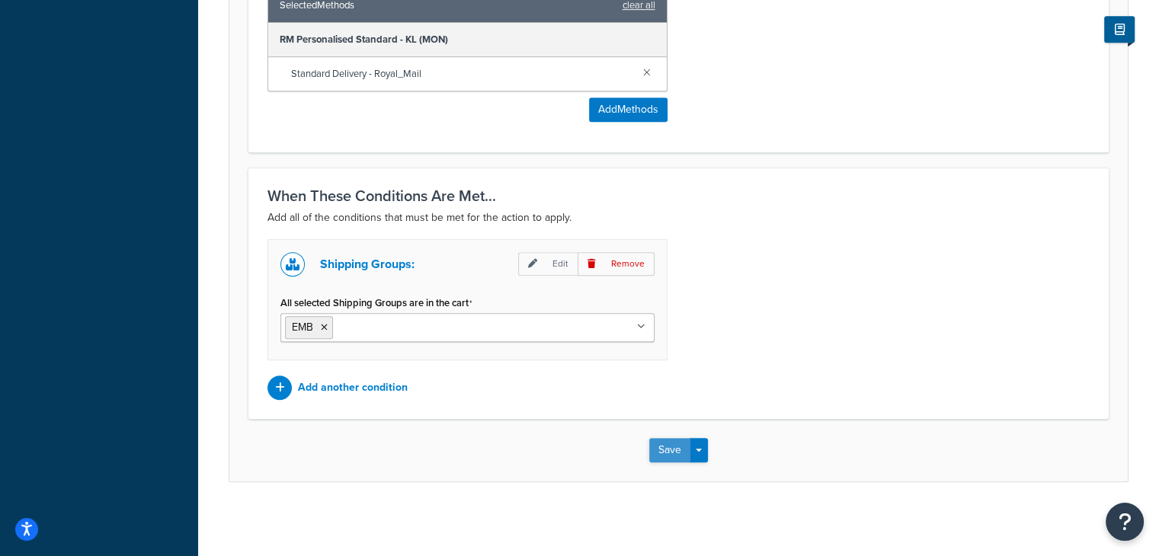
click at [670, 452] on button "Save" at bounding box center [669, 450] width 41 height 24
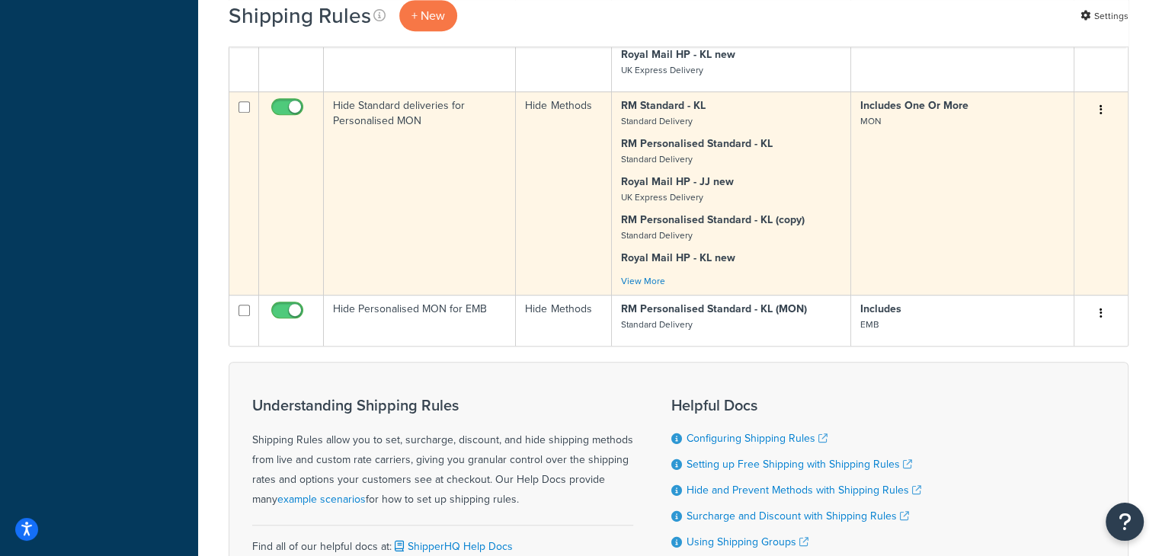
scroll to position [929, 0]
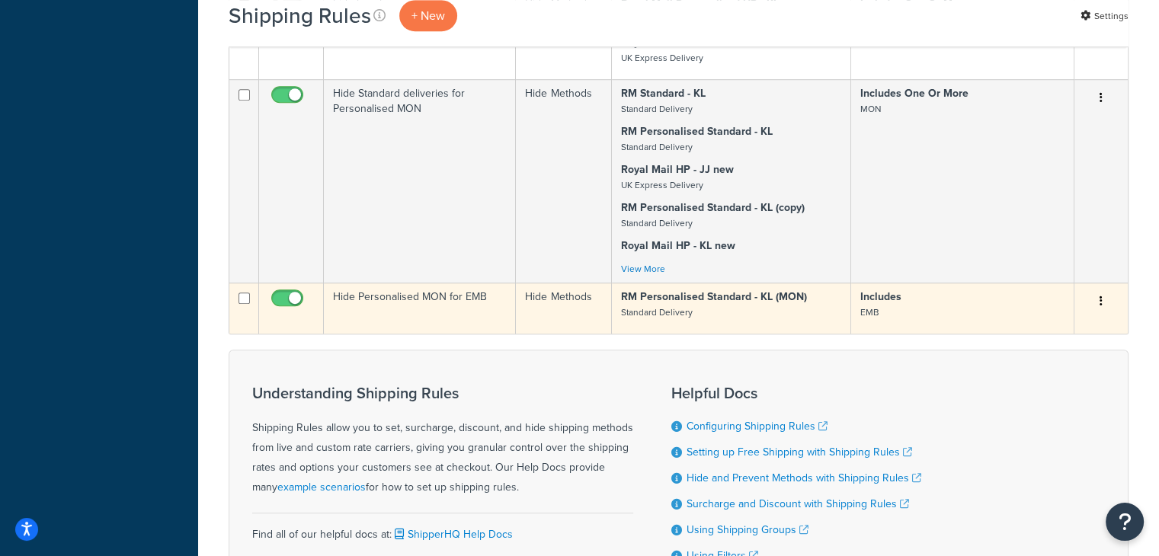
click at [1099, 302] on icon "button" at bounding box center [1100, 301] width 3 height 11
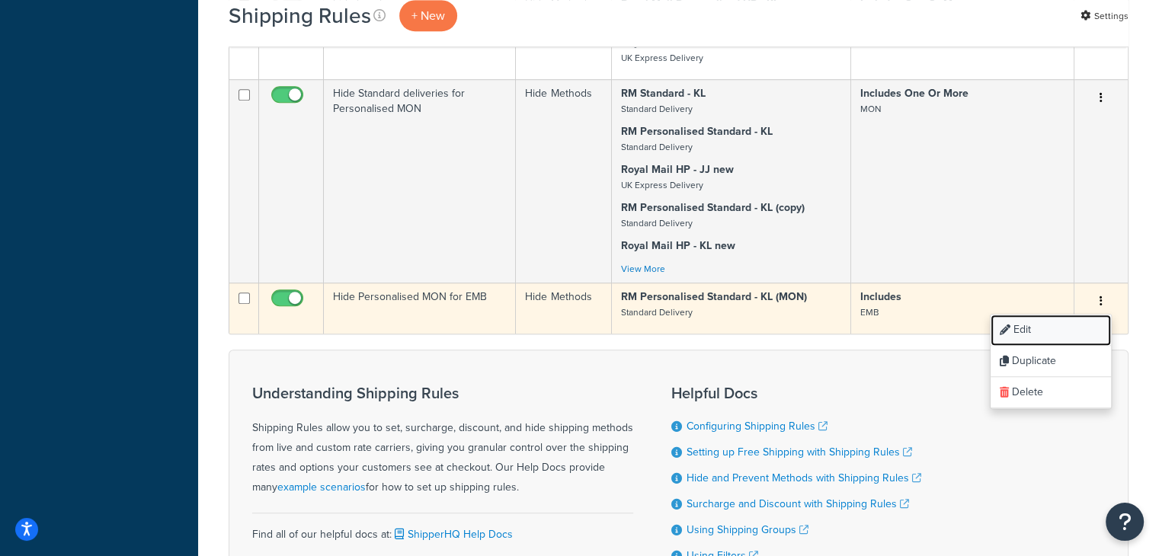
click at [1061, 327] on link "Edit" at bounding box center [1050, 330] width 120 height 31
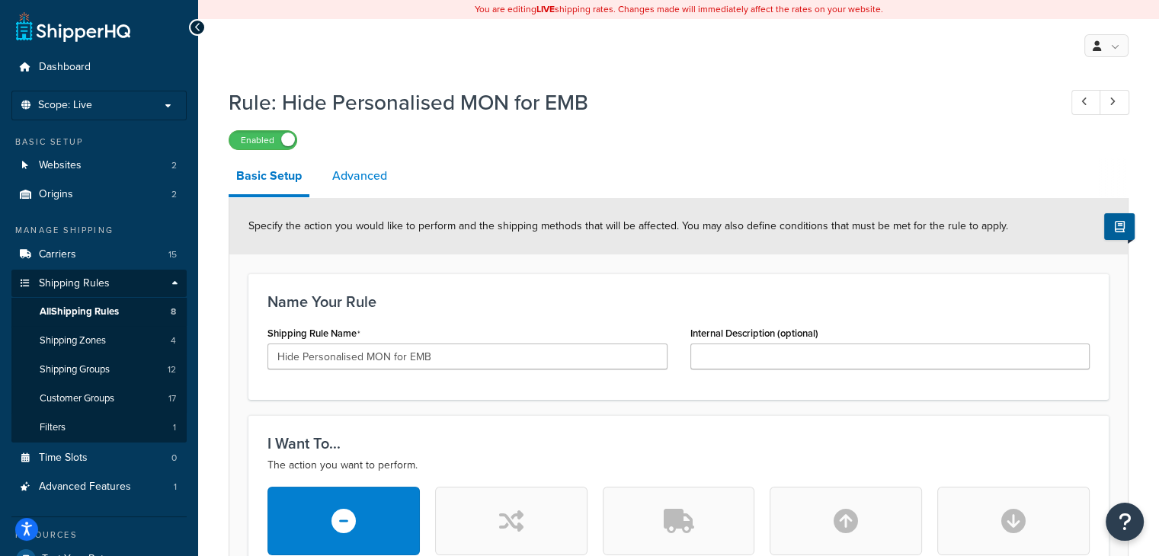
click at [355, 168] on link "Advanced" at bounding box center [360, 176] width 70 height 37
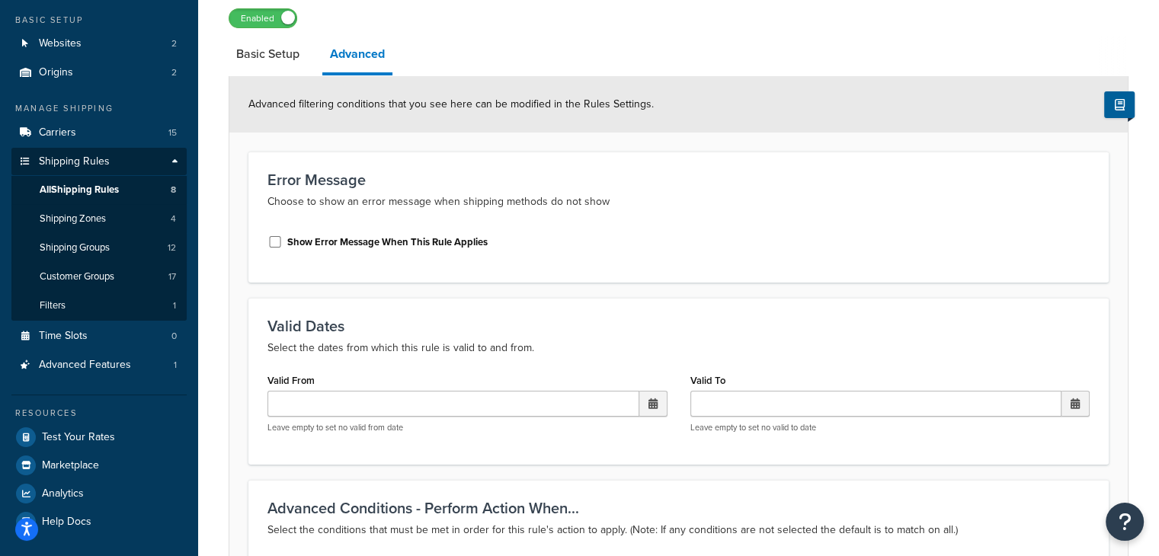
scroll to position [121, 0]
click at [262, 53] on link "Basic Setup" at bounding box center [268, 55] width 78 height 37
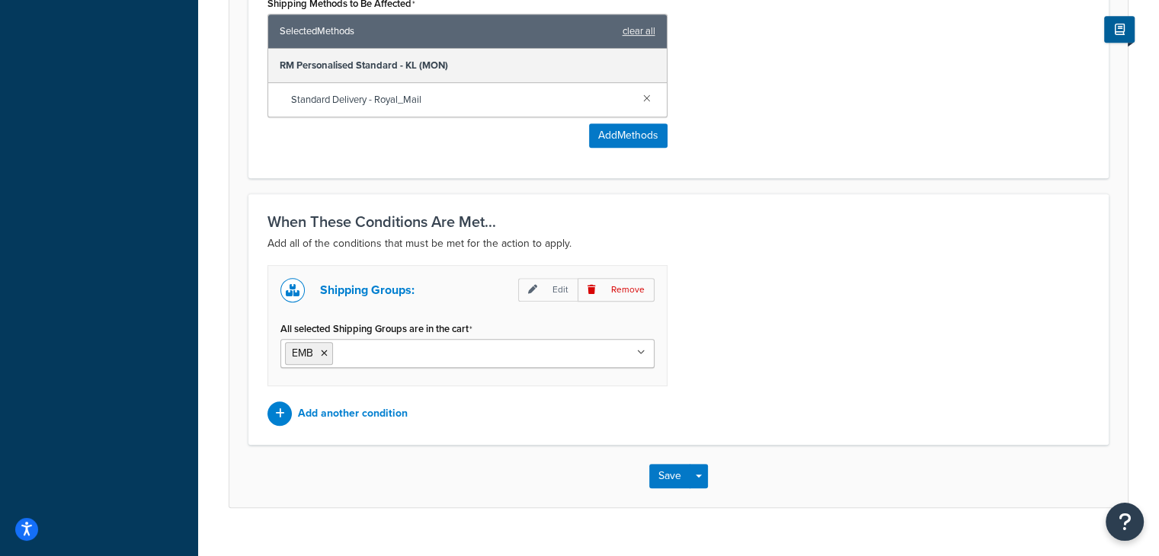
scroll to position [720, 0]
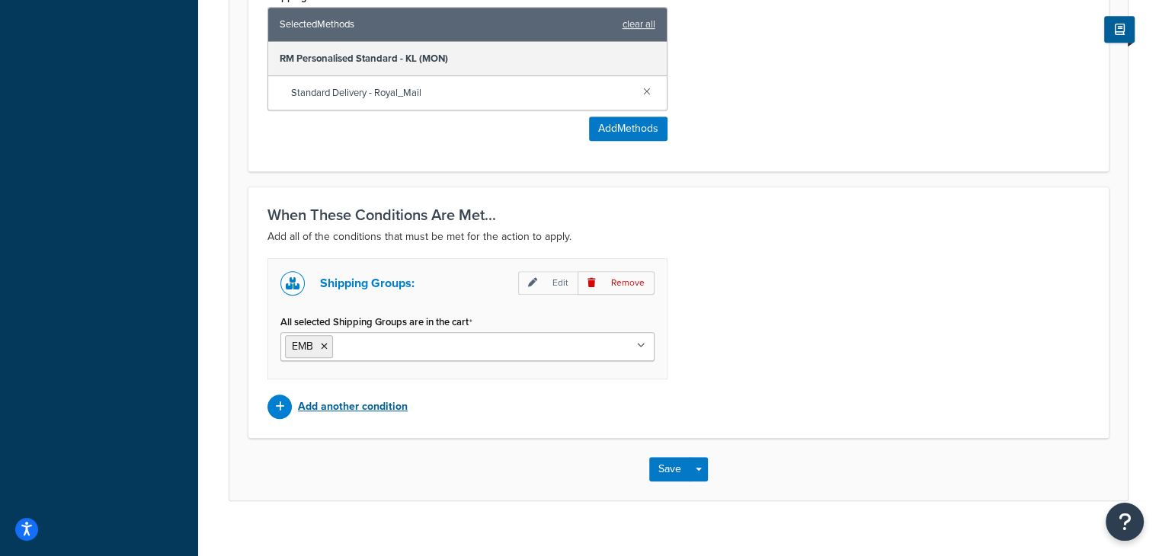
click at [277, 408] on icon at bounding box center [280, 407] width 10 height 11
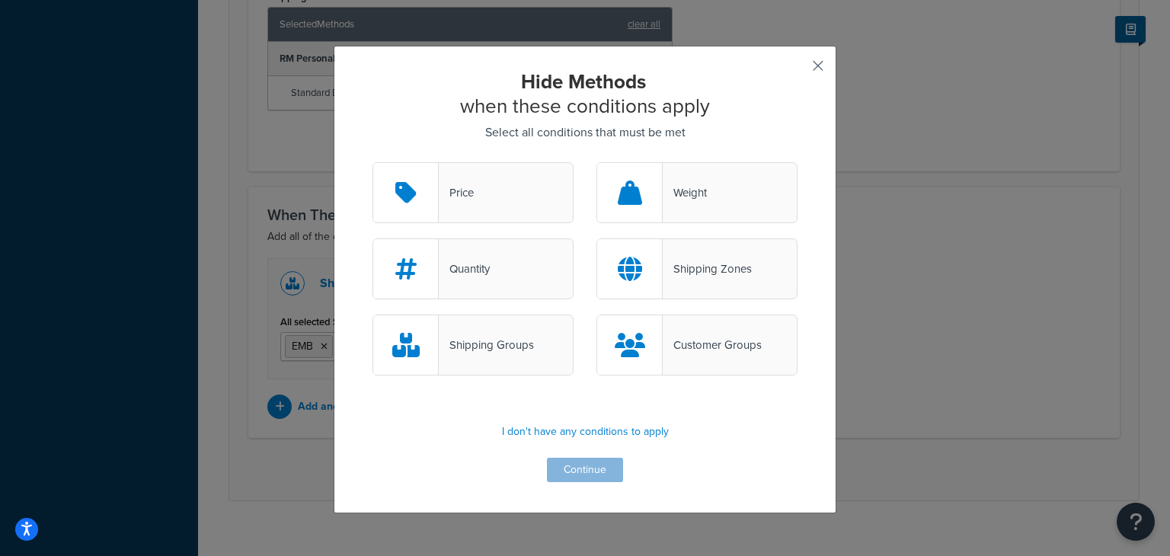
click at [798, 69] on button "button" at bounding box center [796, 71] width 4 height 4
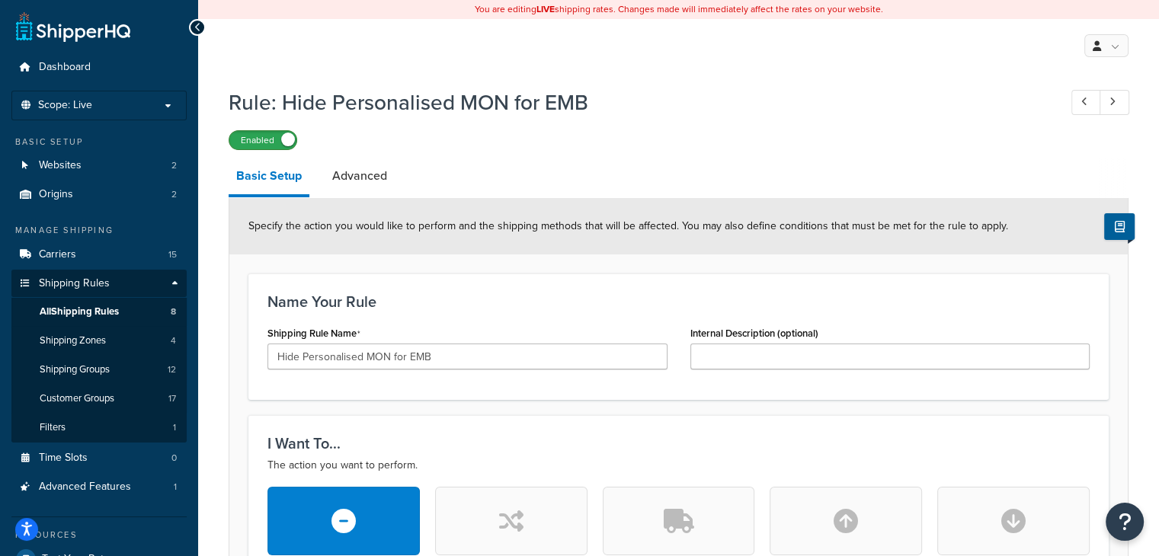
click at [261, 144] on label "Enabled" at bounding box center [262, 140] width 67 height 18
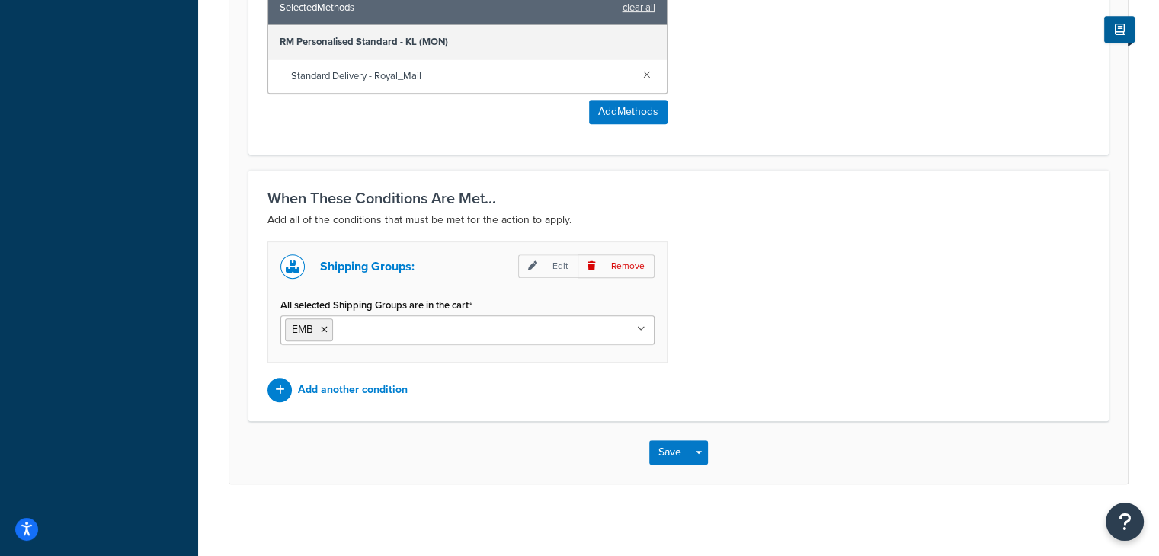
scroll to position [739, 0]
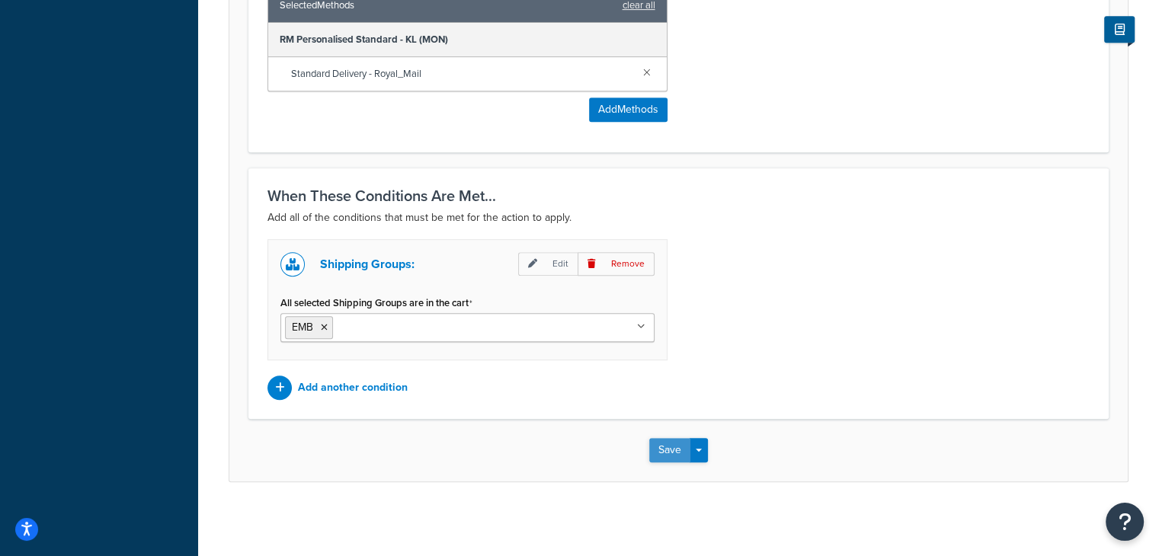
click at [670, 452] on button "Save" at bounding box center [669, 450] width 41 height 24
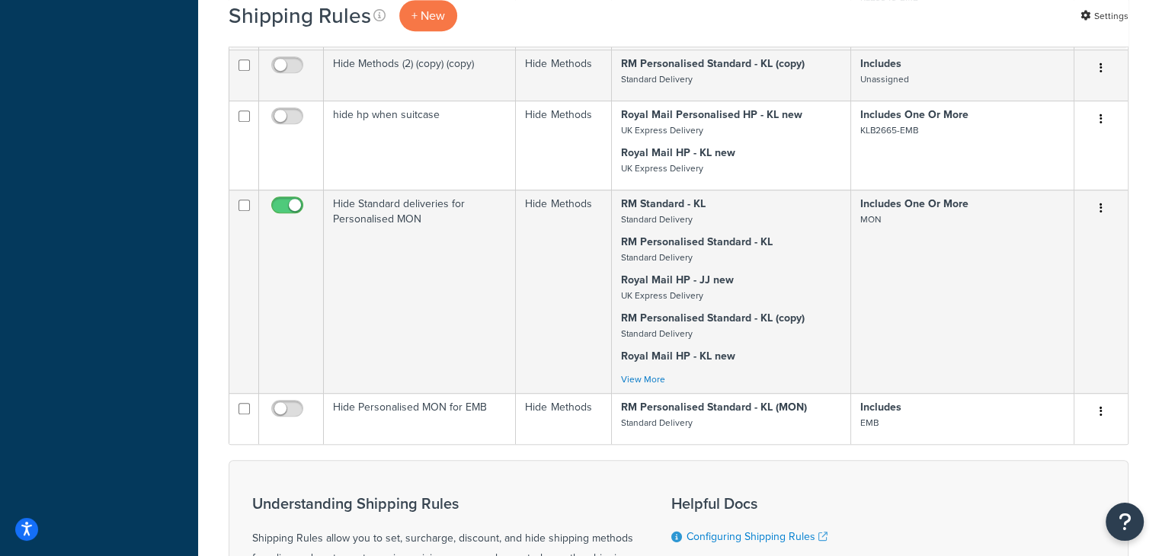
scroll to position [816, 0]
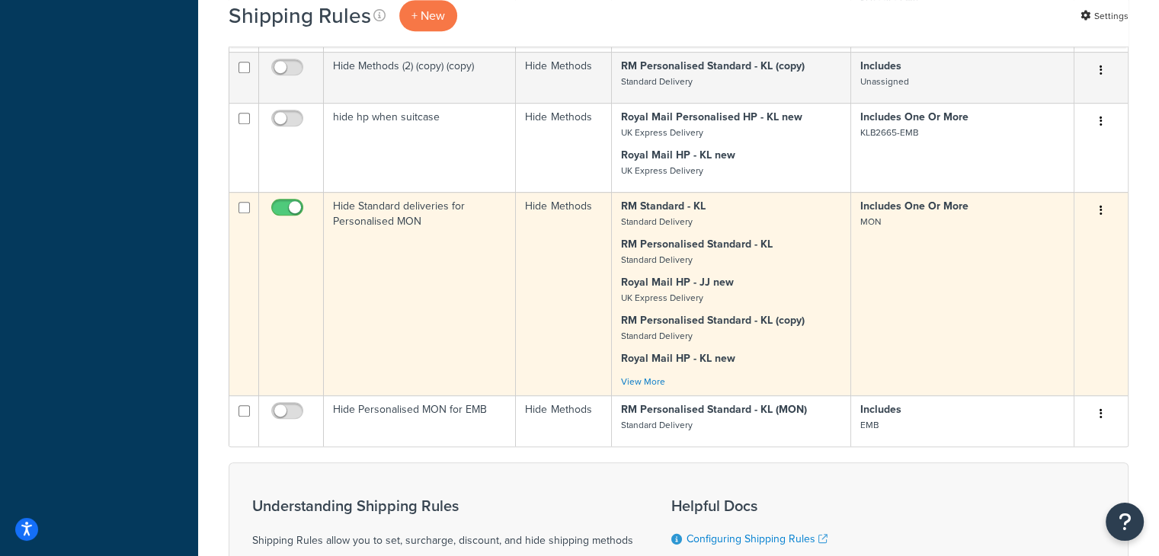
click at [966, 257] on td "Includes One Or More MON" at bounding box center [962, 293] width 223 height 203
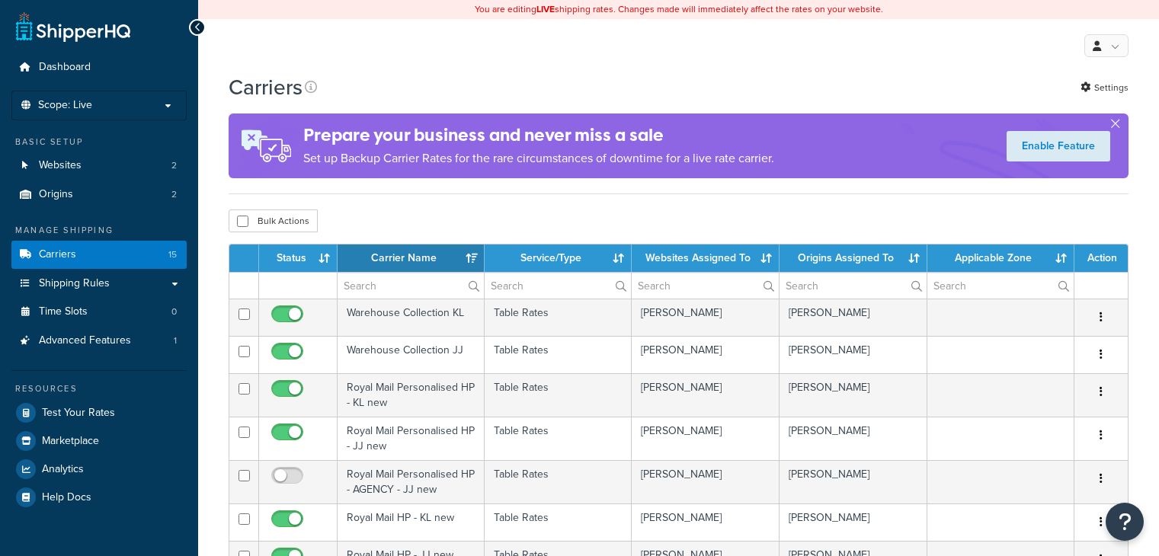
select select "15"
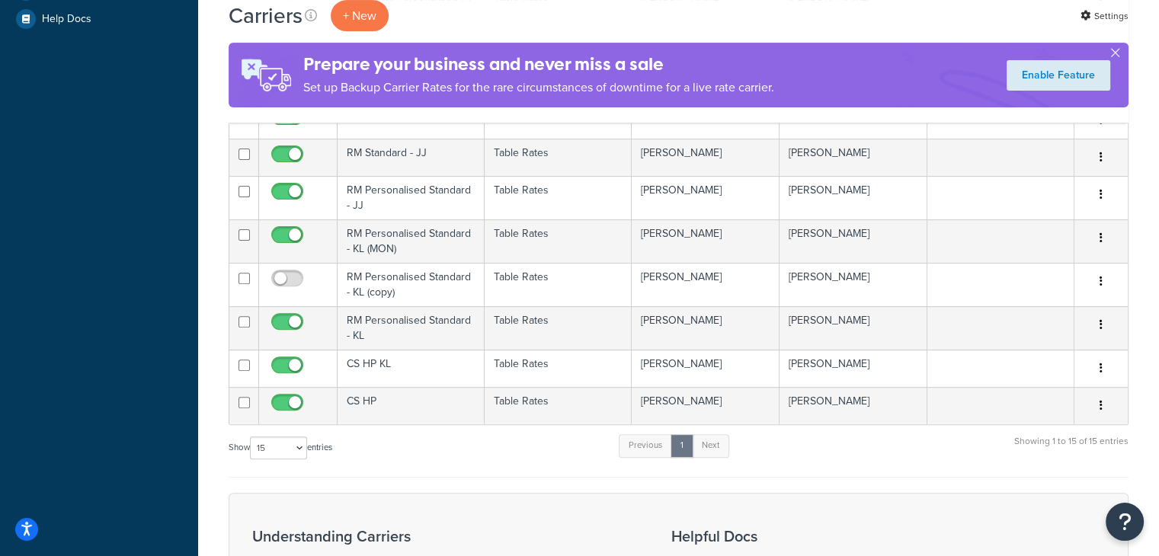
scroll to position [478, 0]
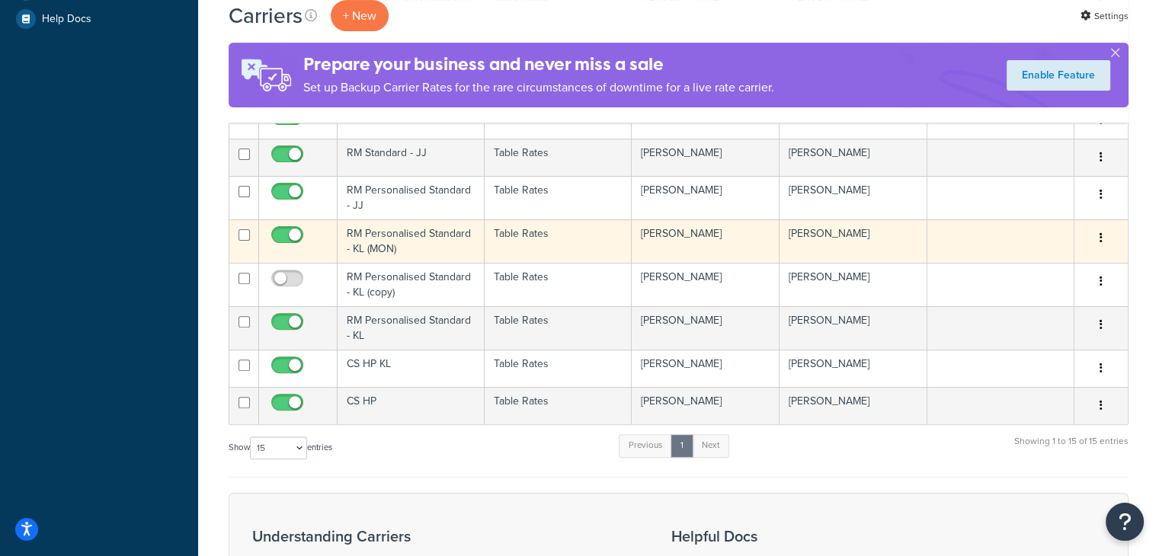
click at [1100, 235] on icon "button" at bounding box center [1100, 237] width 3 height 11
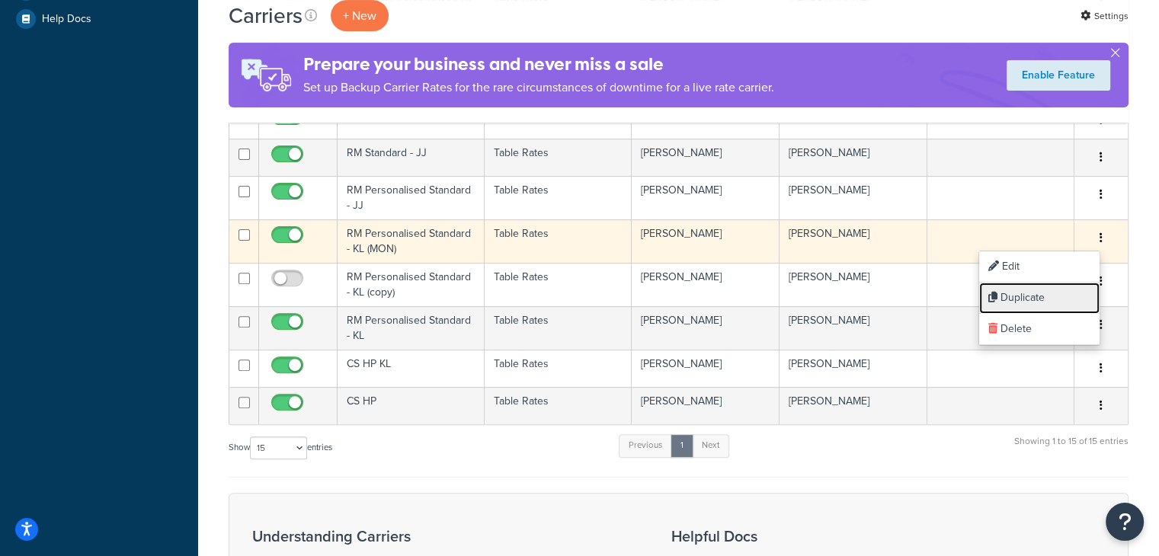
click at [1067, 296] on link "Duplicate" at bounding box center [1039, 298] width 120 height 31
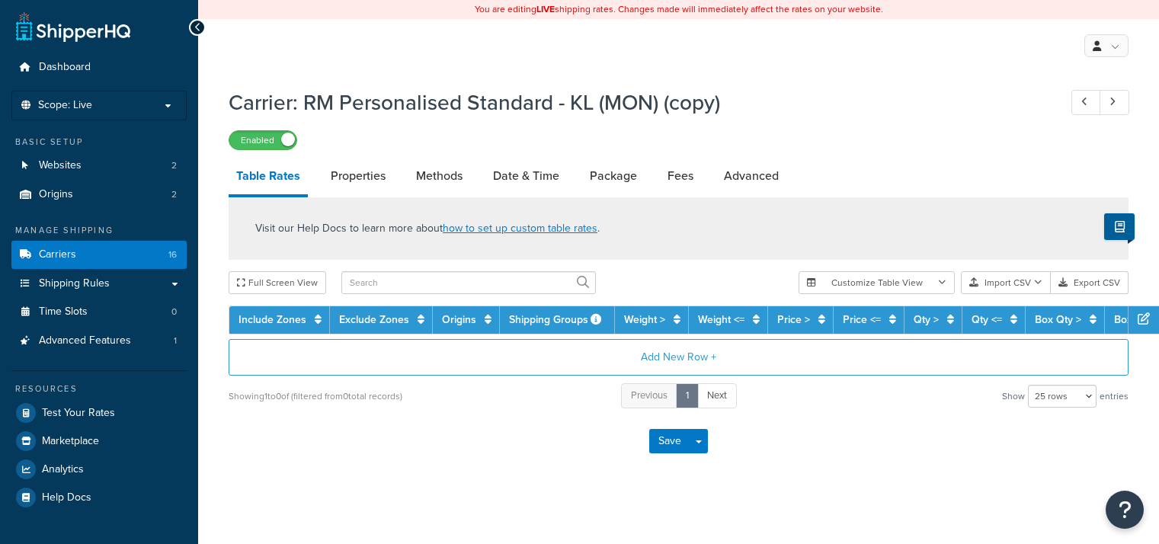
select select "25"
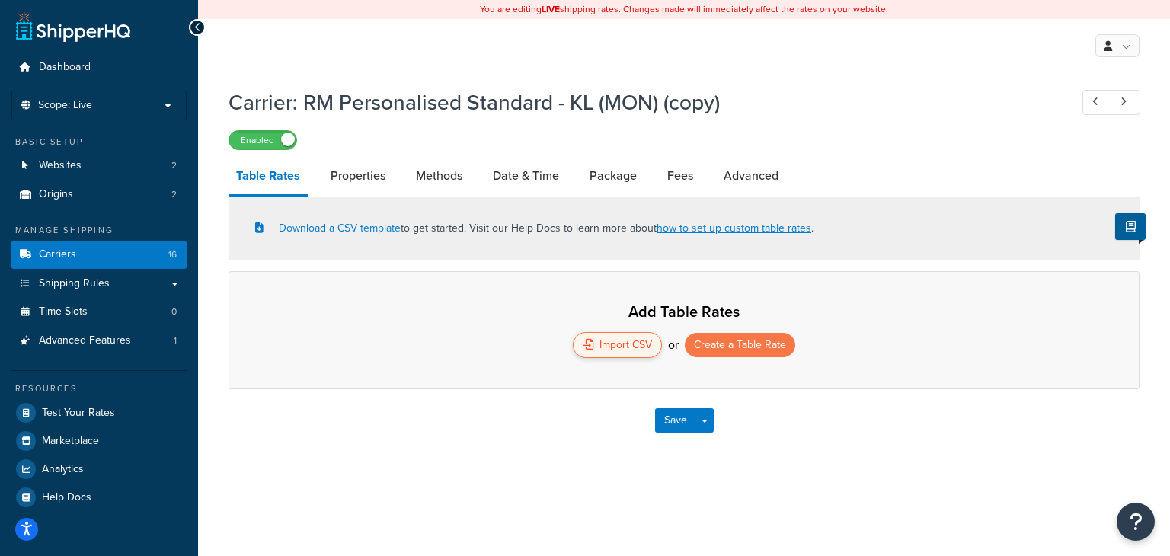
click at [619, 349] on div "Import CSV" at bounding box center [617, 345] width 89 height 26
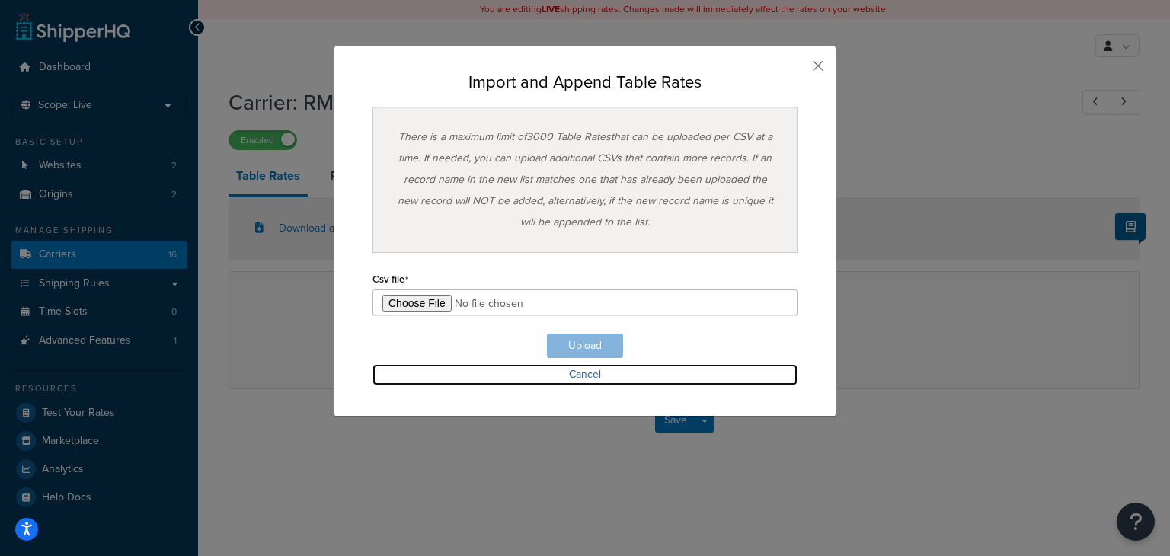
click at [588, 378] on link "Cancel" at bounding box center [585, 374] width 425 height 21
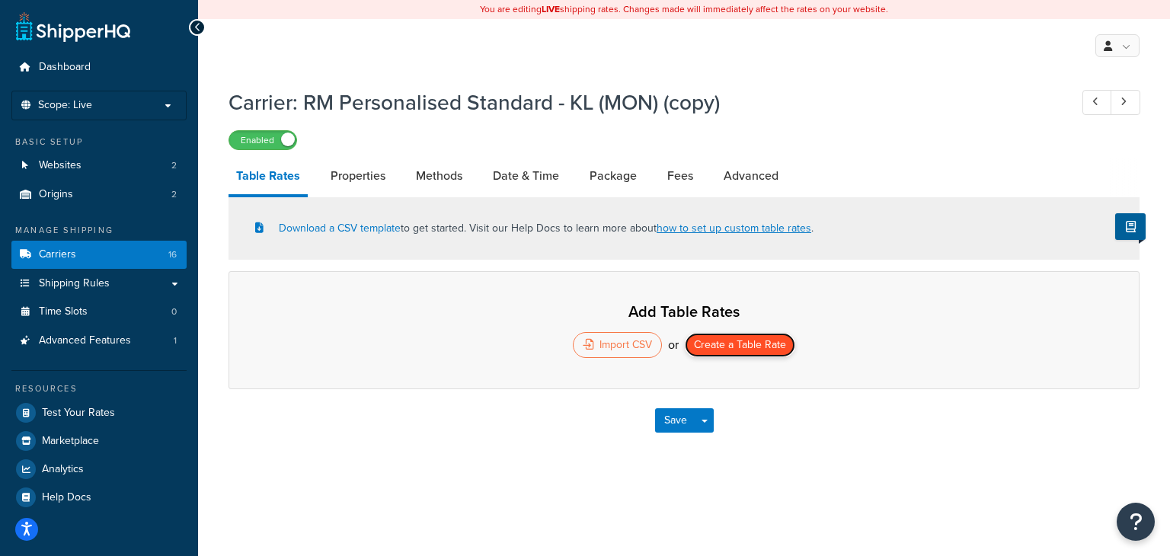
click at [728, 347] on button "Create a Table Rate" at bounding box center [740, 345] width 110 height 24
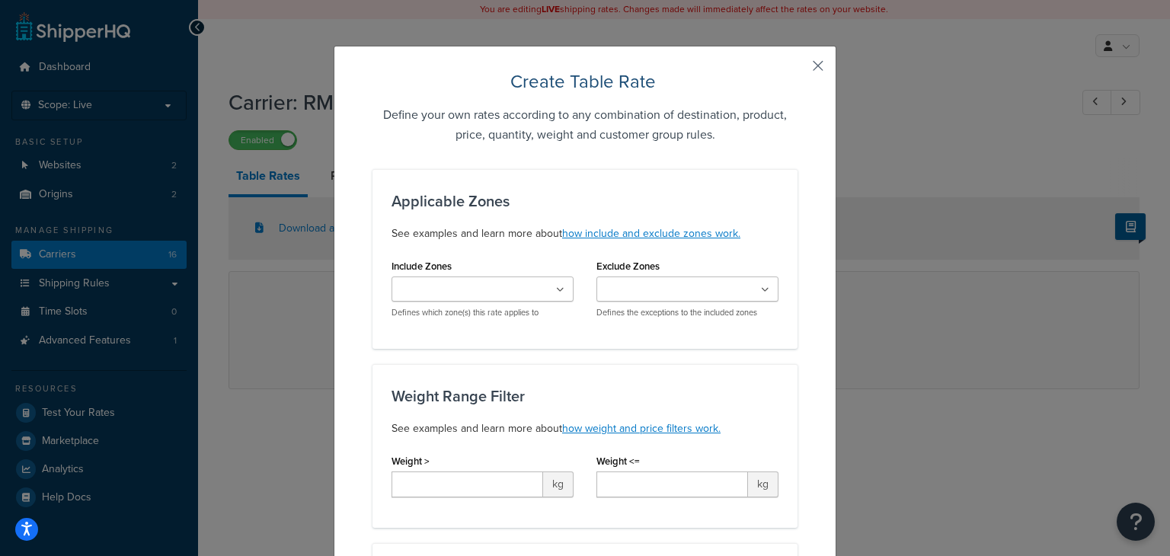
click at [798, 69] on button "button" at bounding box center [796, 71] width 4 height 4
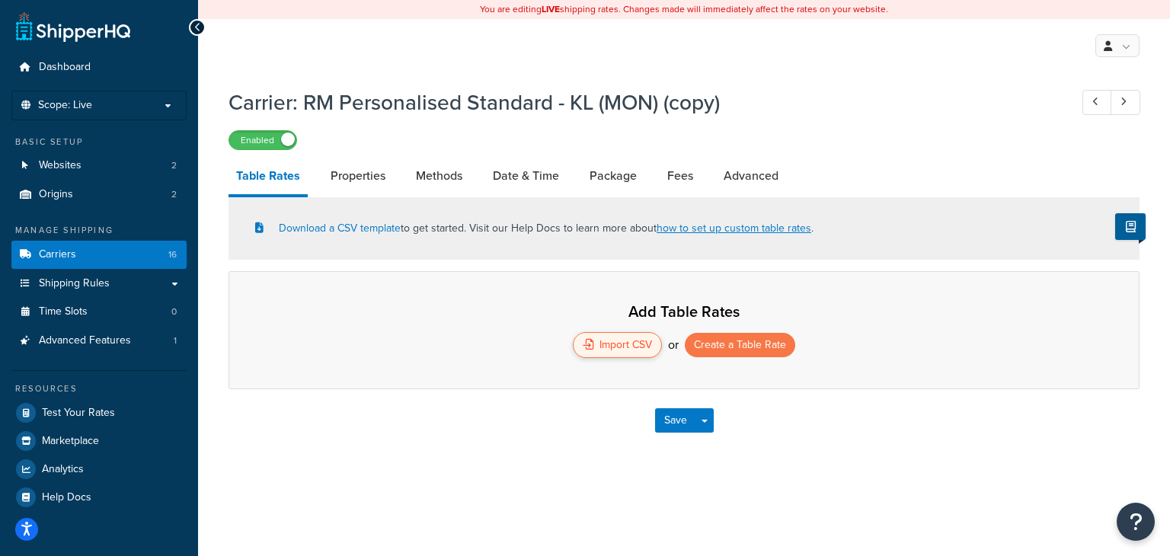
click at [595, 345] on div "Import CSV" at bounding box center [617, 345] width 89 height 26
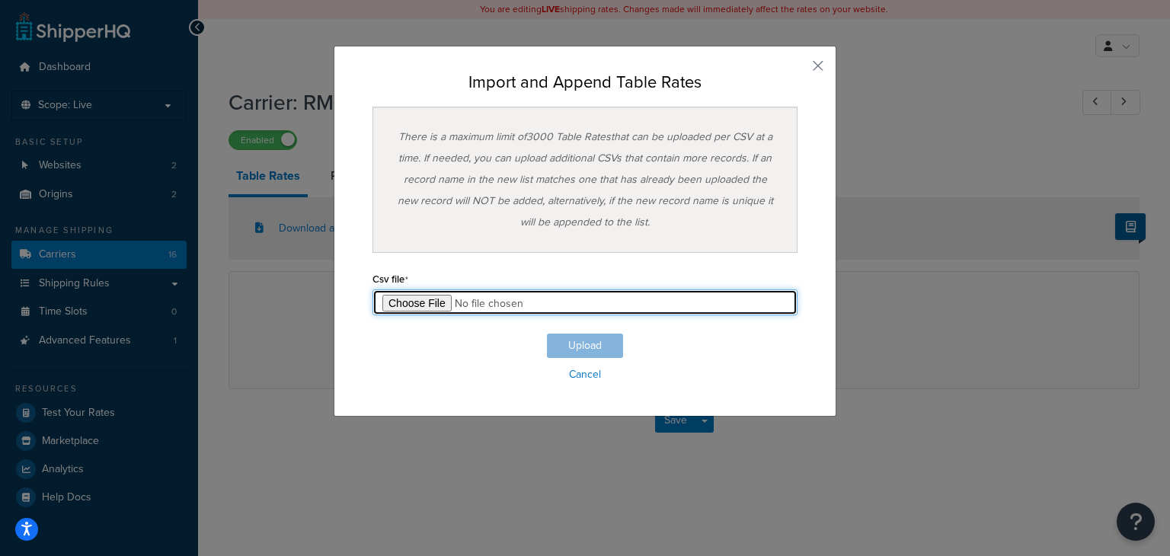
click at [423, 300] on input "file" at bounding box center [585, 303] width 425 height 26
type input "C:\fakepath\Table Rate Export-2025-09-11 0309.csv"
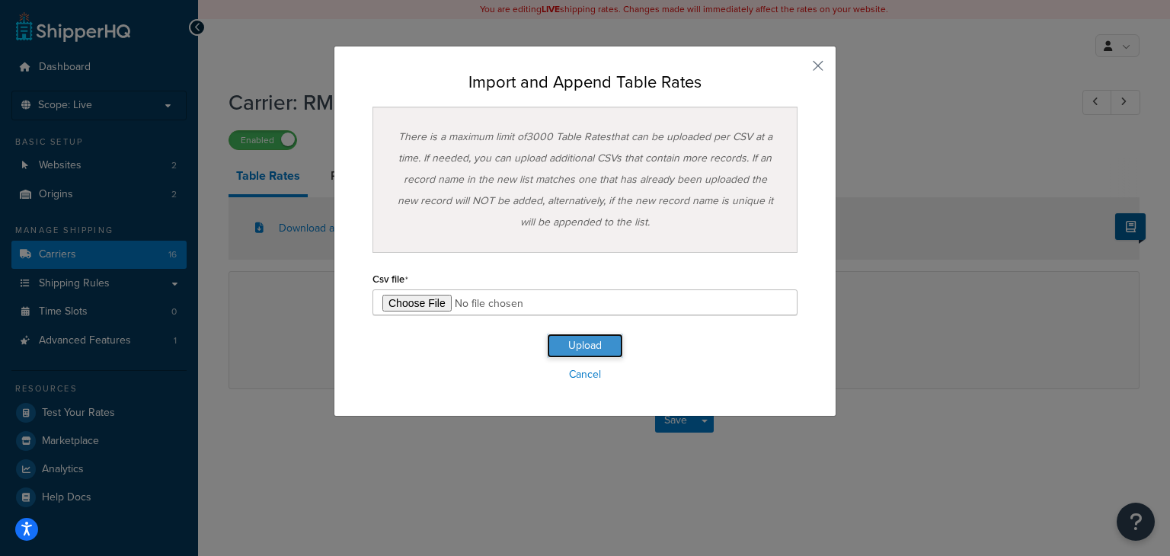
click at [579, 342] on button "Upload" at bounding box center [585, 346] width 76 height 24
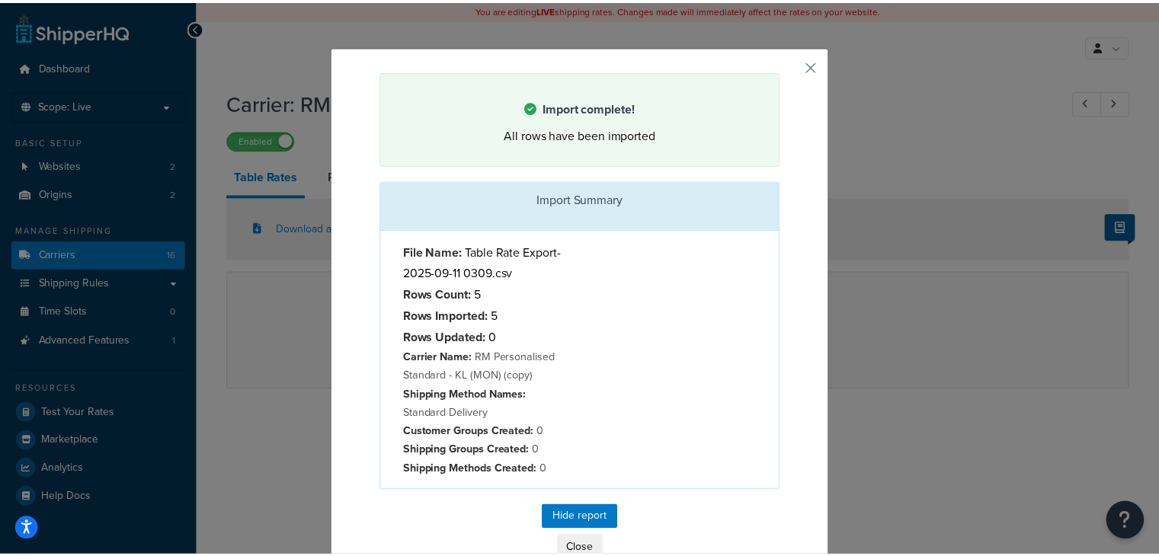
scroll to position [30, 0]
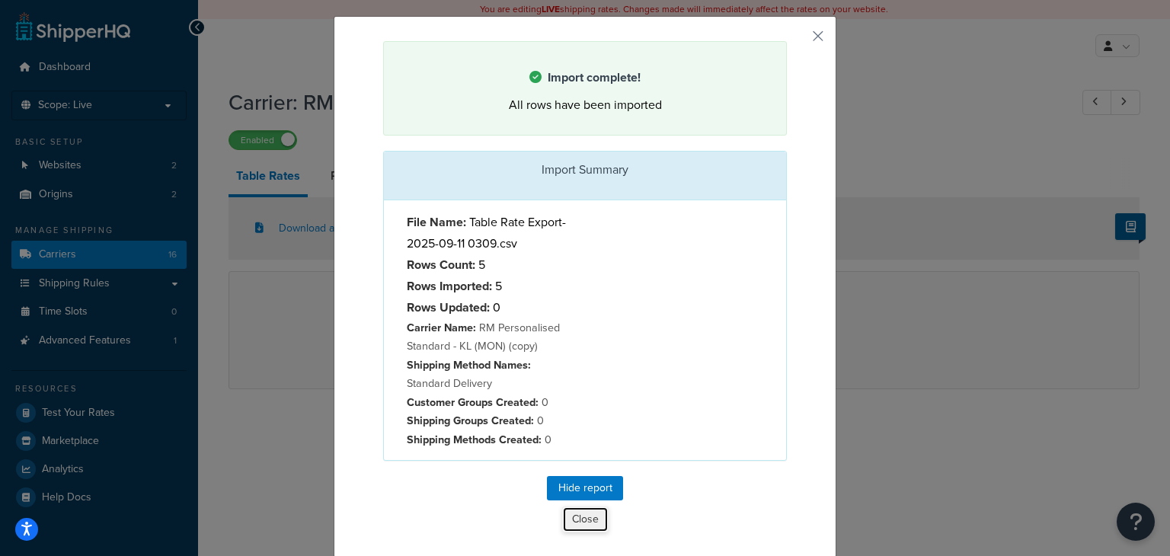
click at [578, 517] on button "Close" at bounding box center [585, 520] width 46 height 26
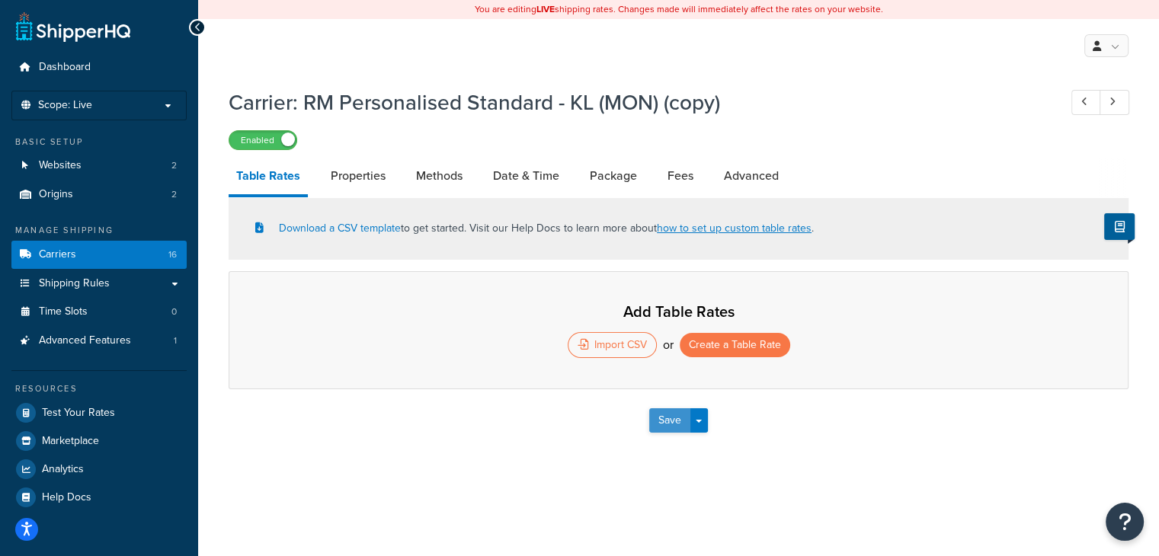
select select "25"
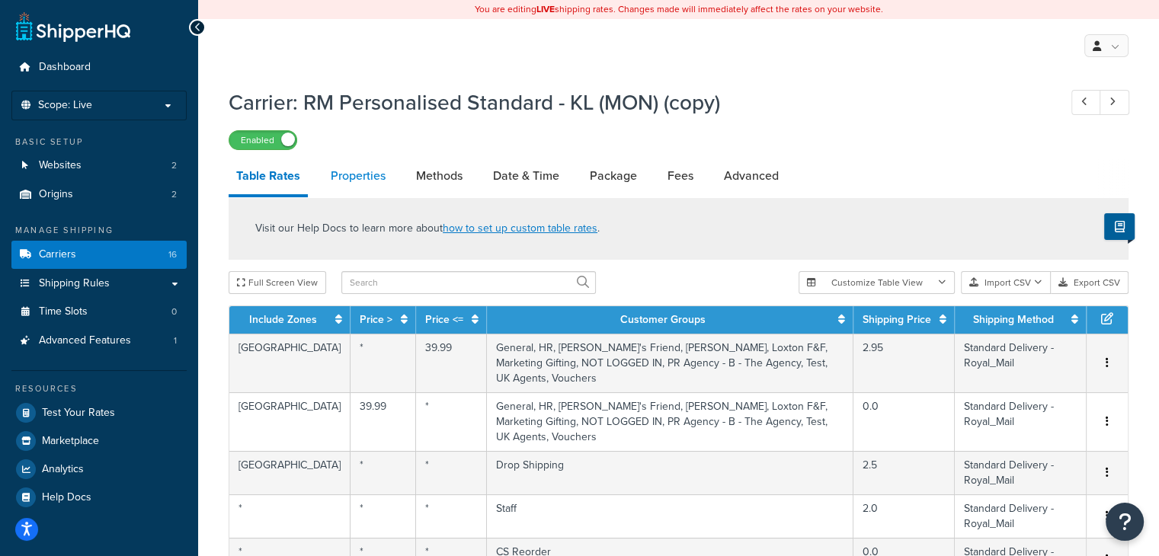
click at [344, 181] on link "Properties" at bounding box center [358, 176] width 70 height 37
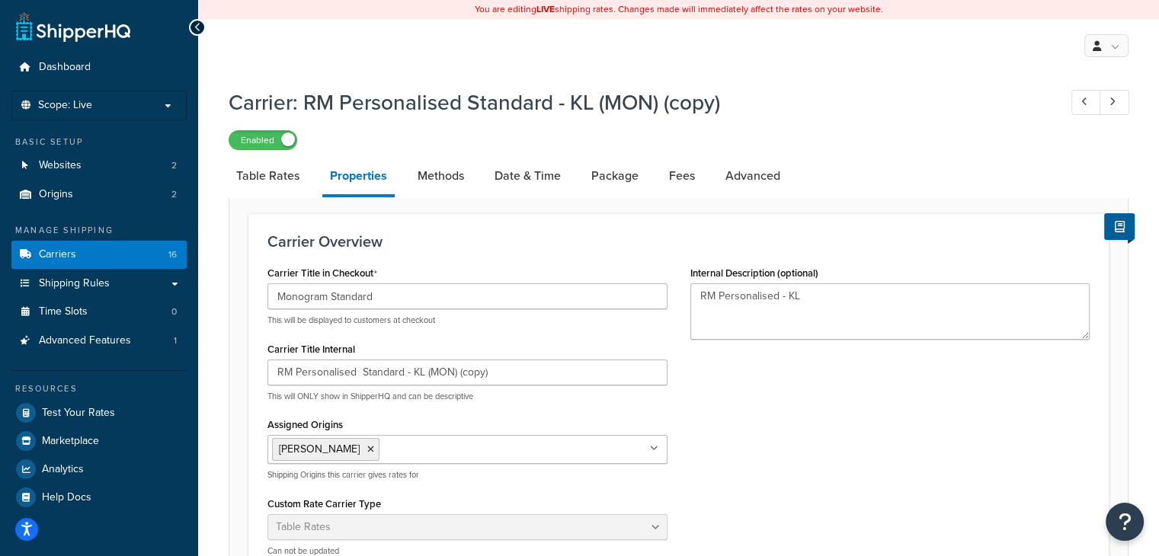
scroll to position [113, 0]
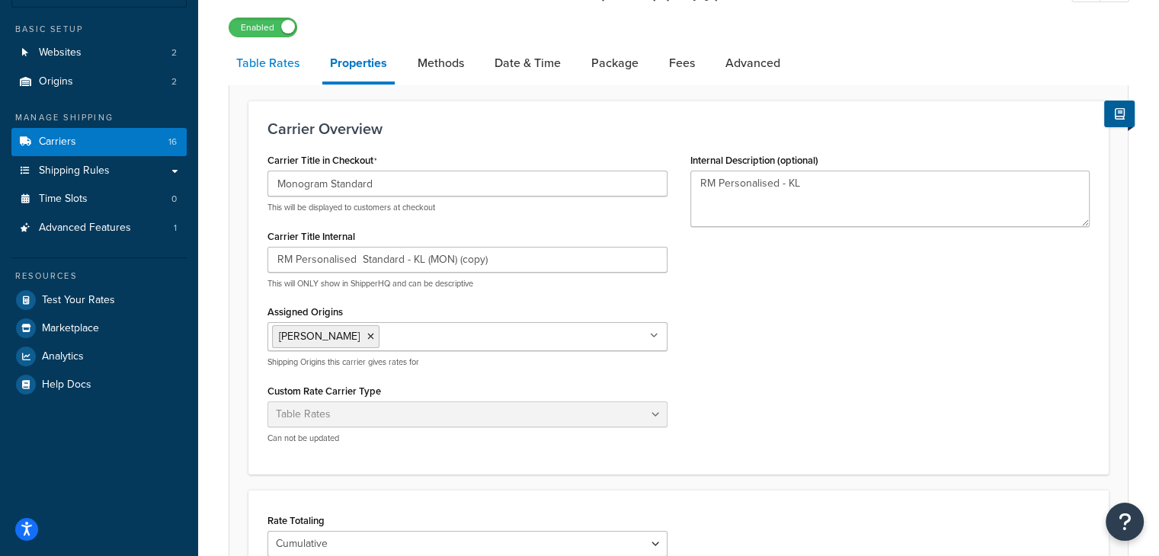
click at [283, 62] on link "Table Rates" at bounding box center [268, 63] width 78 height 37
select select "25"
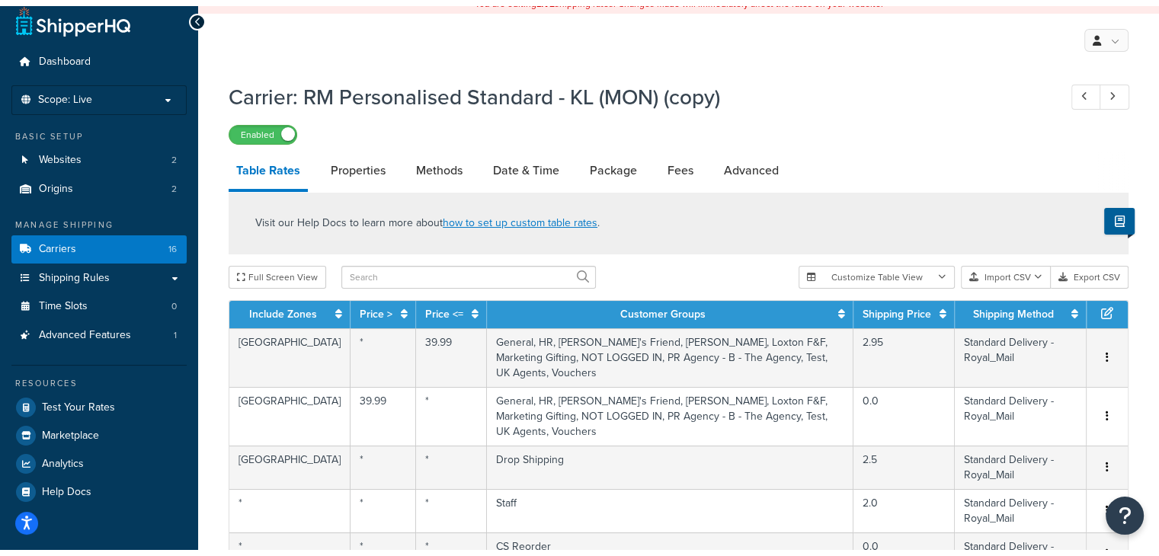
scroll to position [113, 0]
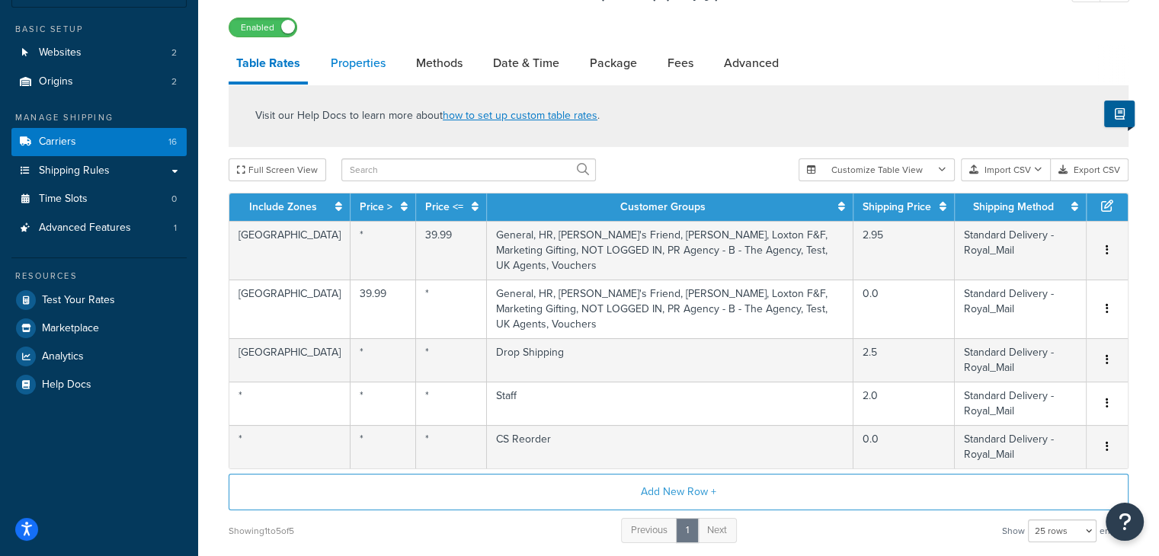
click at [347, 69] on link "Properties" at bounding box center [358, 63] width 70 height 37
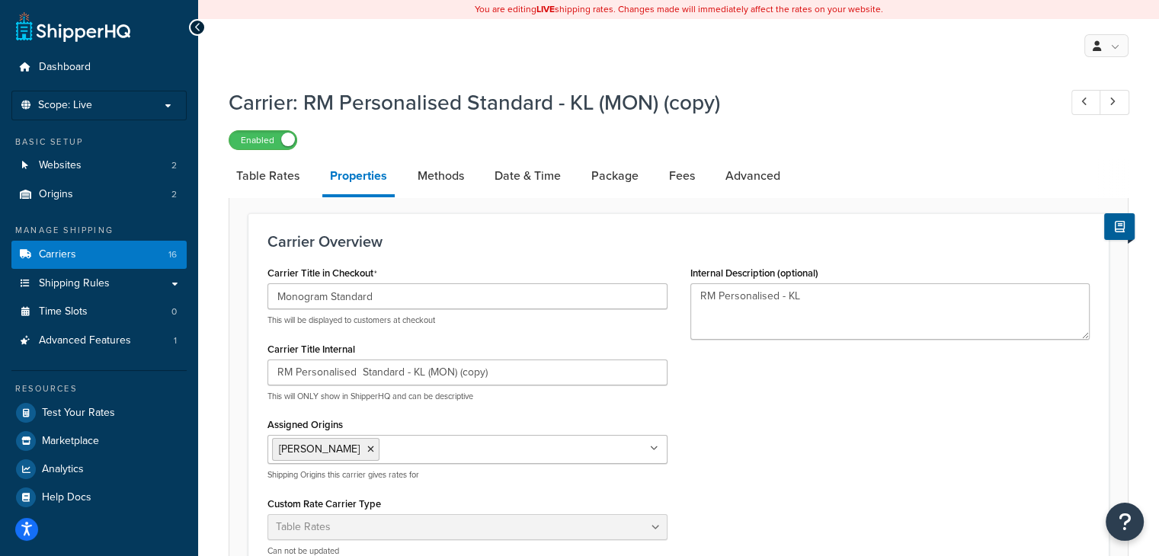
click at [396, 104] on h1 "Carrier: RM Personalised Standard - KL (MON) (copy)" at bounding box center [636, 103] width 814 height 30
click at [475, 106] on h1 "Carrier: RM Personalised Standard - KL (MON) (copy)" at bounding box center [636, 103] width 814 height 30
drag, startPoint x: 497, startPoint y: 376, endPoint x: 456, endPoint y: 362, distance: 43.4
click at [456, 362] on input "RM Personalised Standard - KL (MON) (copy)" at bounding box center [467, 373] width 400 height 26
type input "RM Personalised Standard - KL (MON + EMB)"
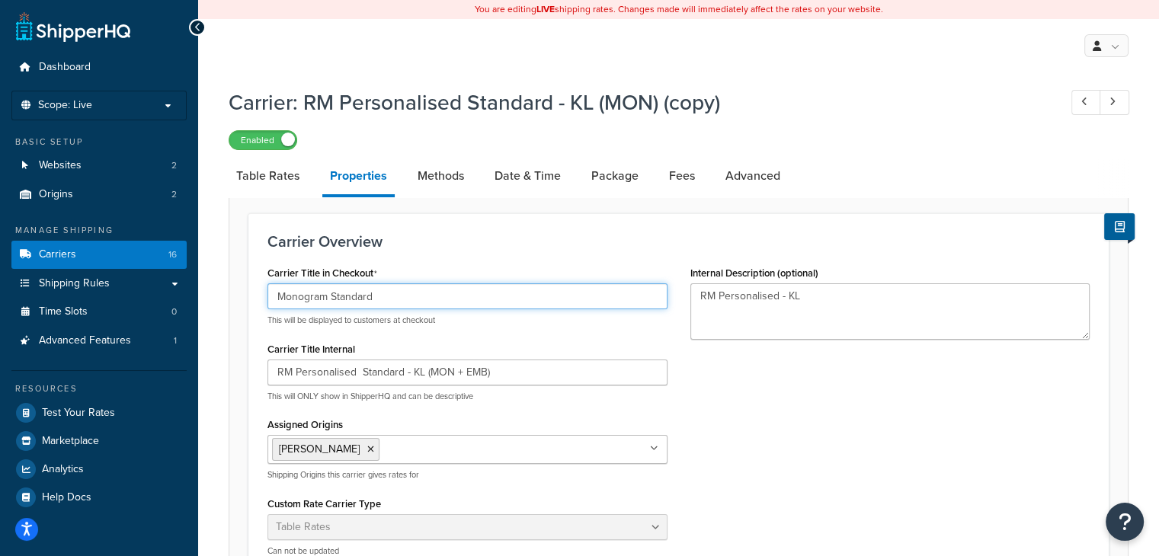
drag, startPoint x: 447, startPoint y: 293, endPoint x: 236, endPoint y: 306, distance: 211.4
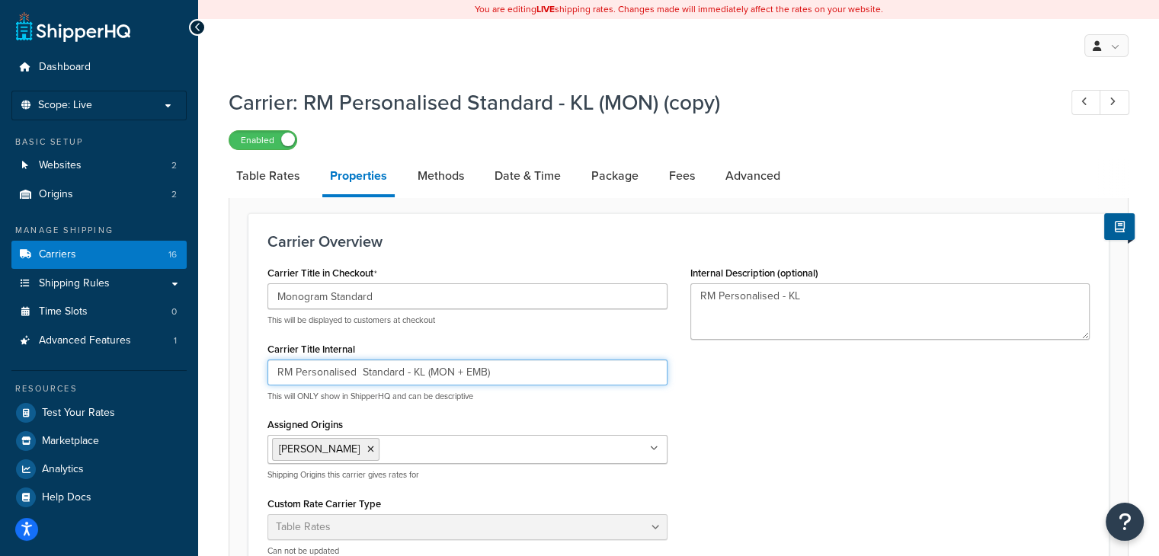
click at [319, 375] on input "RM Personalised Standard - KL (MON + EMB)" at bounding box center [467, 373] width 400 height 26
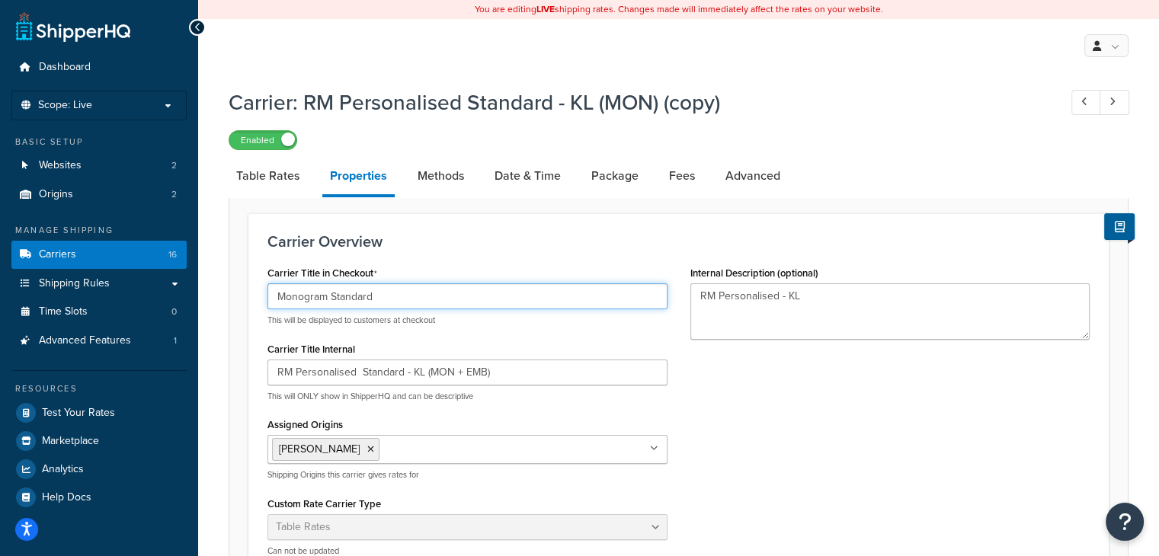
click at [317, 293] on input "Monogram Standard" at bounding box center [467, 296] width 400 height 26
paste input "Personalised"
type input "Personalised Standard"
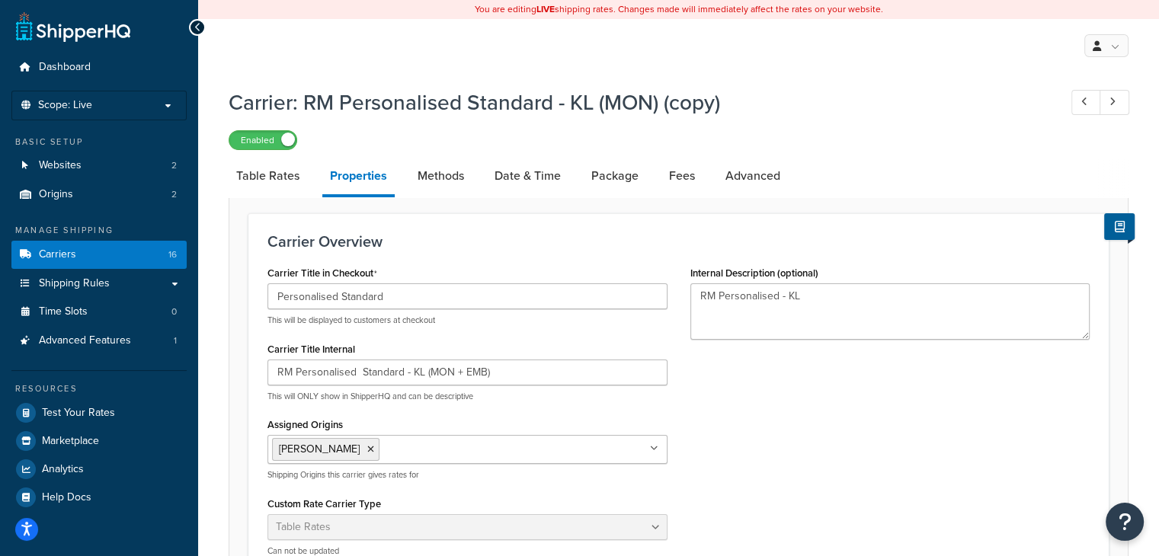
click at [704, 398] on div "Carrier Title in Checkout Personalised Standard This will be displayed to custo…" at bounding box center [678, 415] width 845 height 306
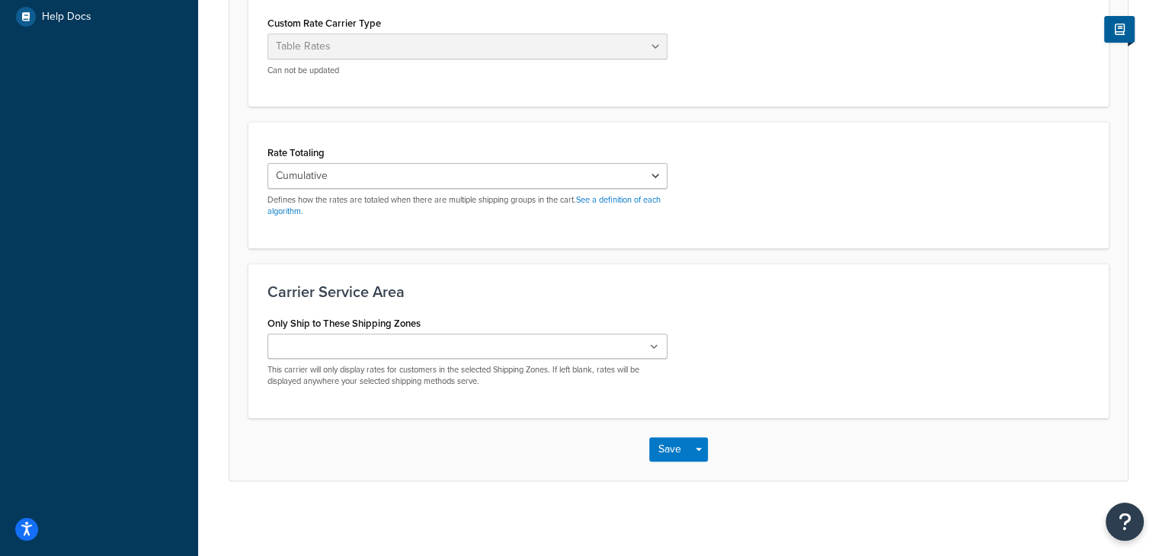
scroll to position [480, 0]
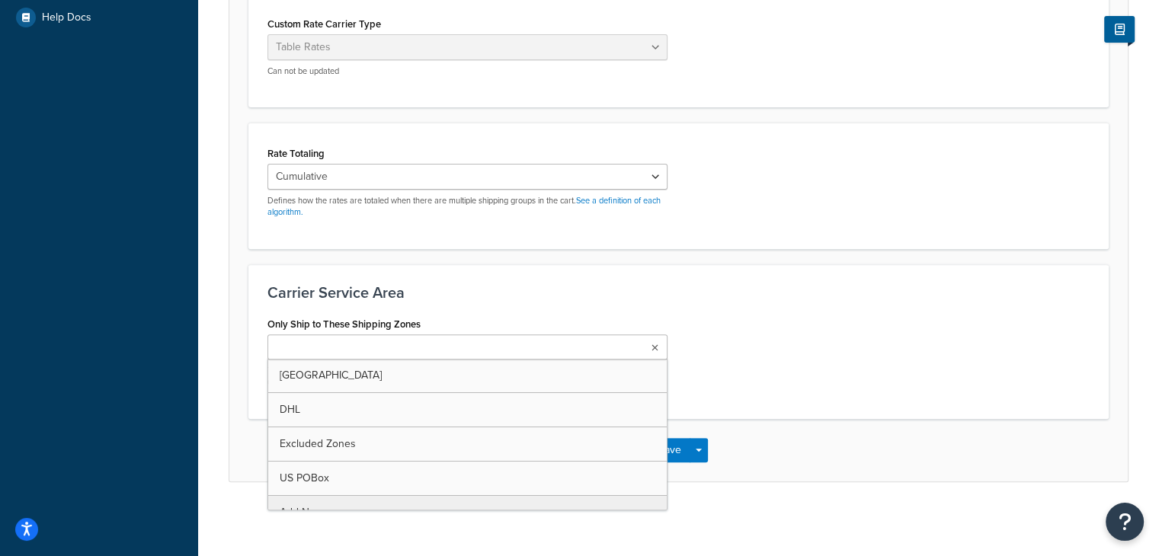
click at [523, 344] on ul at bounding box center [467, 346] width 400 height 25
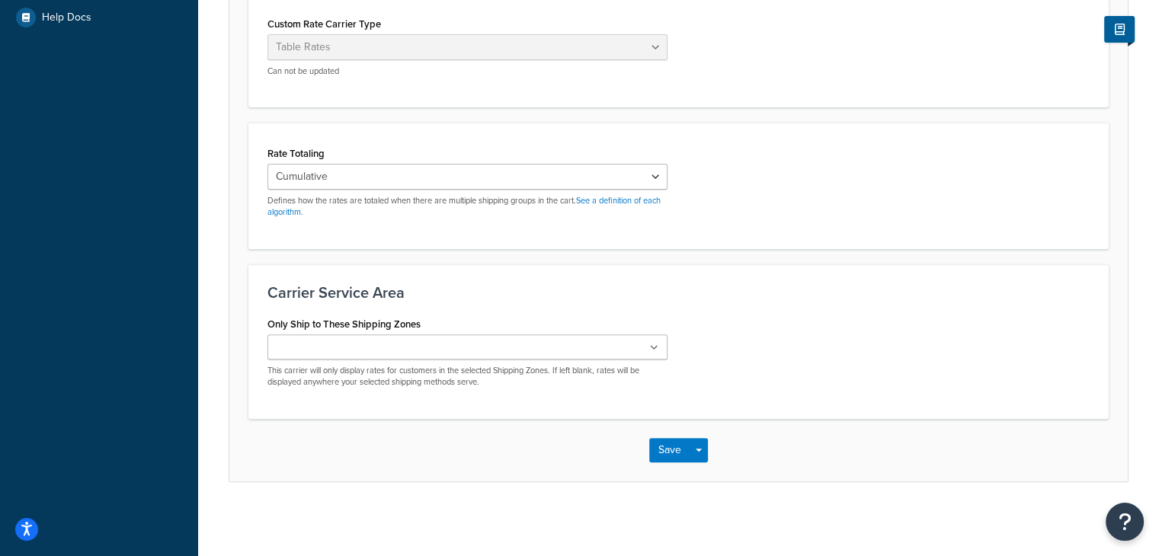
click at [578, 293] on h3 "Carrier Service Area" at bounding box center [678, 292] width 822 height 17
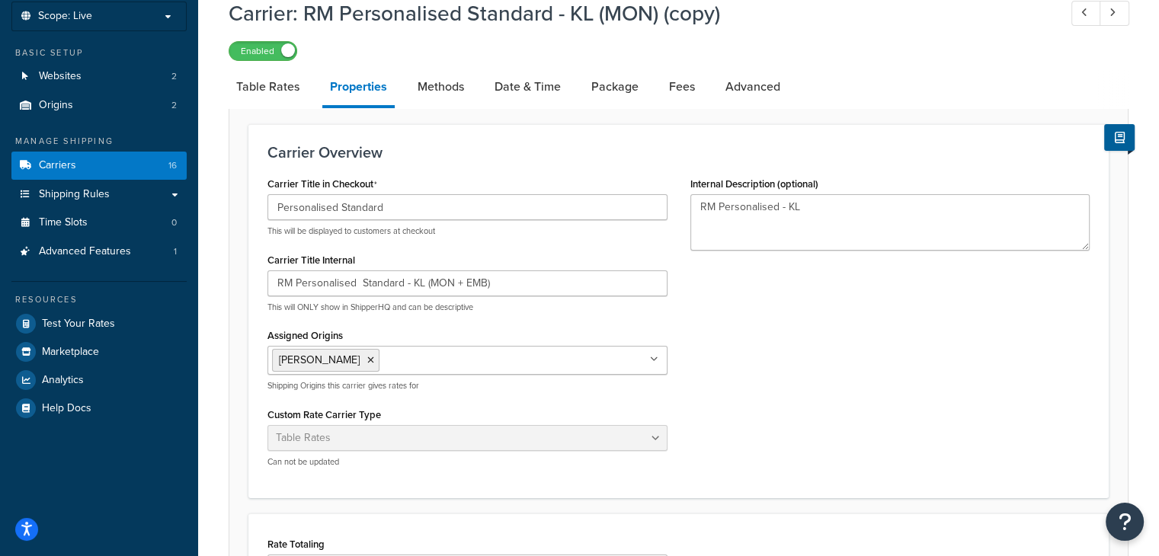
scroll to position [90, 0]
click at [443, 94] on link "Methods" at bounding box center [441, 86] width 62 height 37
select select "25"
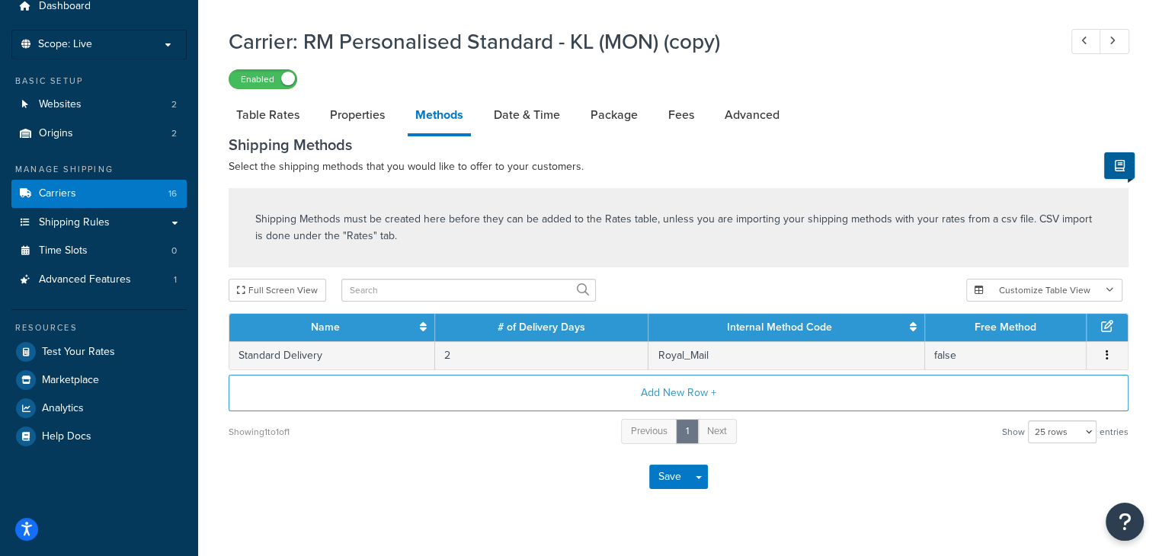
scroll to position [88, 0]
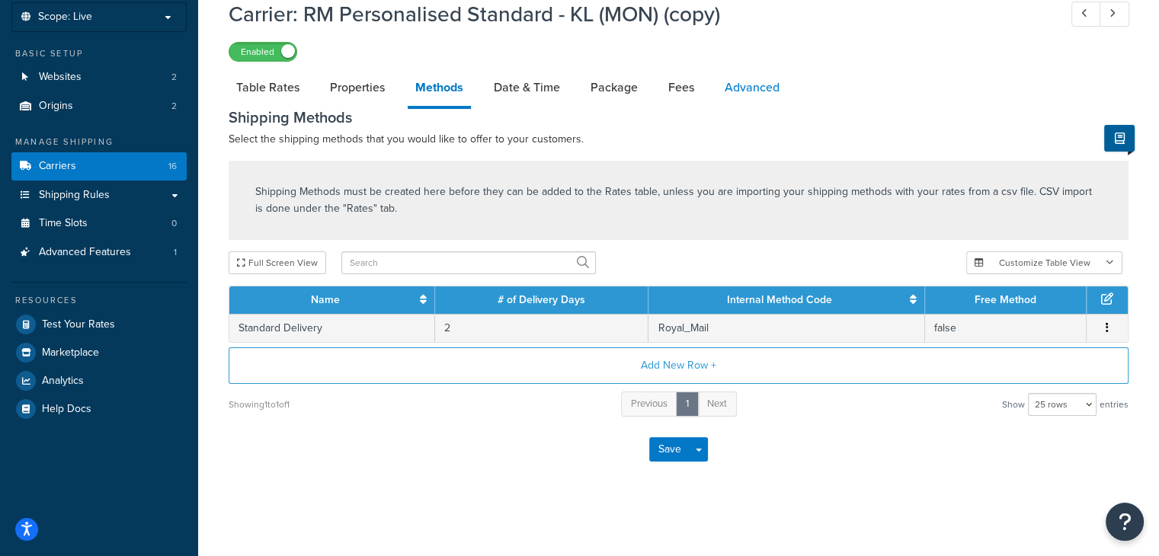
click at [745, 92] on link "Advanced" at bounding box center [752, 87] width 70 height 37
select select "false"
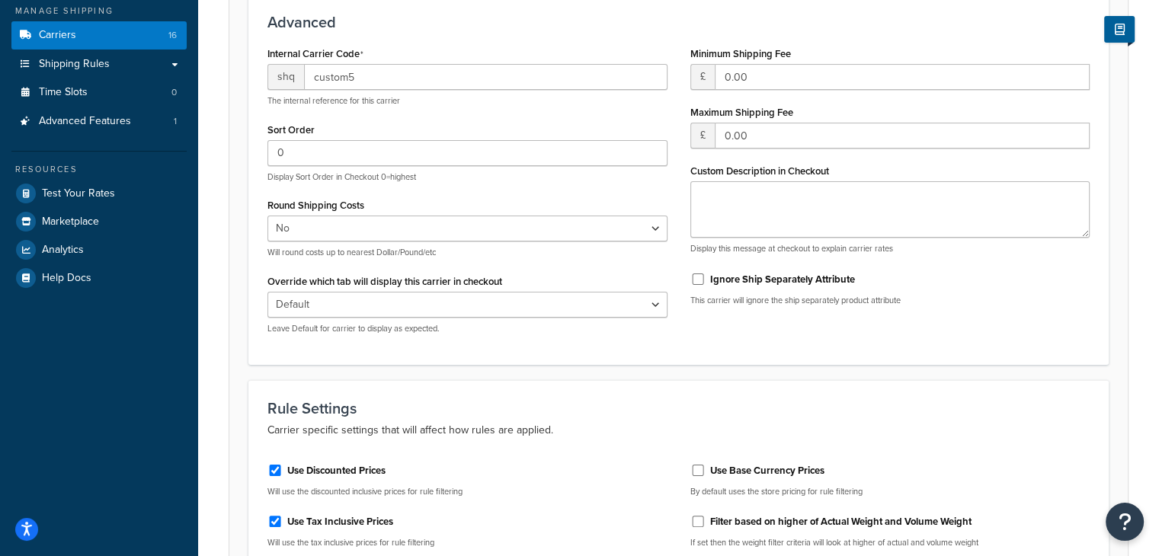
scroll to position [37, 0]
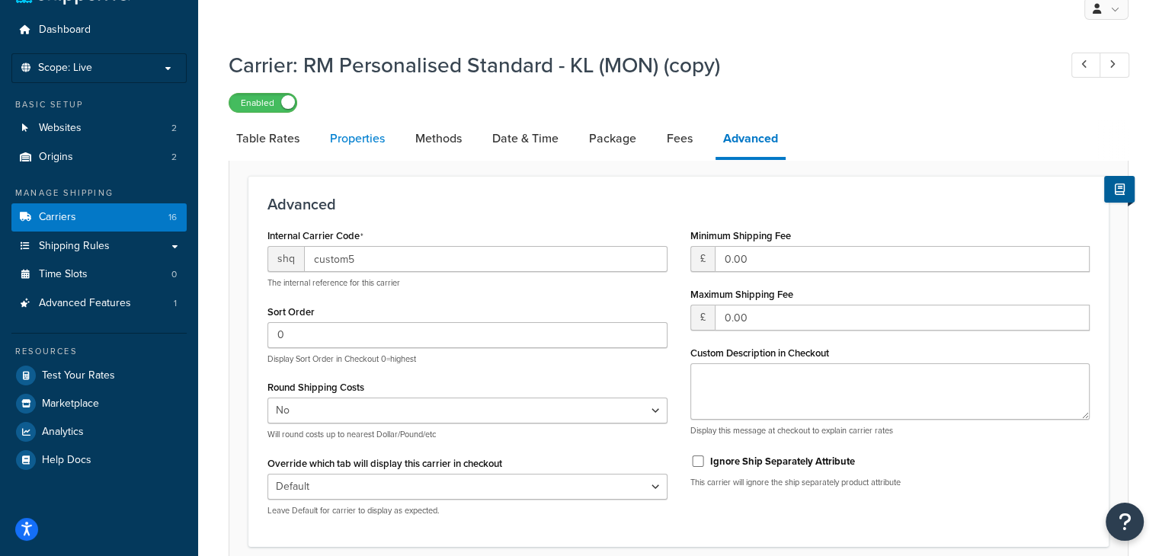
click at [345, 137] on link "Properties" at bounding box center [357, 138] width 70 height 37
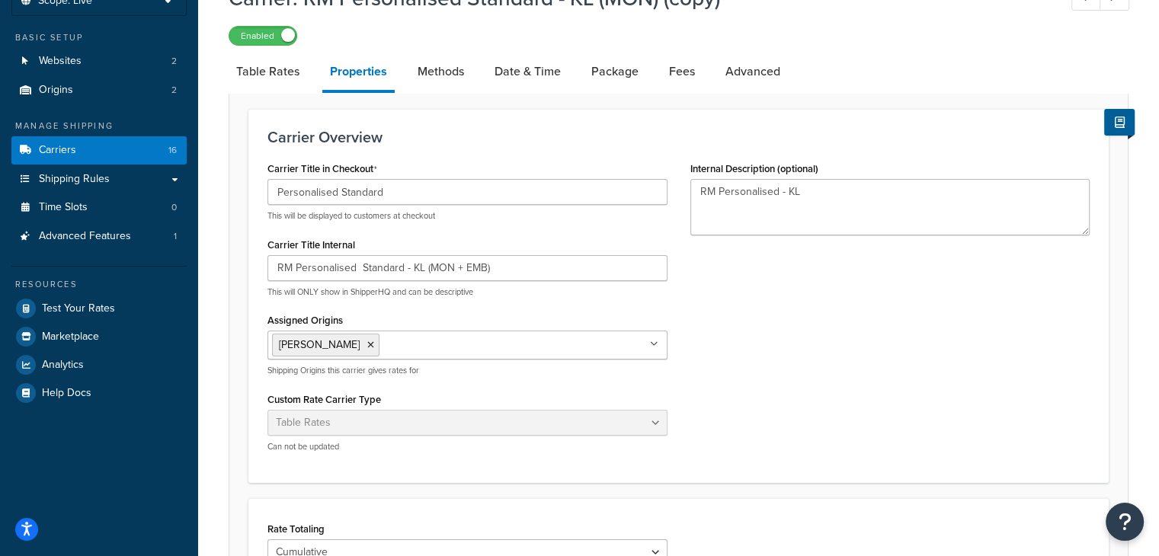
scroll to position [82, 0]
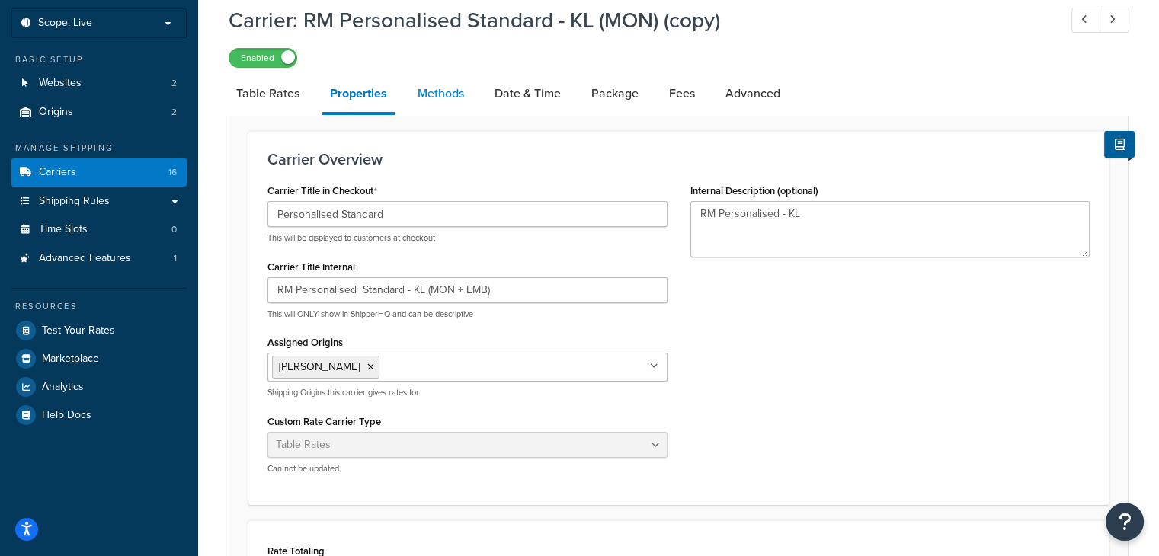
click at [437, 97] on link "Methods" at bounding box center [441, 93] width 62 height 37
select select "25"
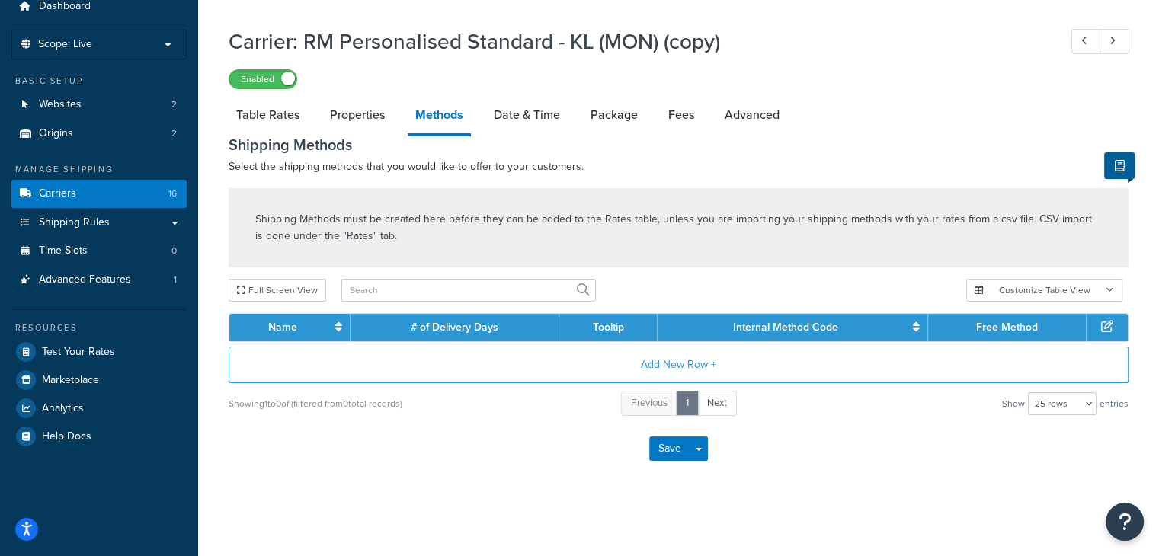
scroll to position [82, 0]
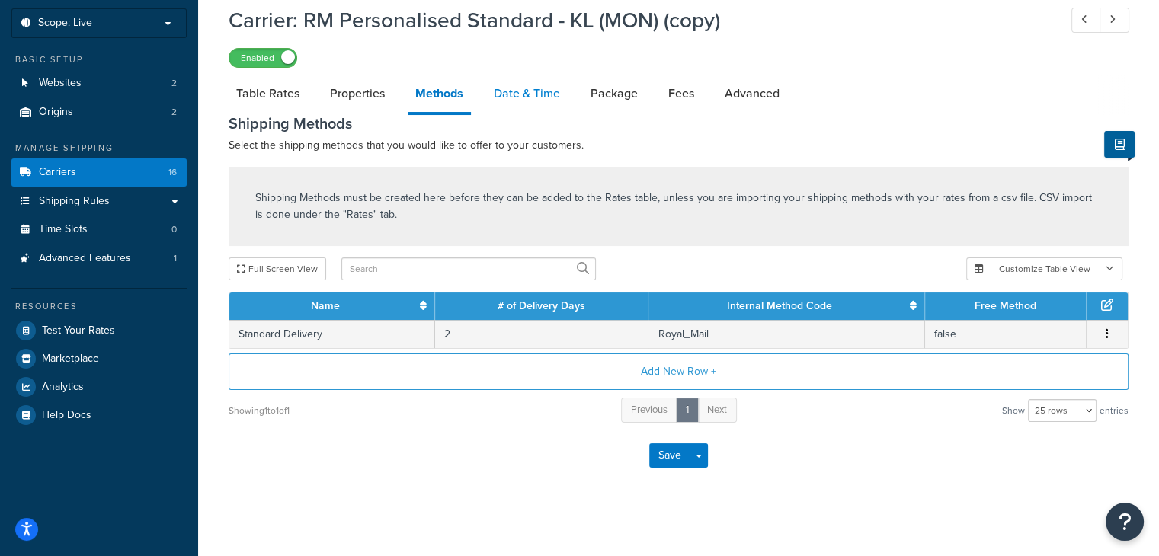
click at [507, 101] on link "Date & Time" at bounding box center [527, 93] width 82 height 37
select select "MMMd"
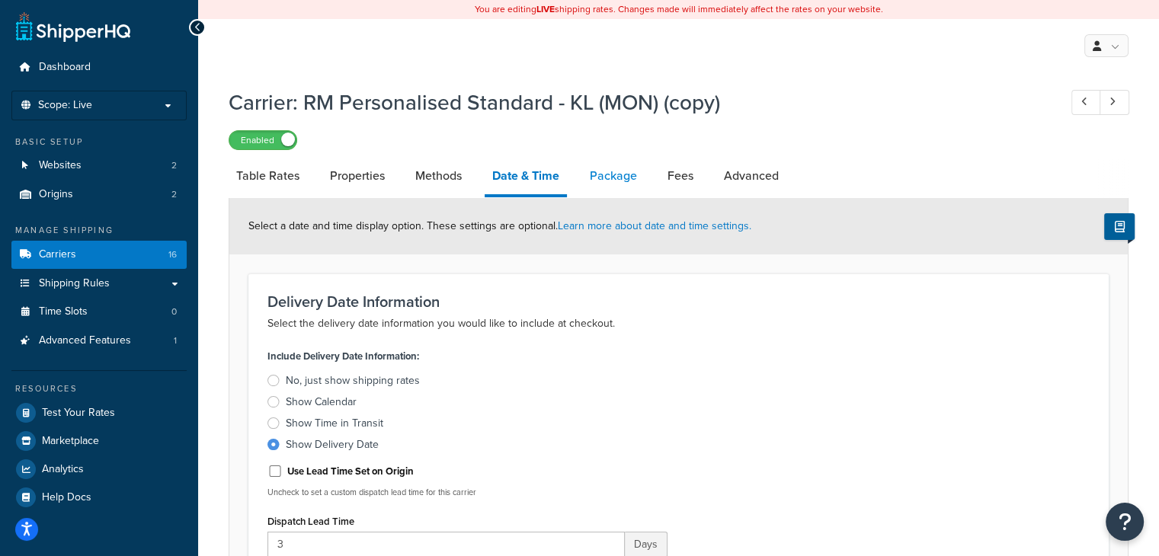
click at [628, 184] on link "Package" at bounding box center [613, 176] width 62 height 37
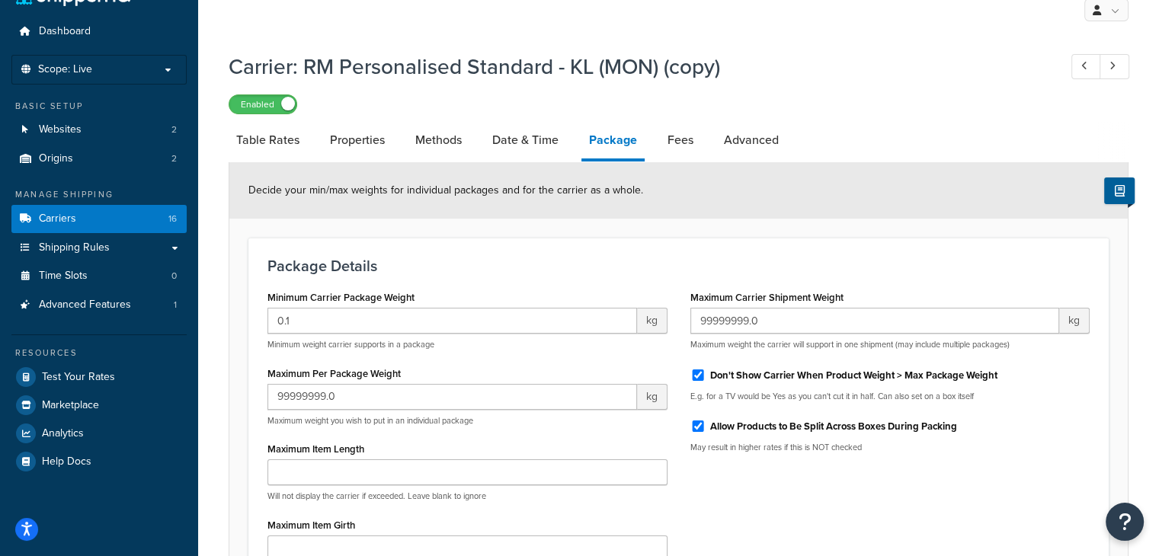
scroll to position [35, 0]
click at [354, 133] on link "Properties" at bounding box center [357, 141] width 70 height 37
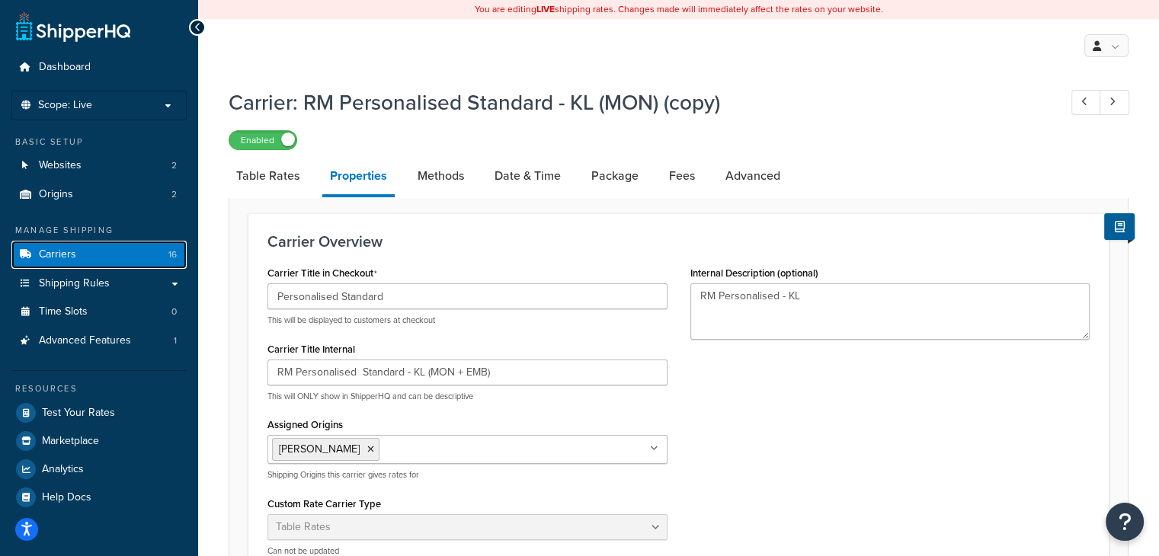
click at [116, 262] on link "Carriers 16" at bounding box center [98, 255] width 175 height 28
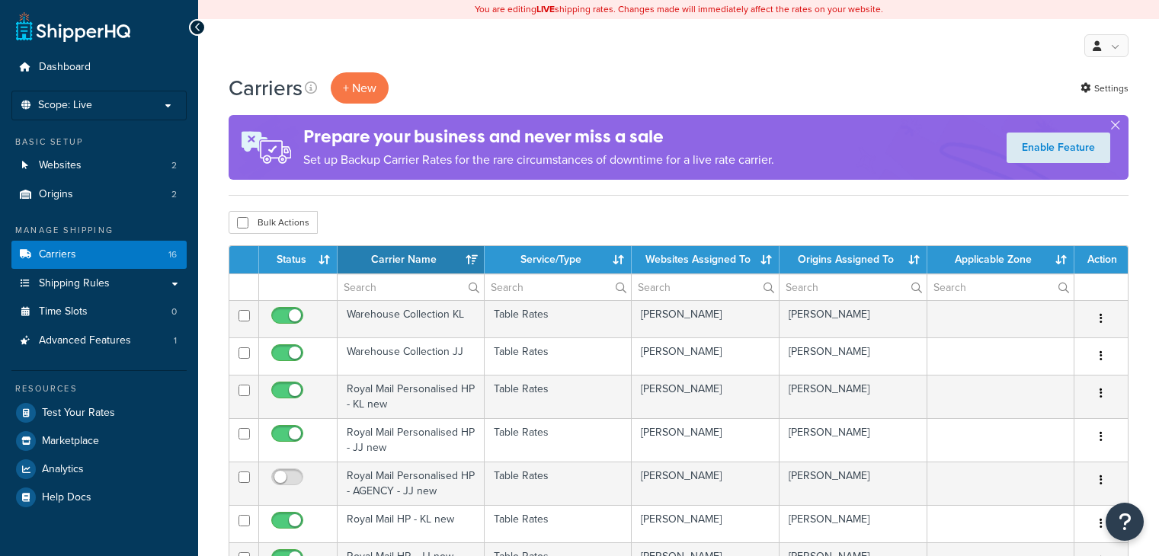
select select "15"
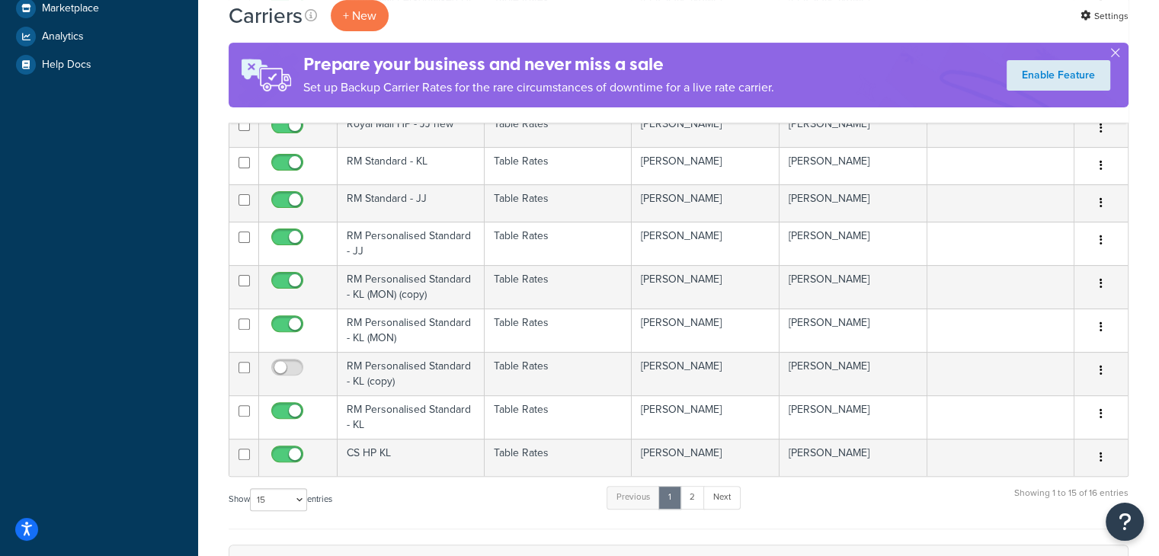
scroll to position [433, 0]
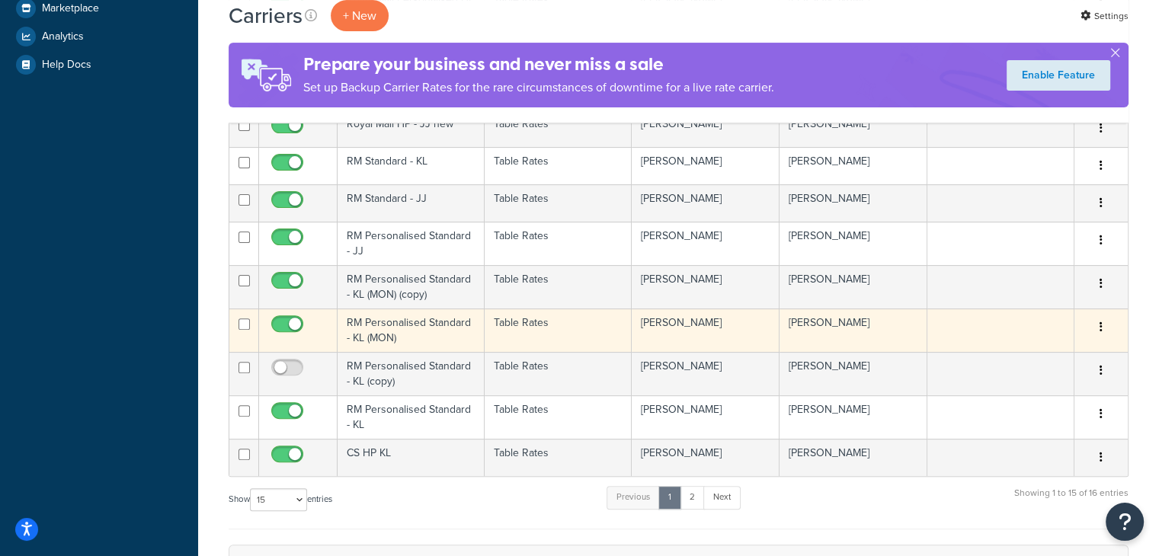
click at [895, 341] on td "[PERSON_NAME]" at bounding box center [853, 330] width 148 height 43
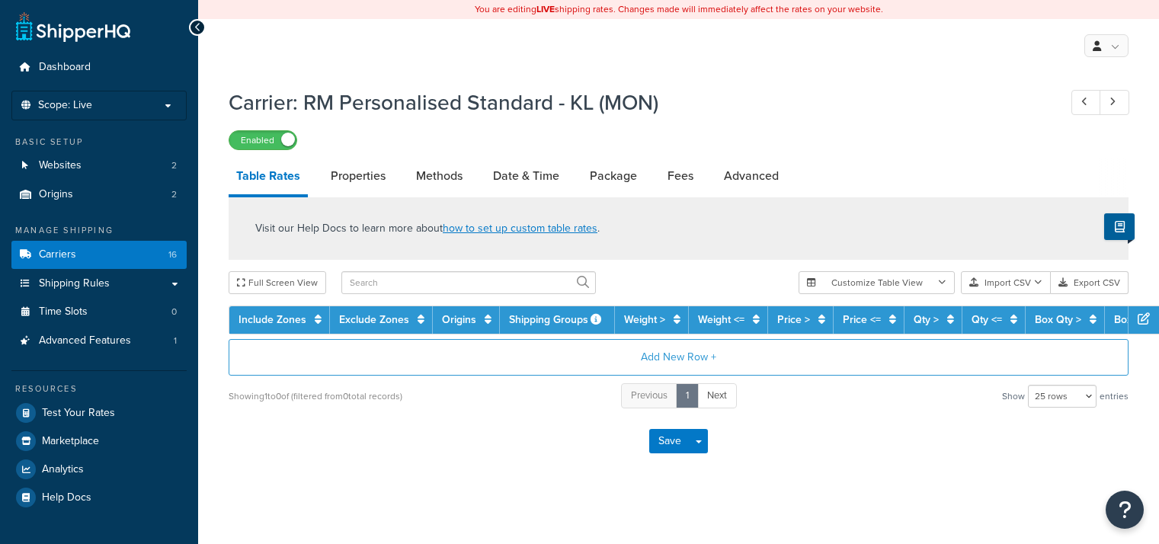
select select "25"
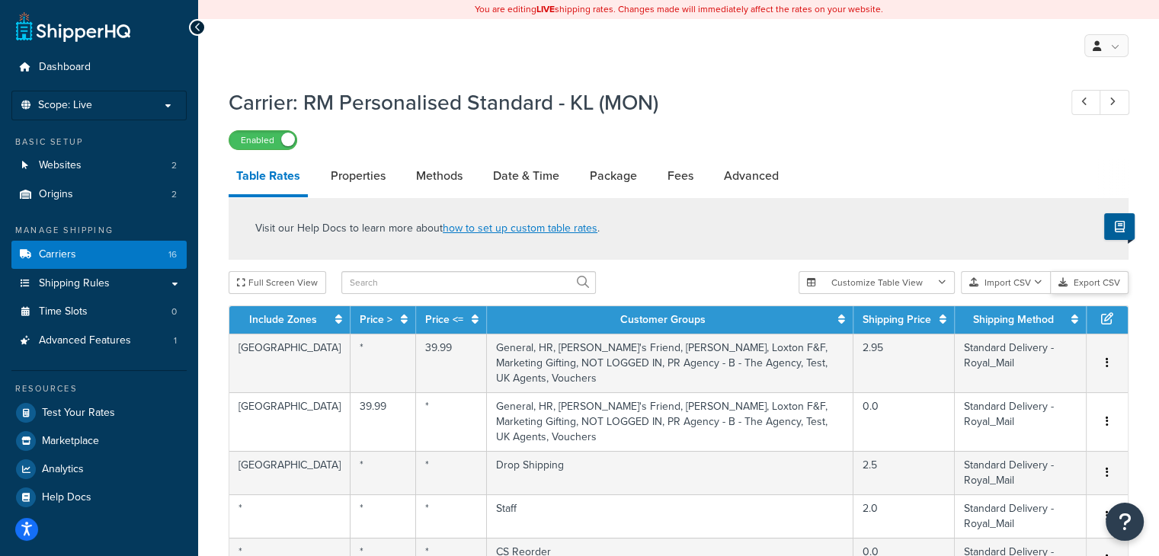
click at [1088, 286] on button "Export CSV" at bounding box center [1090, 282] width 78 height 23
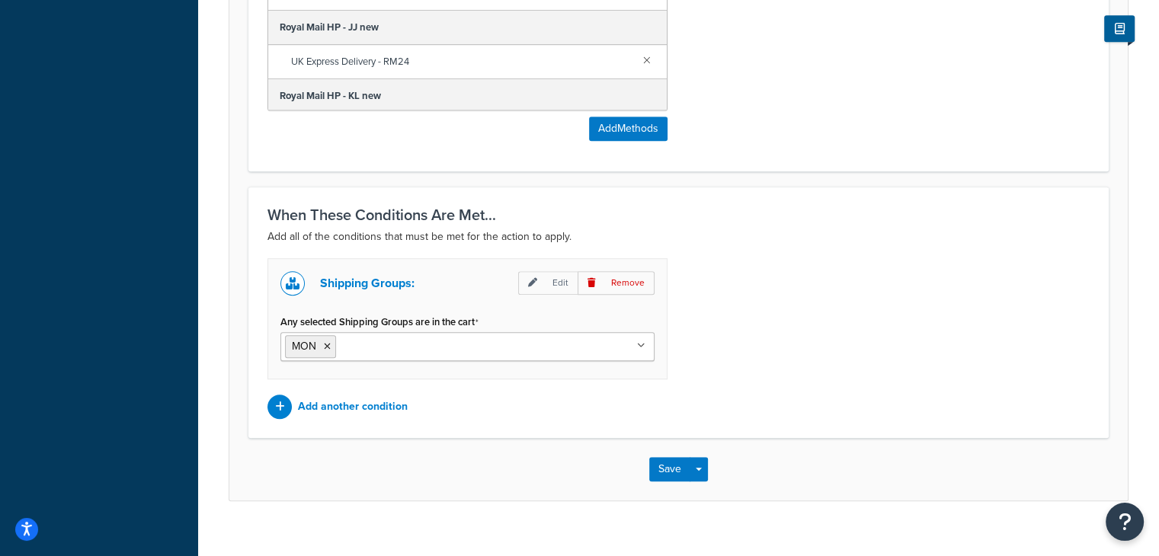
scroll to position [976, 0]
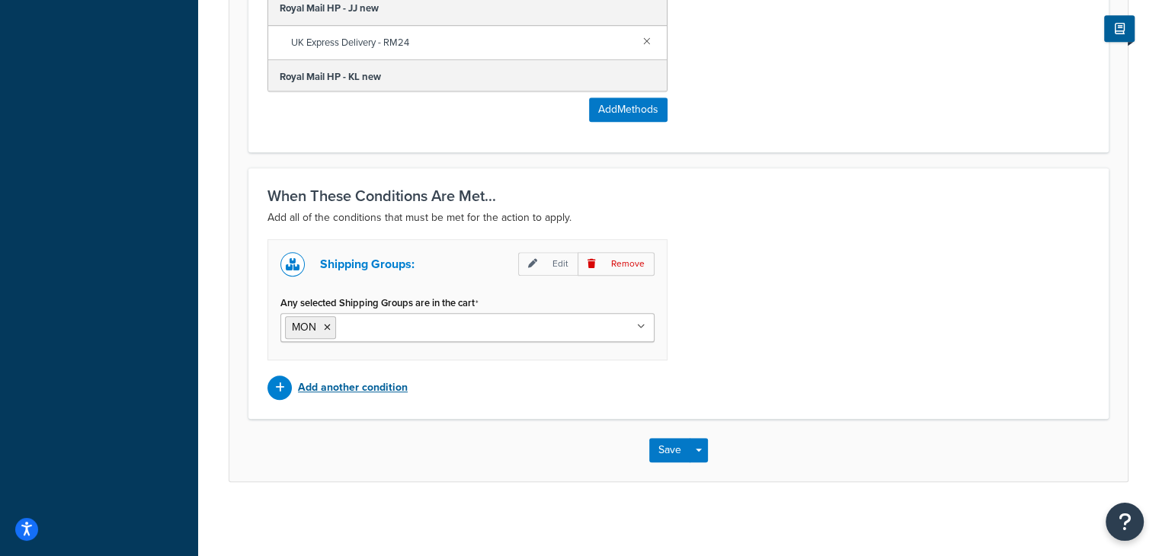
click at [283, 390] on icon at bounding box center [280, 387] width 10 height 11
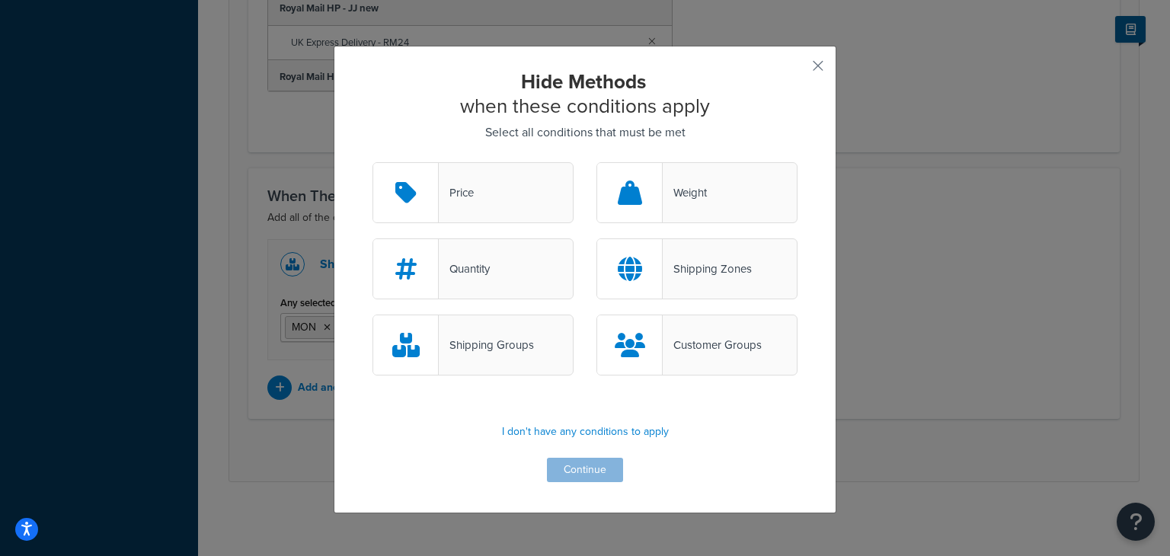
click at [497, 361] on div "Shipping Groups" at bounding box center [473, 345] width 201 height 61
click at [0, 0] on input "Shipping Groups" at bounding box center [0, 0] width 0 height 0
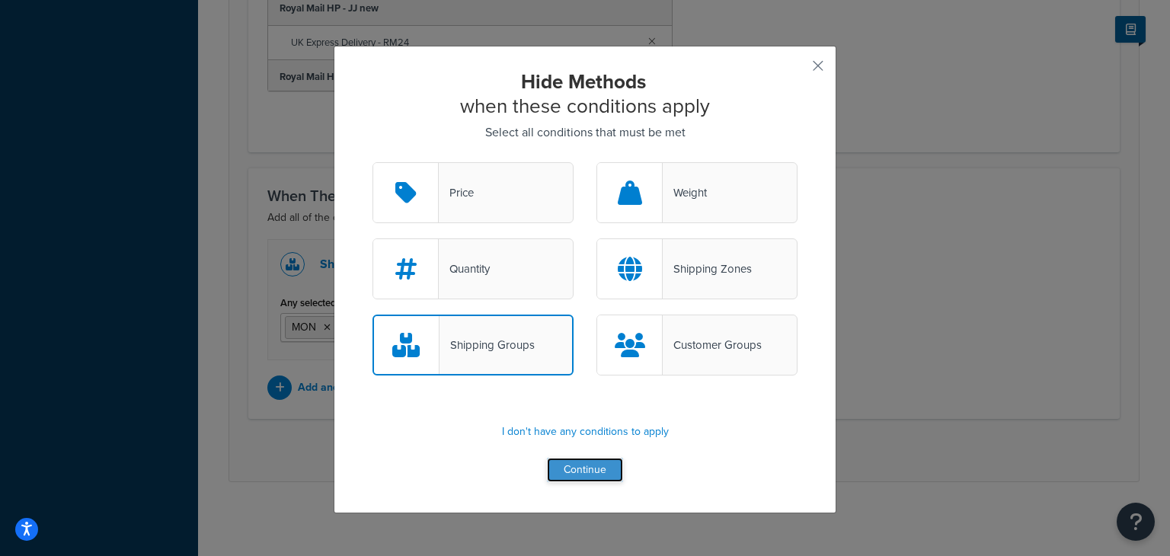
click at [585, 473] on button "Continue" at bounding box center [585, 470] width 76 height 24
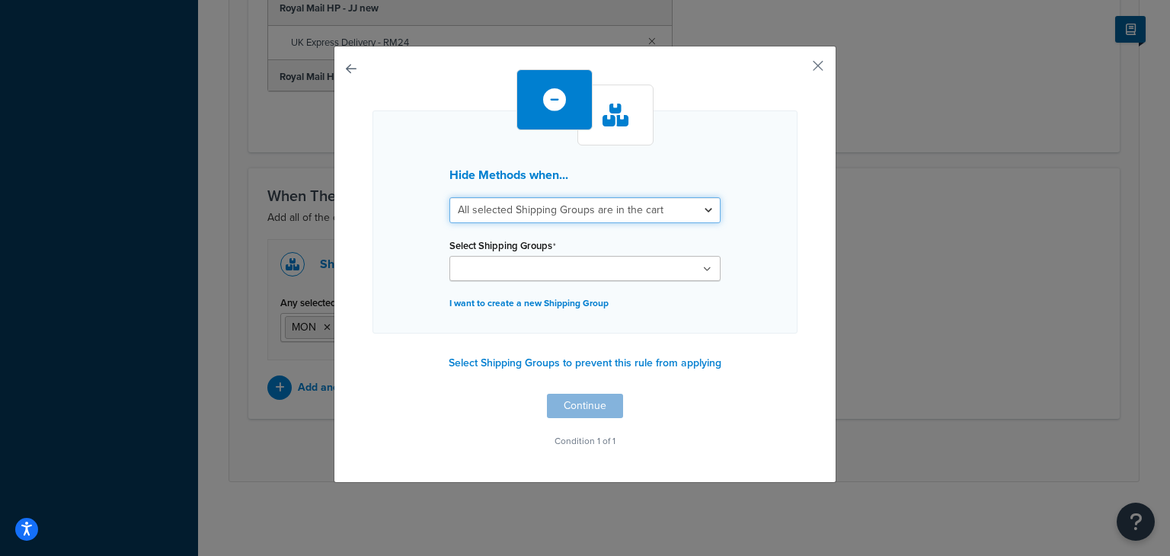
click at [585, 210] on select "All selected Shipping Groups are in the cart Any selected Shipping Groups are i…" at bounding box center [585, 210] width 271 height 26
click at [450, 197] on select "All selected Shipping Groups are in the cart Any selected Shipping Groups are i…" at bounding box center [585, 210] width 271 height 26
click at [565, 267] on input "Select Shipping Groups" at bounding box center [521, 269] width 135 height 17
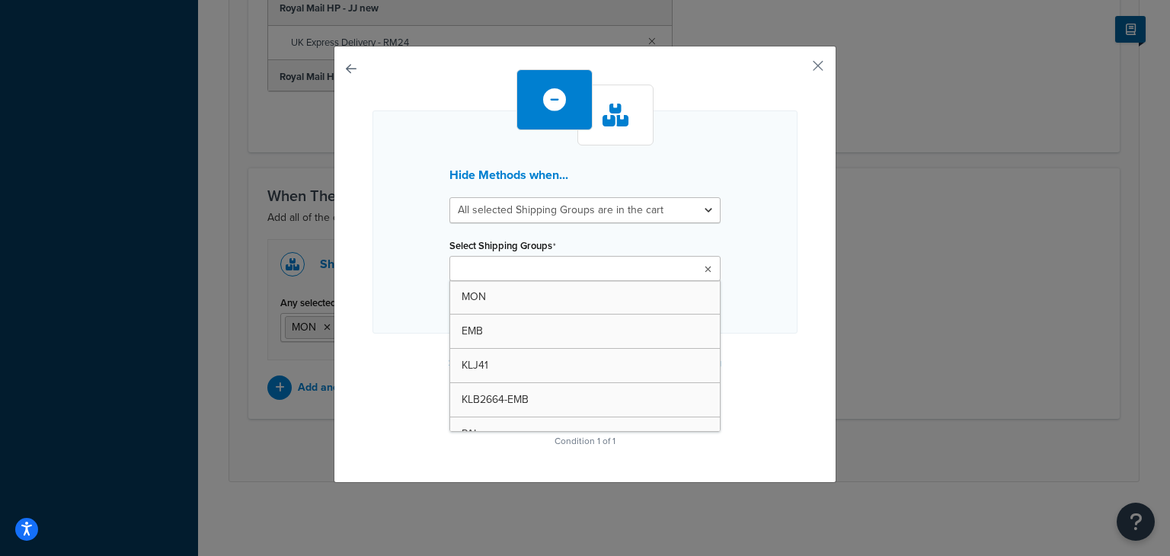
click at [901, 177] on div "Hide Methods when... All selected Shipping Groups are in the cart Any selected …" at bounding box center [585, 278] width 1170 height 556
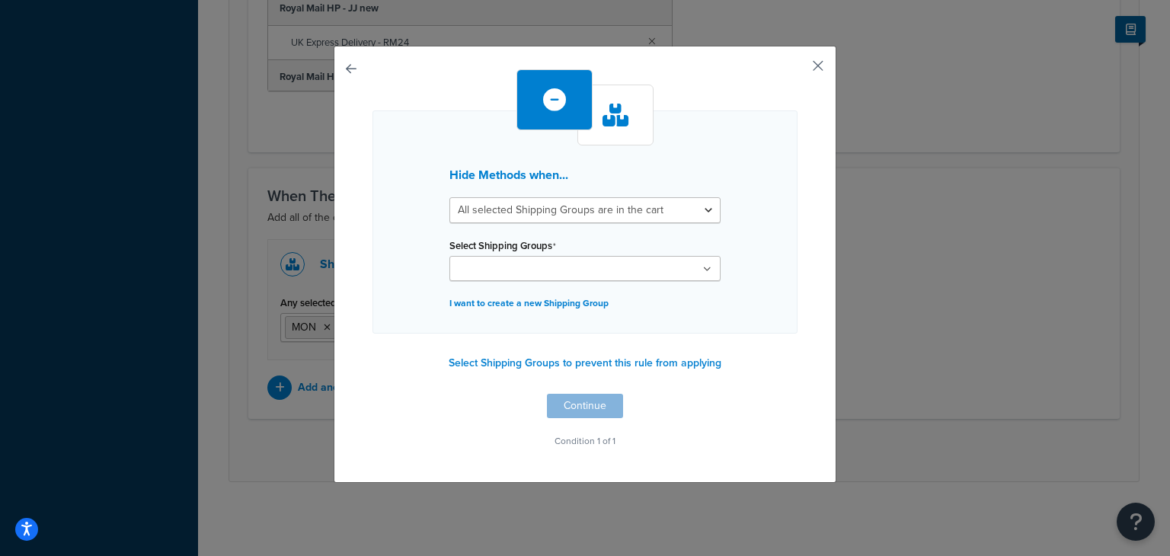
click at [798, 69] on button "button" at bounding box center [796, 71] width 4 height 4
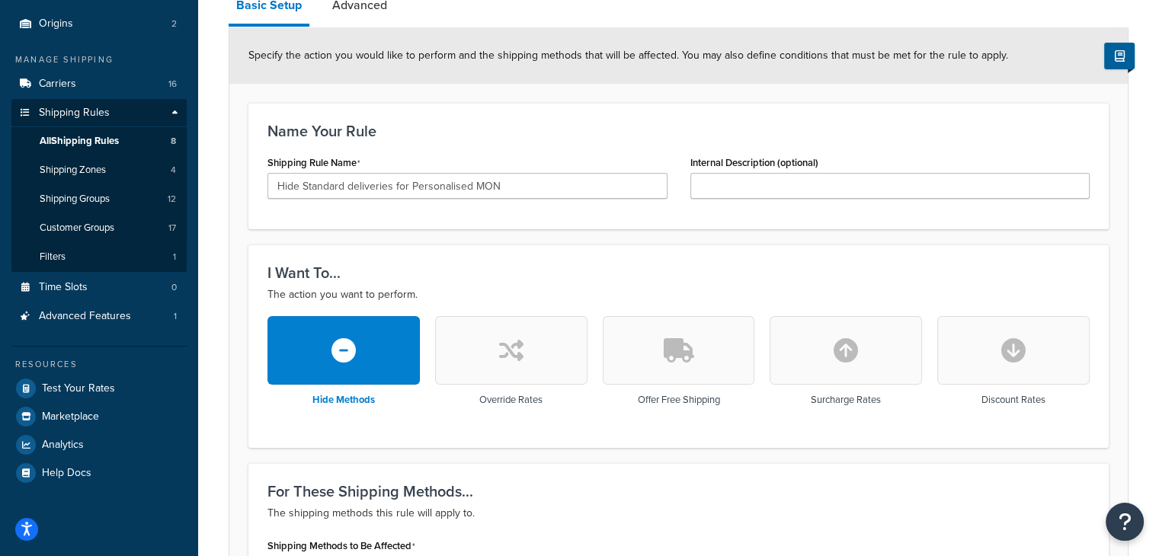
scroll to position [169, 0]
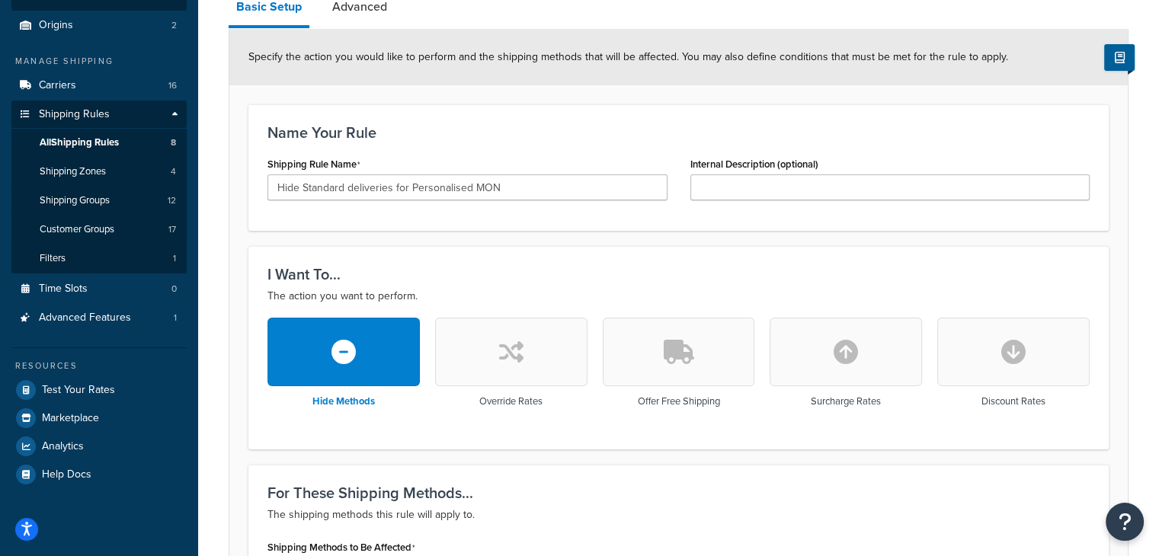
scroll to position [976, 0]
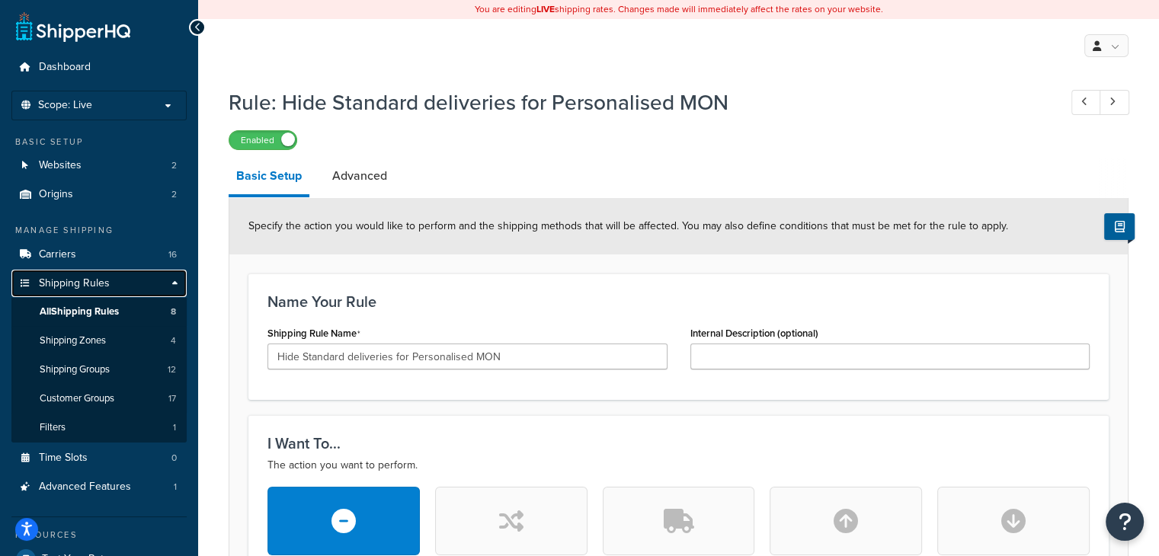
click at [119, 287] on link "Shipping Rules" at bounding box center [98, 284] width 175 height 28
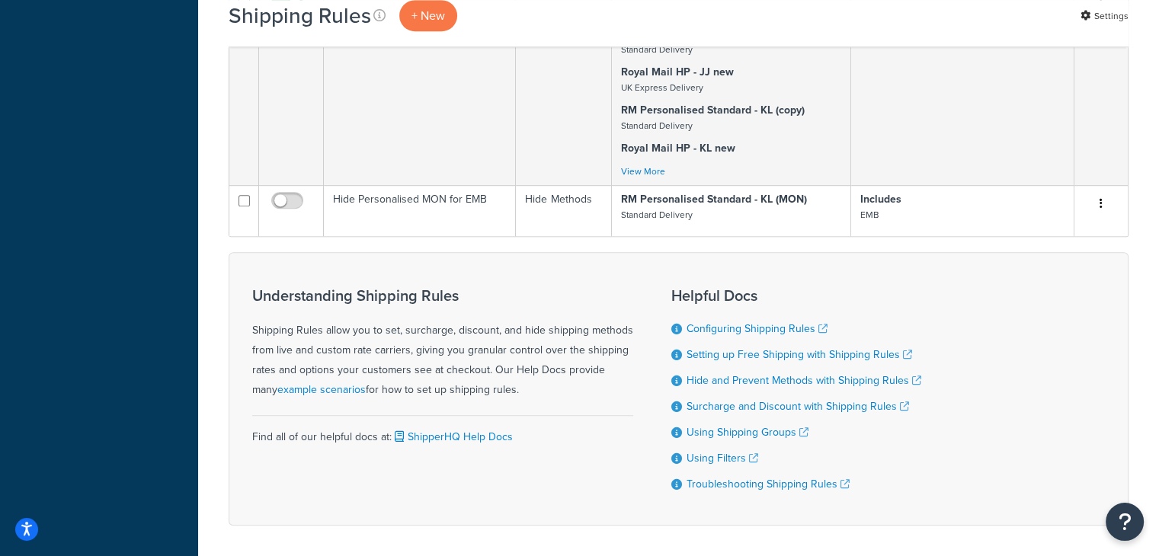
scroll to position [948, 0]
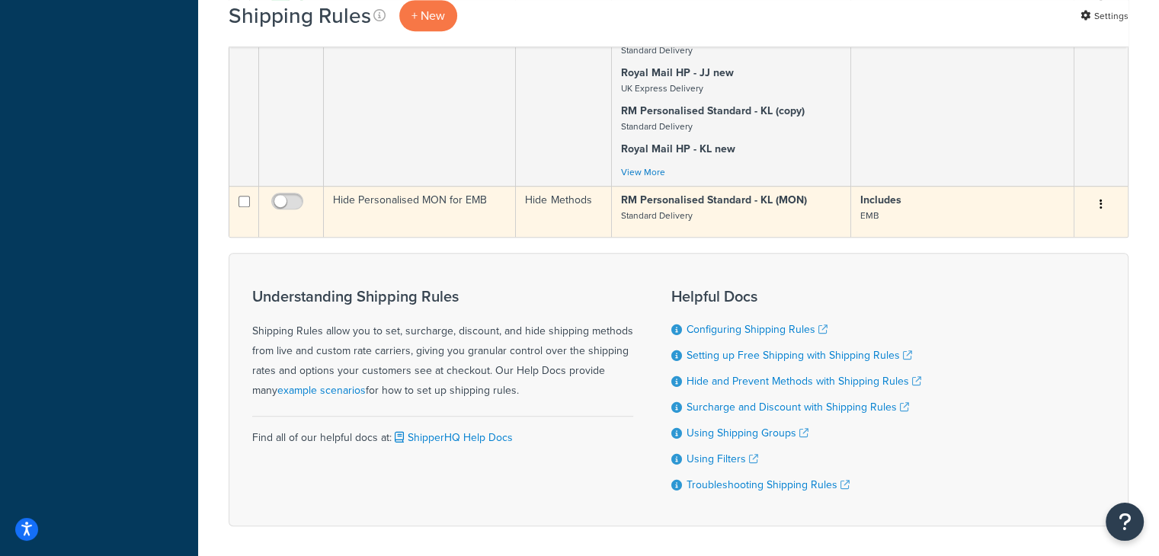
click icon "button"
click link "Edit"
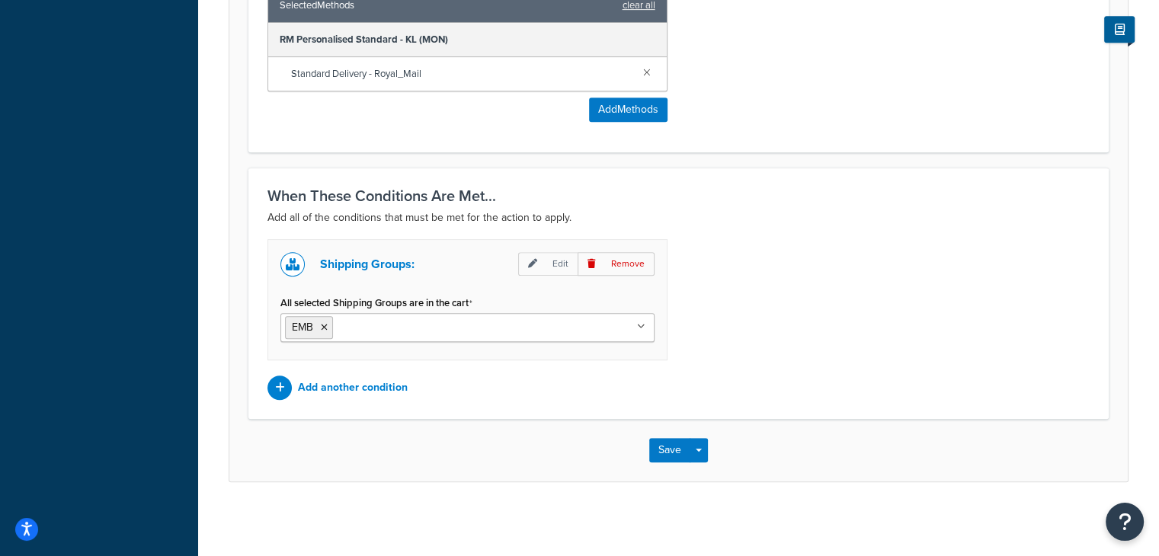
scroll to position [738, 0]
click at [443, 328] on input "All selected Shipping Groups are in the cart" at bounding box center [404, 327] width 135 height 17
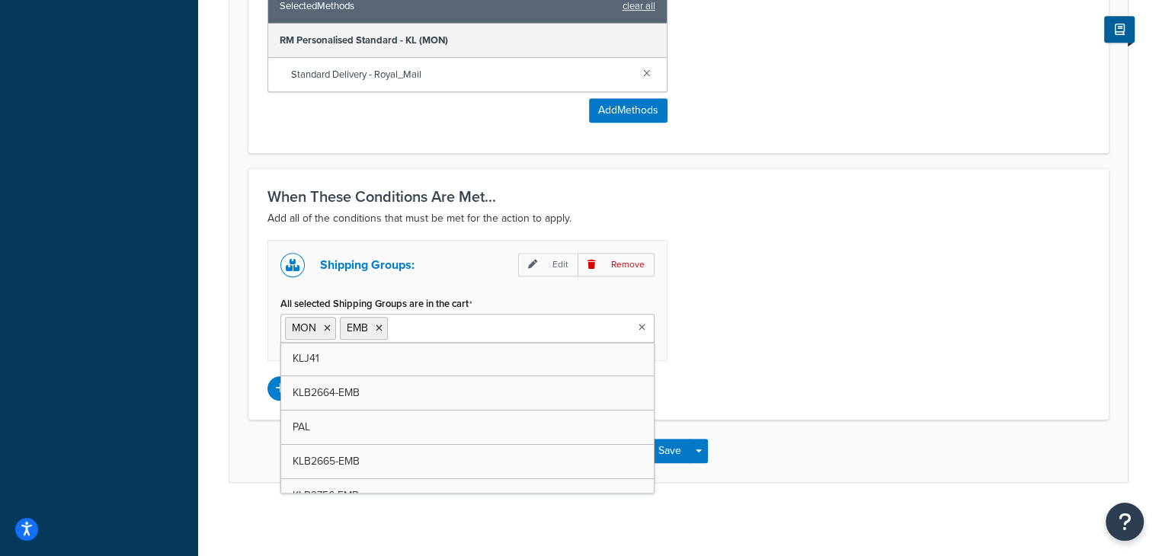
click at [706, 351] on div "Shipping Groups: Edit Remove All selected Shipping Groups are in the cart MON E…" at bounding box center [678, 320] width 845 height 161
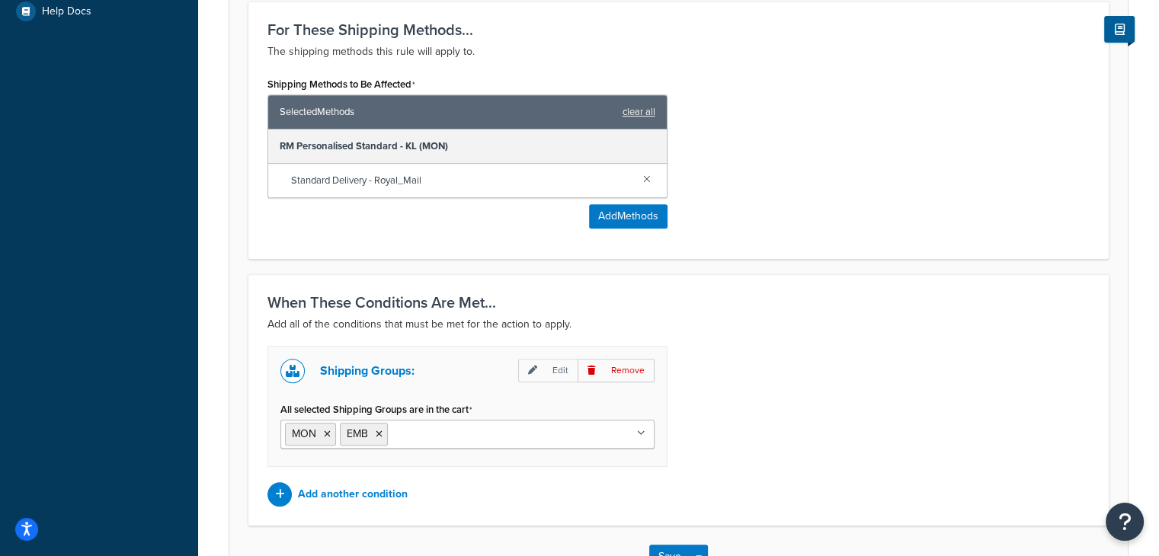
scroll to position [680, 0]
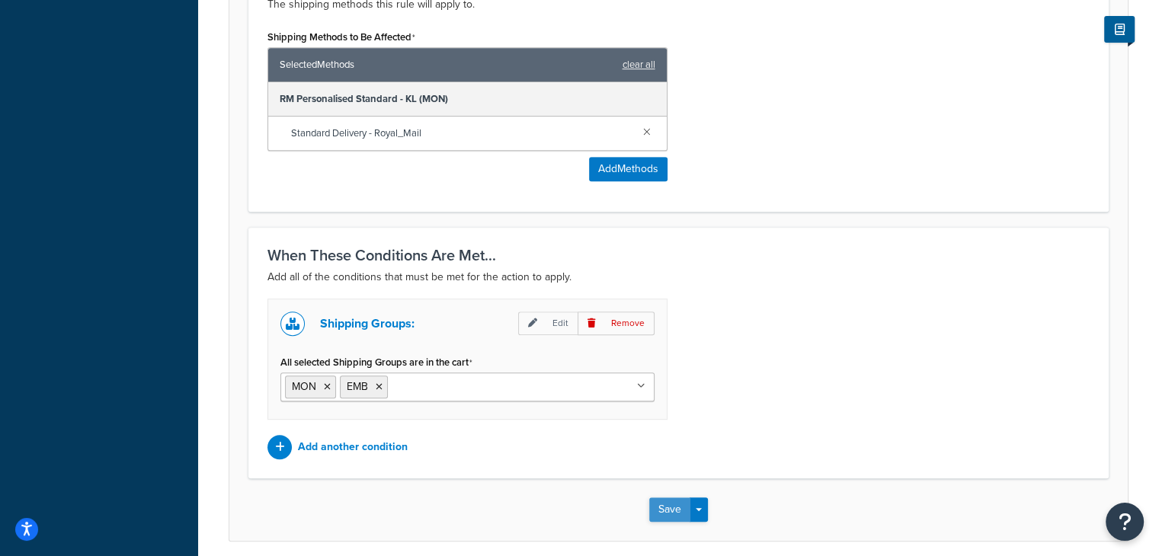
click at [658, 510] on button "Save" at bounding box center [669, 510] width 41 height 24
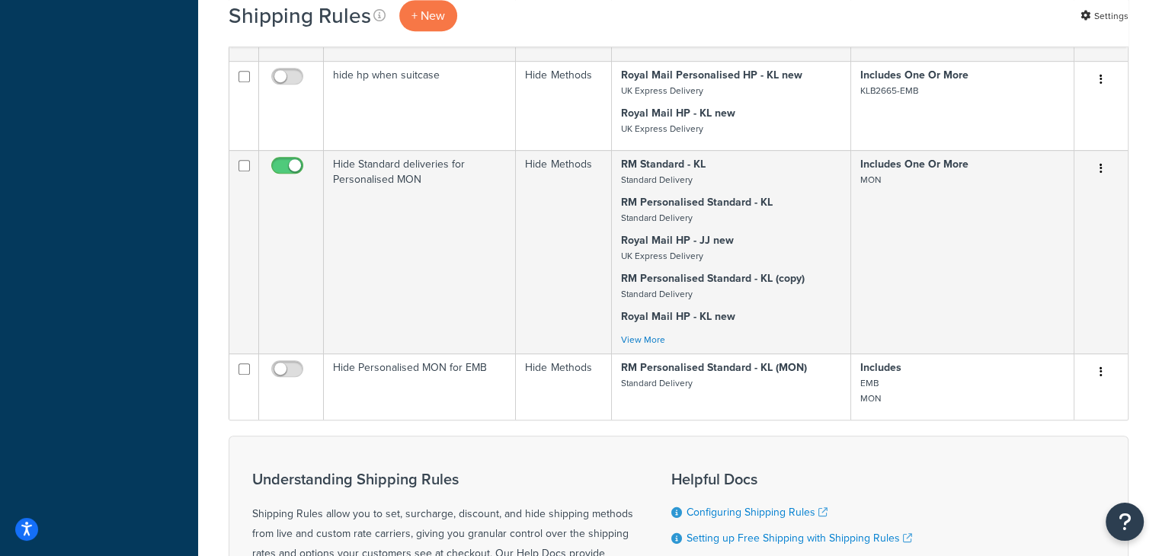
scroll to position [859, 0]
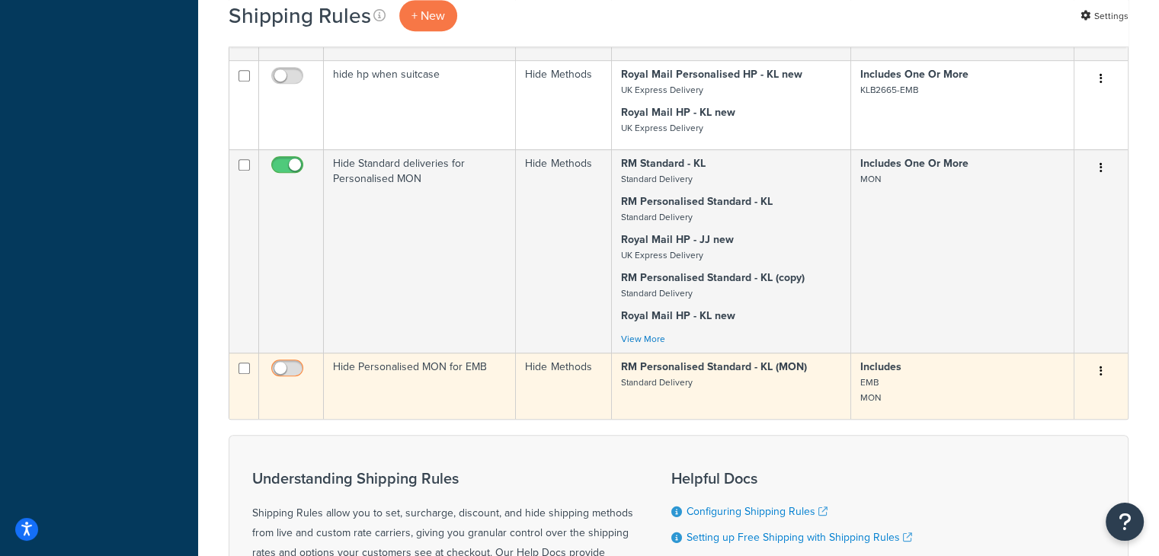
click at [277, 366] on input "checkbox" at bounding box center [289, 372] width 42 height 19
checkbox input "true"
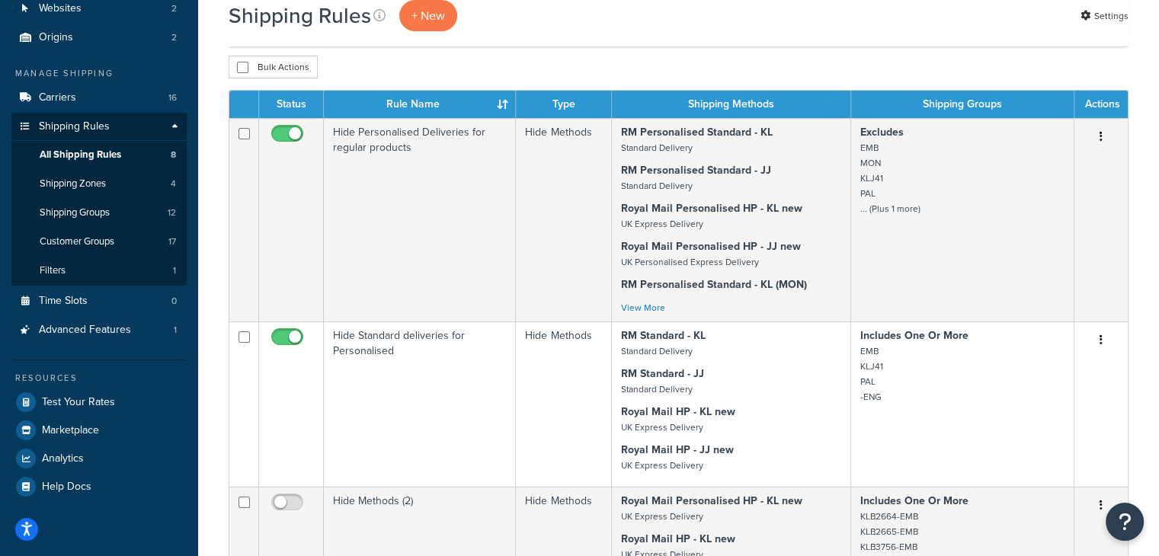
scroll to position [200, 0]
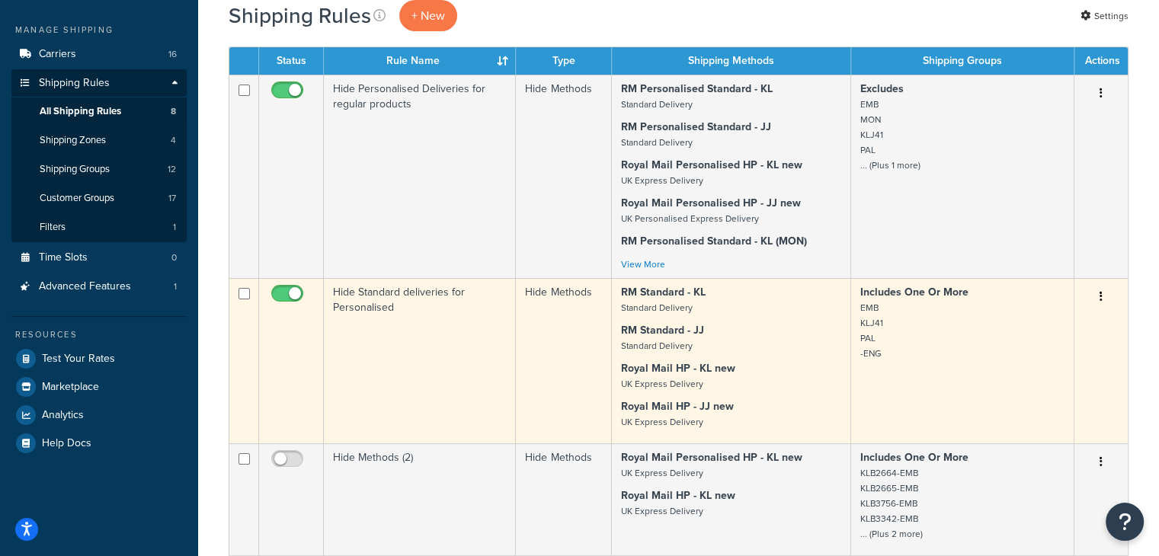
click at [1100, 296] on icon "button" at bounding box center [1100, 296] width 3 height 11
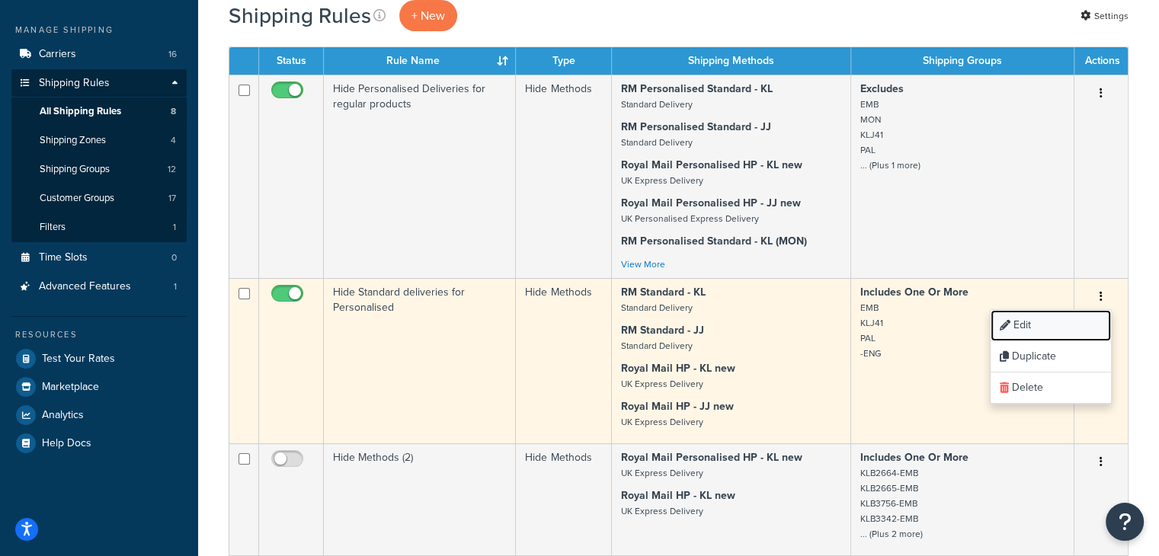
click at [1078, 316] on link "Edit" at bounding box center [1050, 325] width 120 height 31
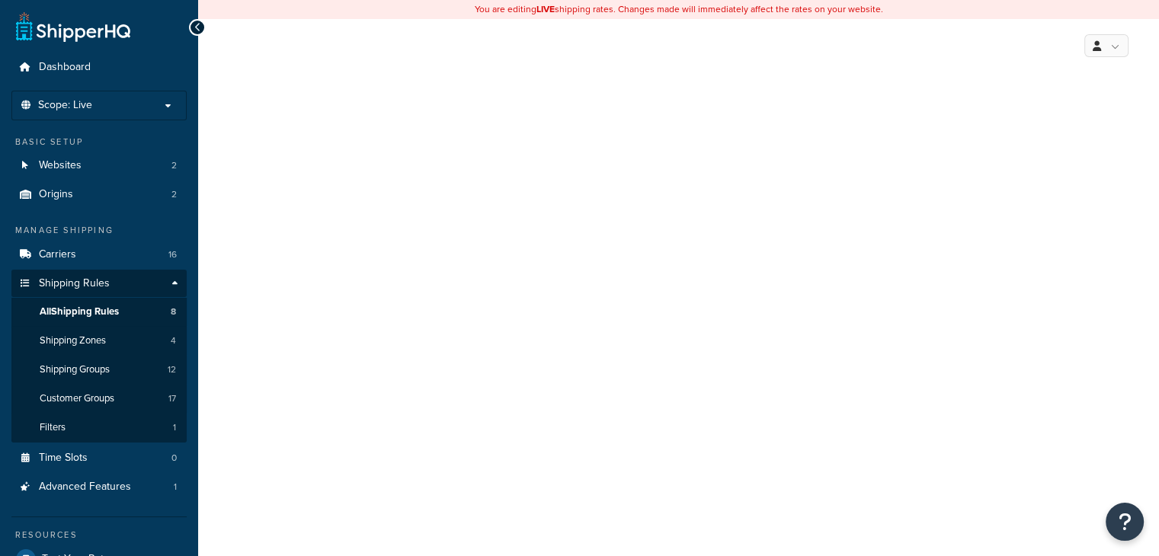
select select "HIDE"
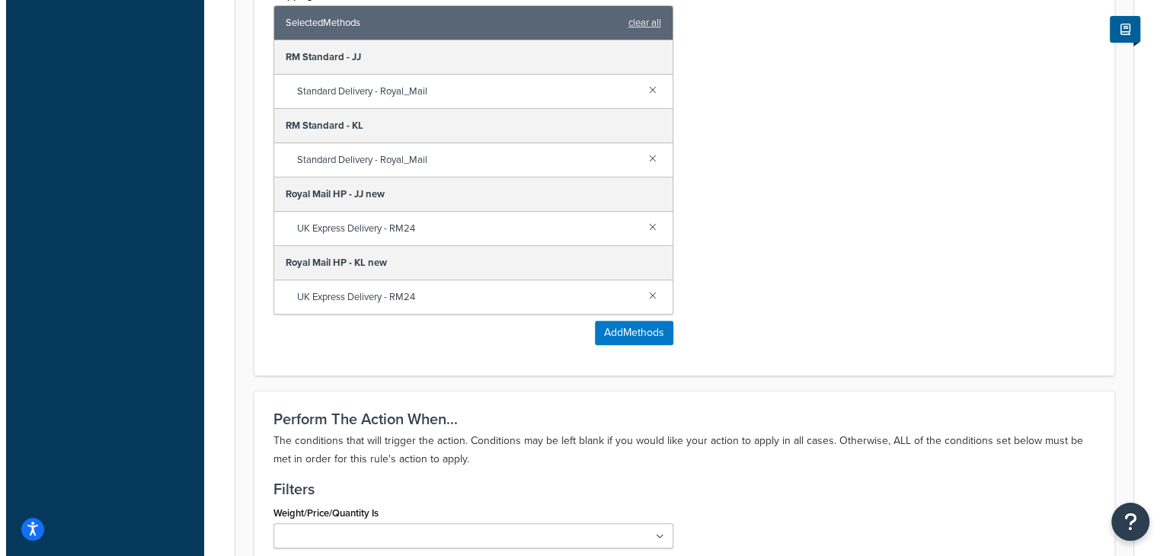
scroll to position [670, 0]
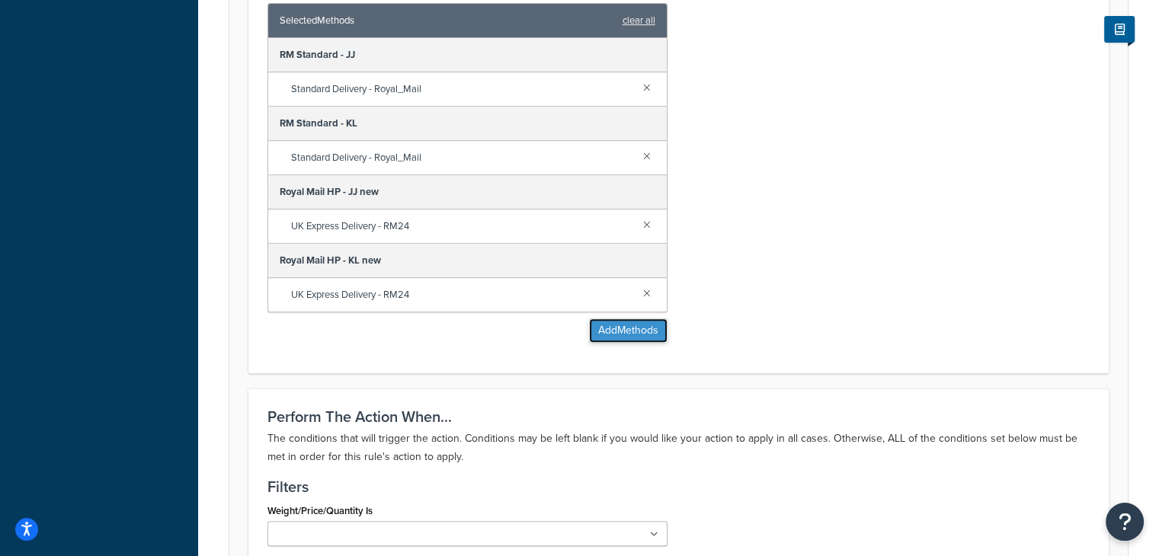
click at [617, 324] on button "Add Methods" at bounding box center [628, 330] width 78 height 24
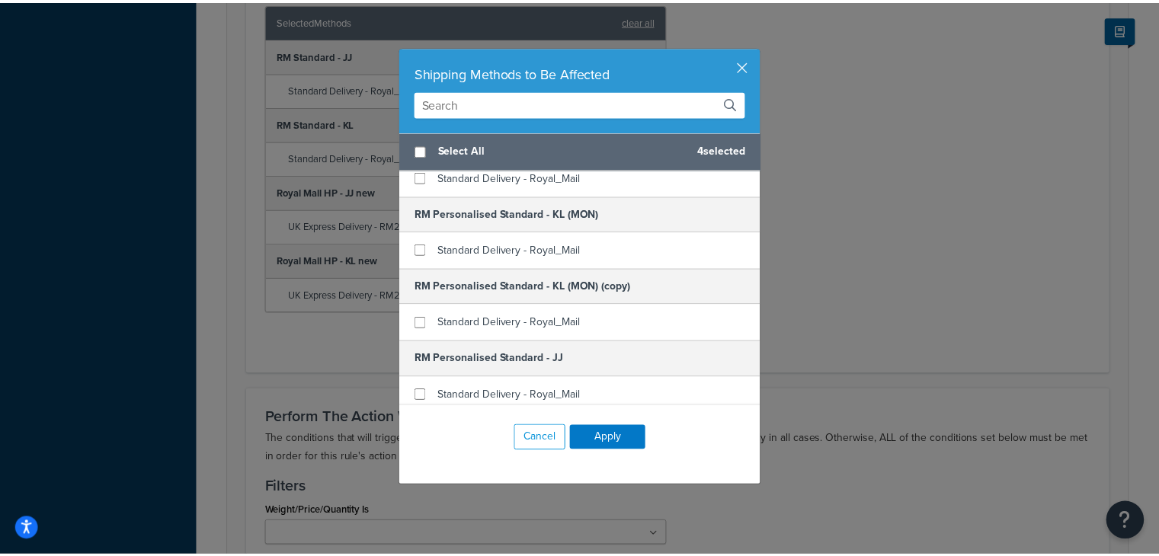
scroll to position [258, 0]
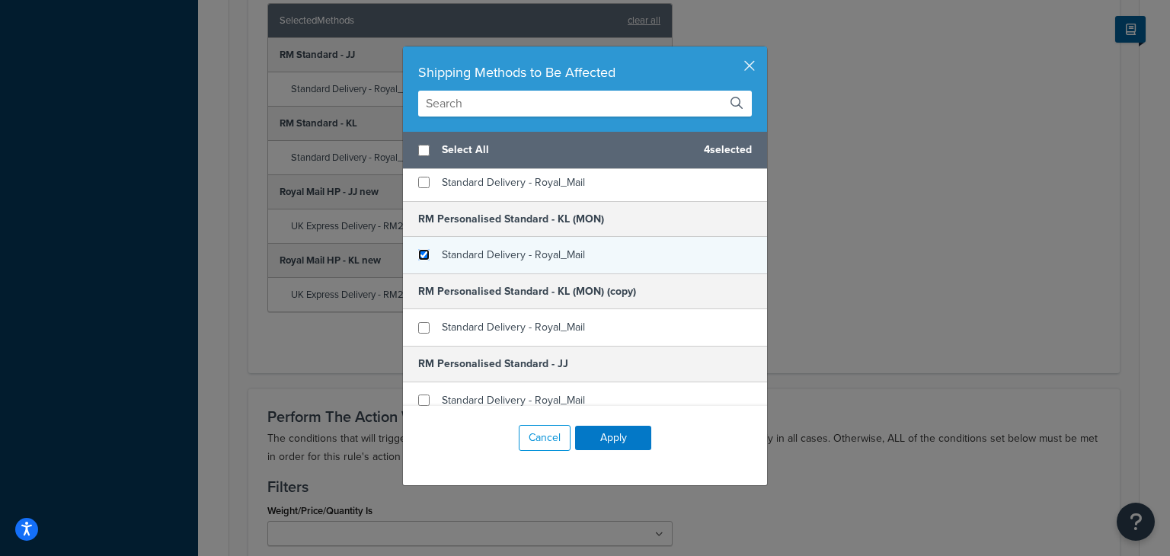
click at [418, 254] on input "checkbox" at bounding box center [423, 254] width 11 height 11
checkbox input "true"
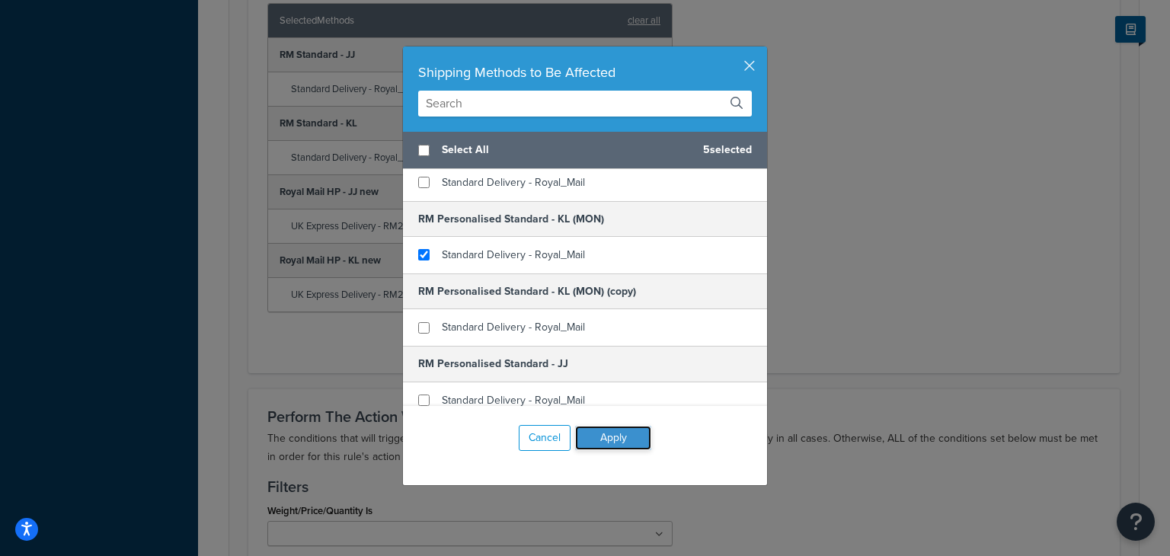
click at [606, 440] on button "Apply" at bounding box center [613, 438] width 76 height 24
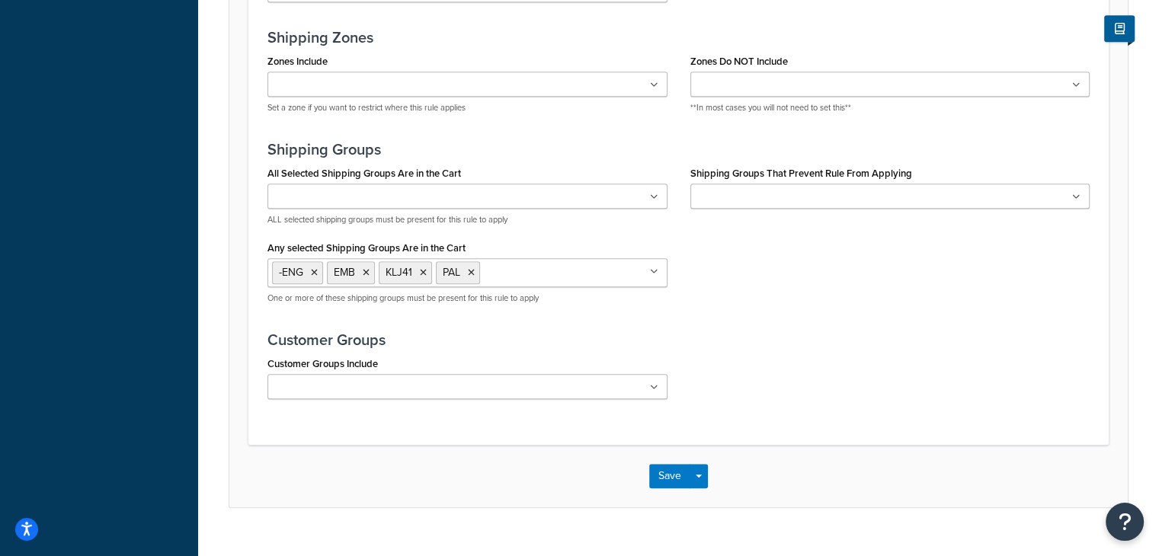
scroll to position [1269, 0]
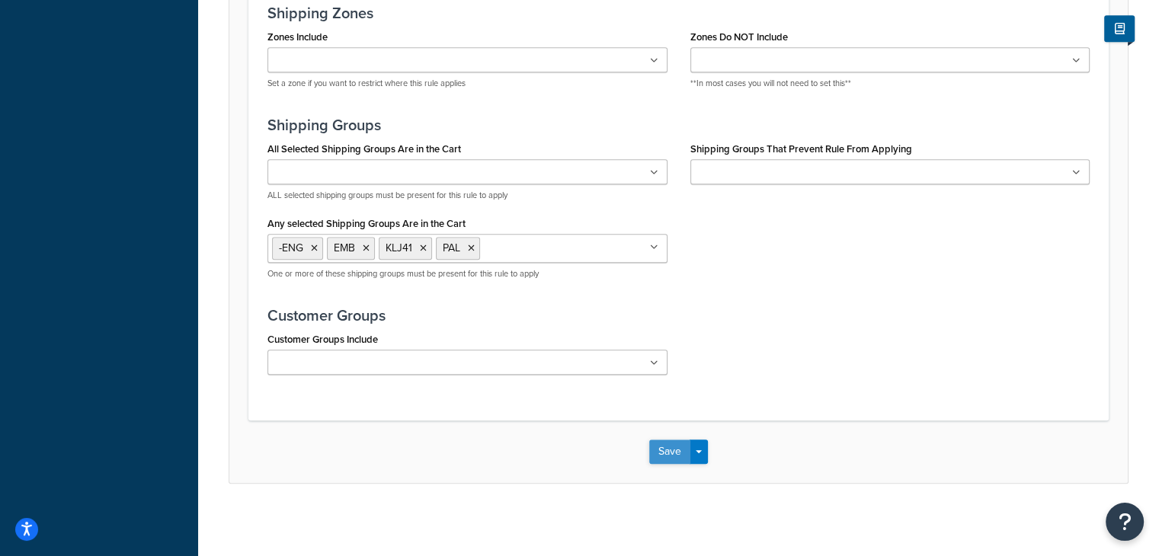
click at [670, 452] on button "Save" at bounding box center [669, 452] width 41 height 24
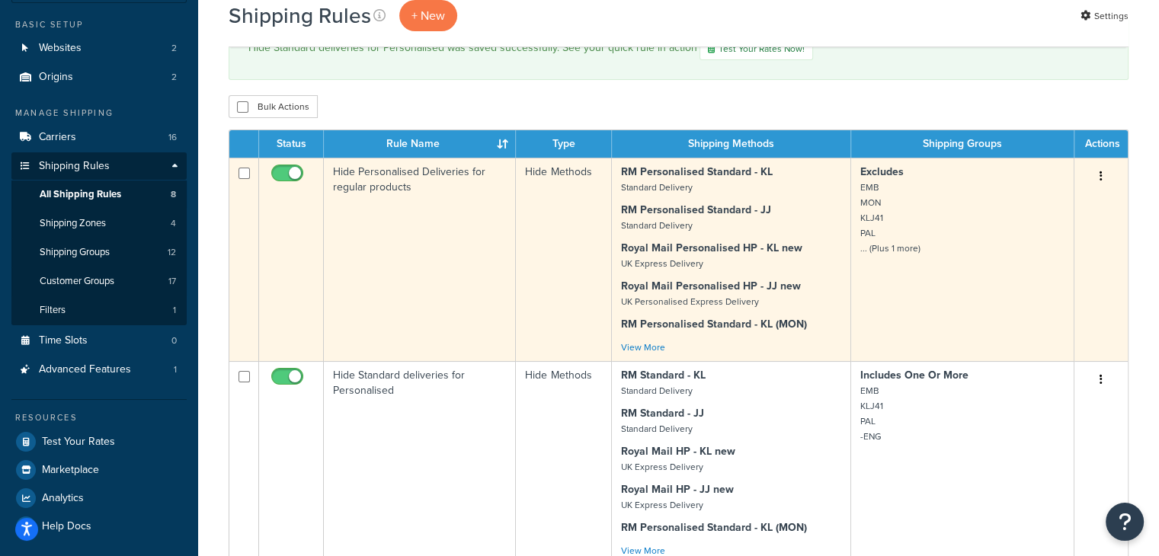
scroll to position [118, 0]
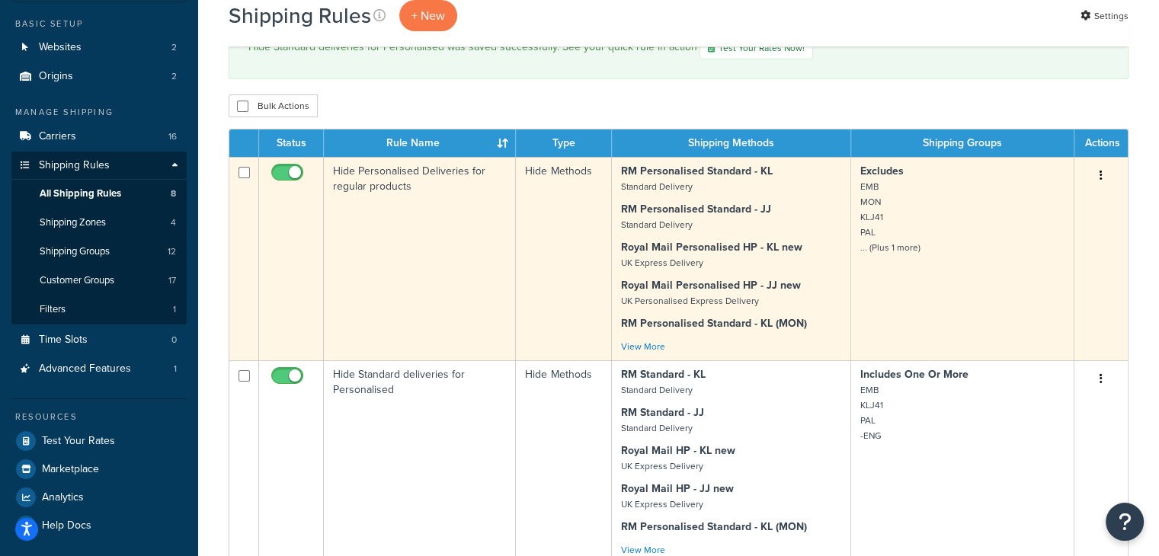
click at [363, 213] on td "Hide Personalised Deliveries for regular products" at bounding box center [420, 258] width 192 height 203
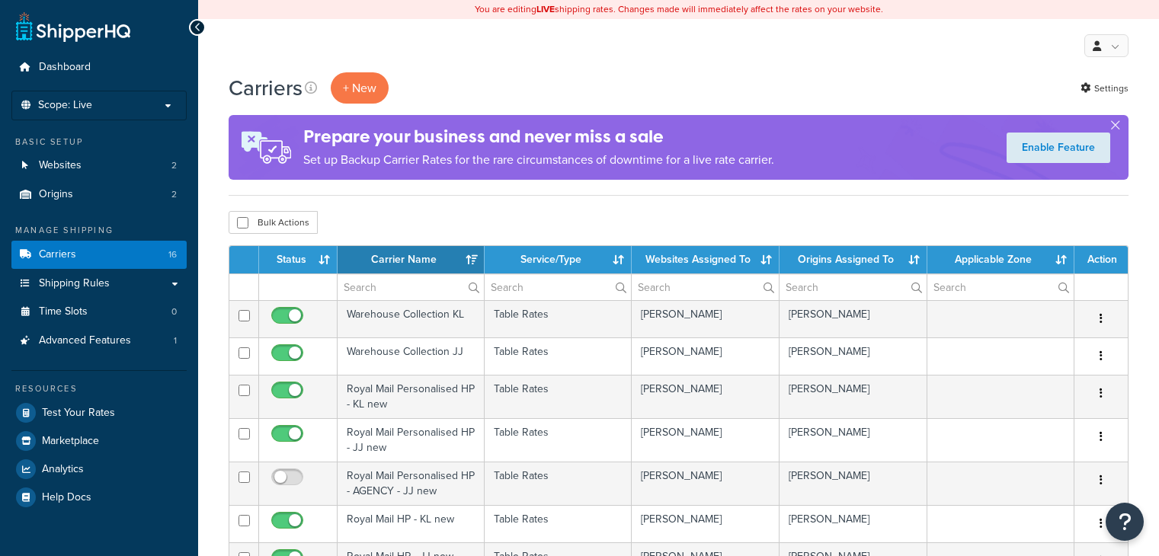
select select "15"
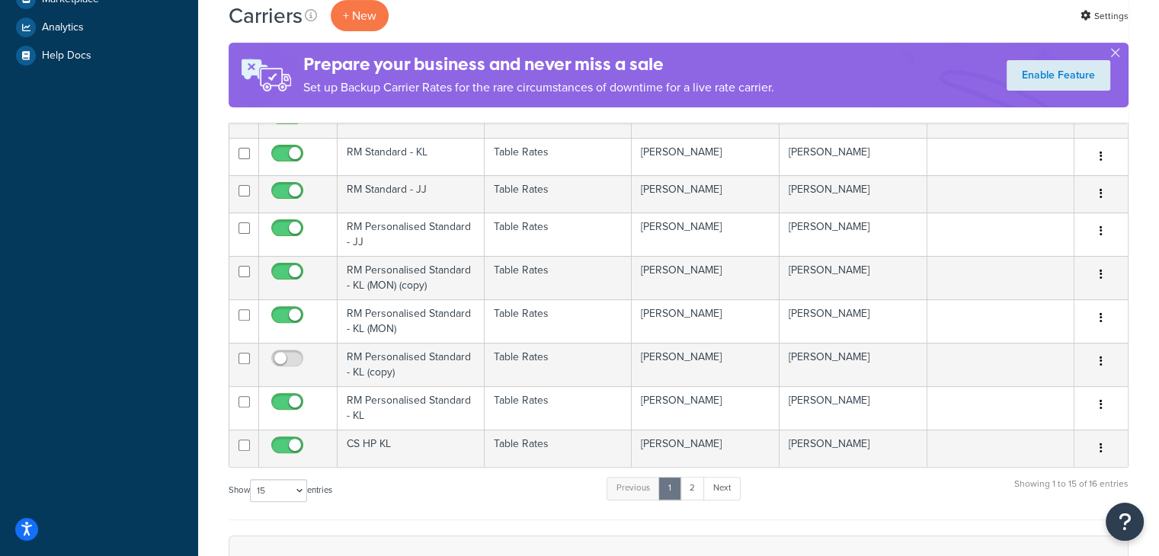
scroll to position [440, 0]
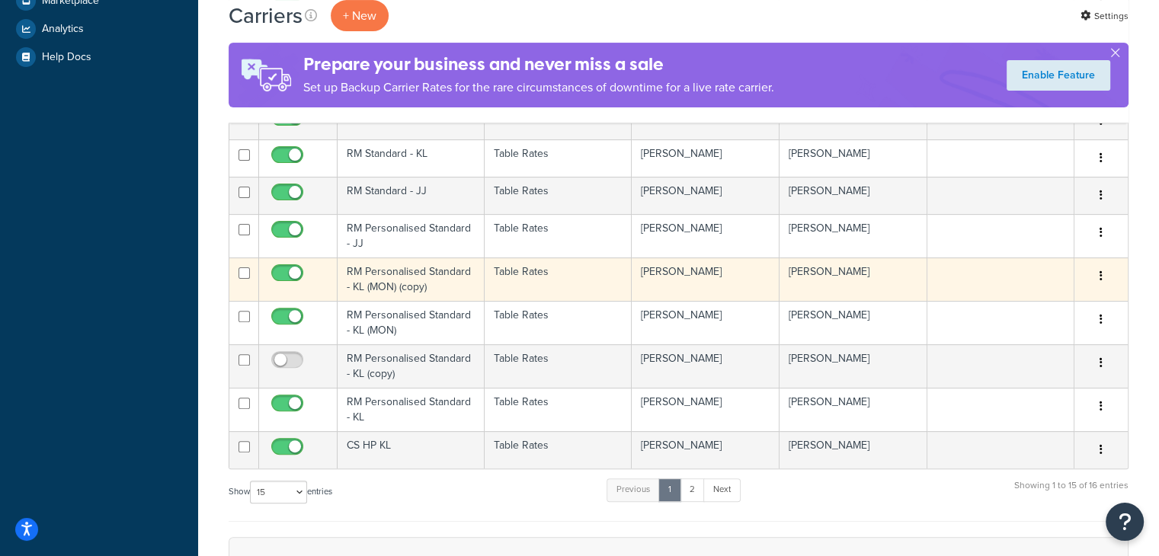
click at [1103, 276] on button "button" at bounding box center [1100, 276] width 21 height 24
click at [1027, 361] on link "Delete" at bounding box center [1039, 366] width 120 height 31
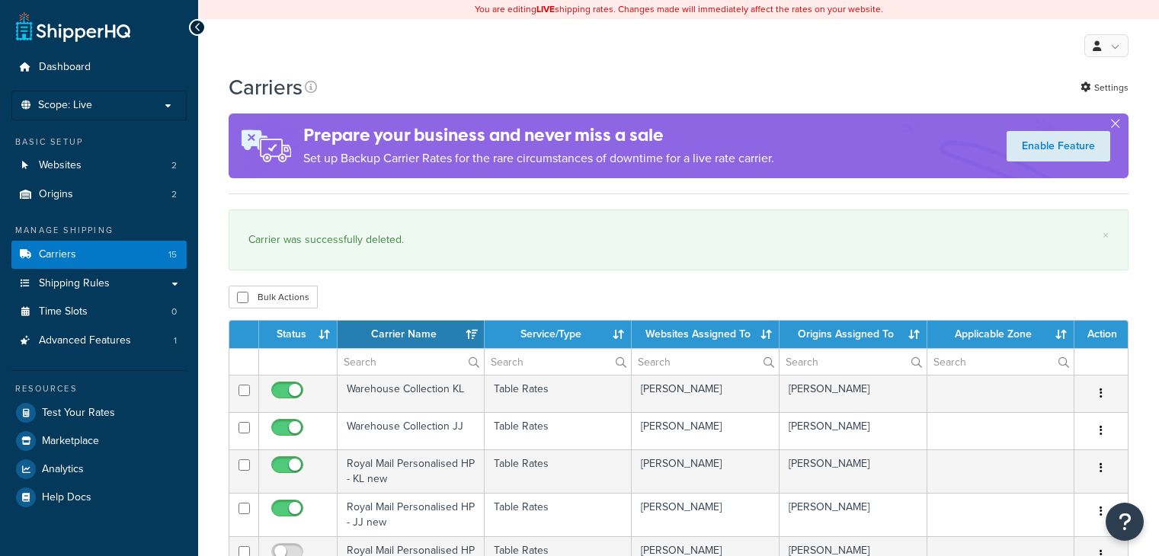
select select "15"
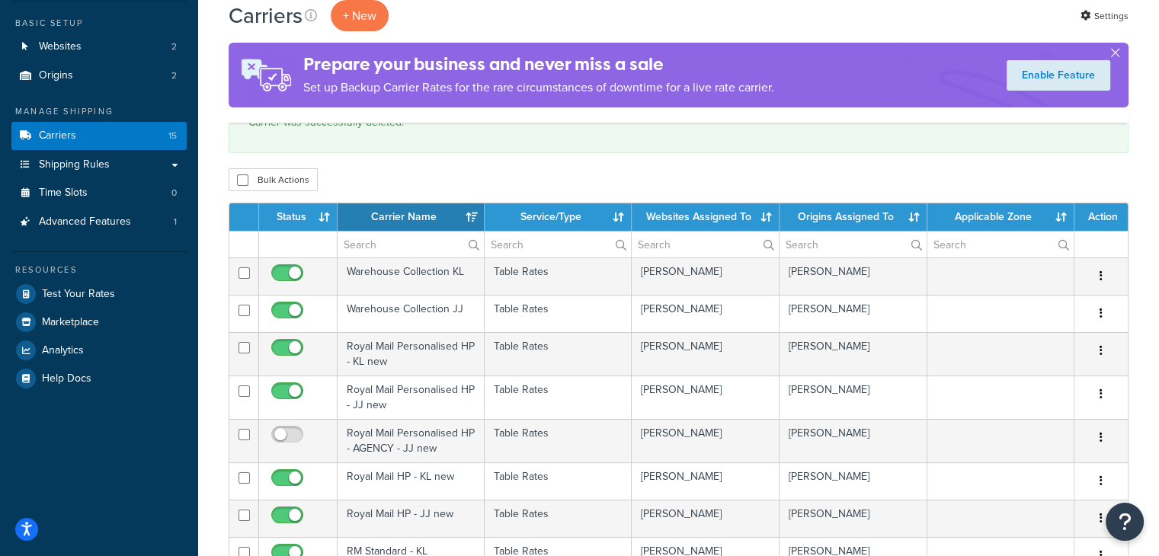
scroll to position [116, 0]
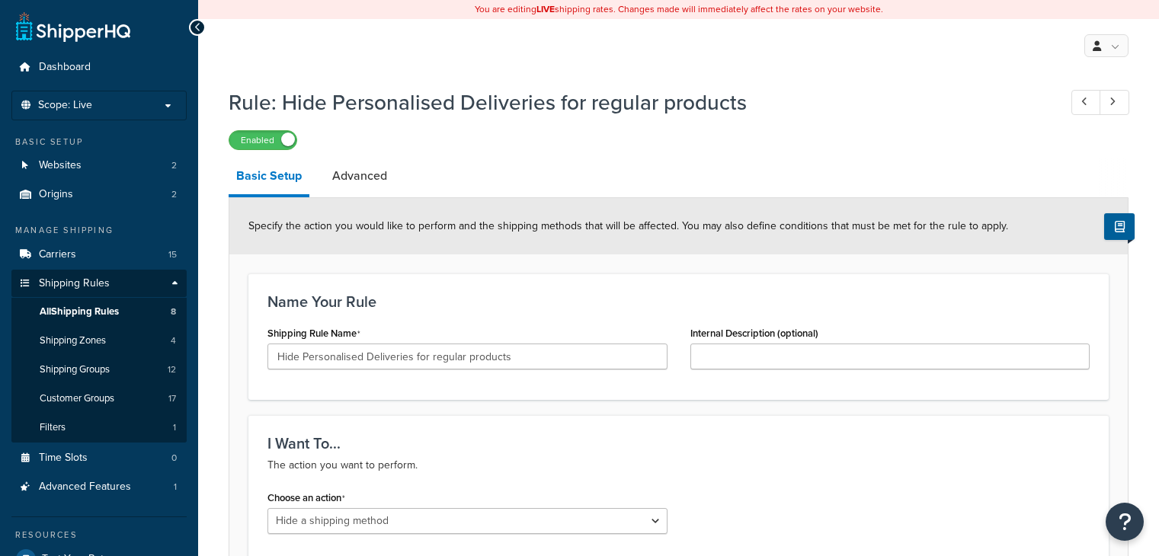
select select "HIDE"
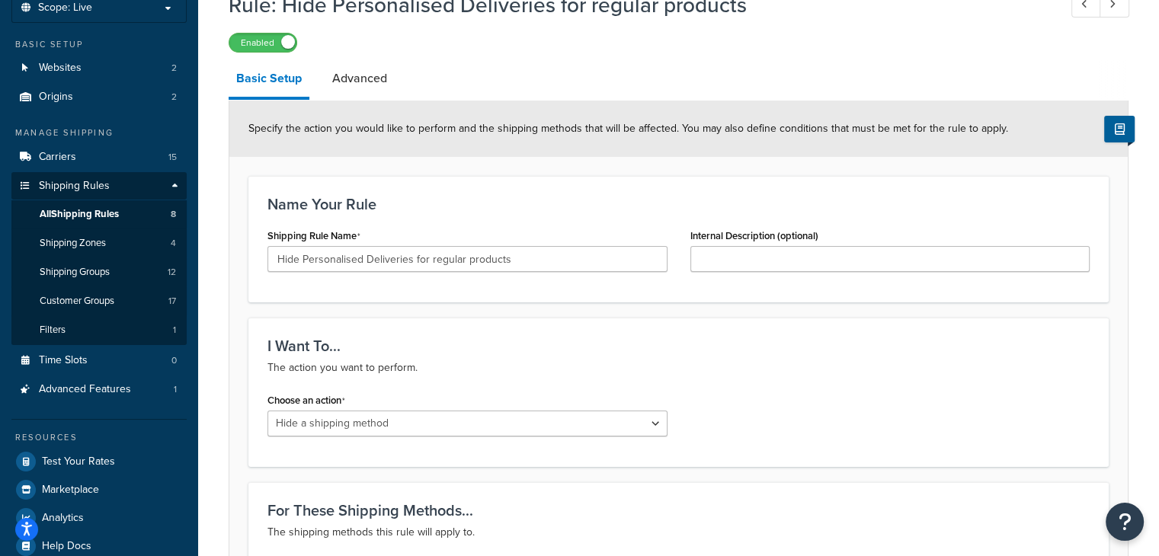
scroll to position [9, 0]
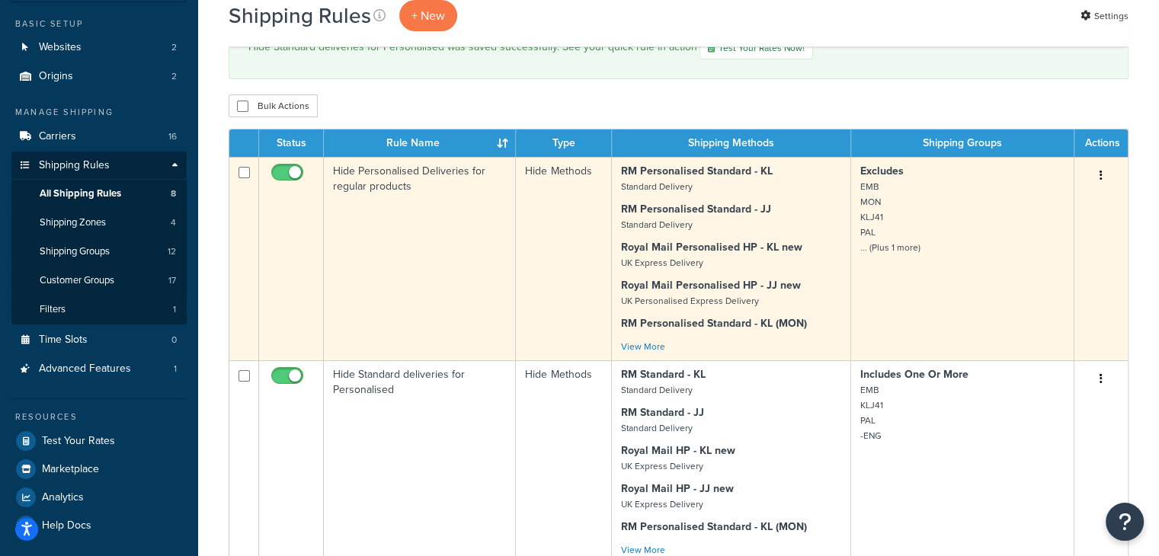
scroll to position [250, 0]
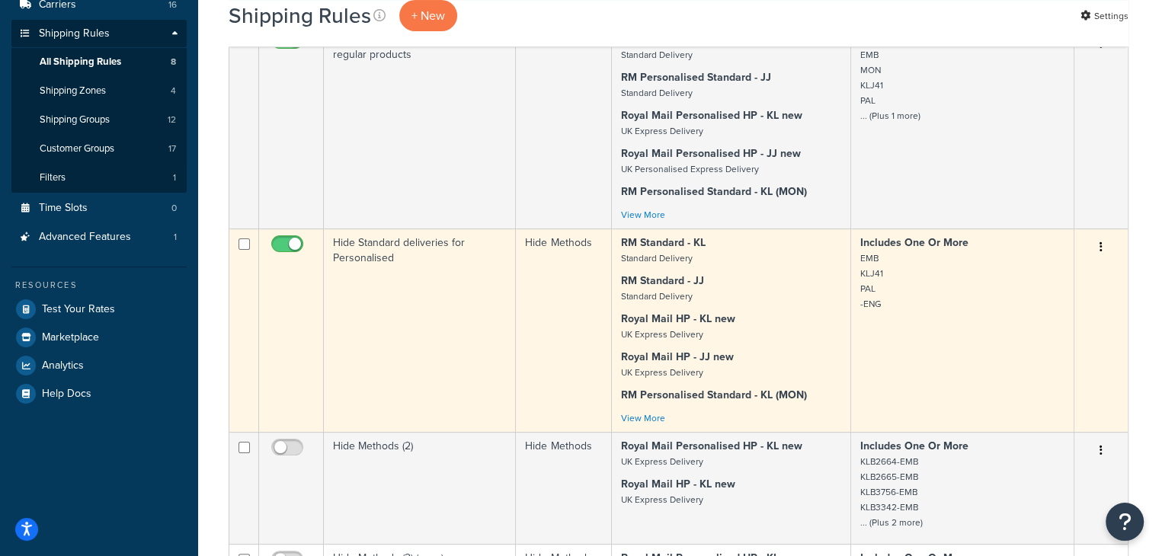
click at [476, 327] on td "Hide Standard deliveries for Personalised" at bounding box center [420, 330] width 192 height 203
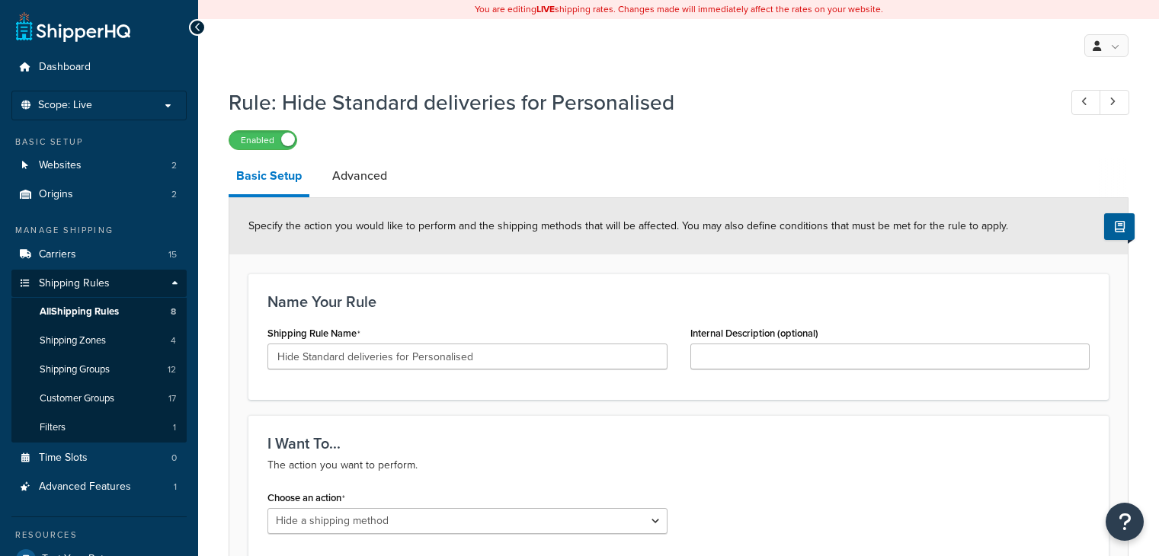
select select "HIDE"
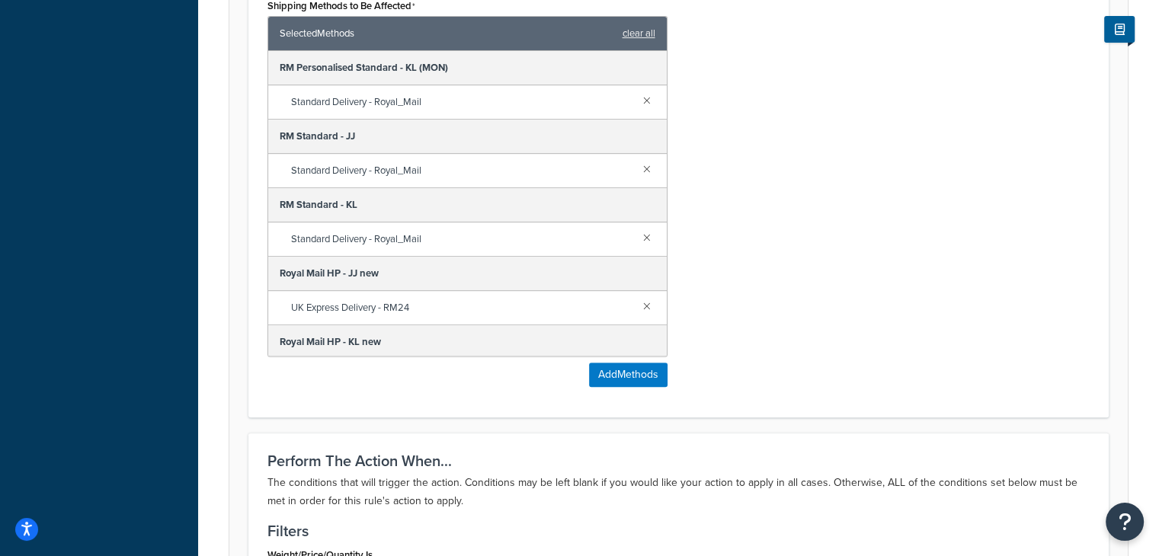
click at [632, 86] on div "Standard Delivery - Royal_Mail" at bounding box center [467, 102] width 398 height 34
click at [634, 87] on div "Standard Delivery - Royal_Mail" at bounding box center [467, 102] width 398 height 34
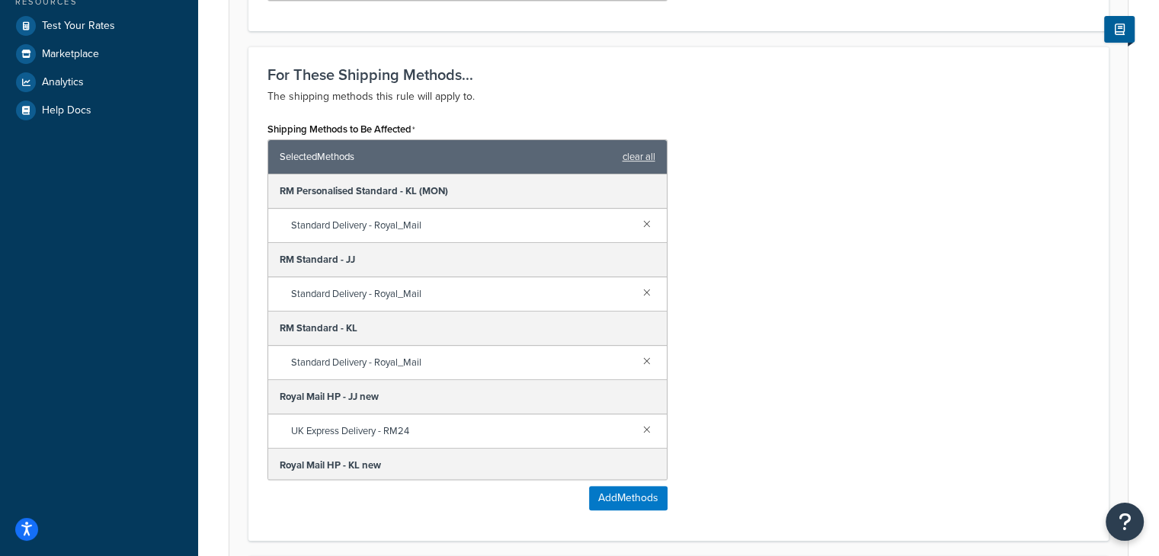
scroll to position [532, 0]
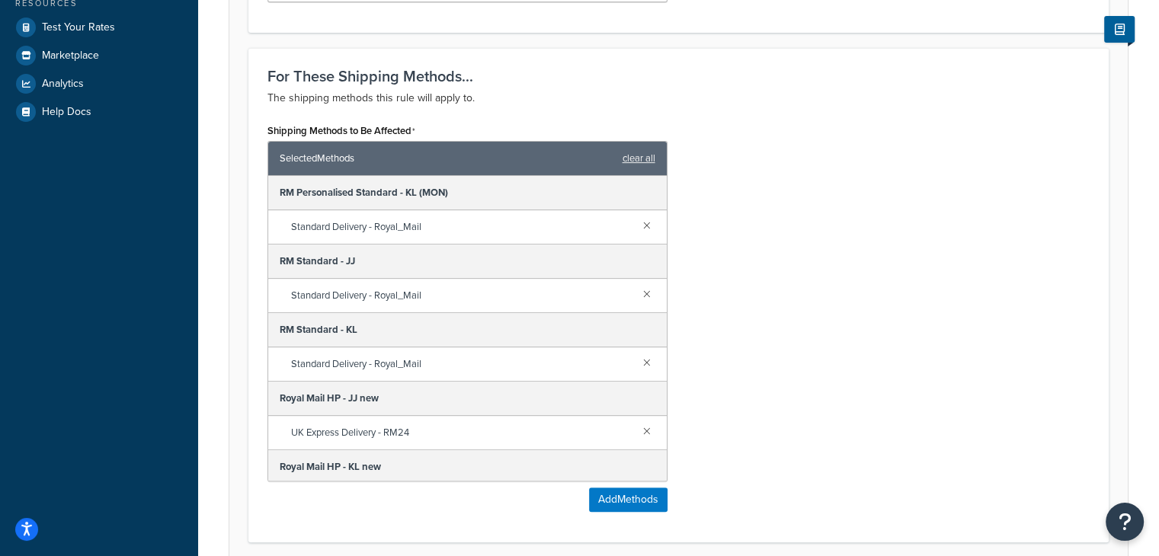
click at [813, 260] on div "Shipping Methods to Be Affected Selected Methods clear all RM Personalised Stan…" at bounding box center [678, 322] width 845 height 404
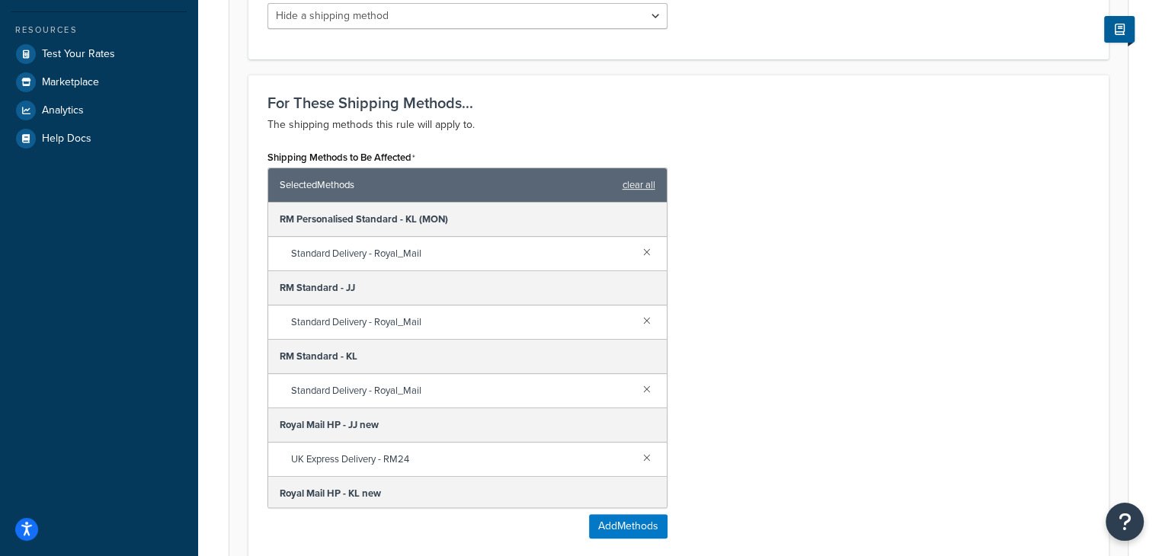
click at [638, 251] on link at bounding box center [646, 251] width 17 height 17
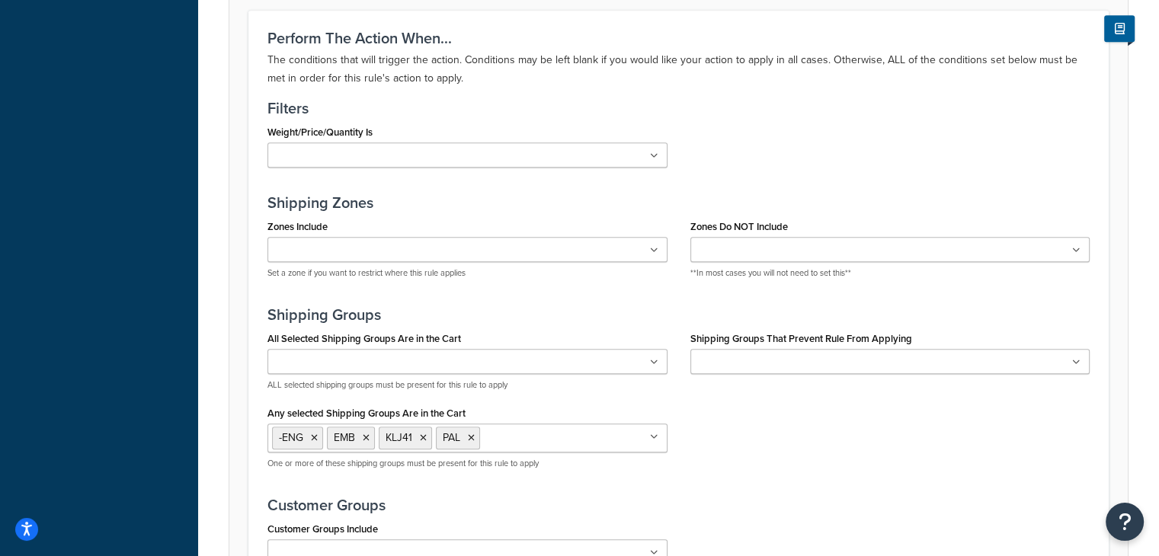
scroll to position [1237, 0]
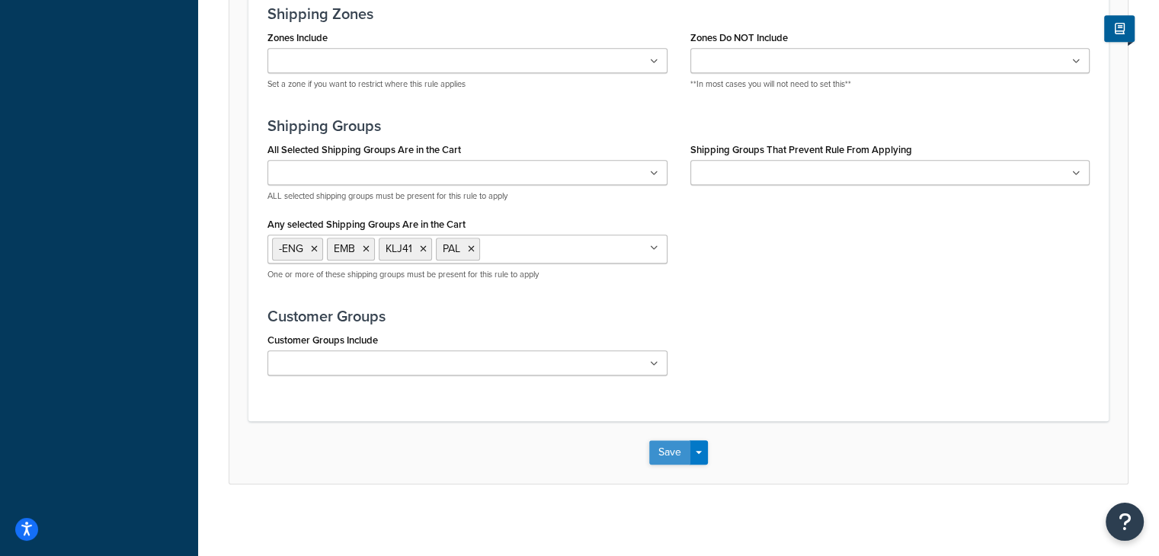
click at [677, 443] on button "Save" at bounding box center [669, 452] width 41 height 24
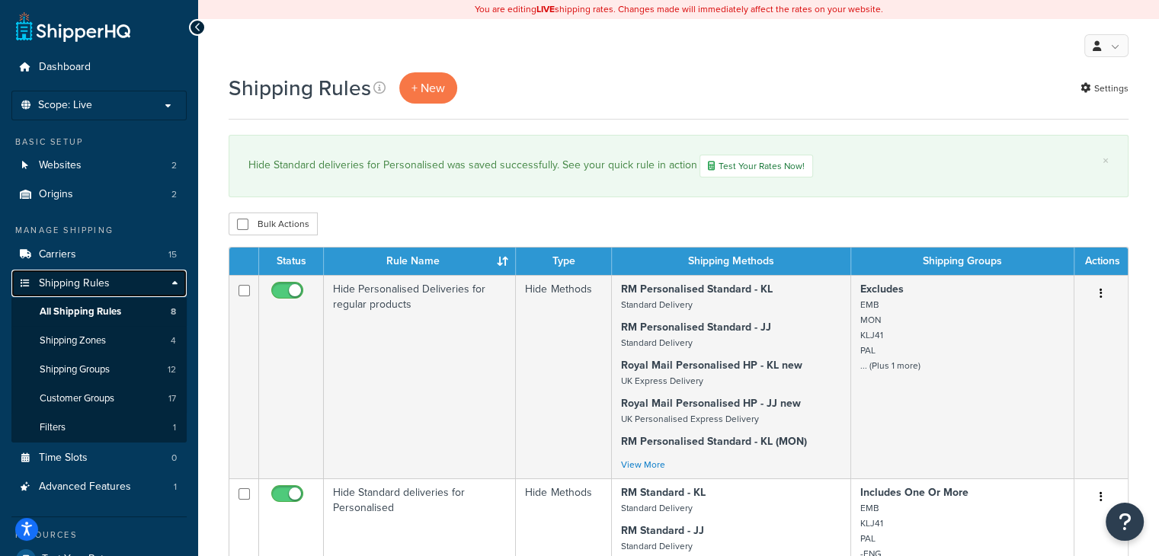
click at [94, 292] on link "Shipping Rules" at bounding box center [98, 284] width 175 height 28
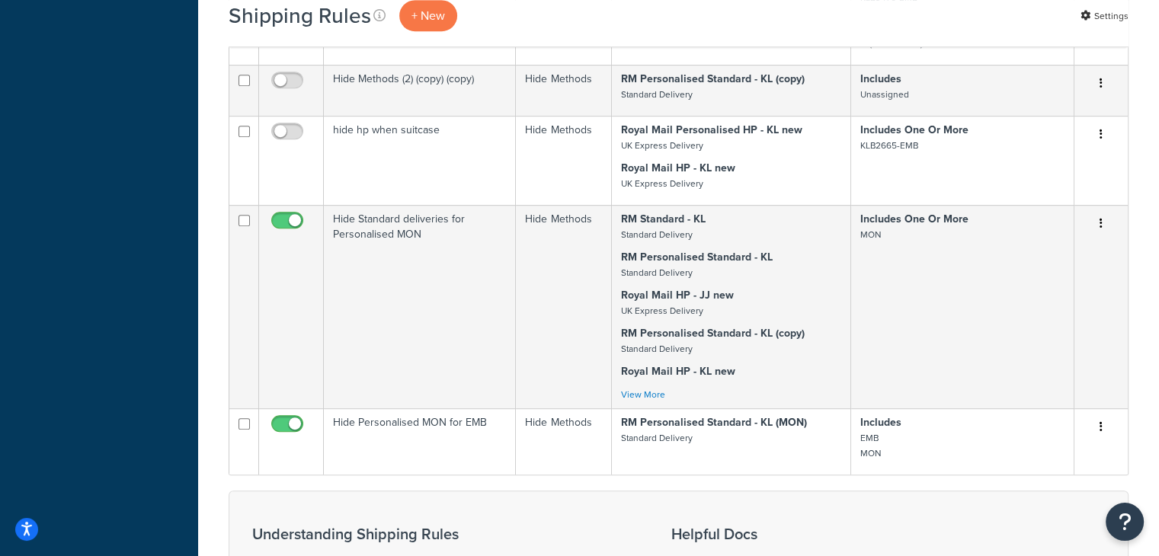
scroll to position [725, 0]
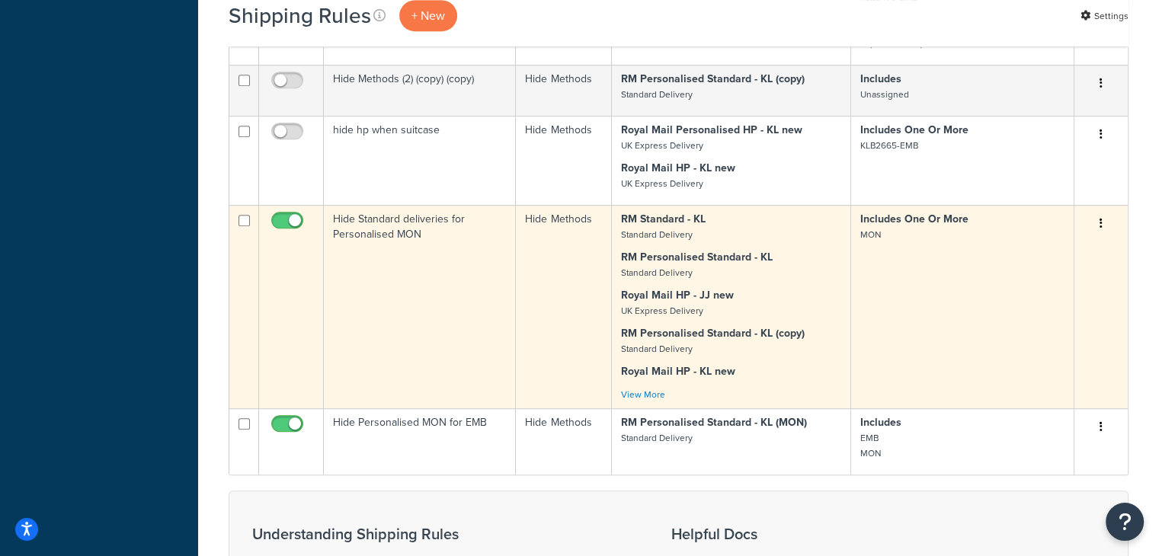
click at [1101, 223] on icon "button" at bounding box center [1100, 223] width 3 height 11
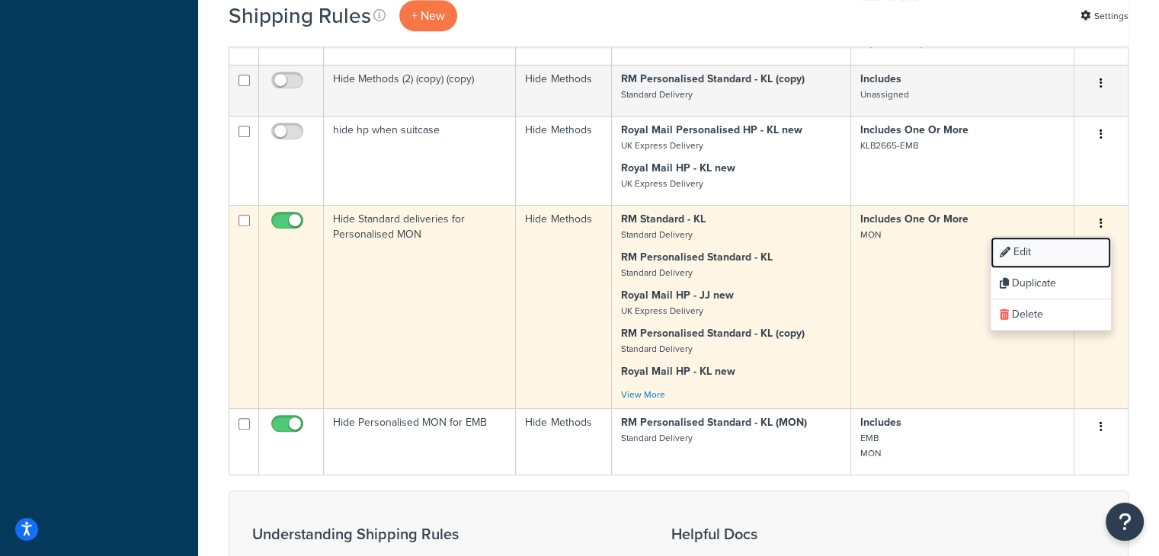
click at [1051, 248] on link "Edit" at bounding box center [1050, 252] width 120 height 31
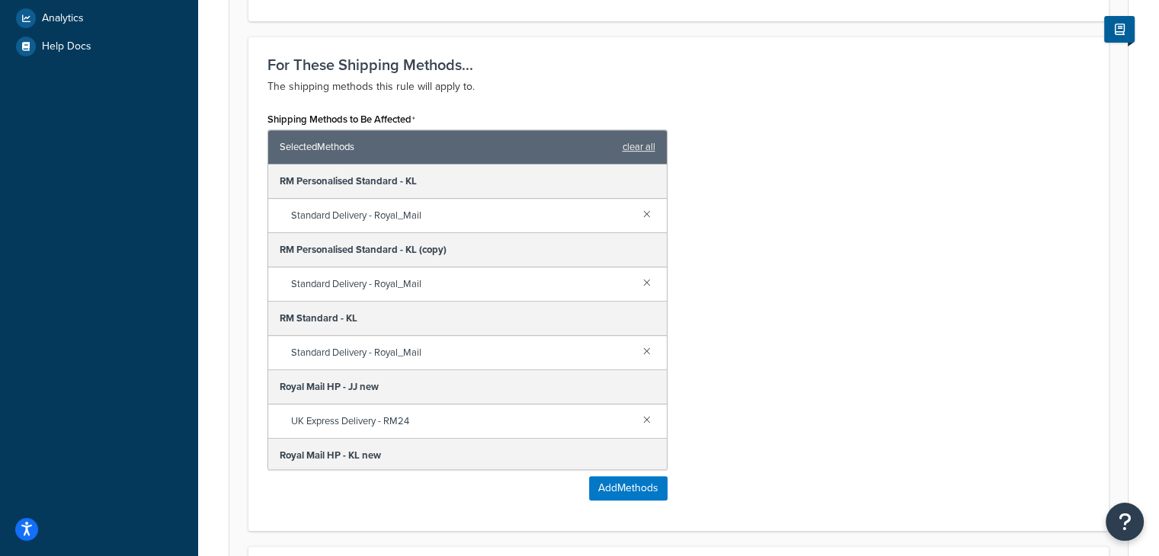
scroll to position [600, 0]
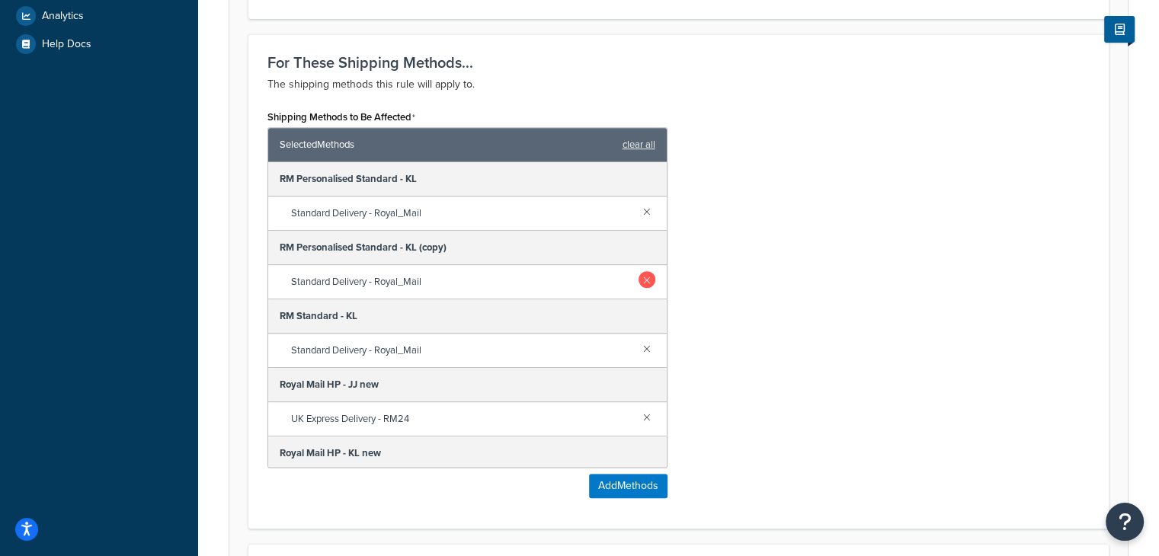
click at [638, 281] on link at bounding box center [646, 279] width 17 height 17
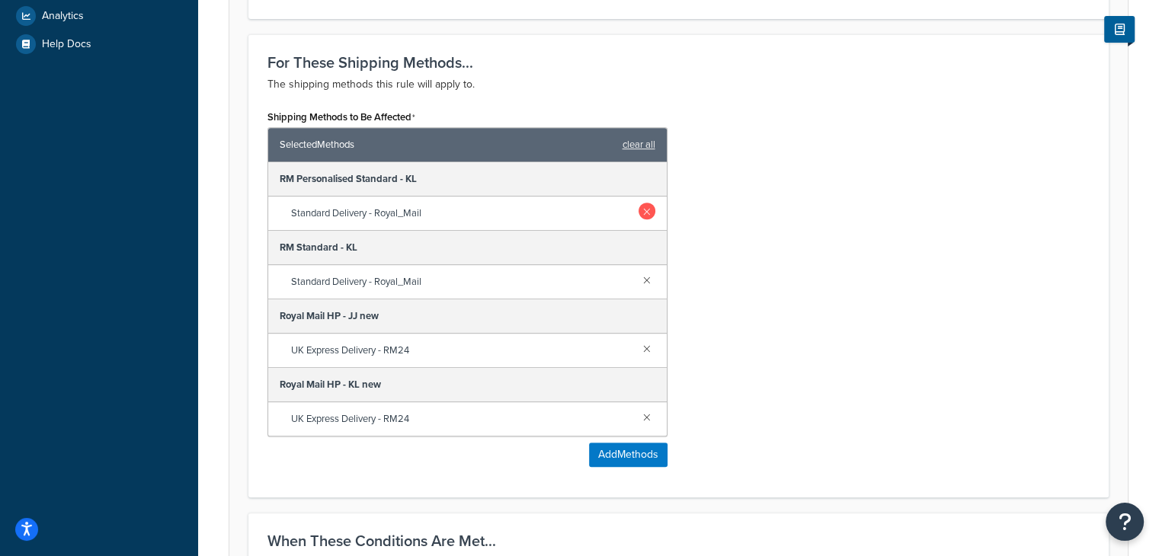
click at [645, 211] on link at bounding box center [646, 211] width 17 height 17
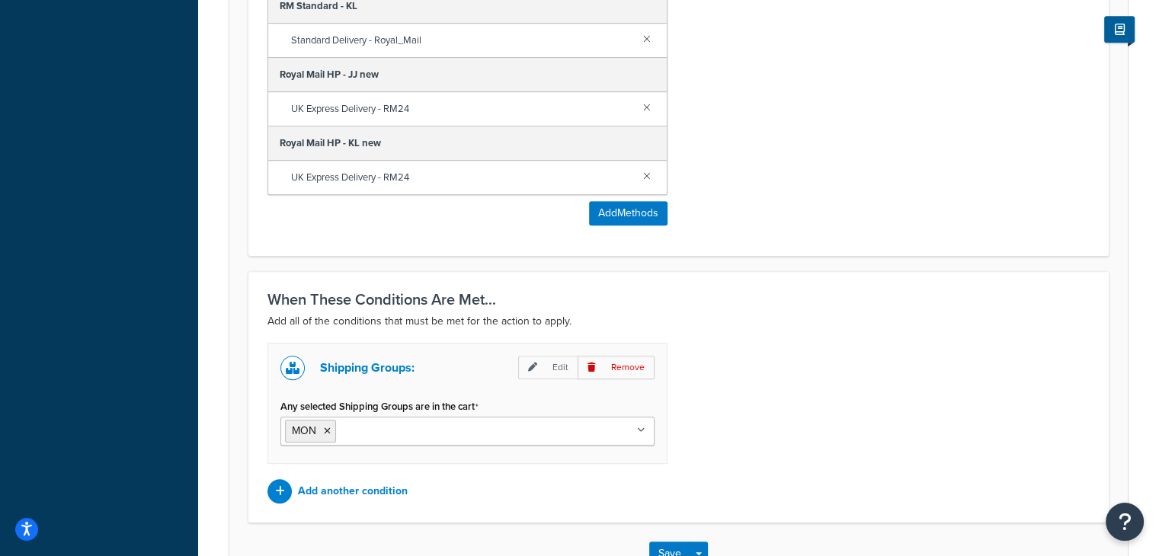
scroll to position [875, 0]
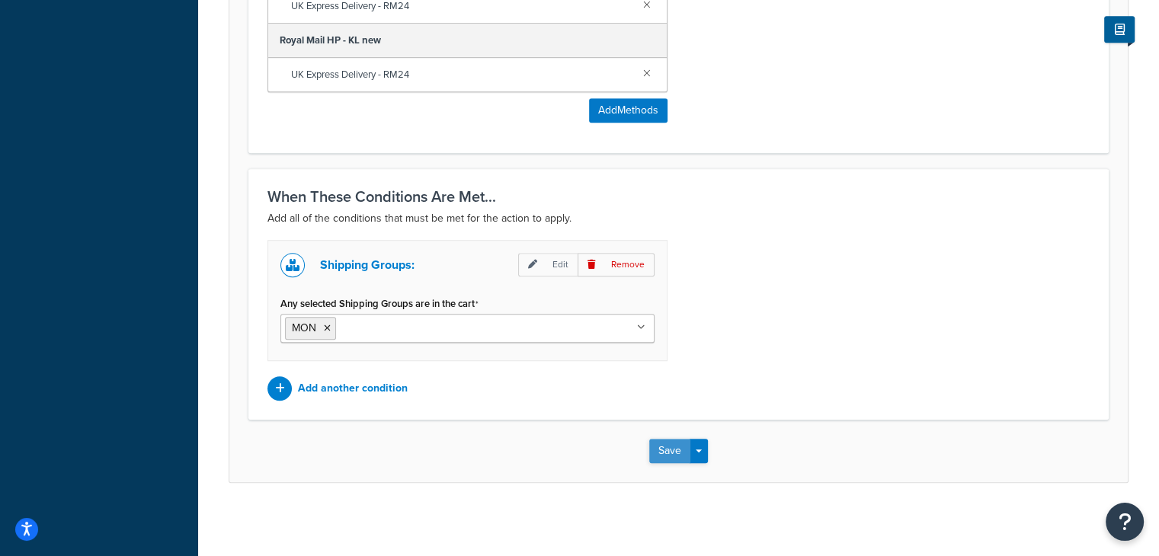
click at [674, 446] on button "Save" at bounding box center [669, 451] width 41 height 24
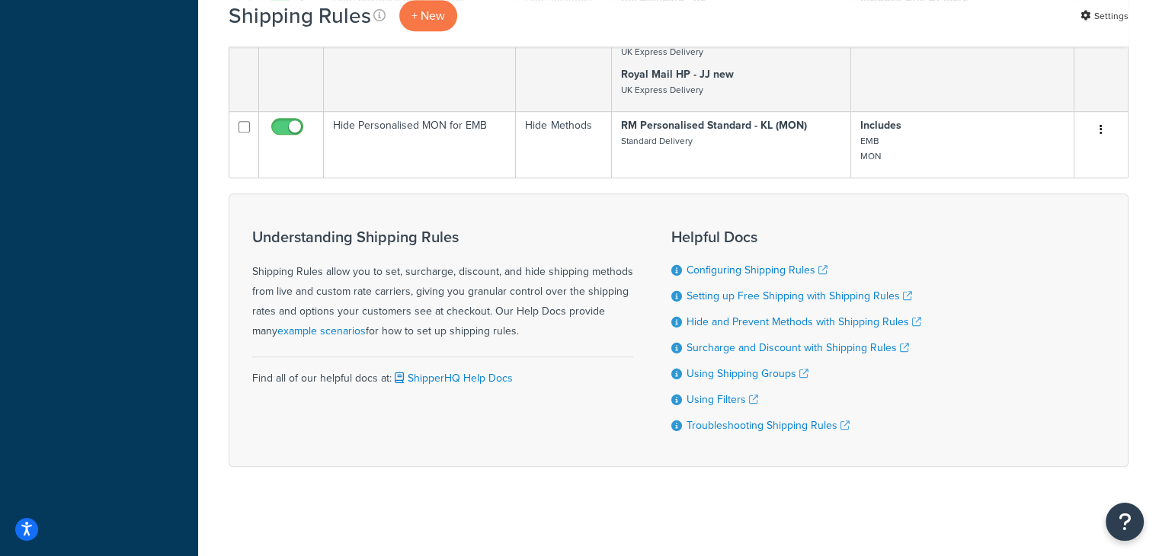
scroll to position [841, 0]
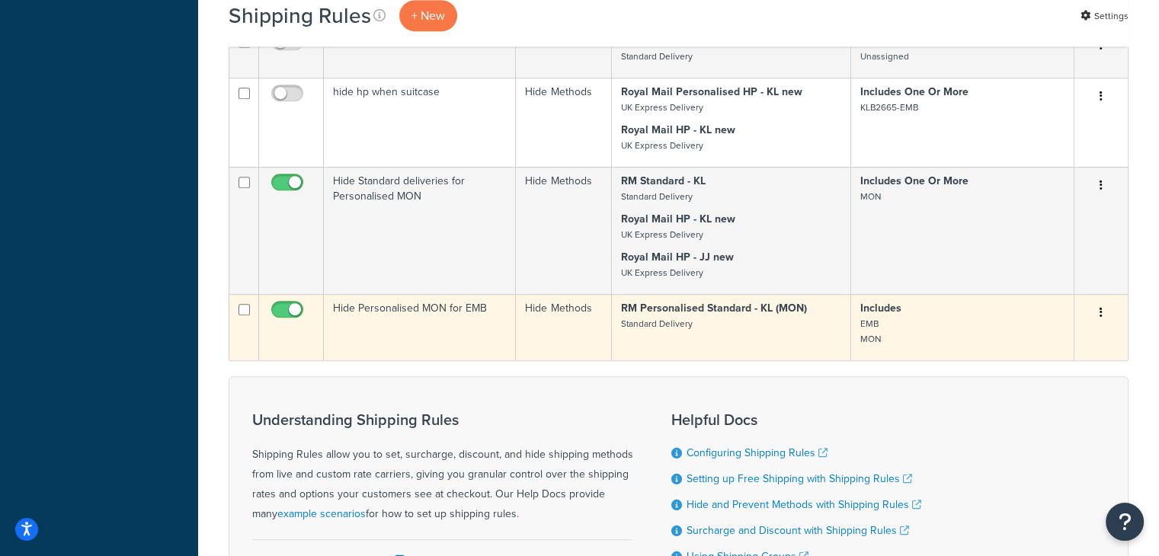
click at [1102, 313] on button "button" at bounding box center [1100, 313] width 21 height 24
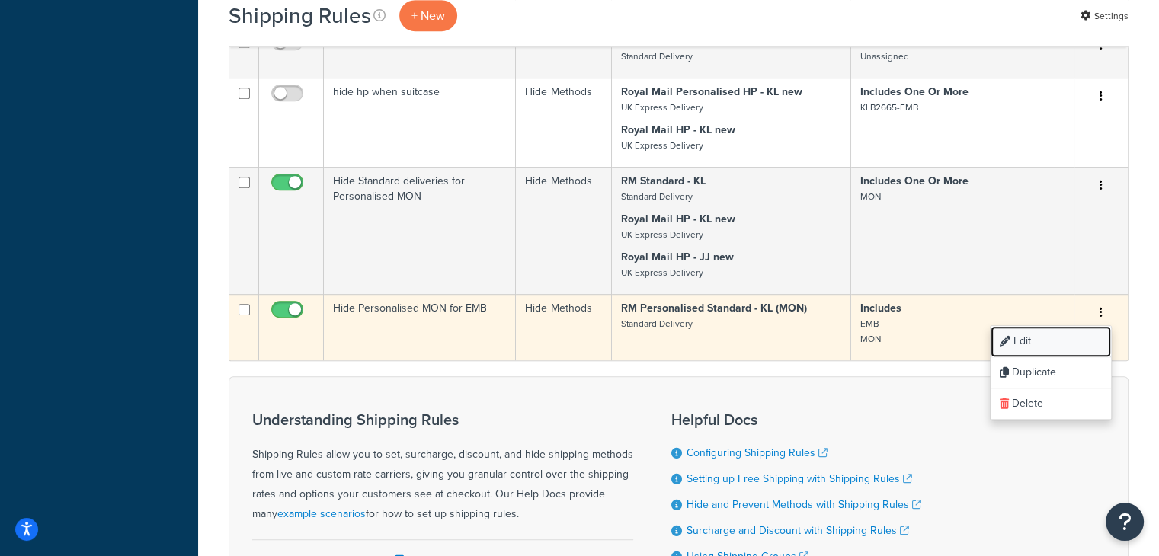
click at [1067, 339] on link "Edit" at bounding box center [1050, 341] width 120 height 31
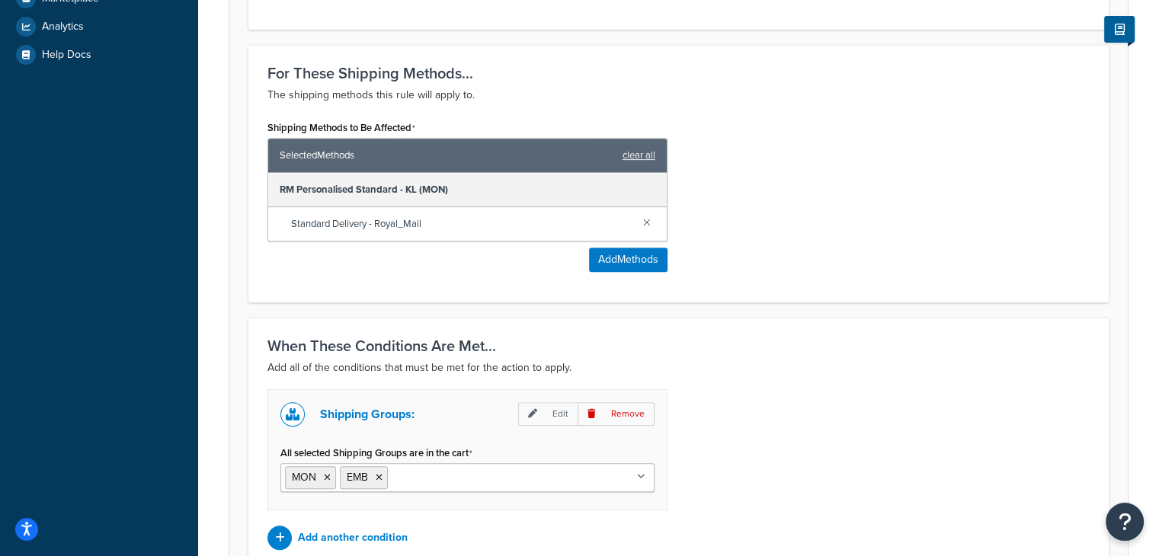
scroll to position [590, 0]
click at [328, 475] on icon at bounding box center [327, 476] width 7 height 9
click at [802, 394] on div "Shipping Groups: Edit Remove All selected Shipping Groups are in the cart EMB M…" at bounding box center [678, 469] width 845 height 161
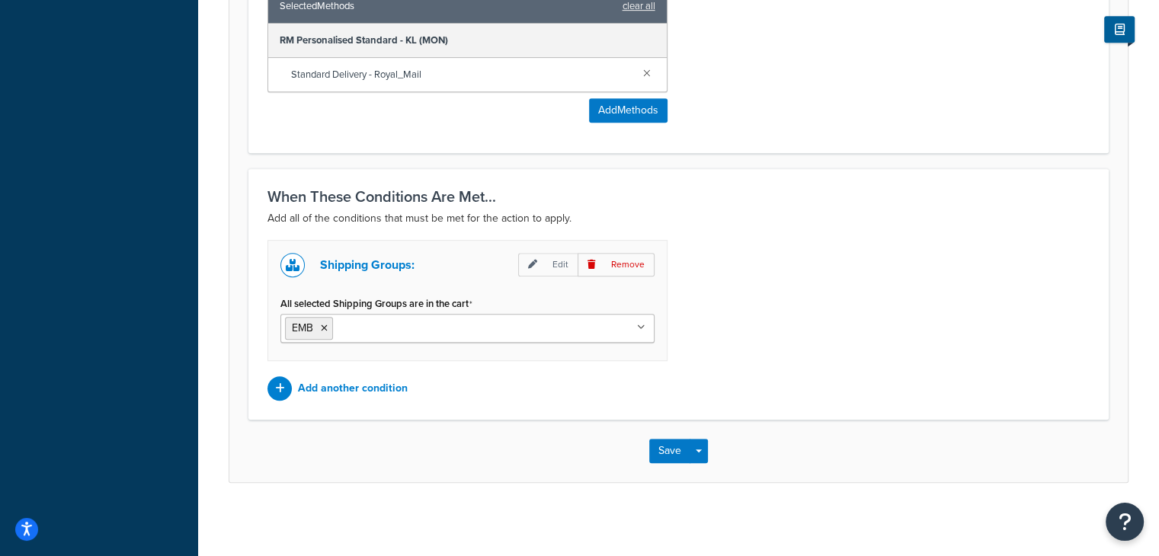
scroll to position [738, 0]
click at [670, 449] on button "Save" at bounding box center [669, 452] width 41 height 24
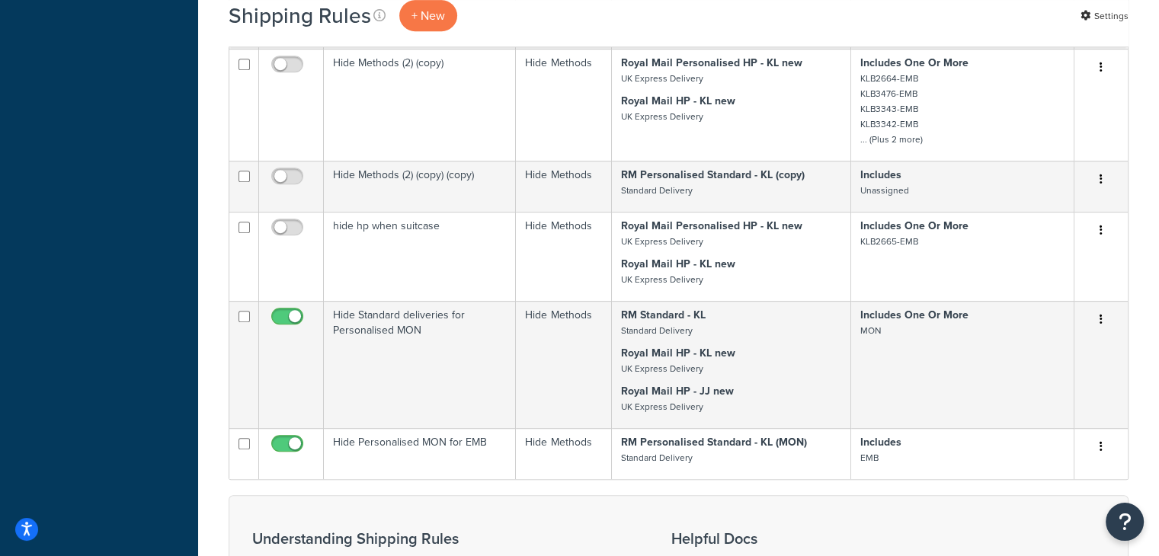
scroll to position [716, 0]
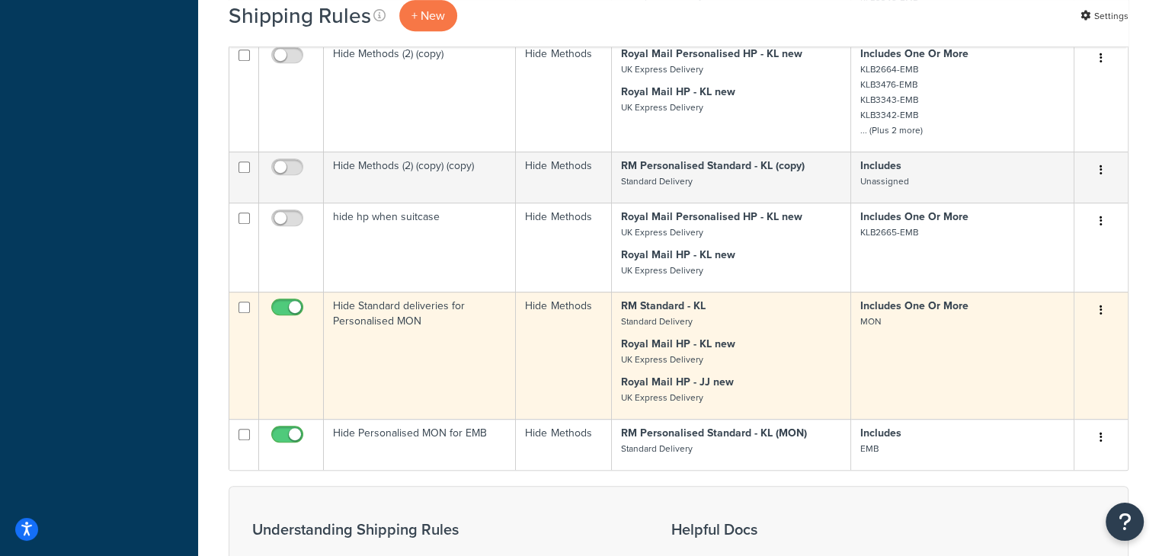
click at [1103, 311] on button "button" at bounding box center [1100, 311] width 21 height 24
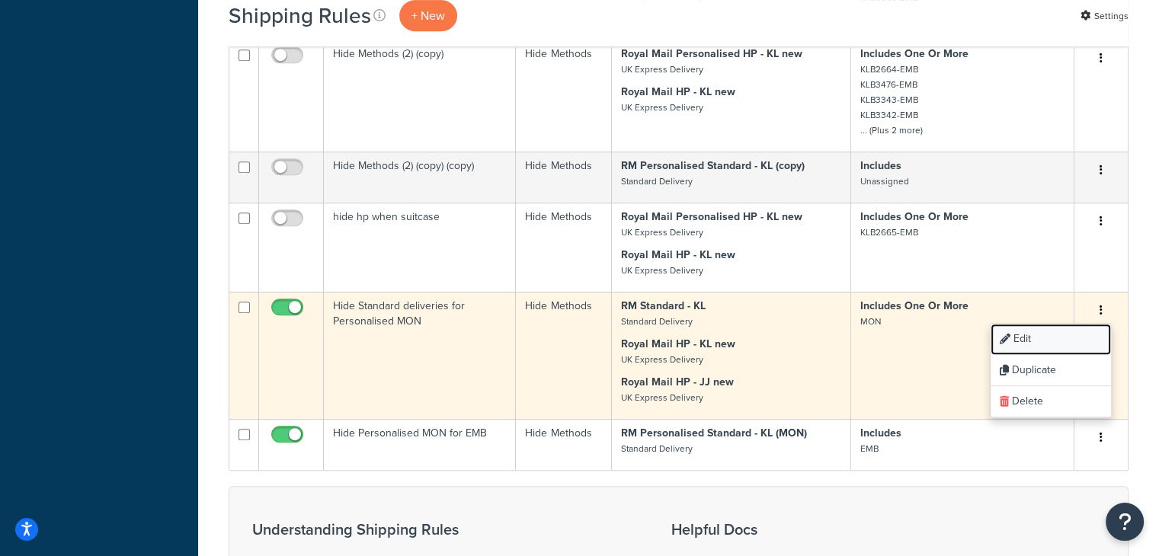
click at [1052, 336] on link "Edit" at bounding box center [1050, 339] width 120 height 31
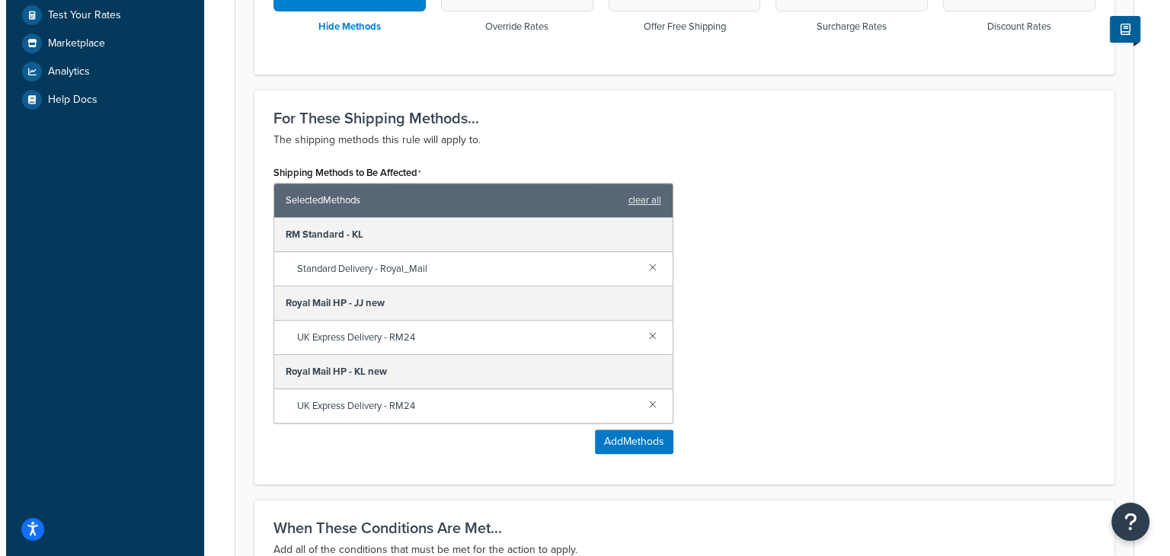
scroll to position [546, 0]
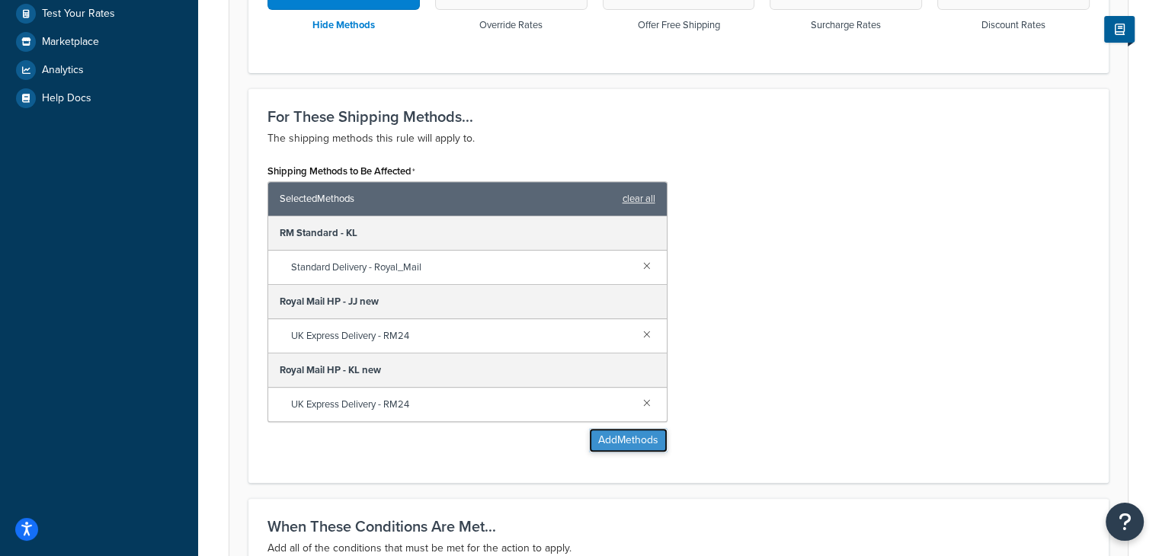
click at [638, 443] on button "Add Methods" at bounding box center [628, 440] width 78 height 24
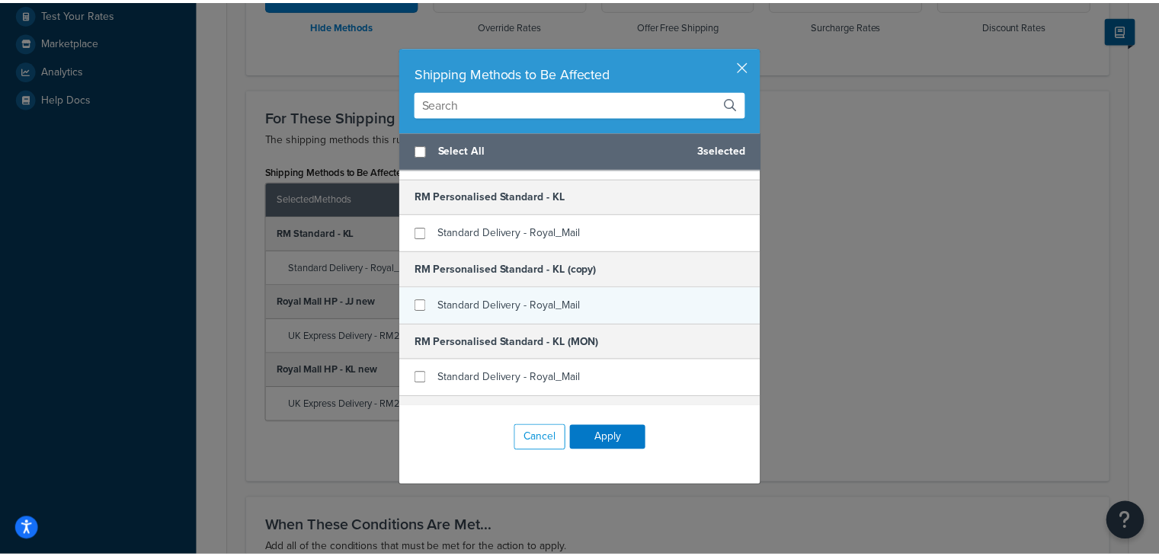
scroll to position [128, 0]
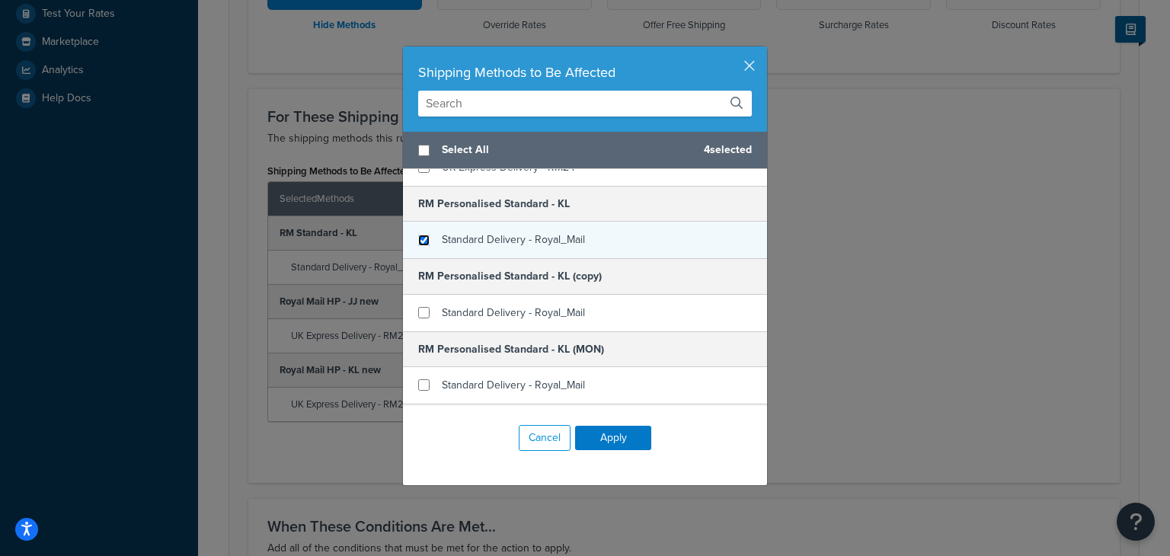
click at [421, 238] on input "checkbox" at bounding box center [423, 240] width 11 height 11
checkbox input "true"
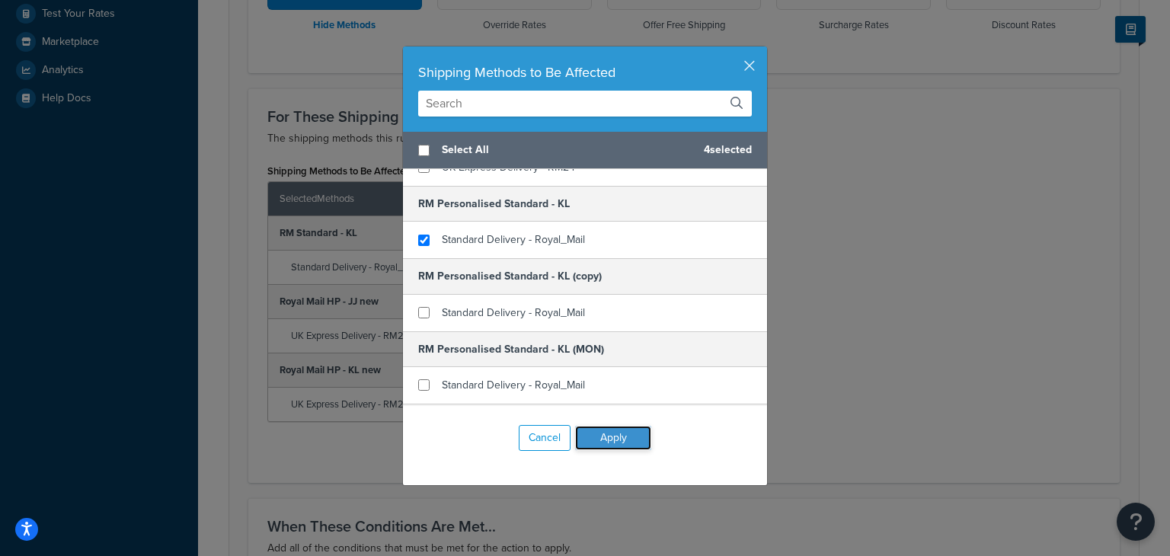
click at [590, 438] on button "Apply" at bounding box center [613, 438] width 76 height 24
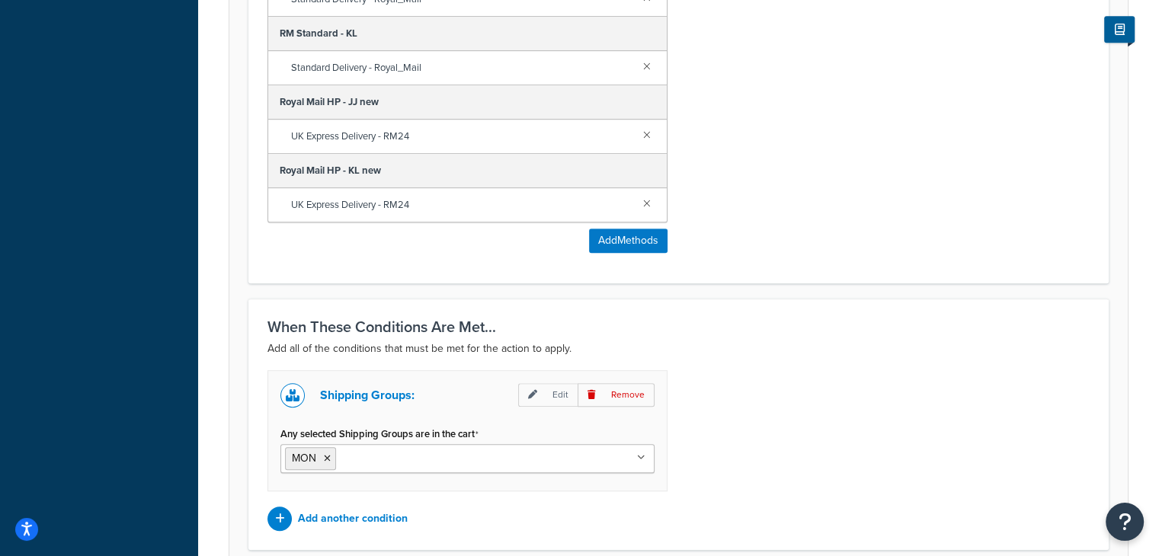
scroll to position [879, 0]
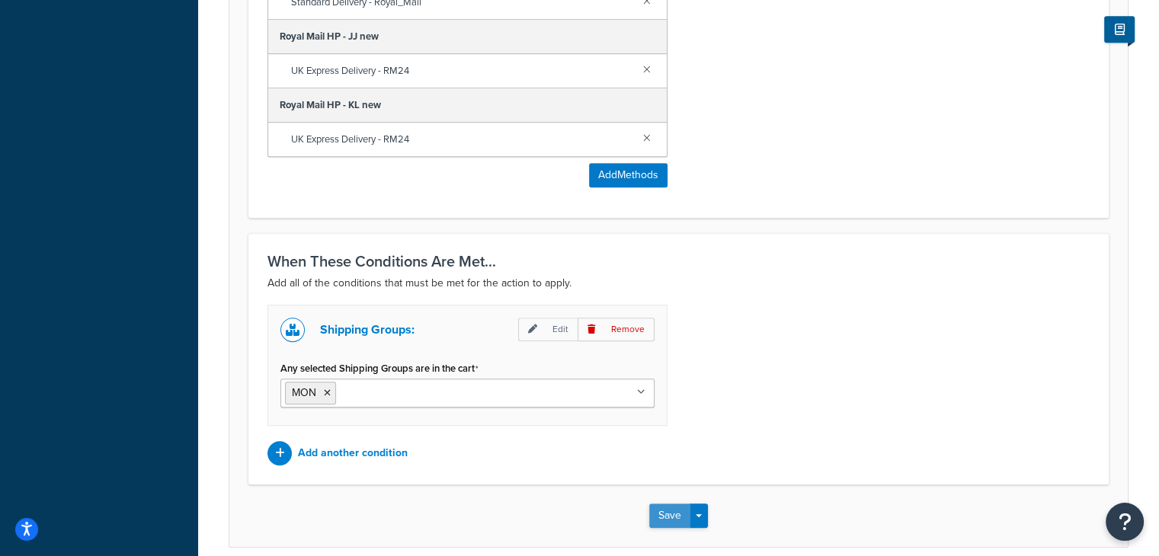
click at [661, 514] on button "Save" at bounding box center [669, 516] width 41 height 24
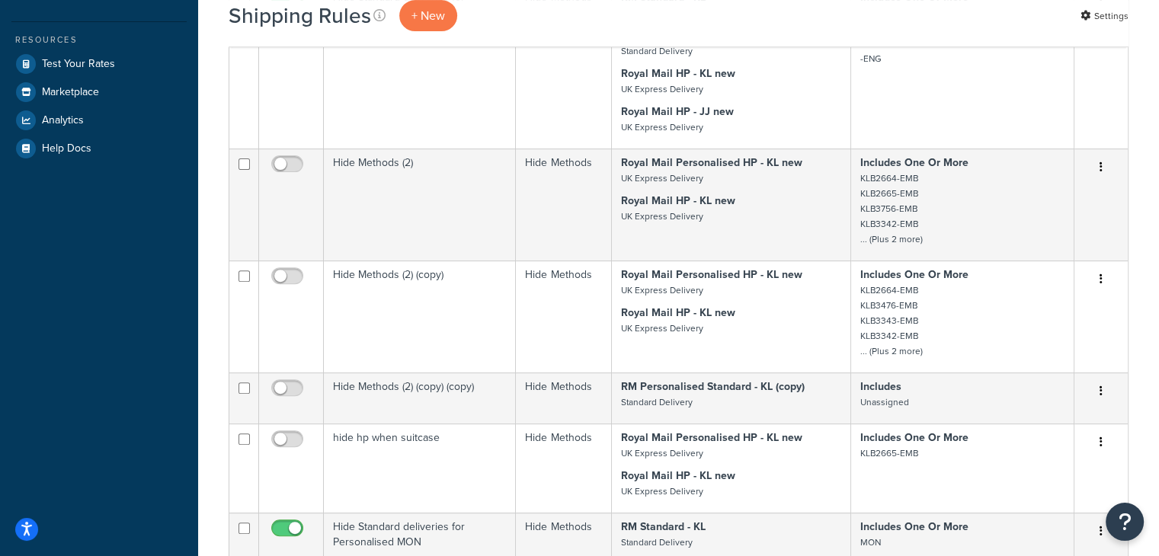
scroll to position [747, 0]
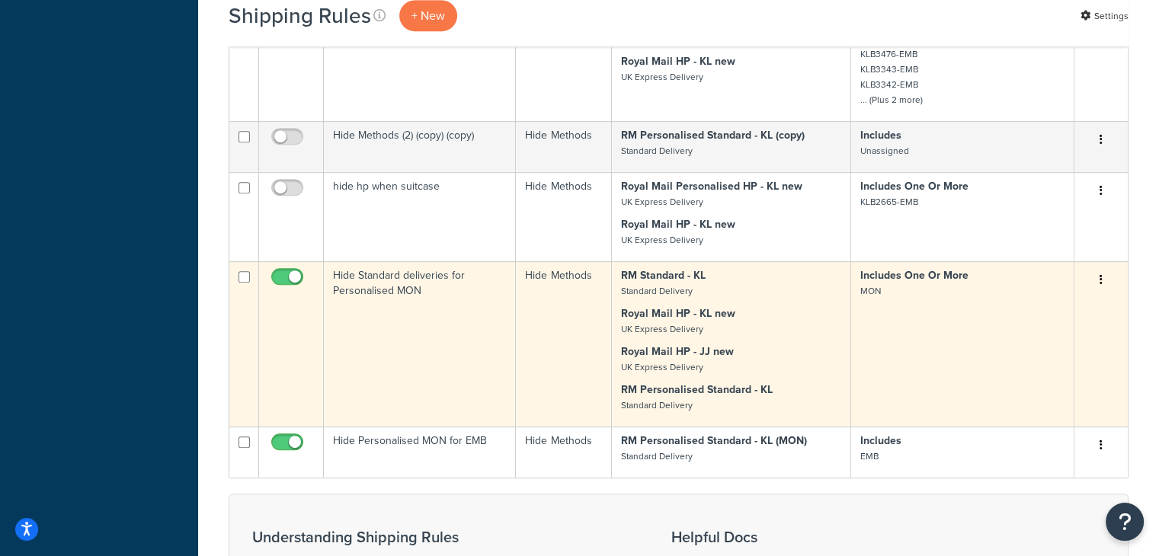
click at [1105, 273] on button "button" at bounding box center [1100, 280] width 21 height 24
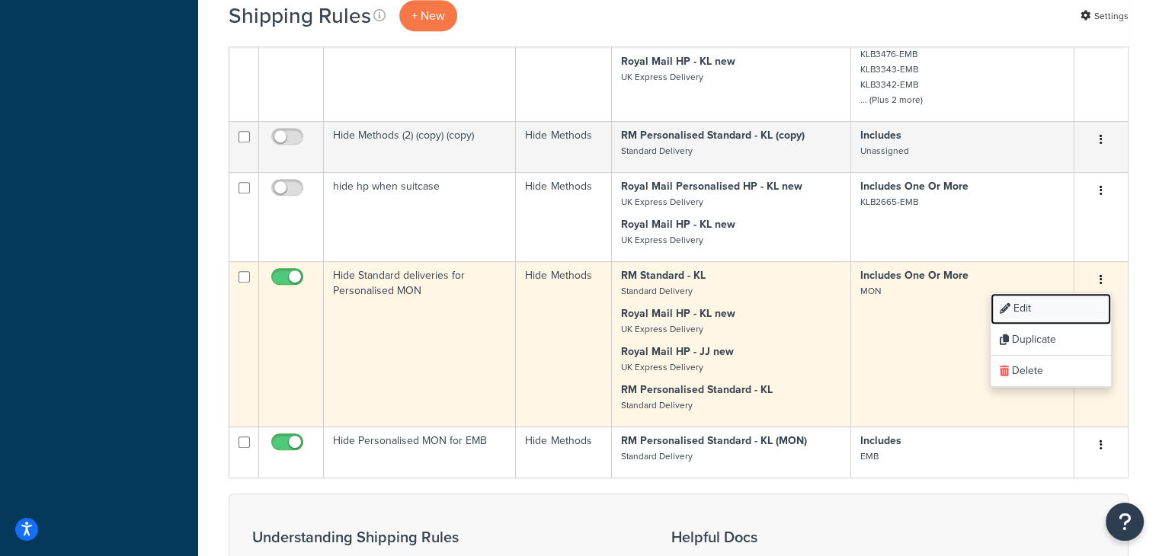
click at [1044, 315] on link "Edit" at bounding box center [1050, 308] width 120 height 31
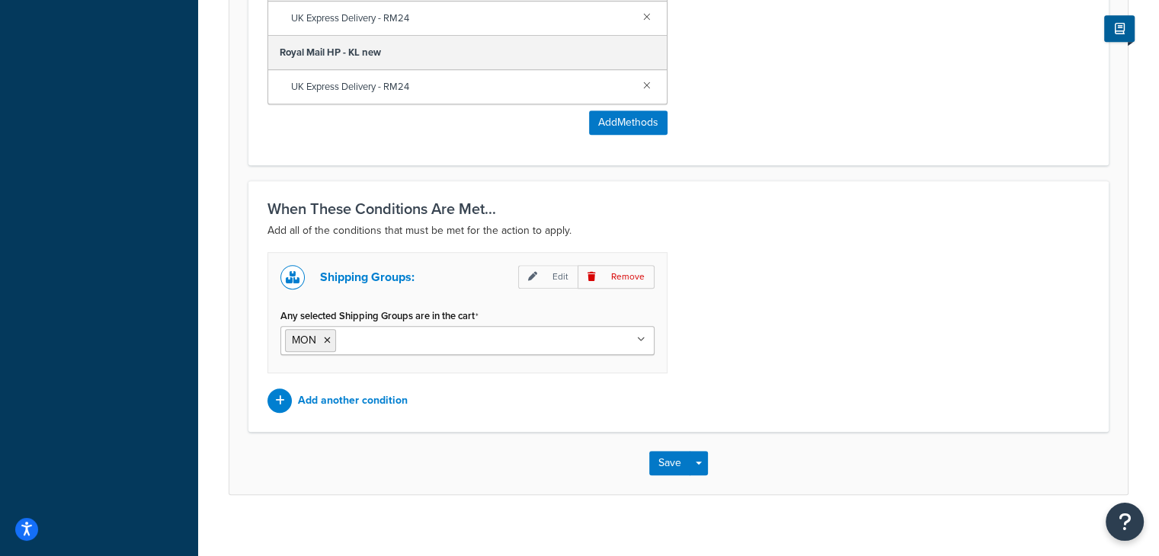
scroll to position [944, 0]
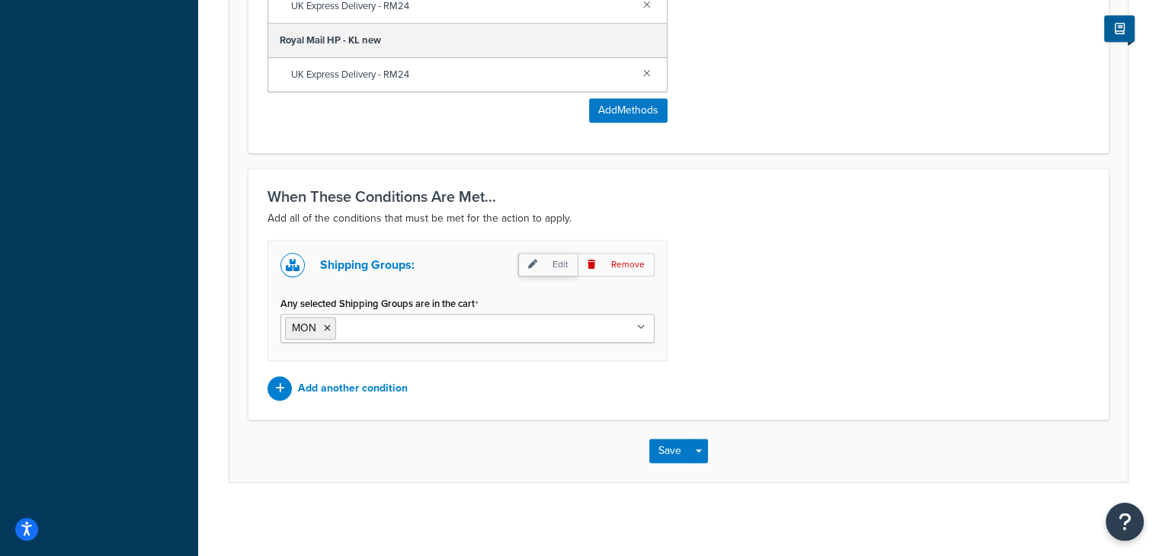
click at [537, 264] on icon at bounding box center [532, 264] width 9 height 9
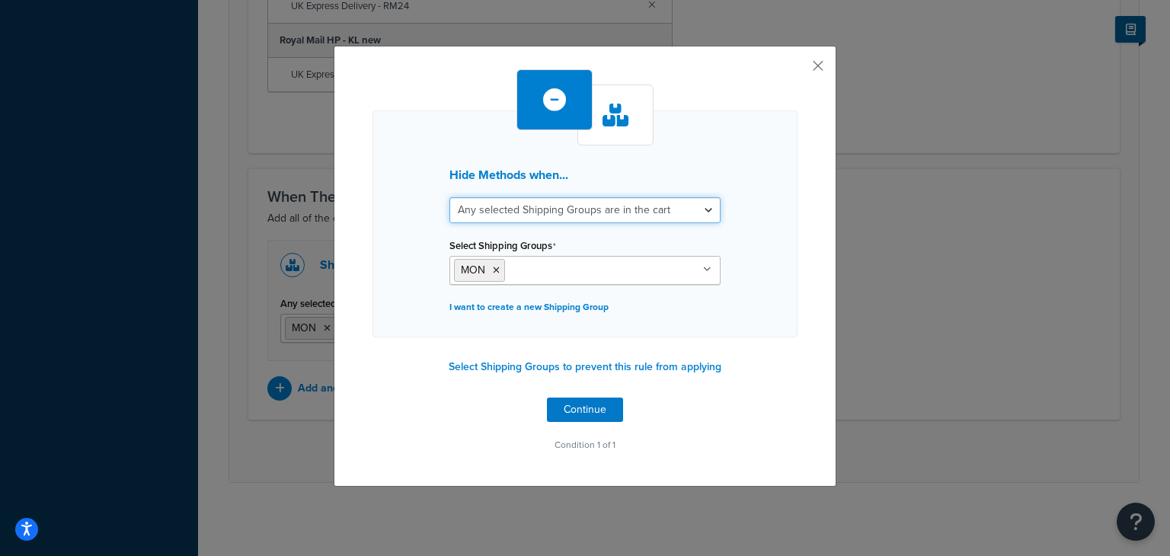
click at [568, 213] on select "All selected Shipping Groups are in the cart Any selected Shipping Groups are i…" at bounding box center [585, 210] width 271 height 26
select select "all"
click at [450, 197] on select "All selected Shipping Groups are in the cart Any selected Shipping Groups are i…" at bounding box center [585, 210] width 271 height 26
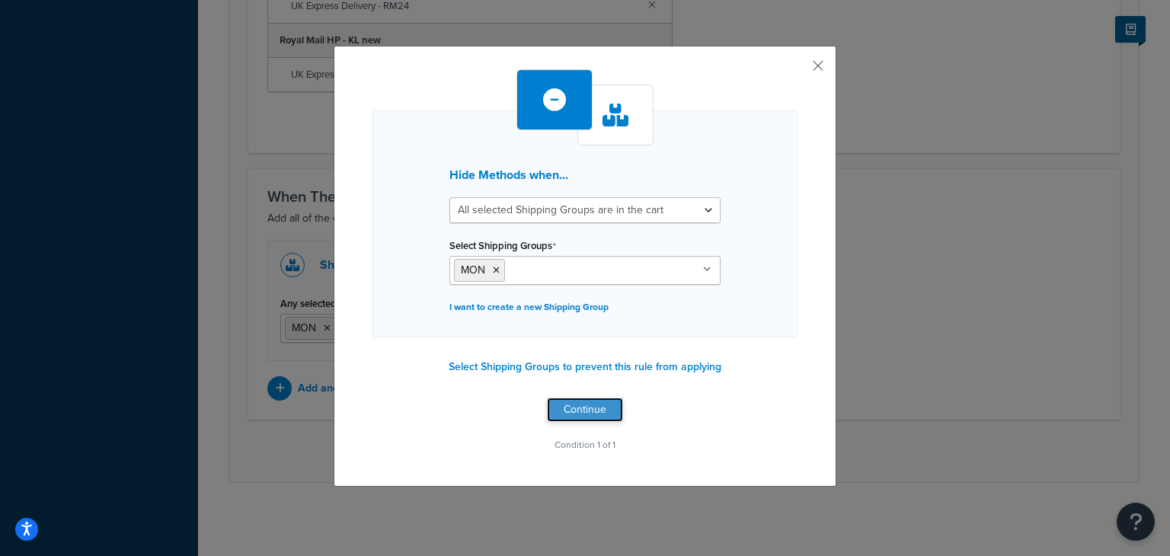
click at [577, 414] on button "Continue" at bounding box center [585, 410] width 76 height 24
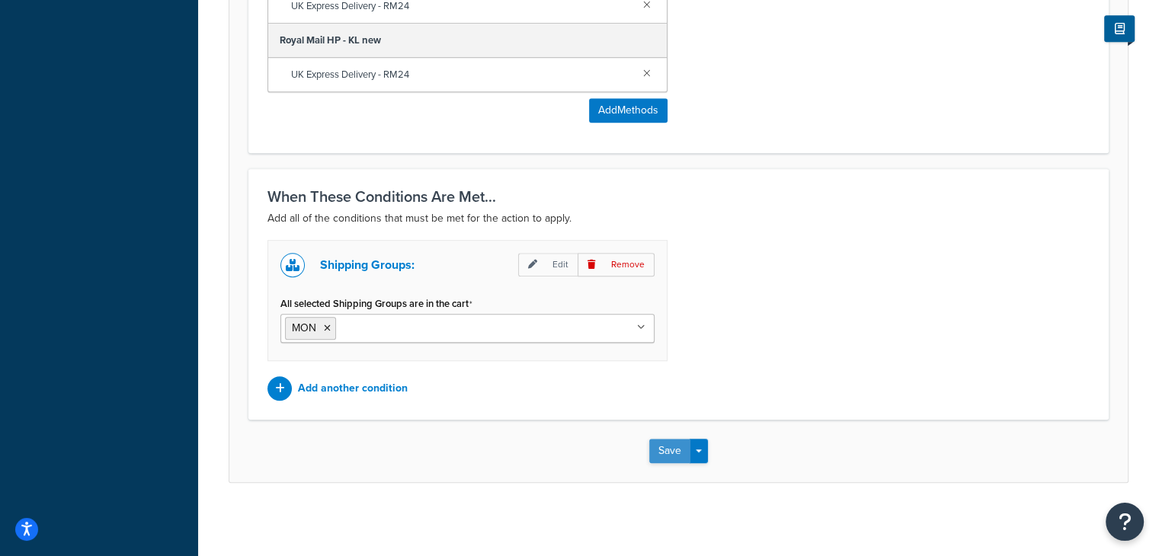
click at [659, 450] on button "Save" at bounding box center [669, 451] width 41 height 24
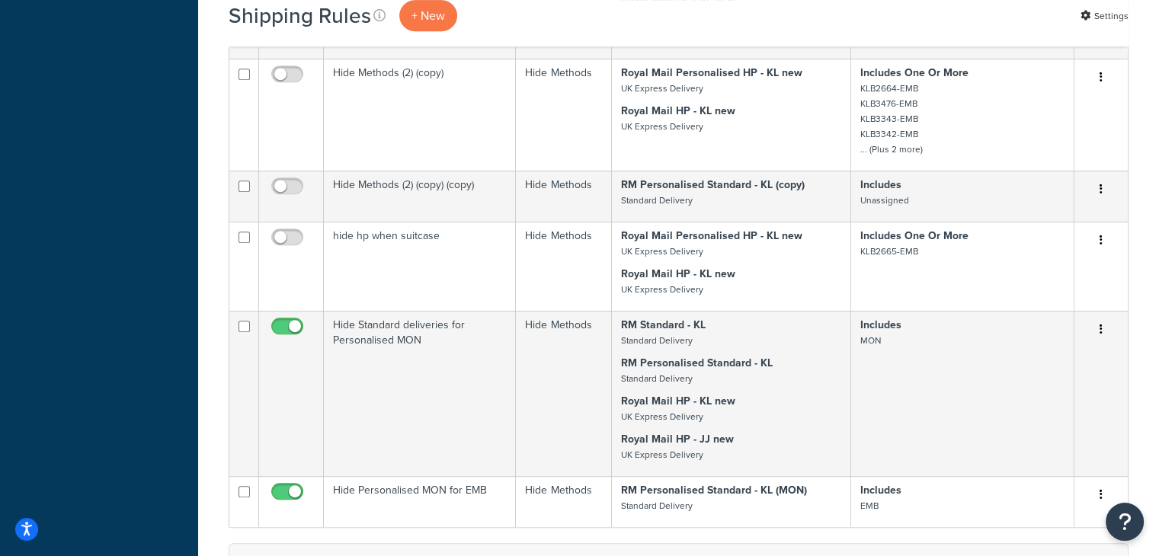
scroll to position [698, 0]
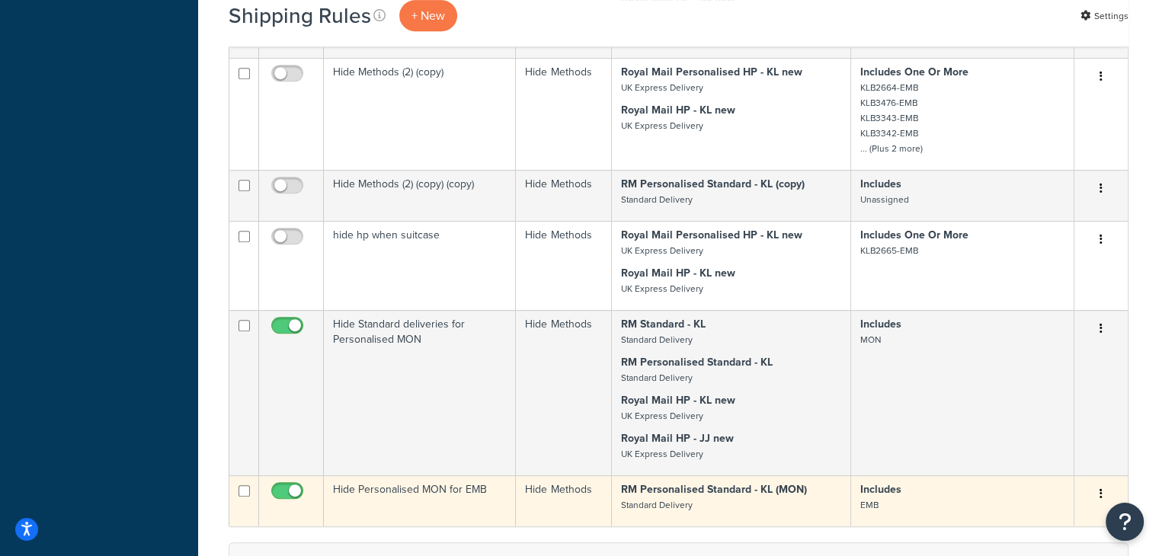
click at [1099, 491] on icon "button" at bounding box center [1100, 493] width 3 height 11
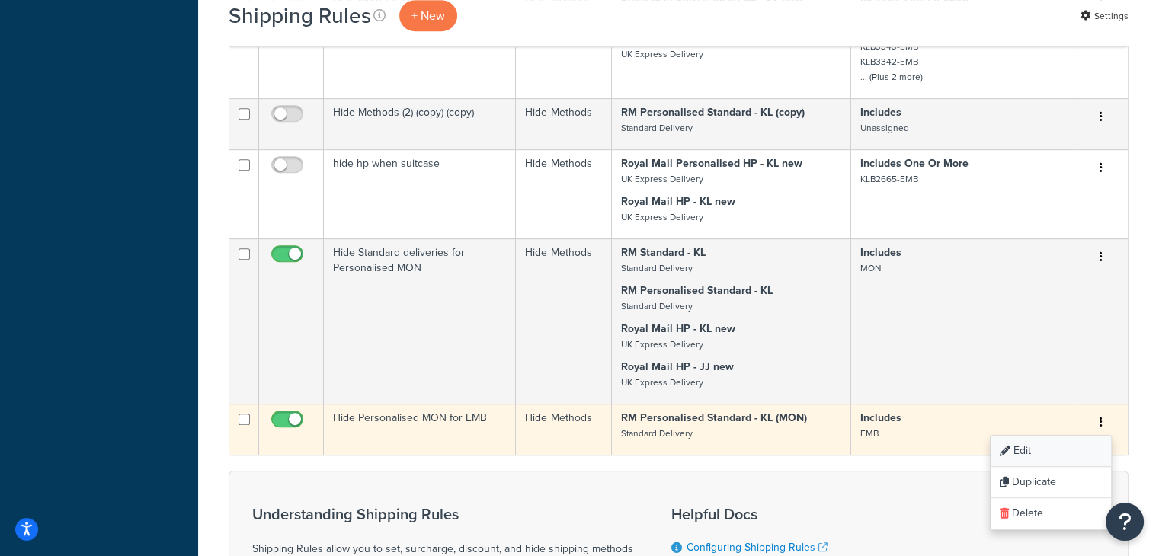
scroll to position [771, 0]
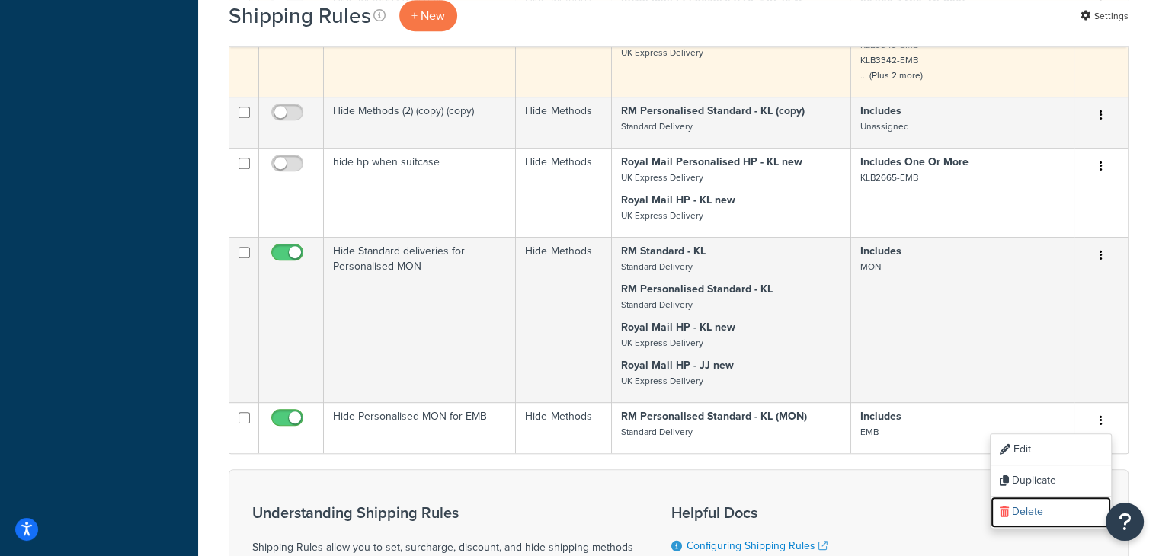
drag, startPoint x: 1039, startPoint y: 513, endPoint x: 646, endPoint y: 78, distance: 586.4
click at [1039, 513] on link "Delete" at bounding box center [1050, 512] width 120 height 31
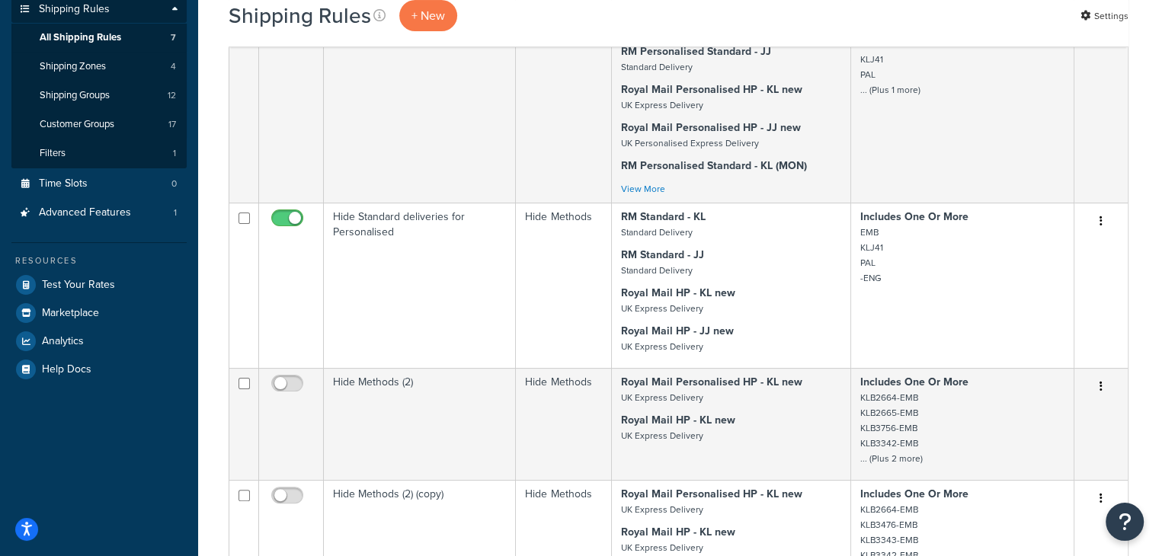
scroll to position [274, 0]
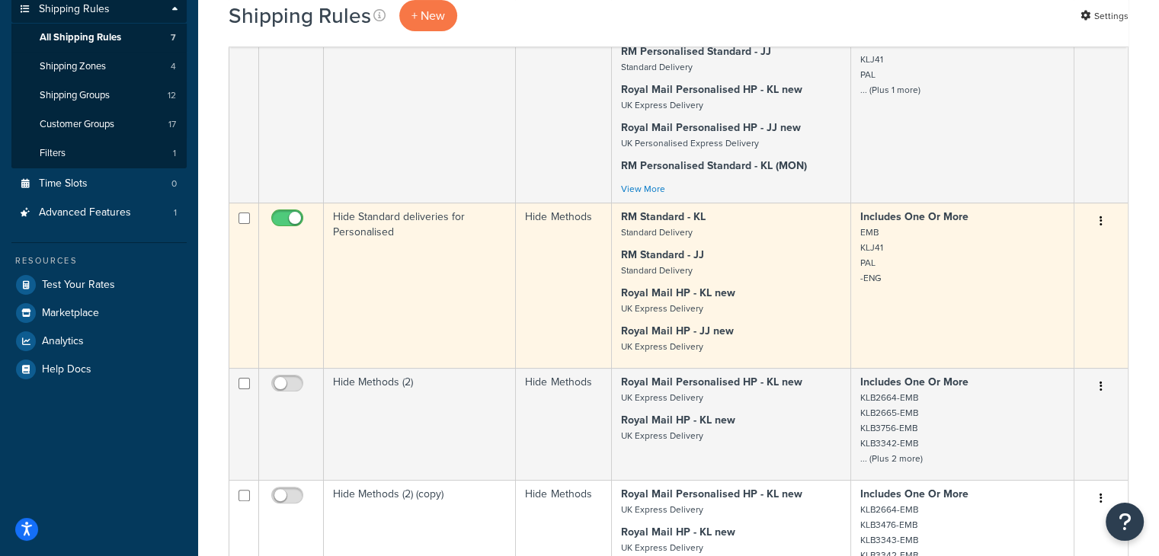
click at [936, 306] on td "Includes One Or More EMB KLJ41 PAL -ENG" at bounding box center [962, 285] width 223 height 165
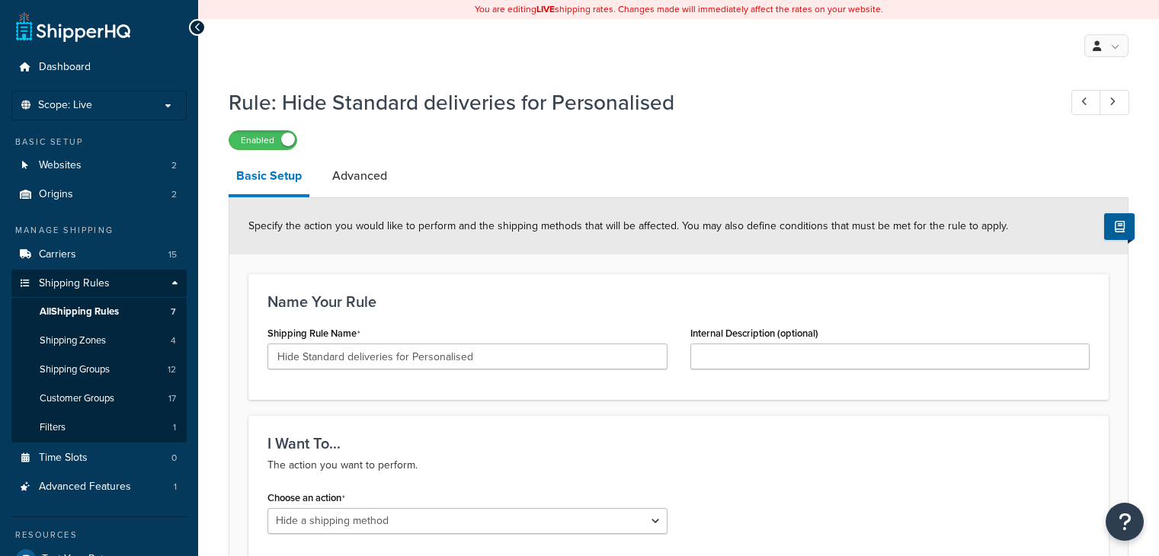
select select "HIDE"
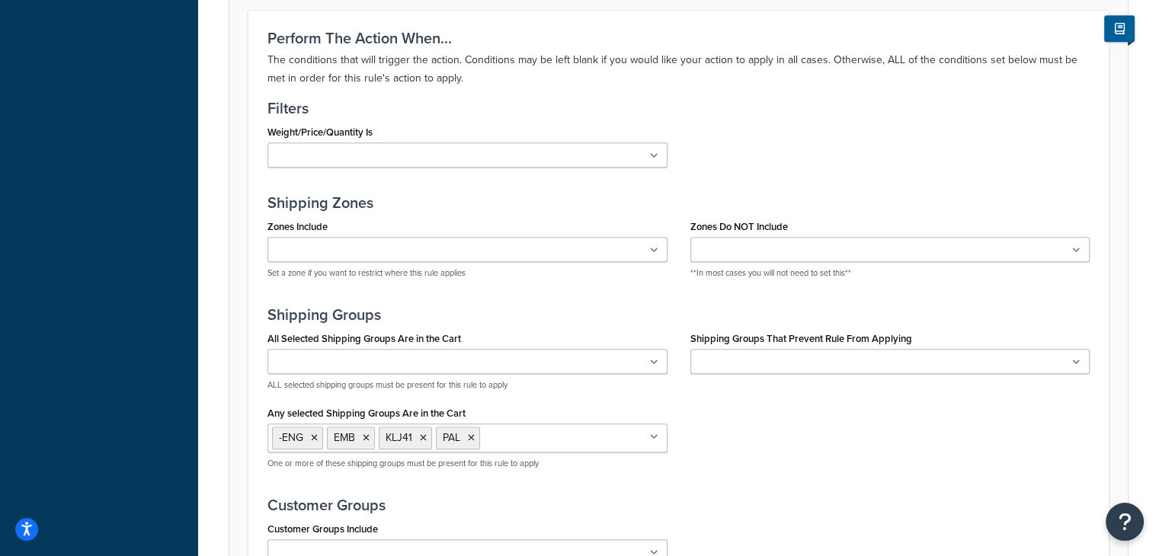
scroll to position [1173, 0]
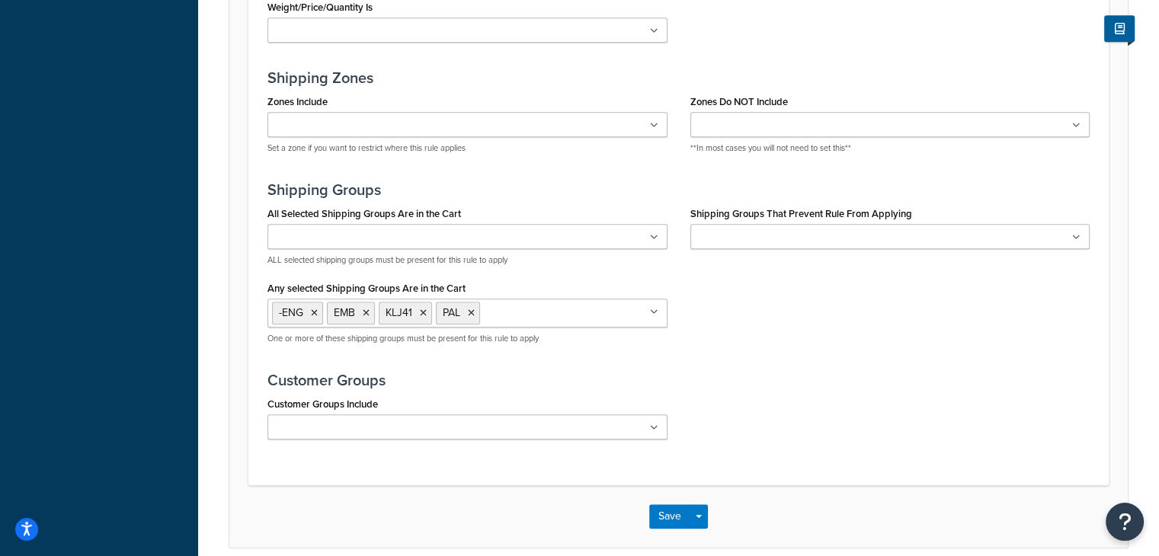
click at [557, 317] on ul "-ENG EMB KLJ41 PAL" at bounding box center [467, 313] width 400 height 29
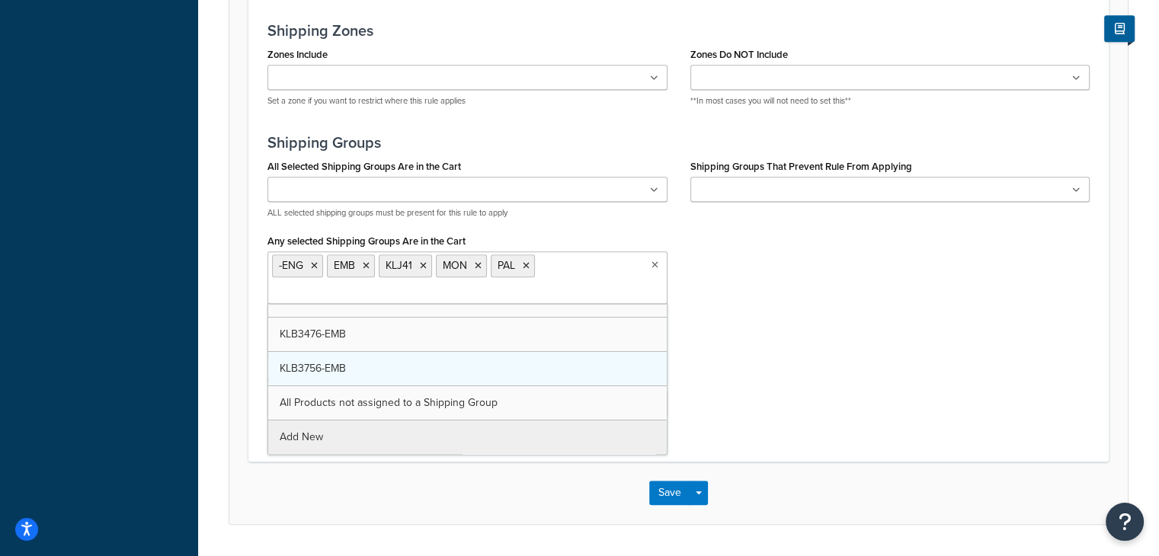
scroll to position [121, 0]
click at [679, 492] on button "Save" at bounding box center [669, 493] width 41 height 24
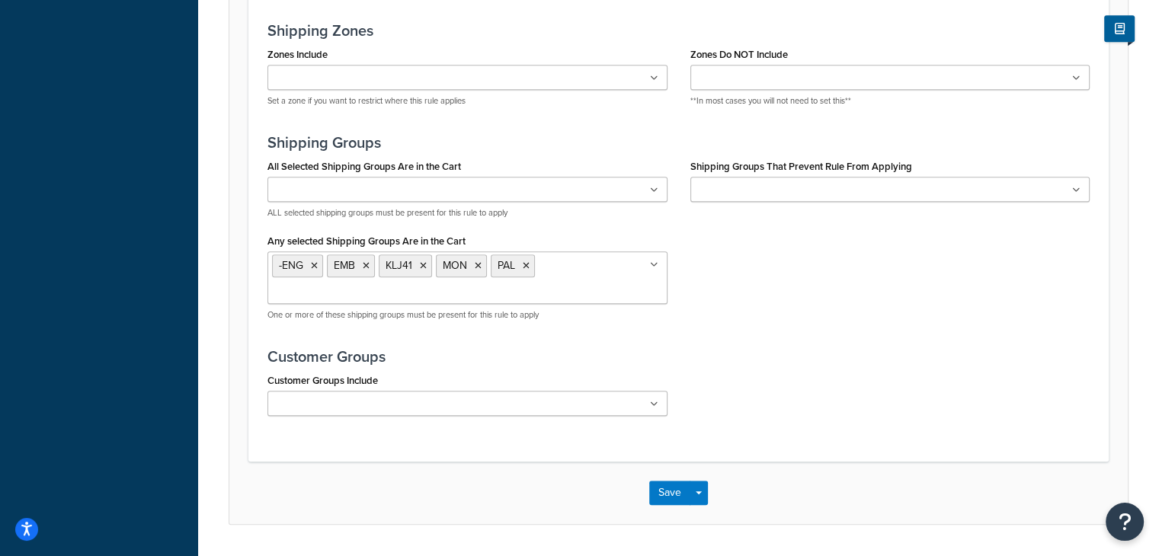
scroll to position [0, 0]
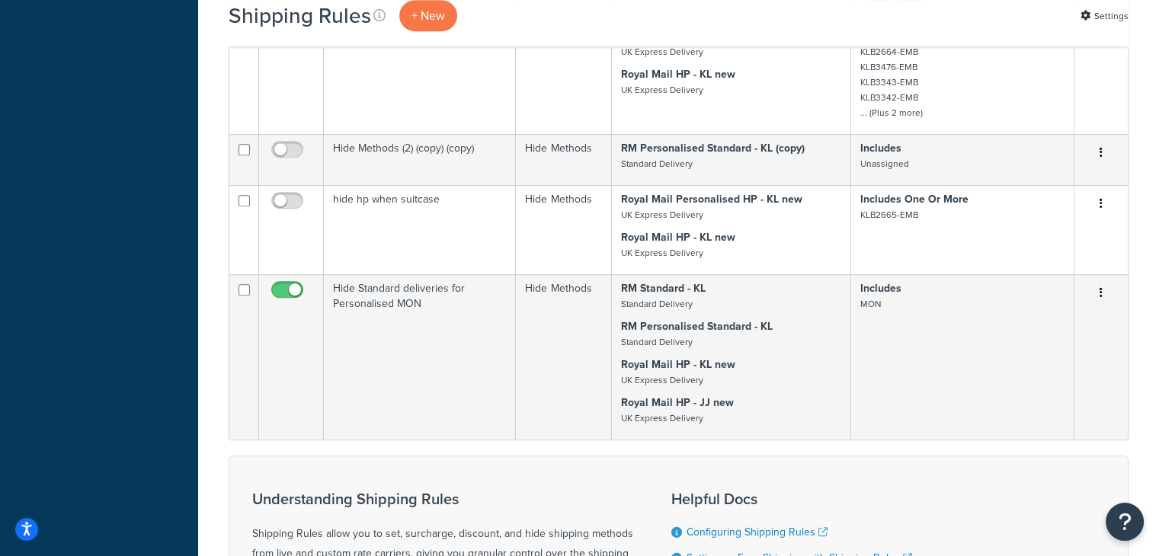
scroll to position [733, 0]
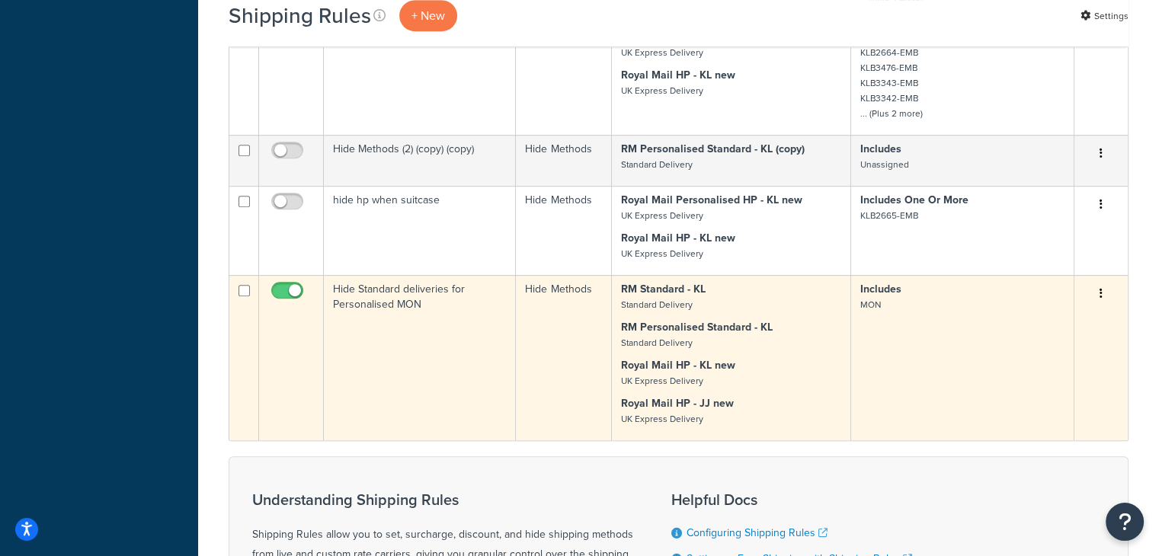
click at [296, 289] on input "checkbox" at bounding box center [289, 294] width 42 height 19
checkbox input "false"
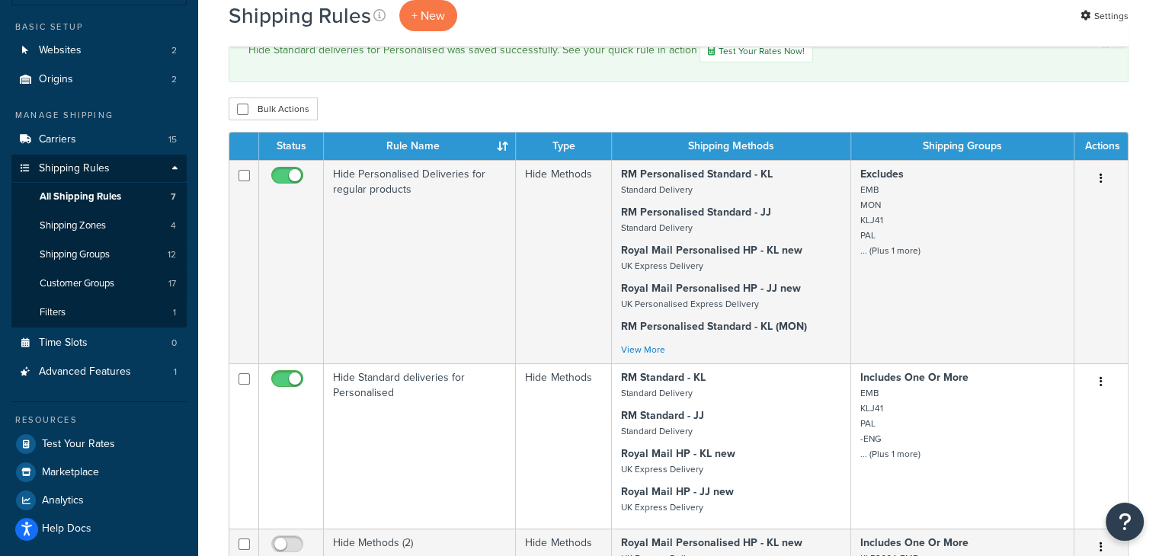
scroll to position [105, 0]
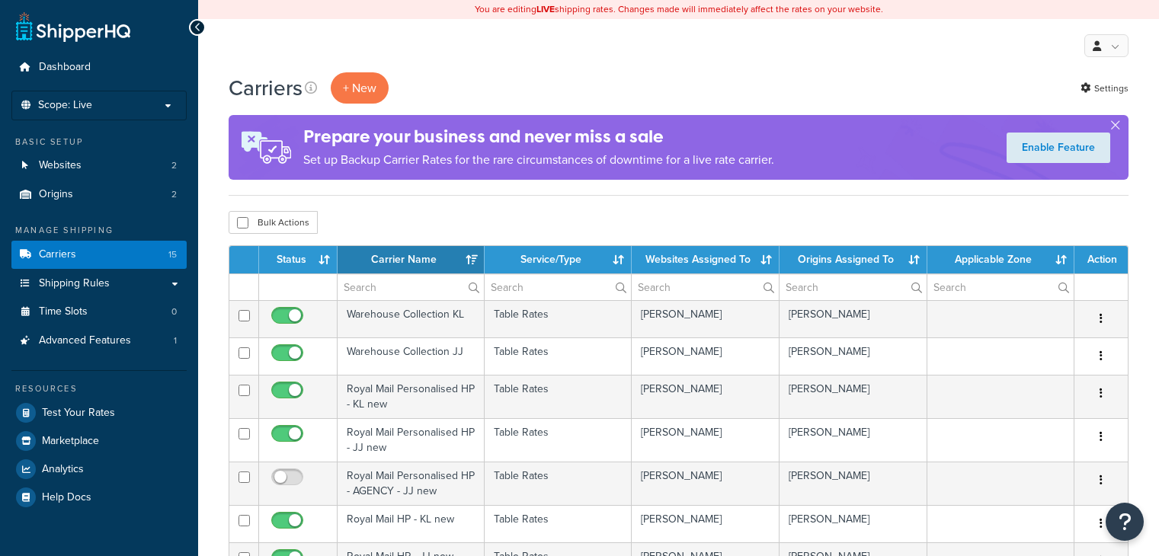
select select "15"
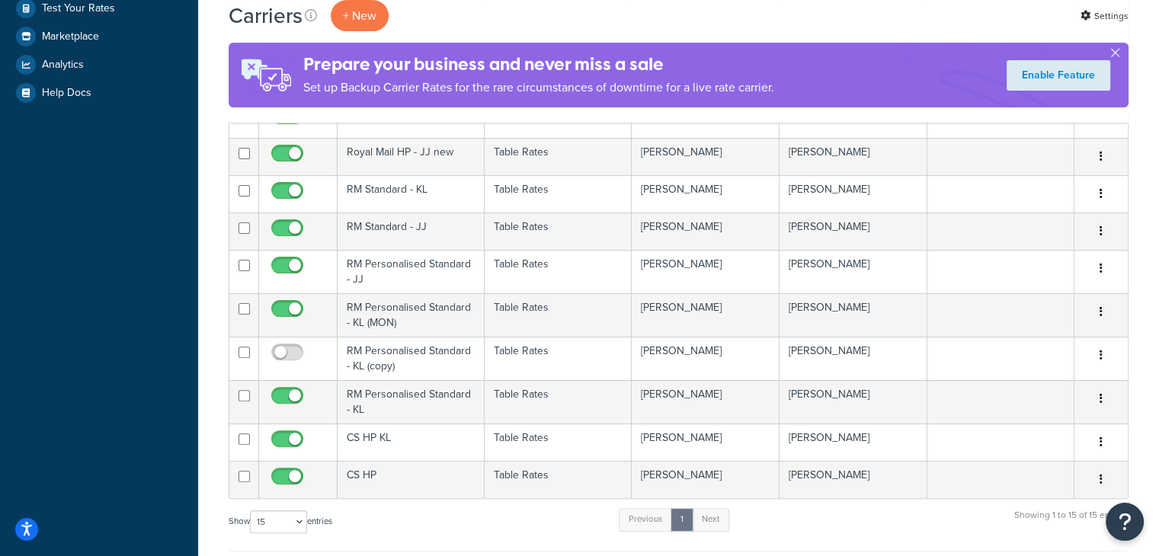
scroll to position [405, 0]
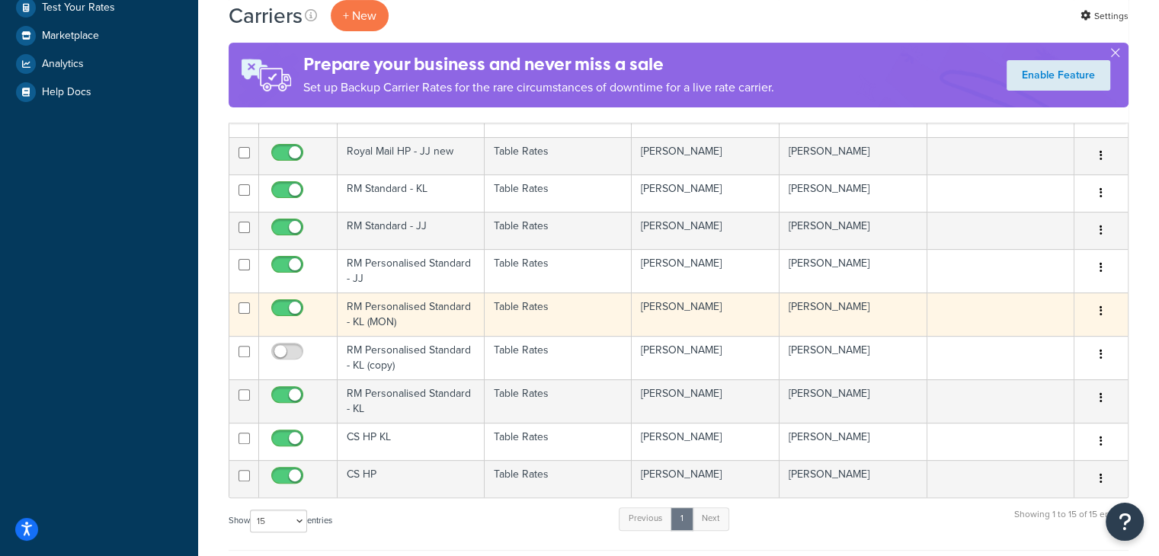
click at [295, 312] on input "checkbox" at bounding box center [289, 311] width 42 height 19
checkbox input "false"
